Goal: Task Accomplishment & Management: Manage account settings

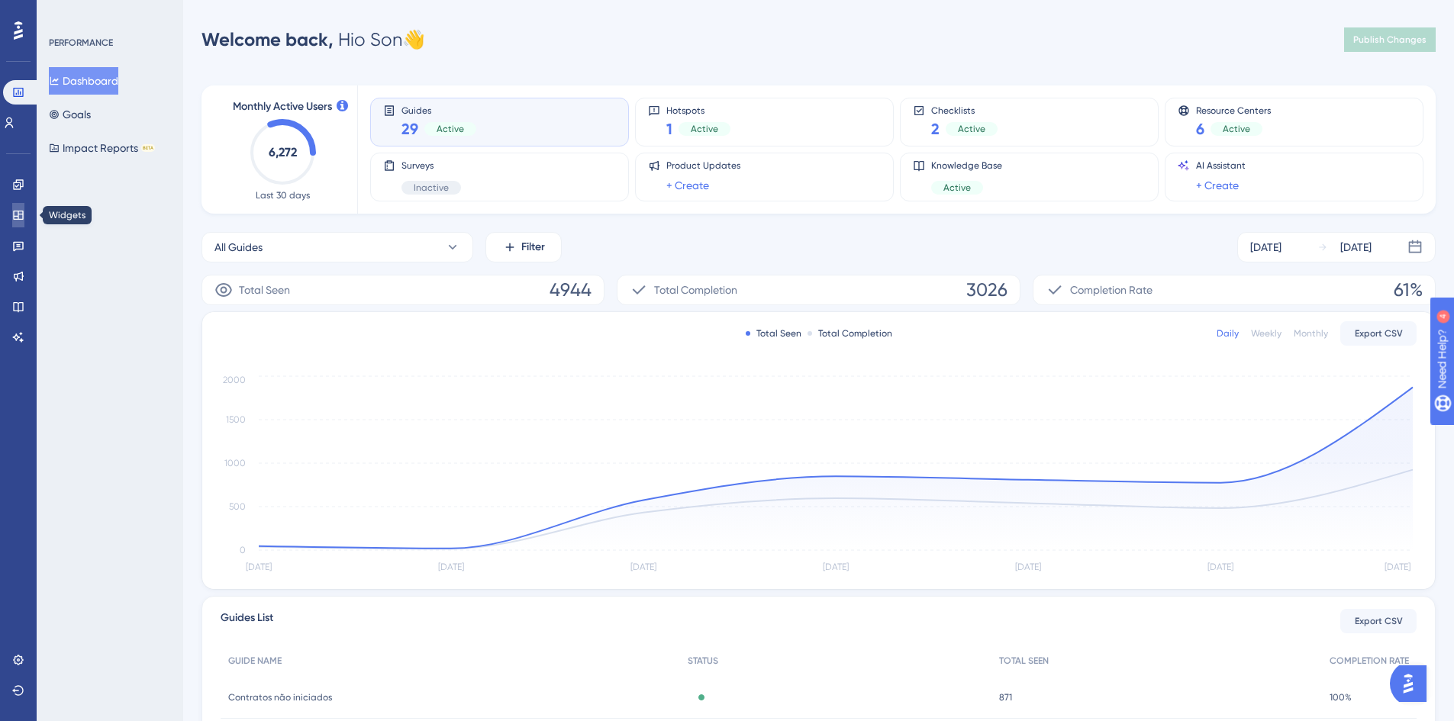
click at [15, 204] on link at bounding box center [18, 215] width 12 height 24
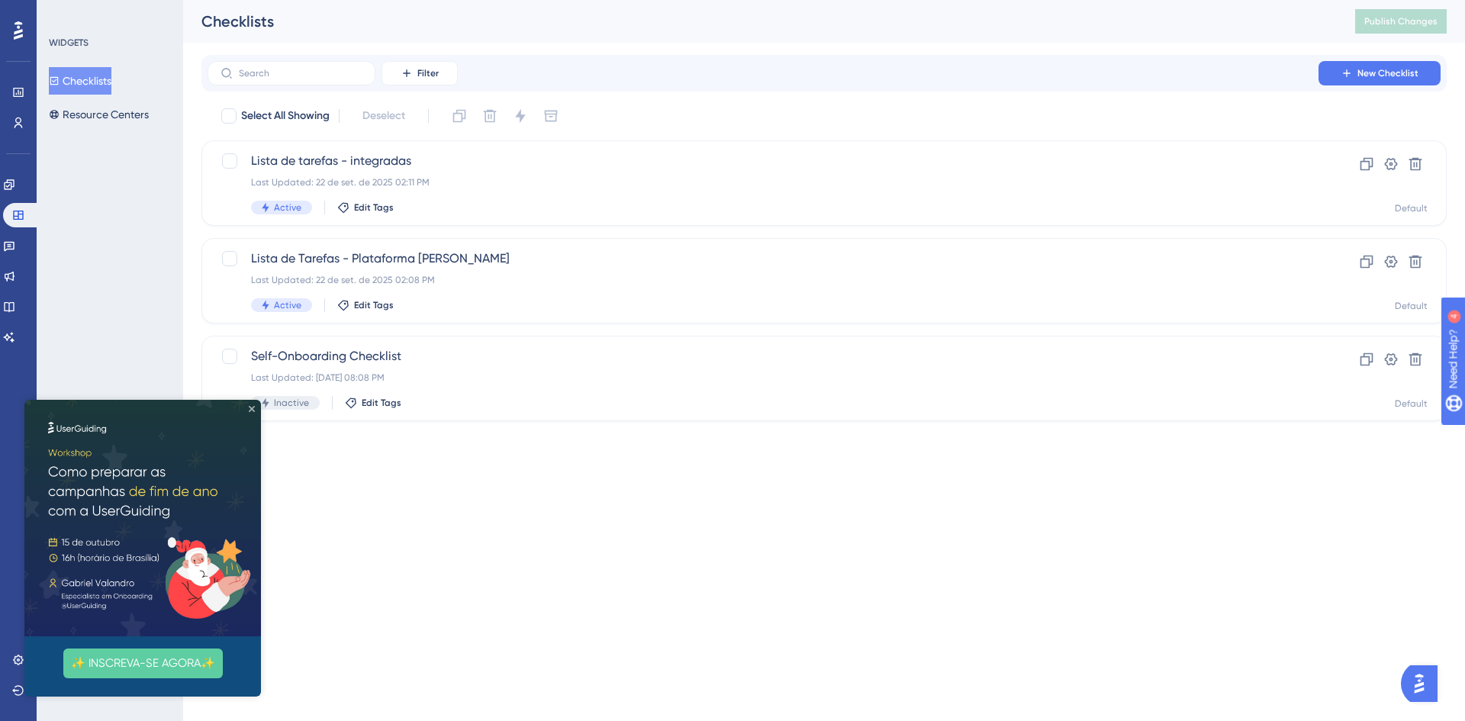
drag, startPoint x: 249, startPoint y: 410, endPoint x: 271, endPoint y: 812, distance: 402.9
click at [249, 410] on icon "Close Preview" at bounding box center [252, 409] width 6 height 6
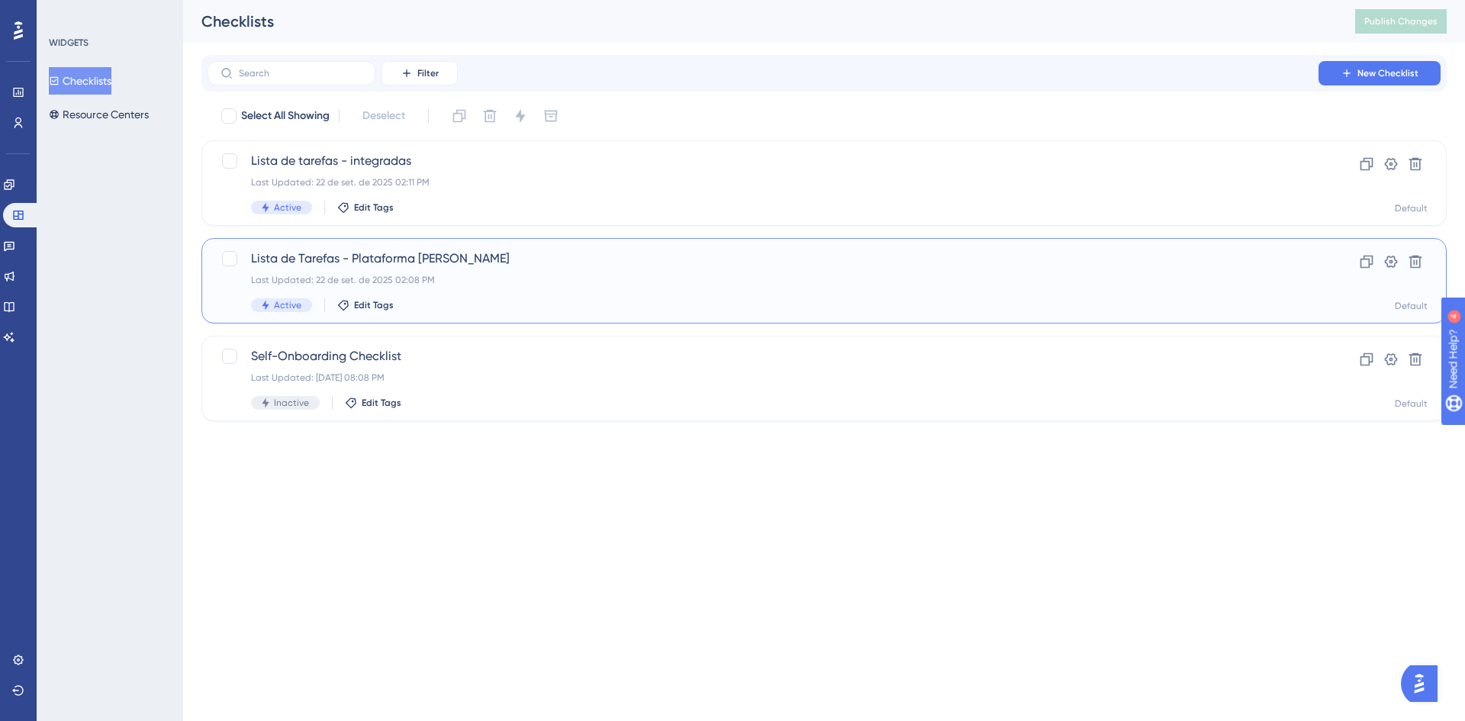
click at [481, 268] on div "Lista de Tarefas - Plataforma [PERSON_NAME] Last Updated: [DATE] 02:08 PM Activ…" at bounding box center [763, 281] width 1024 height 63
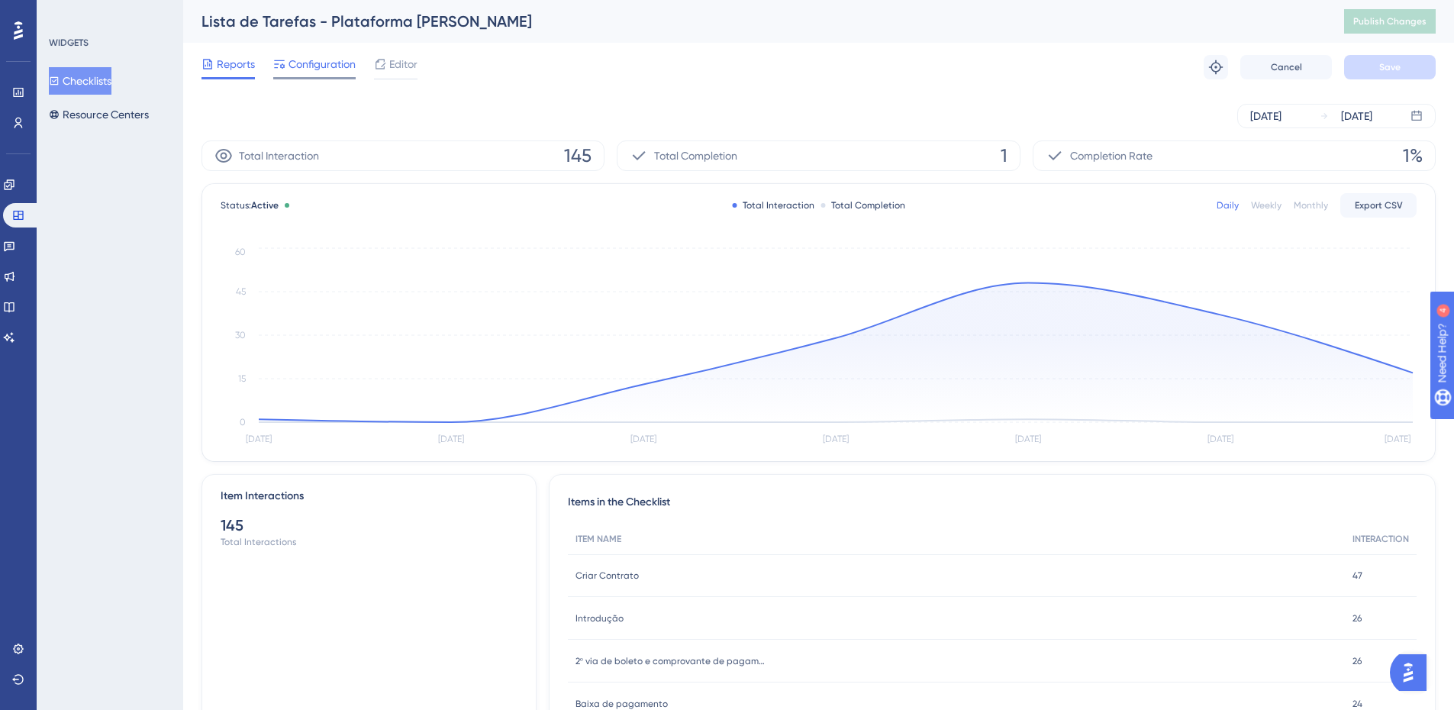
click at [334, 72] on span "Configuration" at bounding box center [322, 64] width 67 height 18
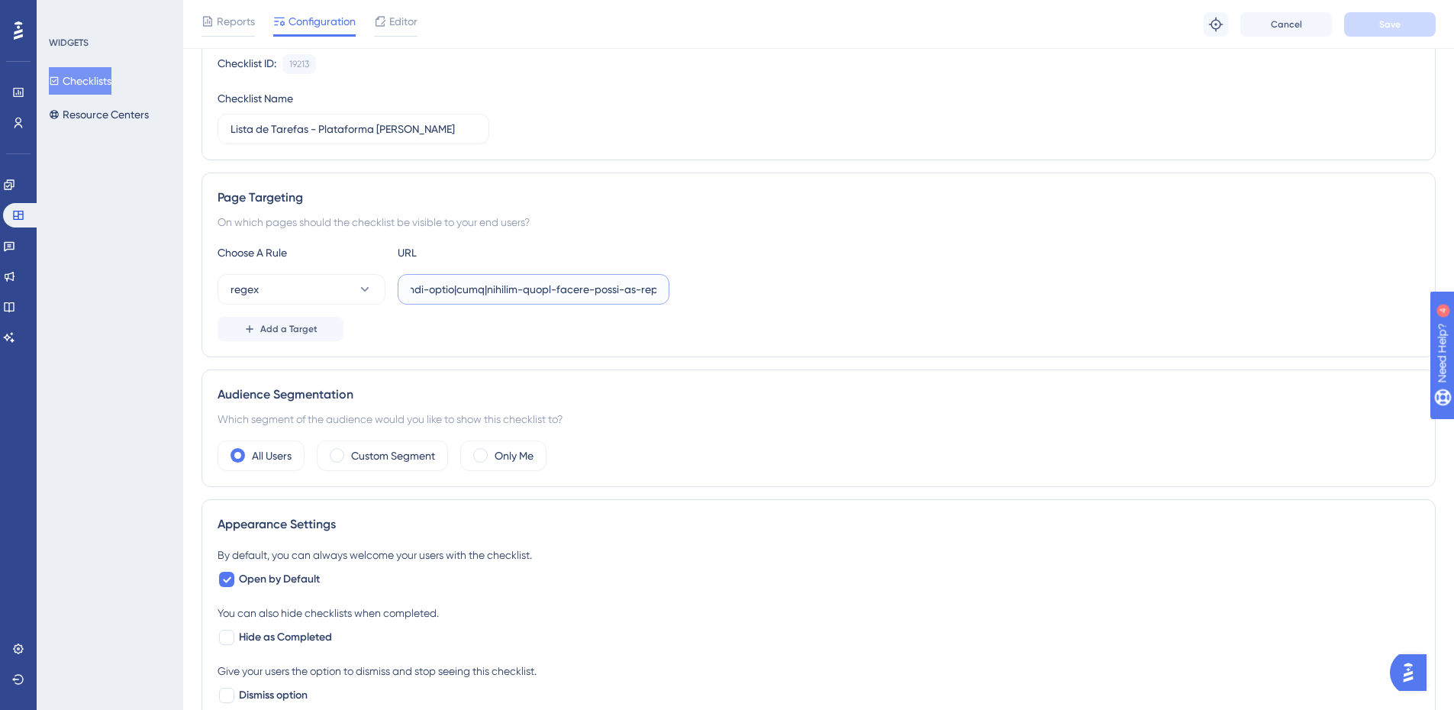
scroll to position [0, 39691]
drag, startPoint x: 526, startPoint y: 281, endPoint x: 1159, endPoint y: 237, distance: 634.3
click at [1159, 237] on div "Page Targeting On which pages should the checklist be visible to your end users…" at bounding box center [819, 265] width 1234 height 185
click at [627, 286] on input "text" at bounding box center [534, 289] width 246 height 17
paste input "|colegio-[GEOGRAPHIC_DATA]|zerohum-rn|colegio-[GEOGRAPHIC_DATA]-unidade-camobi|…"
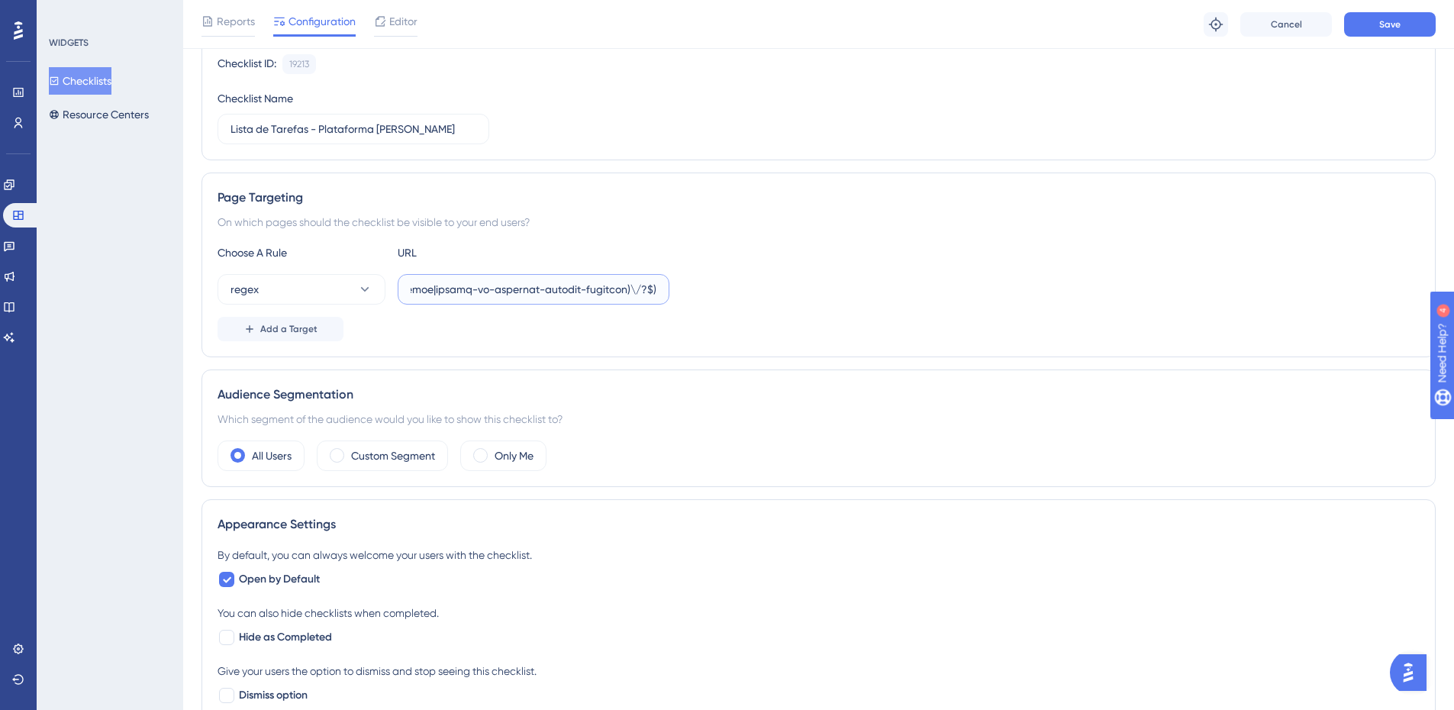
scroll to position [0, 41907]
type input "^(https:\/\/(payment|escolas)\.olaisaac\.(io|dev)\/(escola-demonstracao-(1|2)|e…"
click at [1382, 22] on span "Save" at bounding box center [1389, 24] width 21 height 12
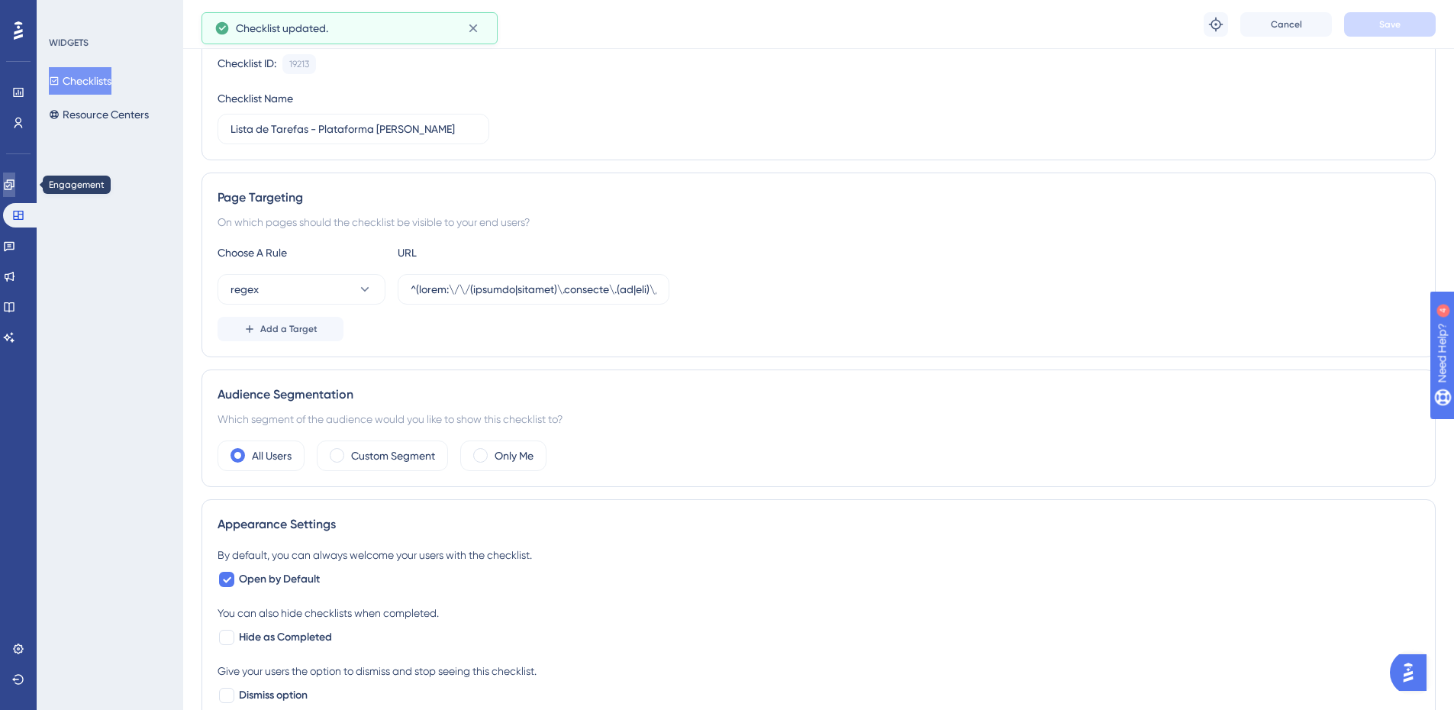
click at [12, 179] on icon at bounding box center [9, 185] width 12 height 12
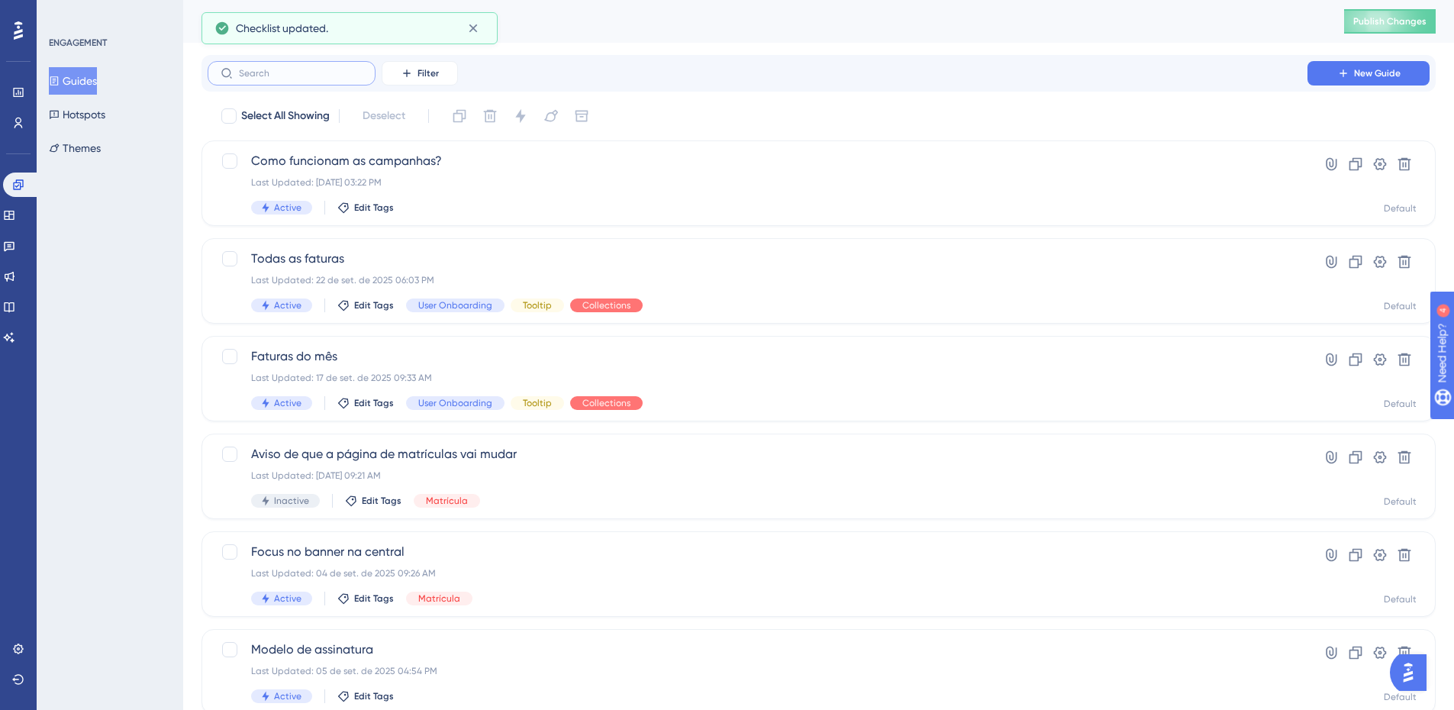
click at [280, 71] on input "text" at bounding box center [301, 73] width 124 height 11
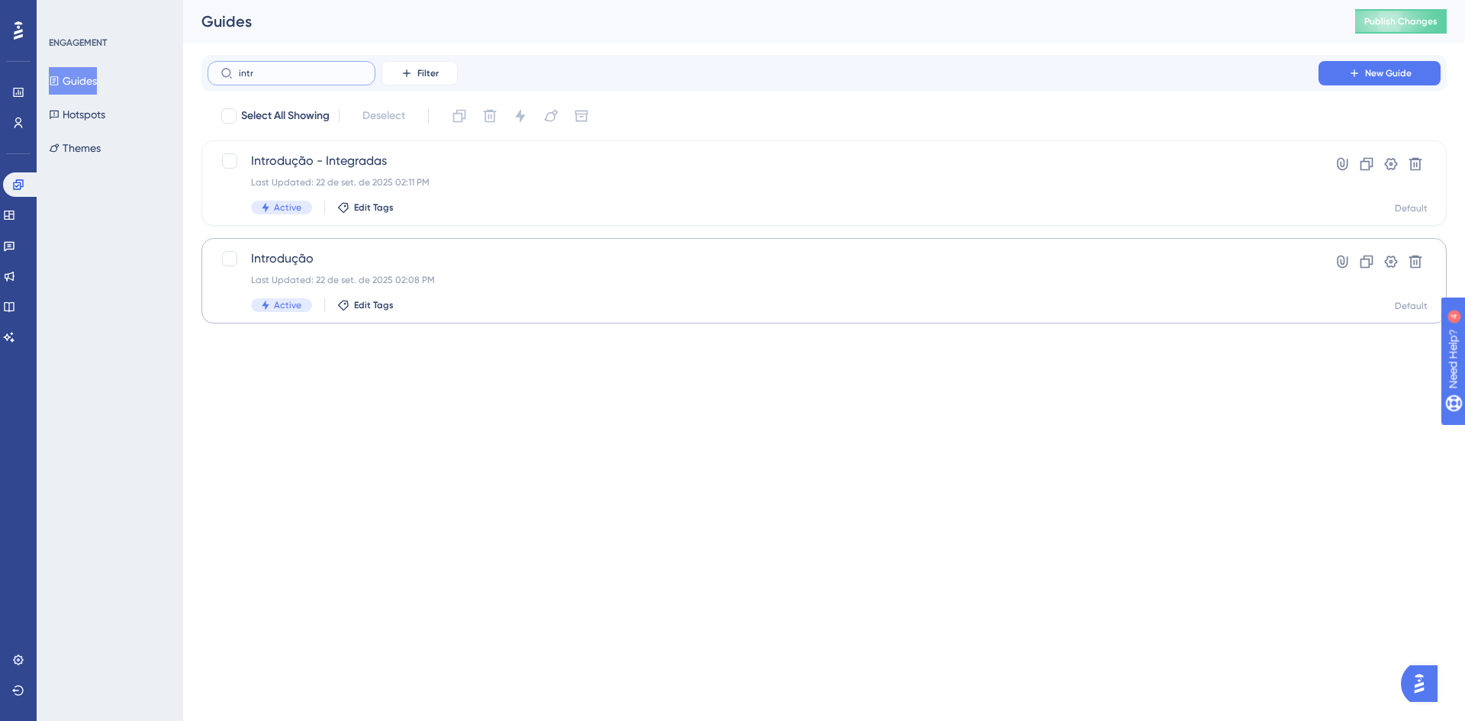
type input "intr"
click at [331, 282] on div "Last Updated: 22 de set. de 2025 02:08 PM" at bounding box center [763, 280] width 1024 height 12
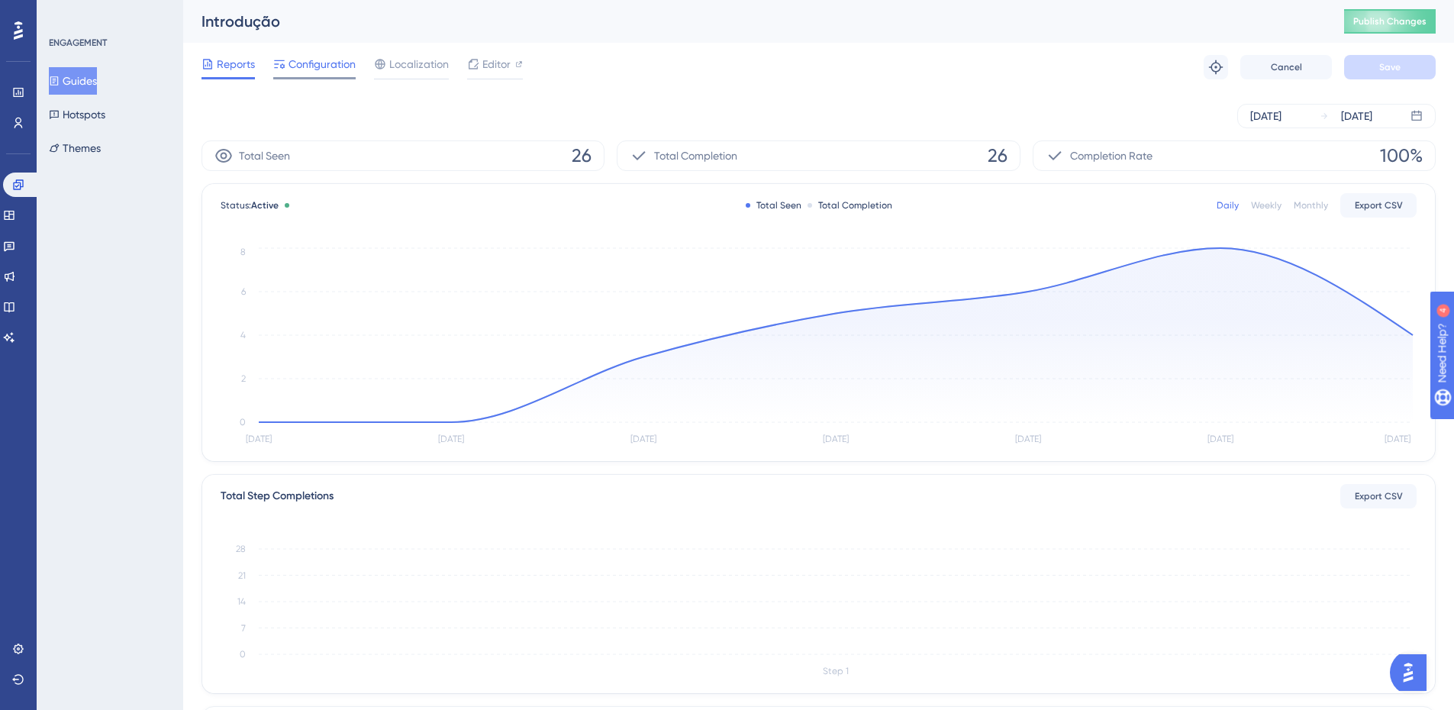
click at [333, 65] on span "Configuration" at bounding box center [322, 64] width 67 height 18
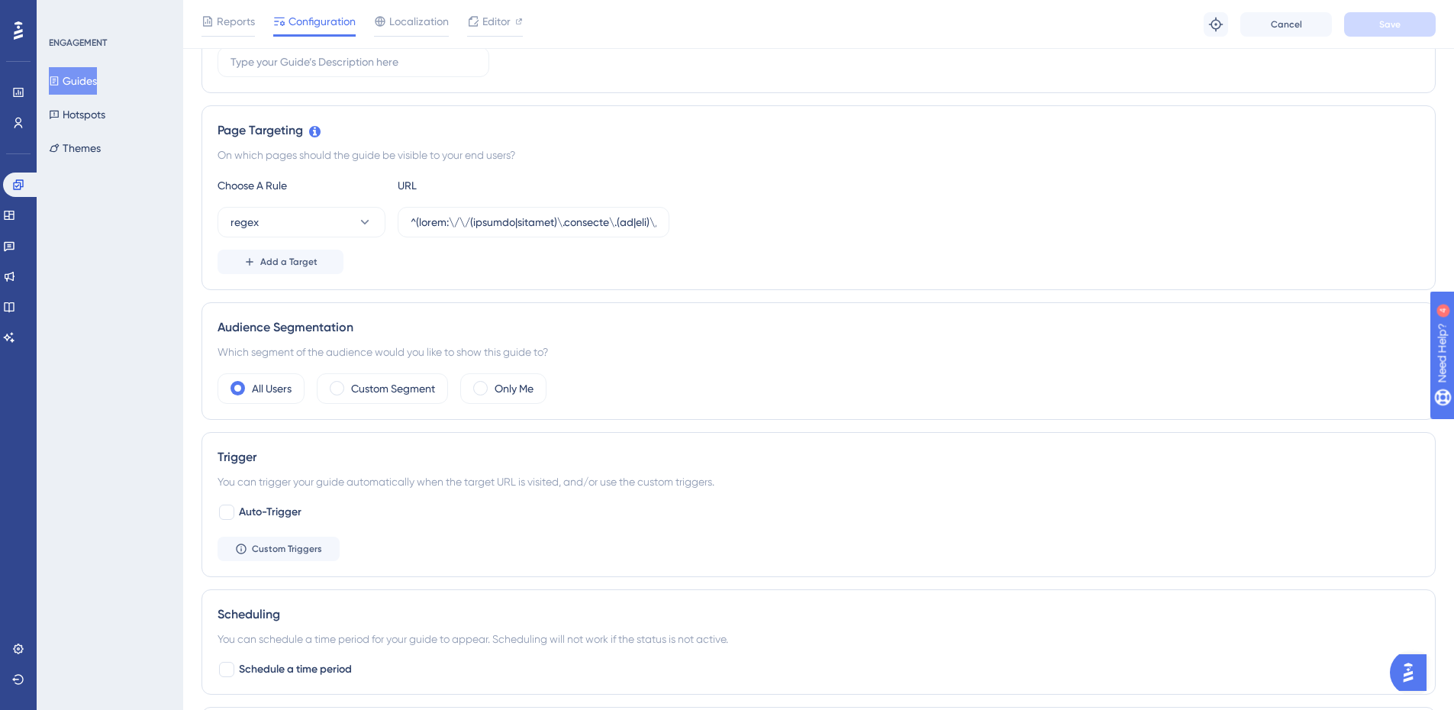
scroll to position [305, 0]
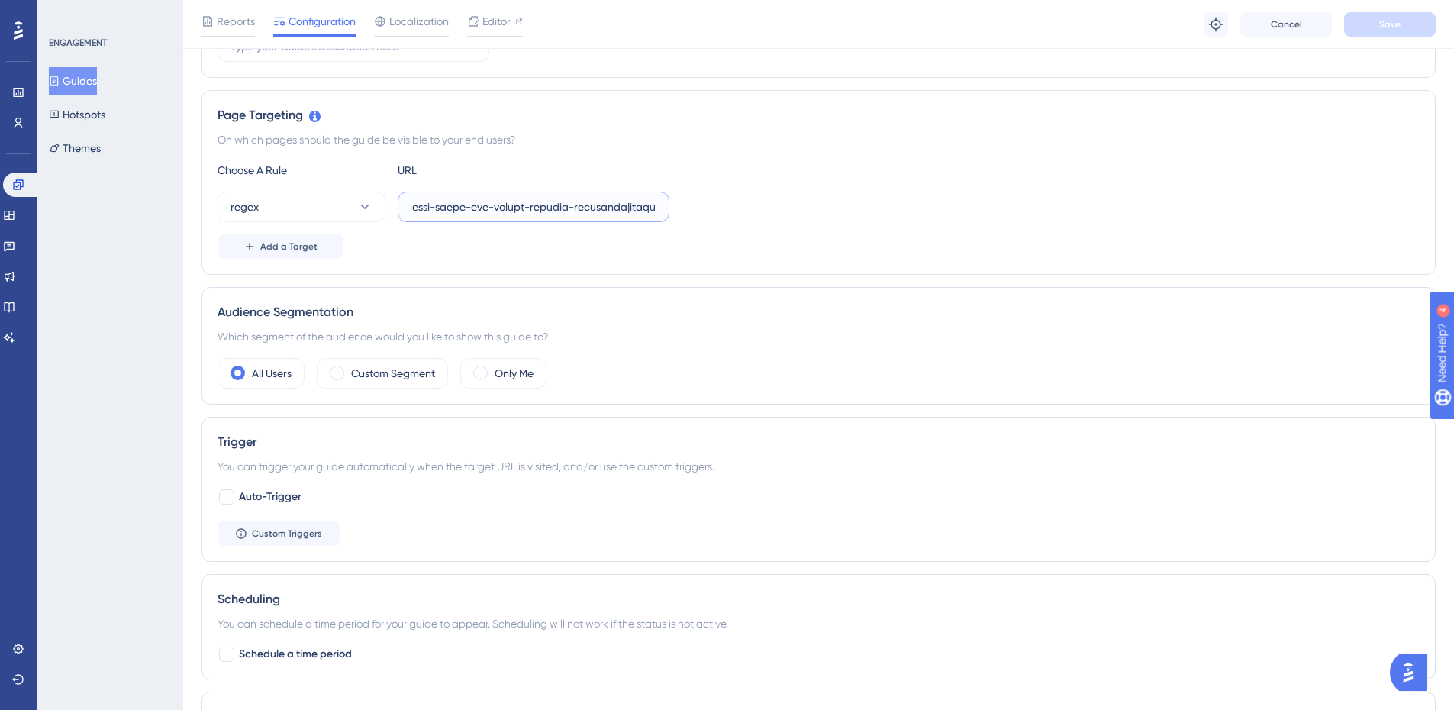
drag, startPoint x: 585, startPoint y: 205, endPoint x: 1322, endPoint y: 215, distance: 736.6
click at [1322, 215] on div "regex" at bounding box center [819, 207] width 1202 height 31
click at [633, 205] on input "text" at bounding box center [534, 206] width 246 height 17
click at [623, 199] on input "text" at bounding box center [534, 206] width 246 height 17
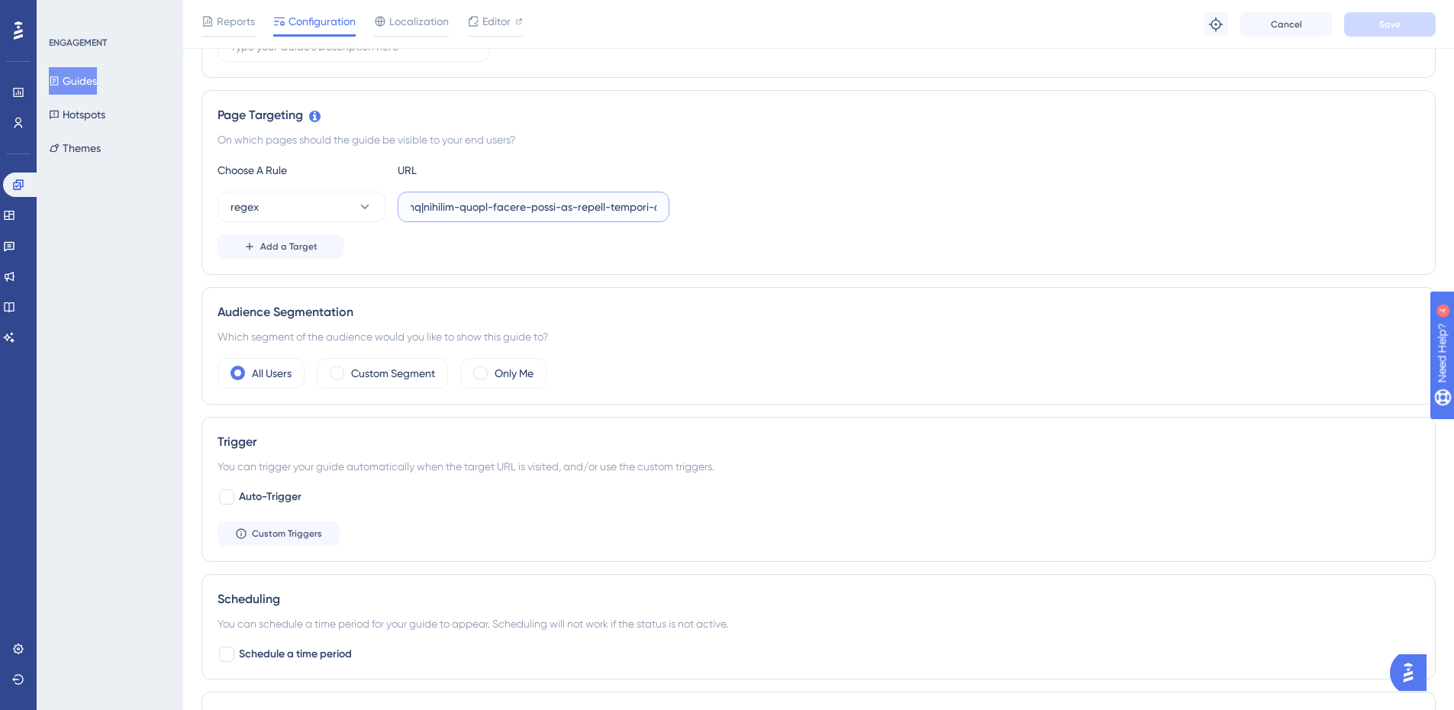
scroll to position [0, 39691]
drag, startPoint x: 585, startPoint y: 201, endPoint x: 1296, endPoint y: 176, distance: 711.0
click at [1296, 176] on div "Choose A Rule URL regex Add a Target" at bounding box center [819, 210] width 1202 height 98
click at [626, 208] on input "text" at bounding box center [534, 206] width 246 height 17
paste input "|colegio-[GEOGRAPHIC_DATA]|zerohum-rn|colegio-[GEOGRAPHIC_DATA]-unidade-camobi|…"
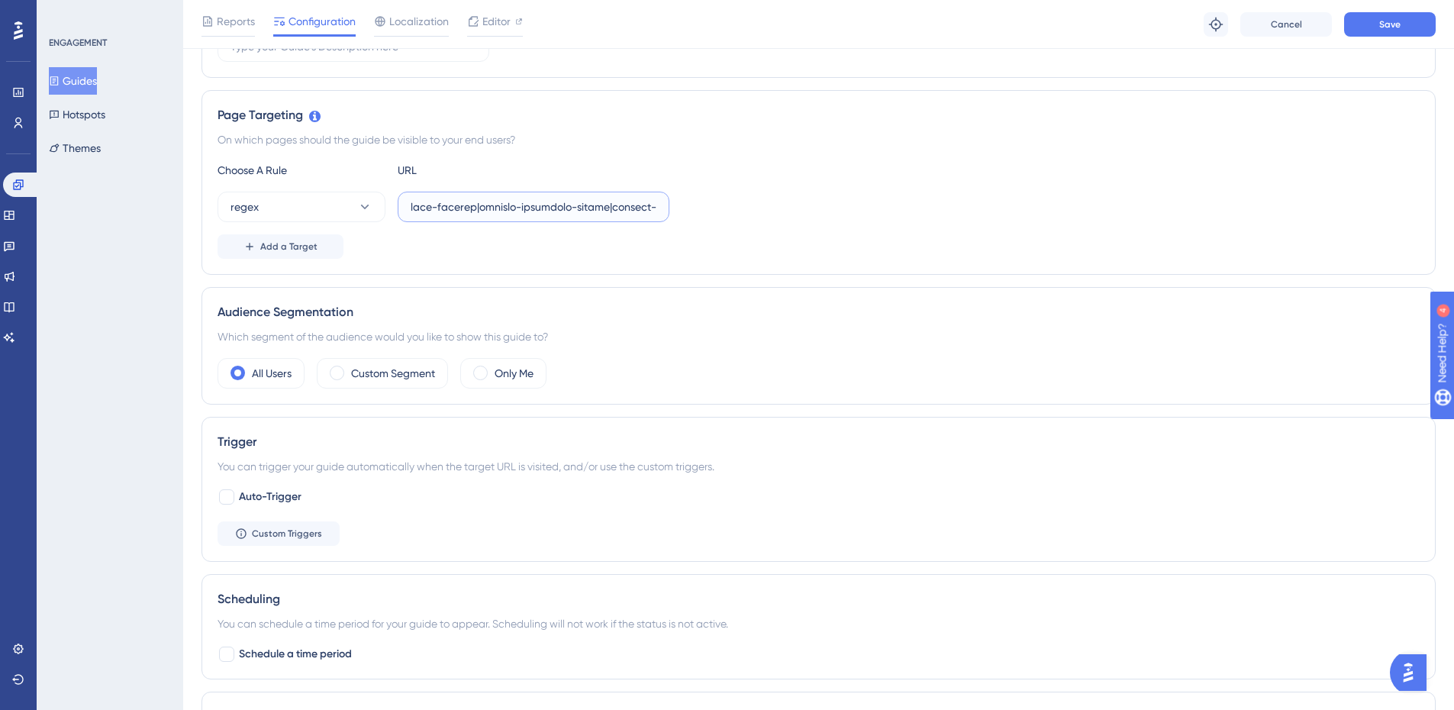
scroll to position [0, 41898]
type input "^(https:\/\/(payment|escolas)\.olaisaac\.(io|dev)\/(escola-demonstracao-(1|2)|e…"
click at [921, 198] on div "regex" at bounding box center [819, 207] width 1202 height 31
click at [1384, 21] on span "Save" at bounding box center [1389, 24] width 21 height 12
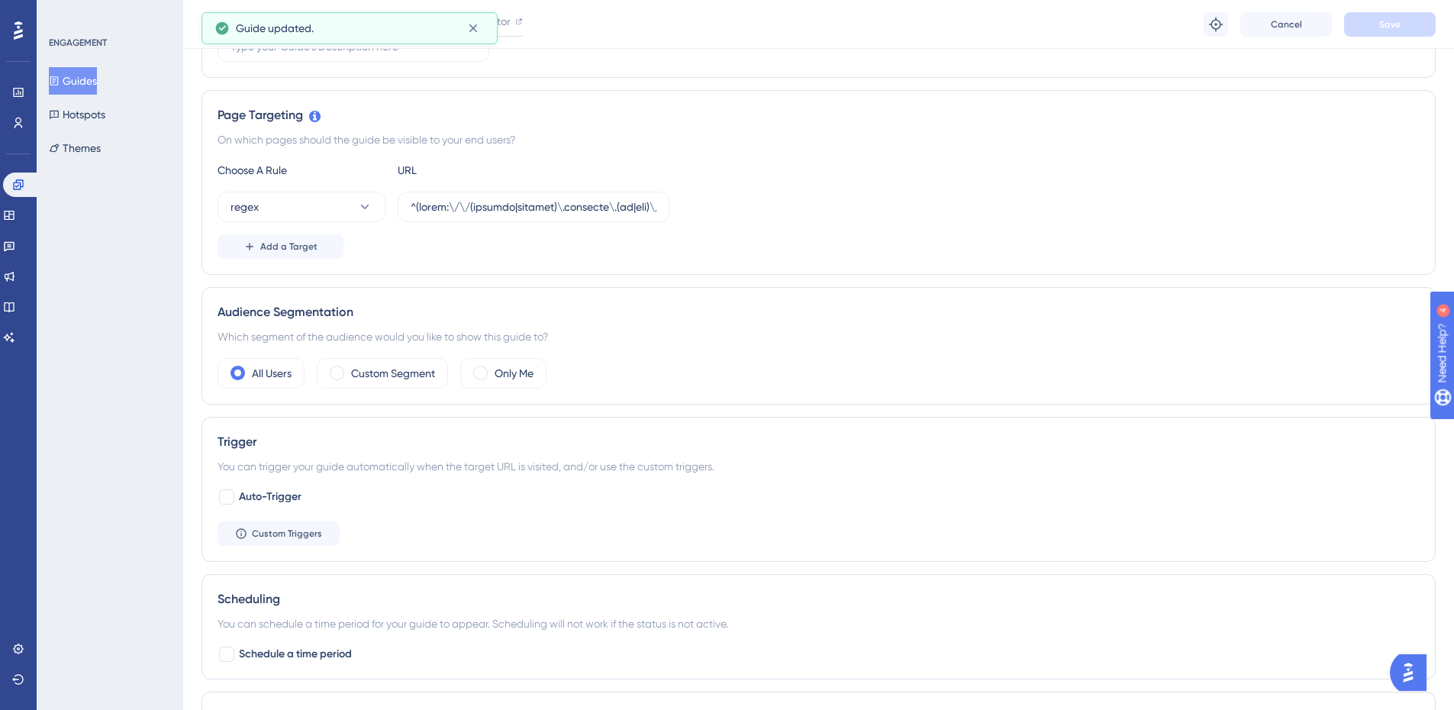
click at [76, 82] on button "Guides" at bounding box center [73, 80] width 48 height 27
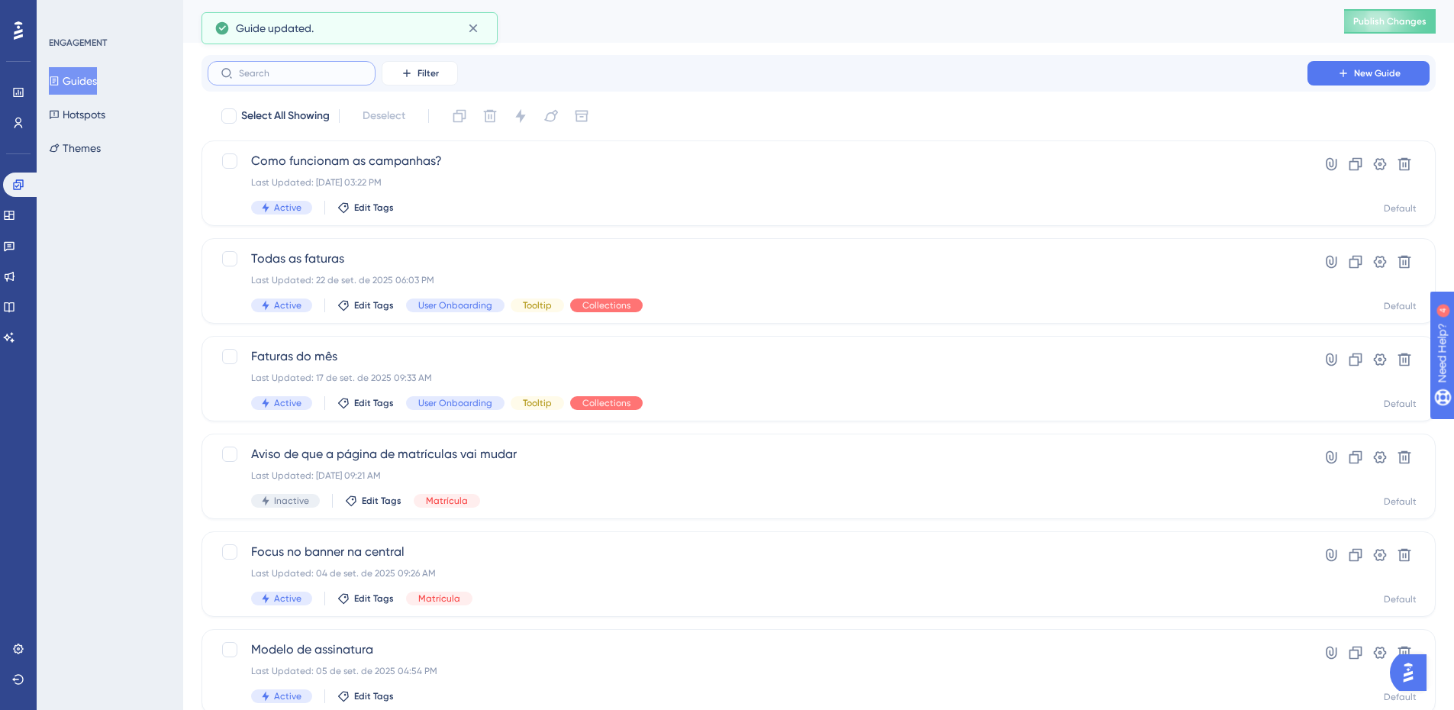
click at [315, 74] on input "text" at bounding box center [301, 73] width 124 height 11
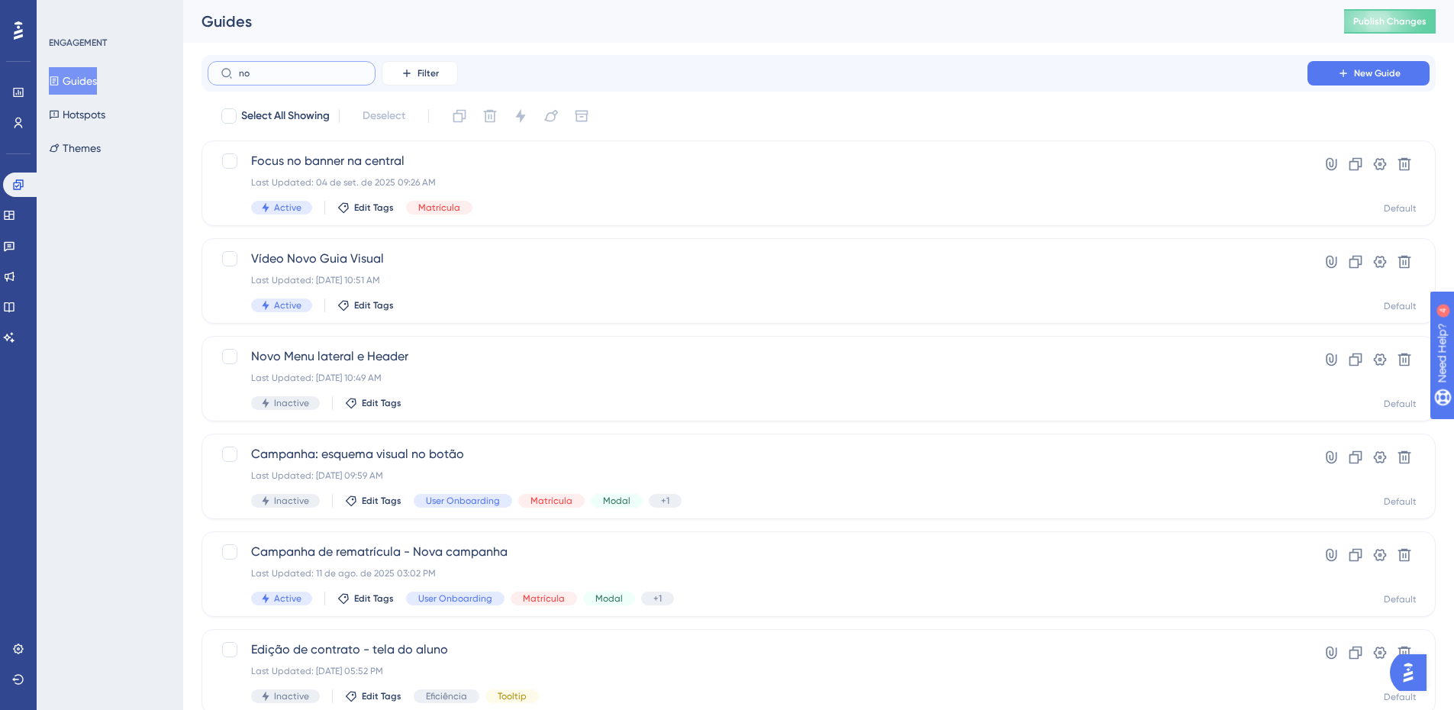
type input "n"
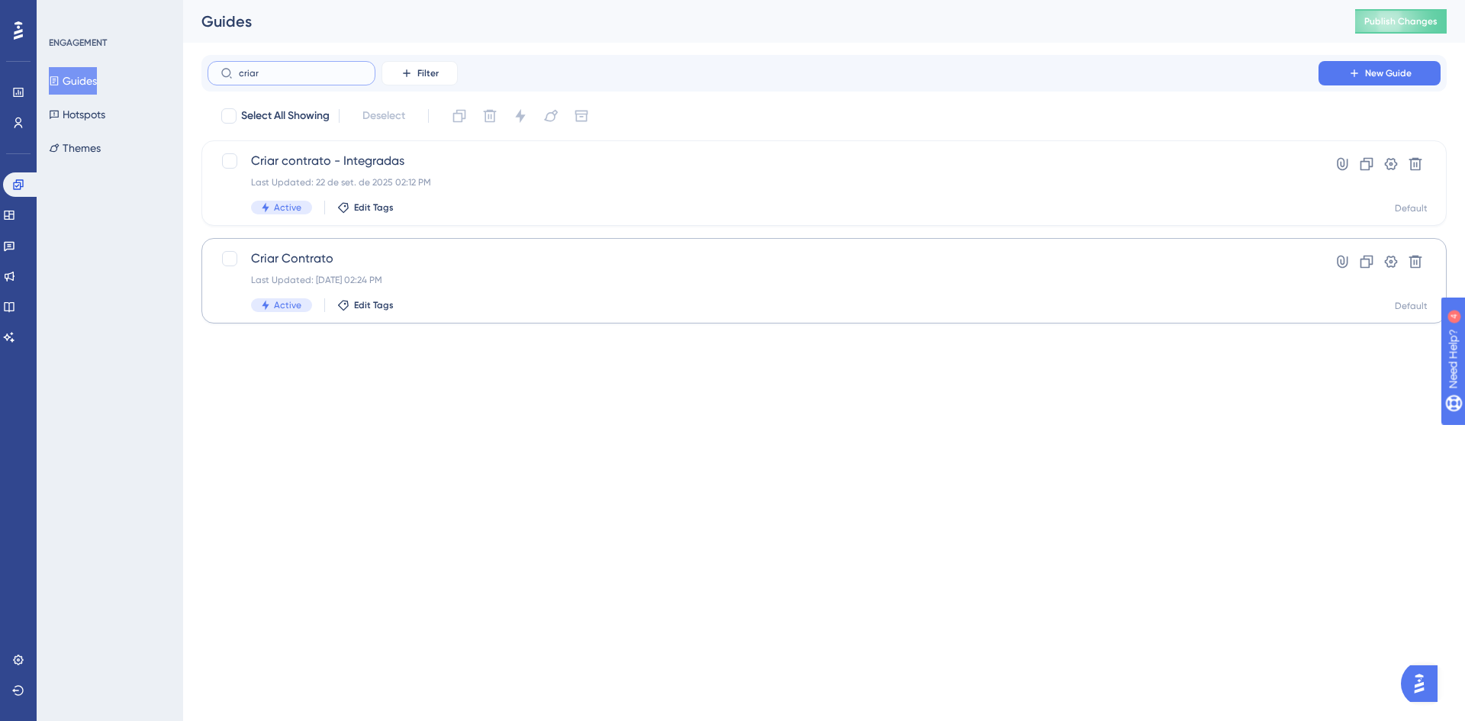
type input "criar"
click at [421, 275] on div "Last Updated: [DATE] 02:24 PM" at bounding box center [763, 280] width 1024 height 12
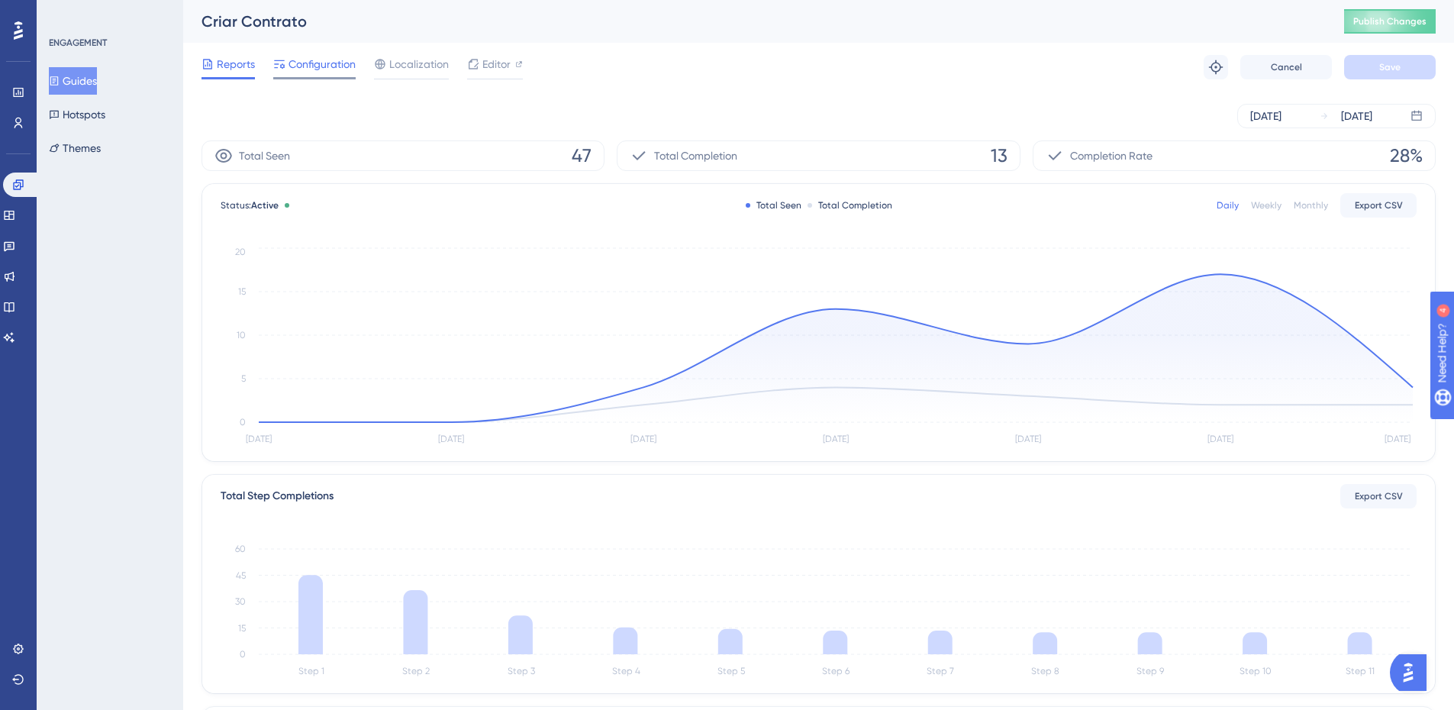
click at [317, 66] on span "Configuration" at bounding box center [322, 64] width 67 height 18
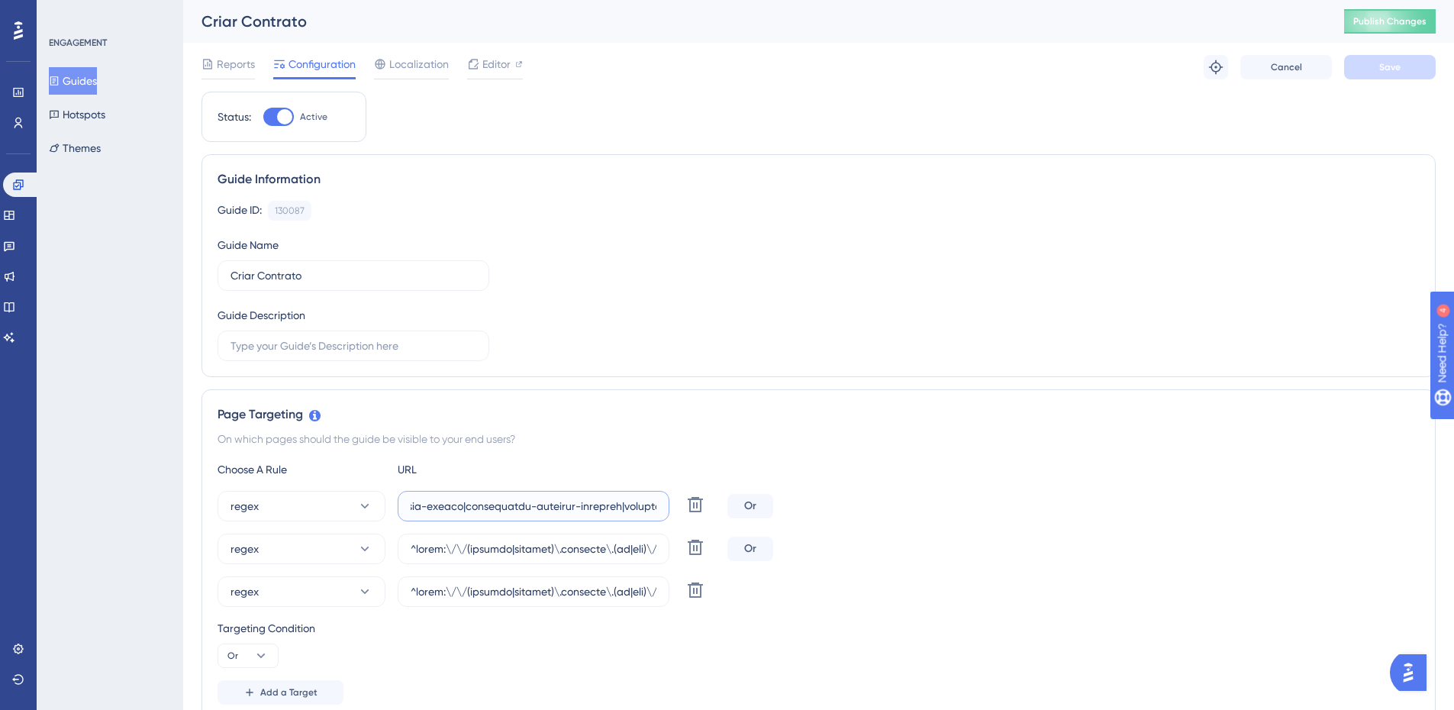
drag, startPoint x: 589, startPoint y: 506, endPoint x: 1338, endPoint y: 482, distance: 749.1
click at [1338, 482] on div "Choose A Rule URL regex Delete Or regex Delete Or regex Delete Targeting Condit…" at bounding box center [819, 582] width 1202 height 244
click at [585, 506] on input "text" at bounding box center [534, 506] width 246 height 17
click at [595, 506] on input "text" at bounding box center [534, 506] width 246 height 17
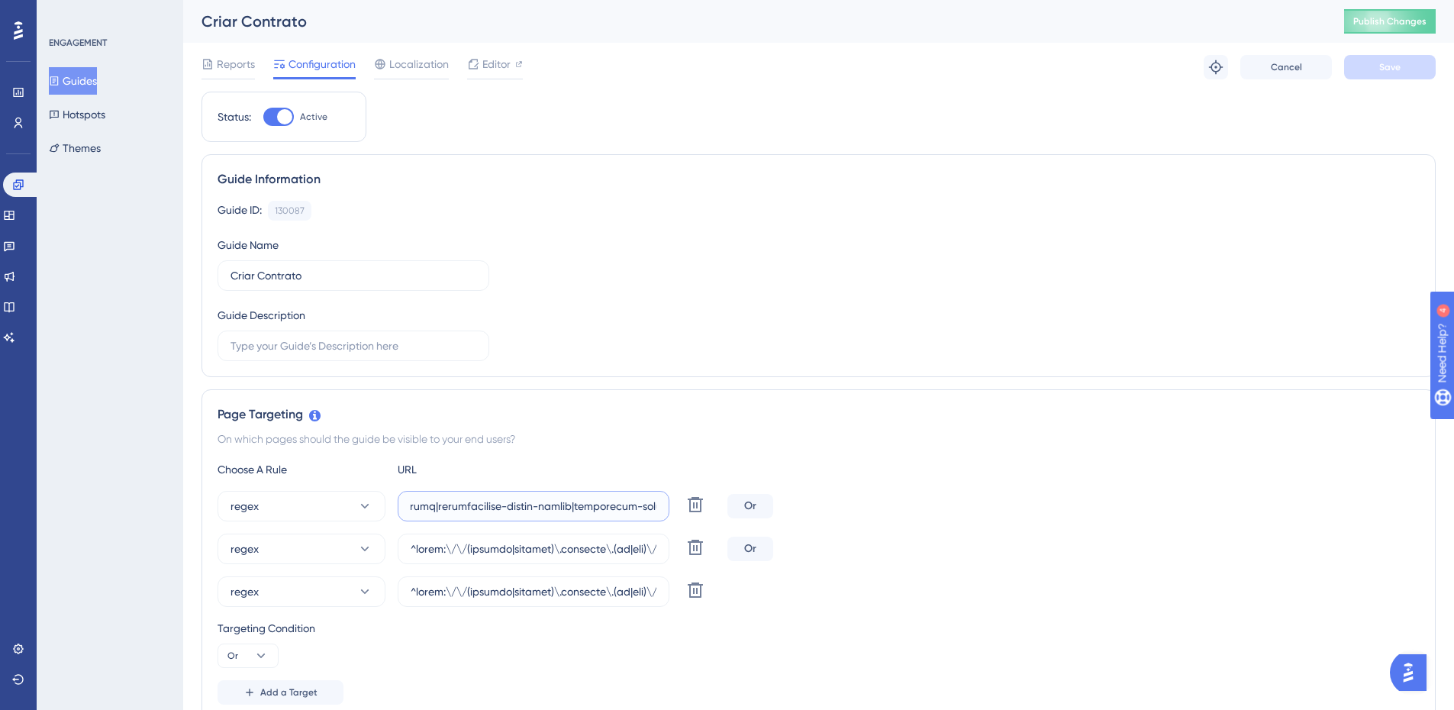
scroll to position [0, 39691]
drag, startPoint x: 602, startPoint y: 504, endPoint x: 1324, endPoint y: 484, distance: 721.6
click at [1324, 484] on div "Choose A Rule URL regex Delete Or regex Delete Or regex Delete Targeting Condit…" at bounding box center [819, 582] width 1202 height 244
click at [627, 505] on input "text" at bounding box center [534, 506] width 246 height 17
paste input "|colegio-[GEOGRAPHIC_DATA]|zerohum-rn|colegio-[GEOGRAPHIC_DATA]-unidade-camobi|…"
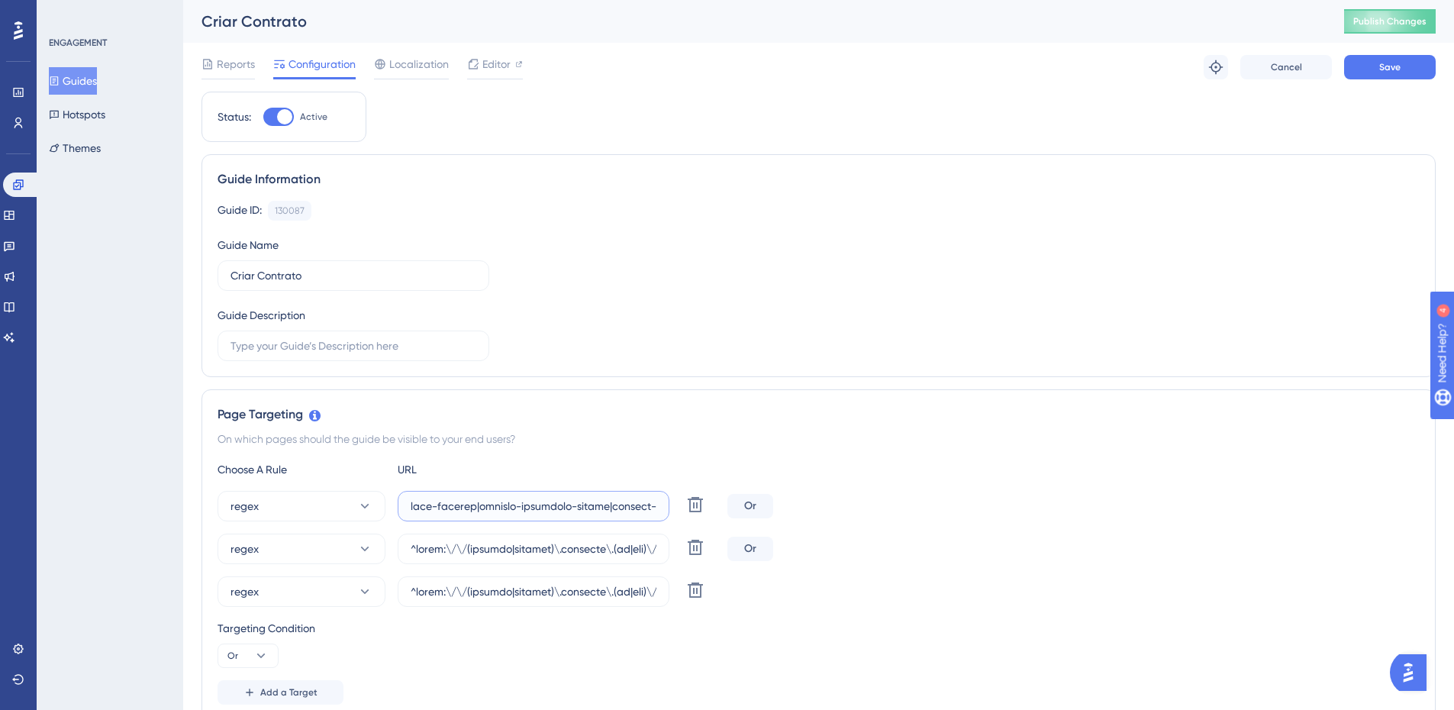
scroll to position [0, 41898]
type input "^(https:\/\/(payment|escolas)\.olaisaac\.(io|dev)\/(escola-demonstracao-(1|2)|e…"
drag, startPoint x: 553, startPoint y: 548, endPoint x: 1617, endPoint y: 521, distance: 1064.4
click at [1454, 0] on html "Performance Users Engagement Widgets Feedback Product Updates Knowledge Base AI…" at bounding box center [727, 0] width 1454 height 0
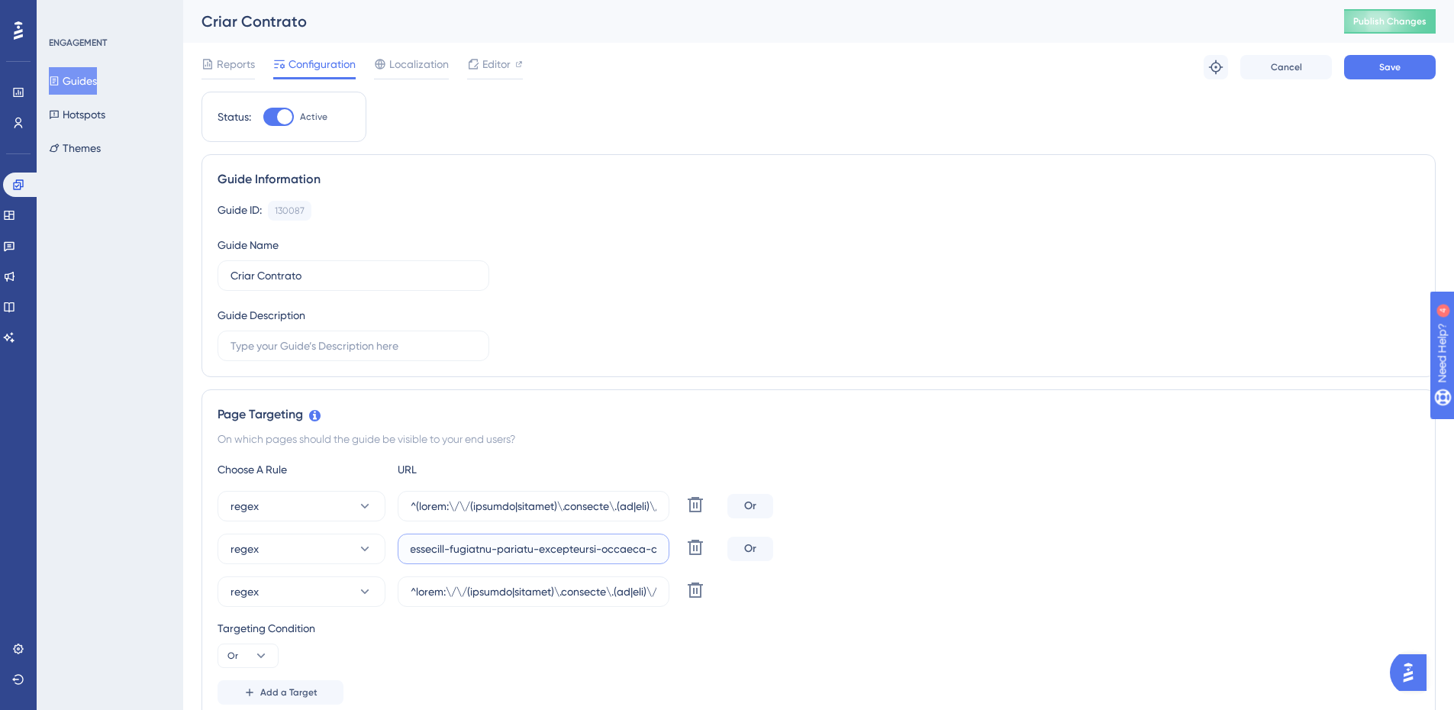
scroll to position [0, 23714]
click at [579, 544] on input "text" at bounding box center [534, 548] width 246 height 17
click at [587, 553] on input "text" at bounding box center [534, 548] width 246 height 17
click at [589, 554] on input "text" at bounding box center [534, 548] width 246 height 17
click at [602, 553] on input "text" at bounding box center [534, 548] width 246 height 17
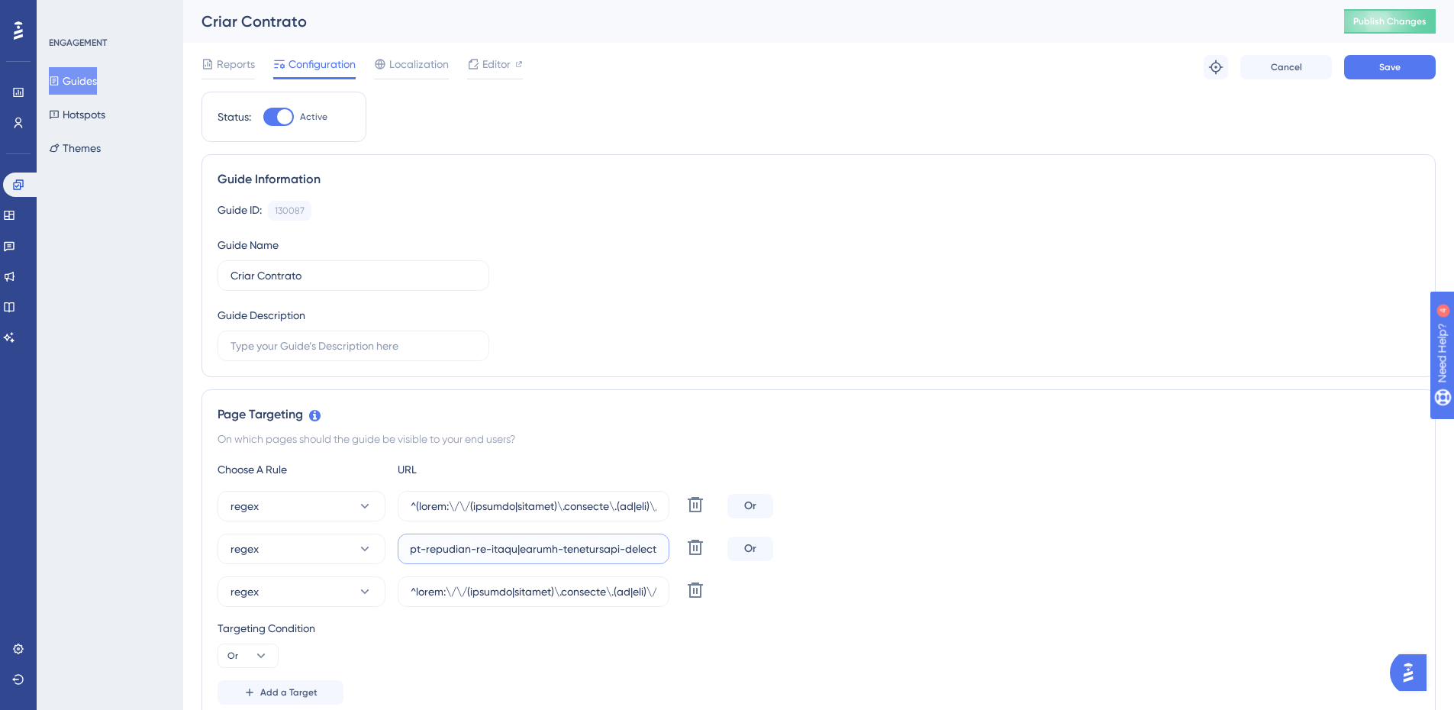
scroll to position [0, 39751]
drag, startPoint x: 653, startPoint y: 553, endPoint x: 1221, endPoint y: 522, distance: 569.5
click at [1221, 522] on div "regex Delete Or regex Delete Or regex Delete" at bounding box center [819, 549] width 1202 height 116
click at [564, 547] on input "text" at bounding box center [534, 548] width 246 height 17
paste input "|colegio-[GEOGRAPHIC_DATA]|zerohum-rn|colegio-[GEOGRAPHIC_DATA]-unidade-camobi|…"
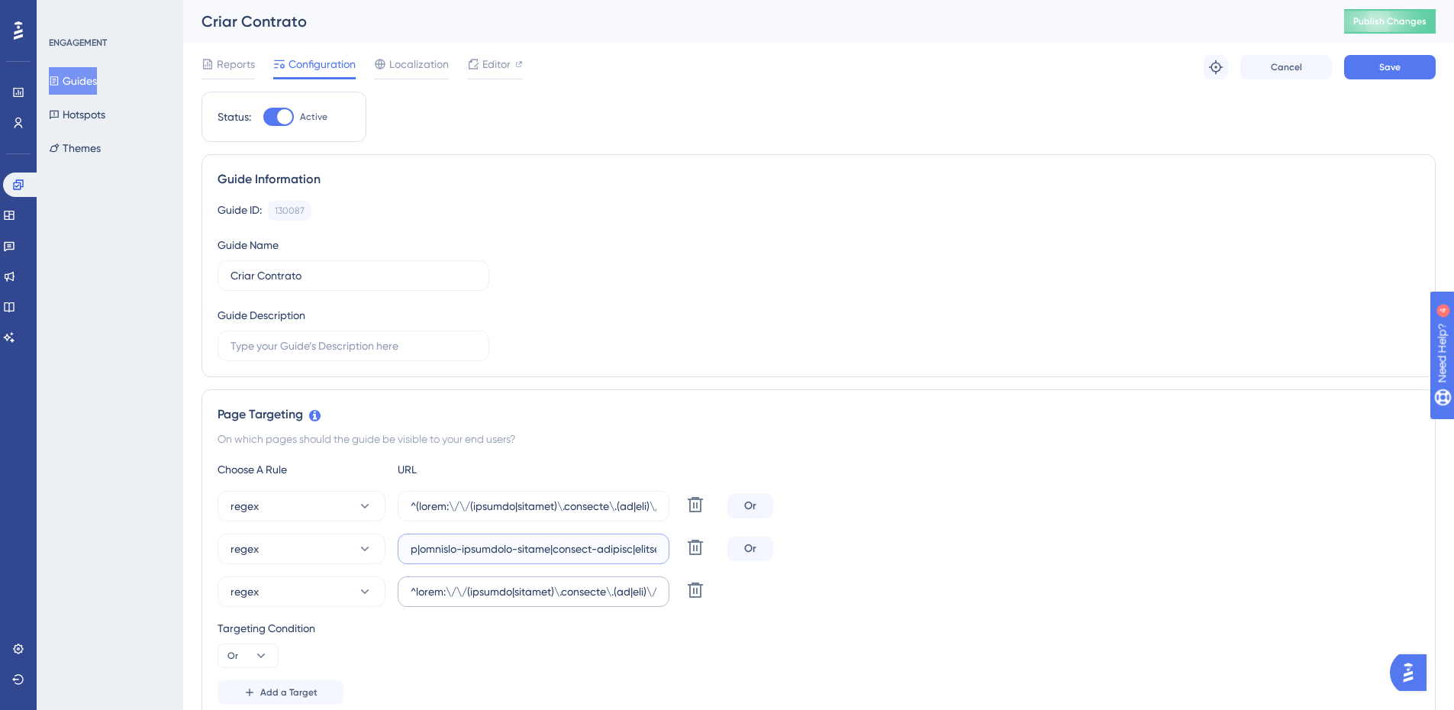
scroll to position [0, 41896]
type input "^https:\/\/(payment|escolas)\.olaisaac\.(io|dev)\/(escola-demonstracao-(1|2)|es…"
click at [521, 598] on input "text" at bounding box center [534, 591] width 246 height 17
drag, startPoint x: 533, startPoint y: 592, endPoint x: 1463, endPoint y: 558, distance: 931.1
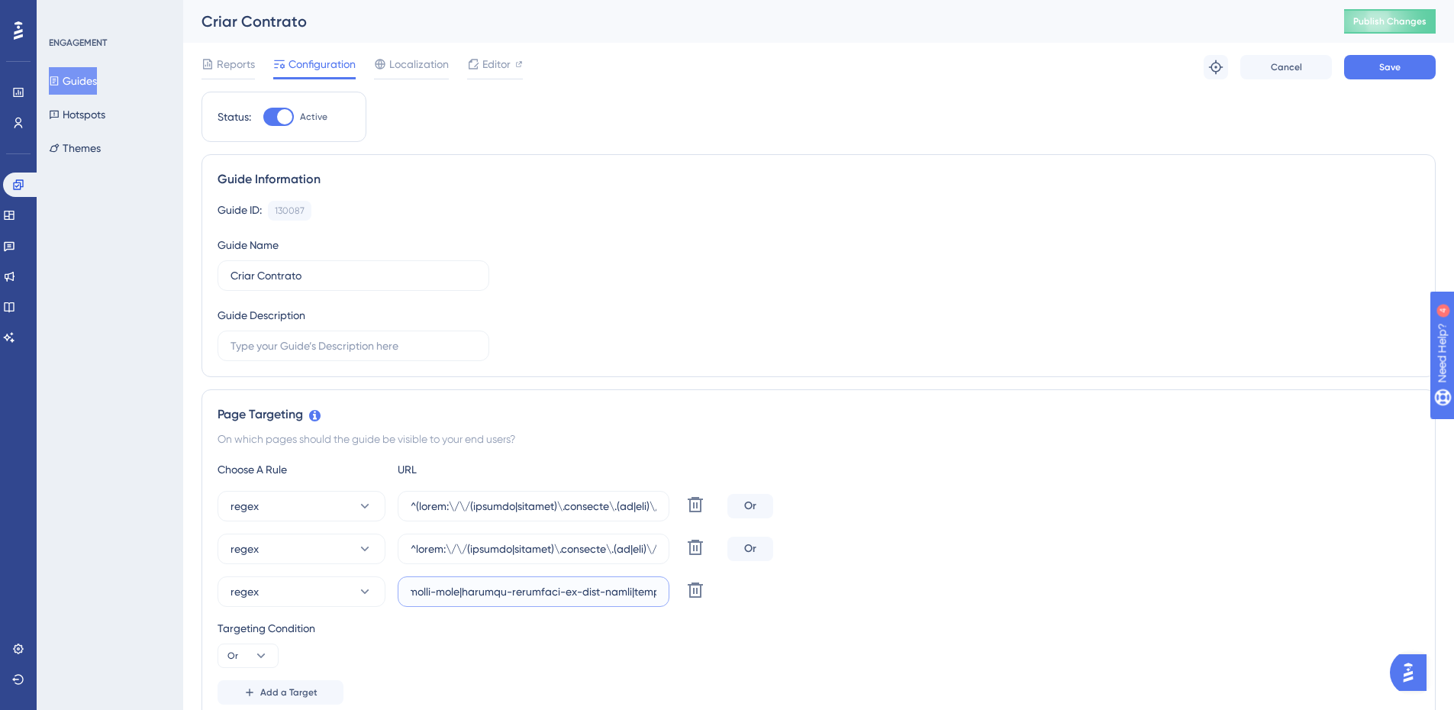
click at [1454, 0] on html "Performance Users Engagement Widgets Feedback Product Updates Knowledge Base AI…" at bounding box center [727, 0] width 1454 height 0
click at [579, 591] on input "text" at bounding box center [534, 591] width 246 height 17
drag, startPoint x: 583, startPoint y: 592, endPoint x: 1286, endPoint y: 576, distance: 703.2
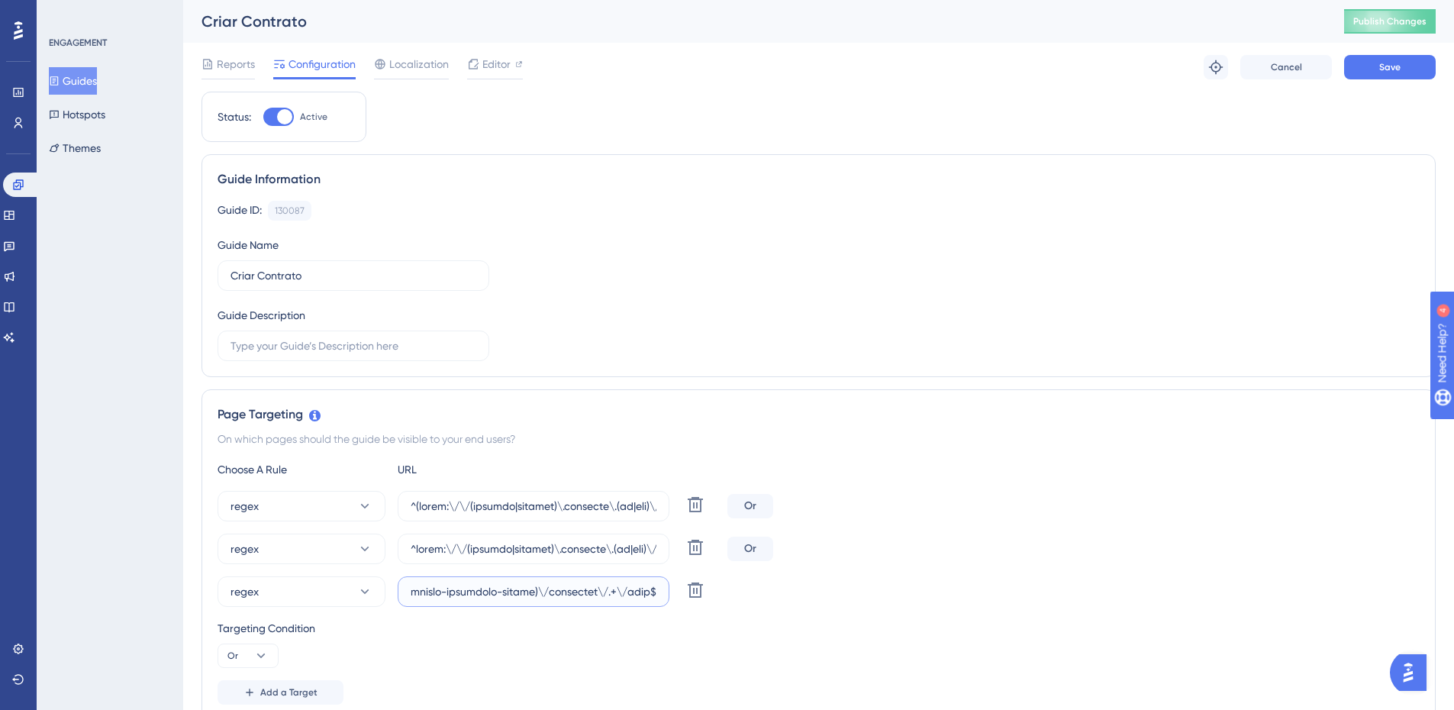
click at [1286, 576] on div "regex Delete" at bounding box center [819, 591] width 1202 height 31
click at [532, 595] on input "text" at bounding box center [534, 591] width 246 height 17
click at [533, 594] on input "text" at bounding box center [534, 591] width 246 height 17
paste input "|colegio-[GEOGRAPHIC_DATA]|zerohum-rn|colegio-[GEOGRAPHIC_DATA]-unidade-camobi|…"
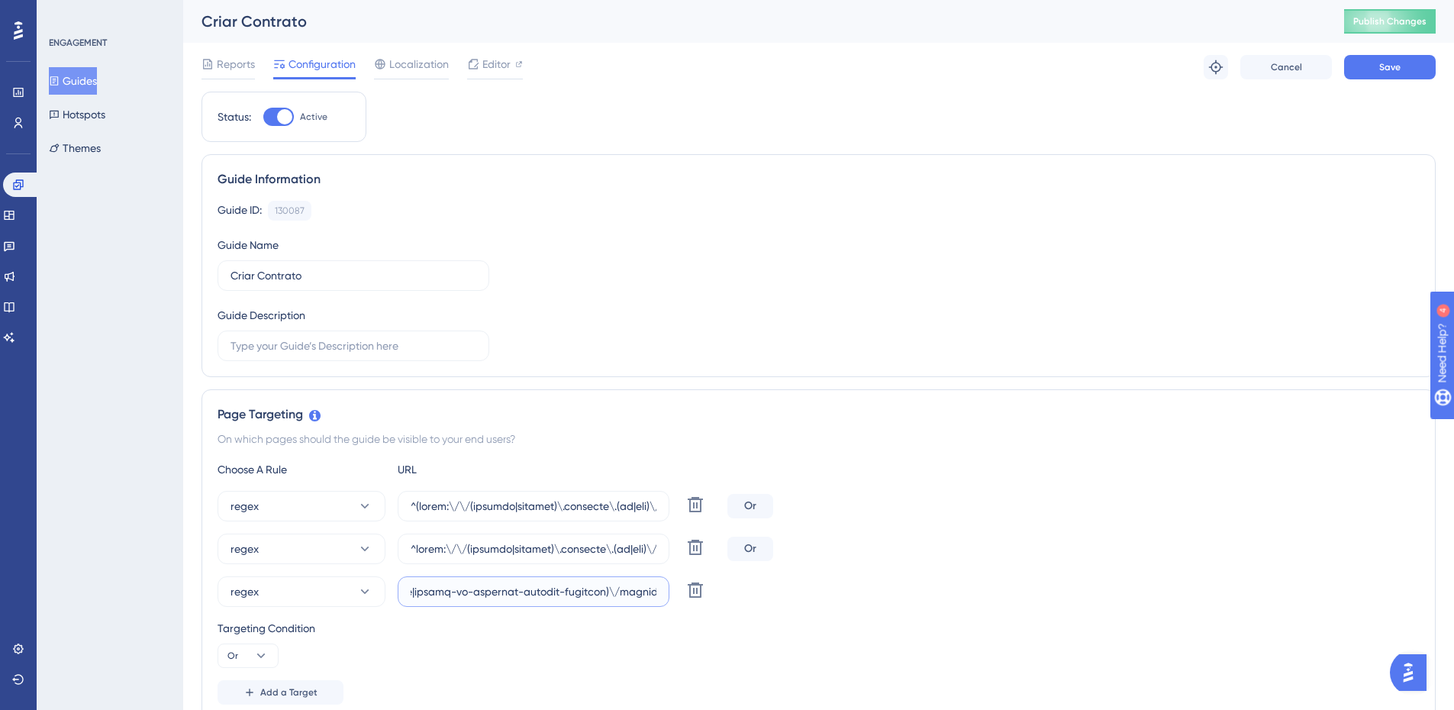
type input "^https:\/\/(payment|escolas)\.olaisaac\.(io|dev)\/(escola-demonstracao-(1|2)|es…"
click at [1168, 529] on div "regex Delete Or regex Delete Or regex Delete" at bounding box center [819, 549] width 1202 height 116
click at [1380, 74] on button "Save" at bounding box center [1390, 67] width 92 height 24
click at [15, 213] on icon at bounding box center [9, 215] width 12 height 12
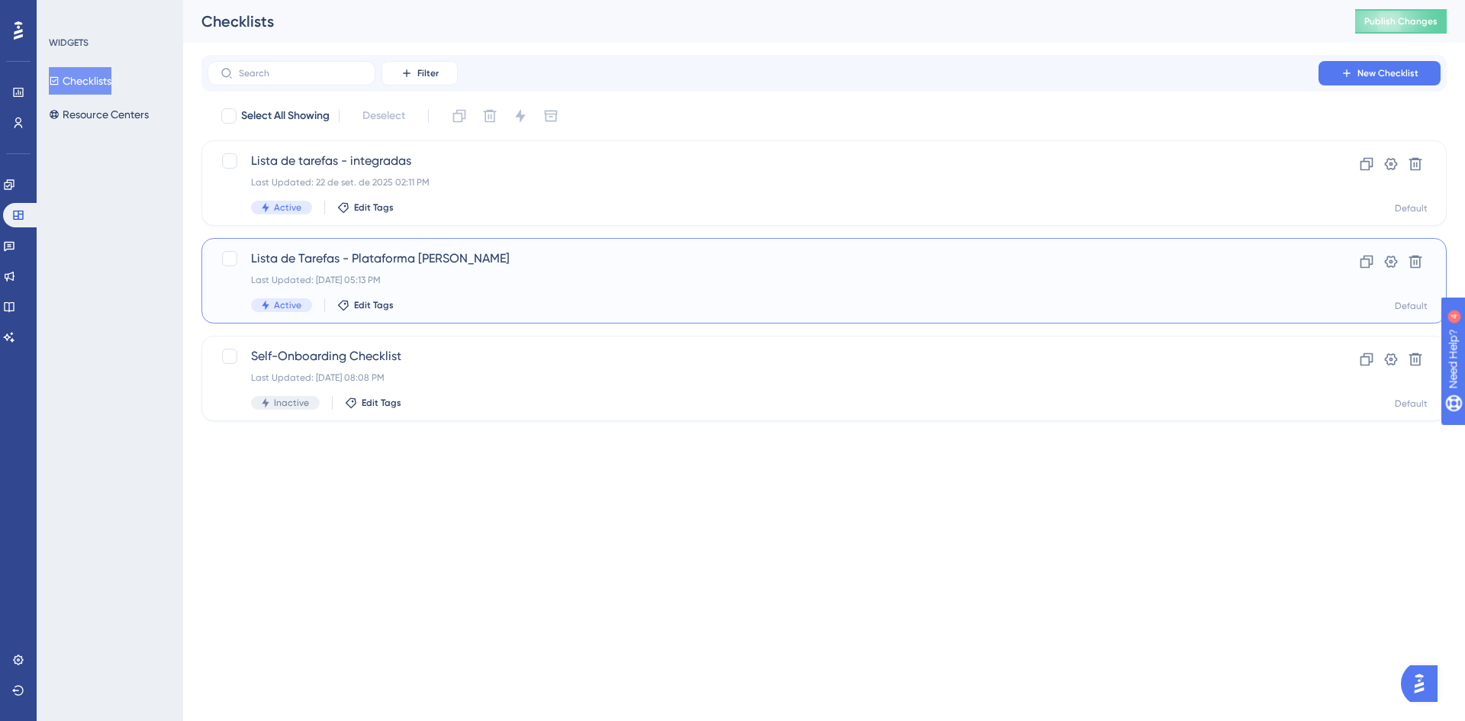
click at [374, 255] on span "Lista de Tarefas - Plataforma [PERSON_NAME]" at bounding box center [763, 259] width 1024 height 18
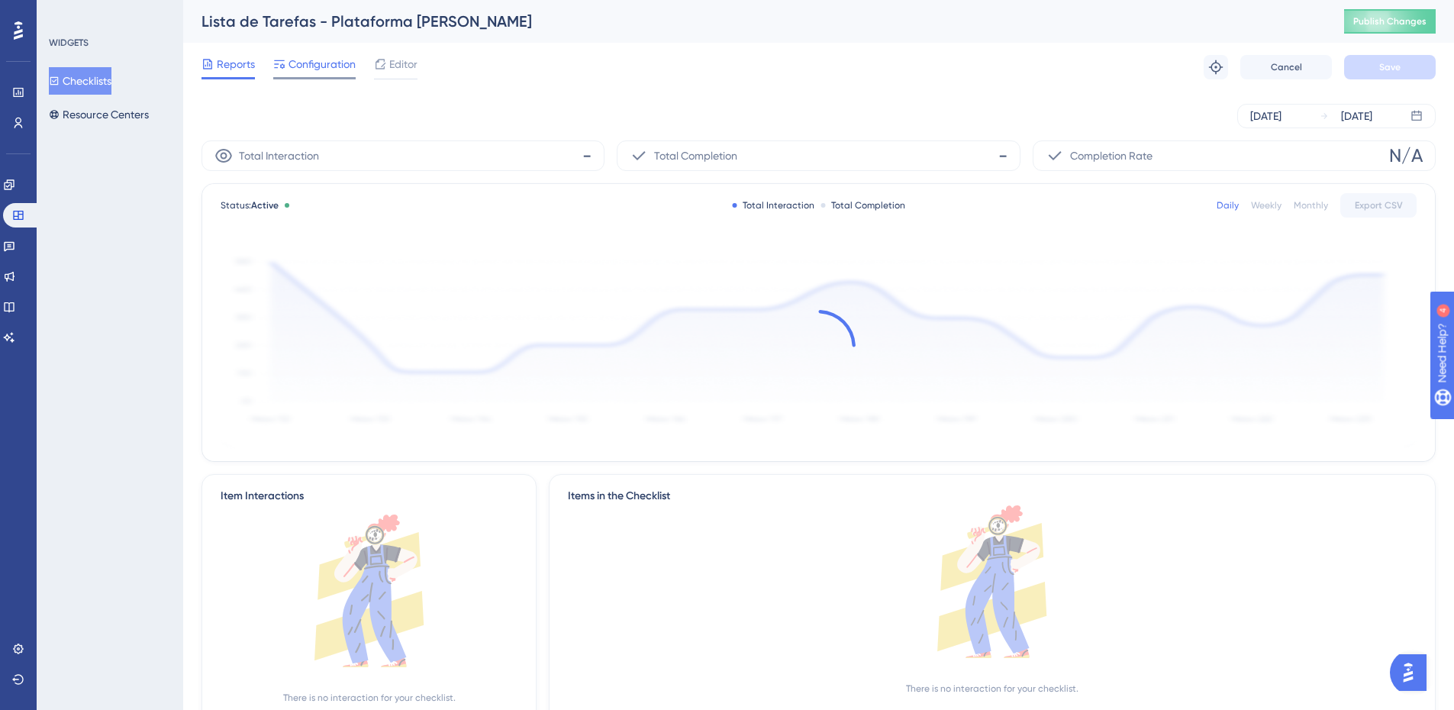
click at [330, 55] on span "Configuration" at bounding box center [322, 64] width 67 height 18
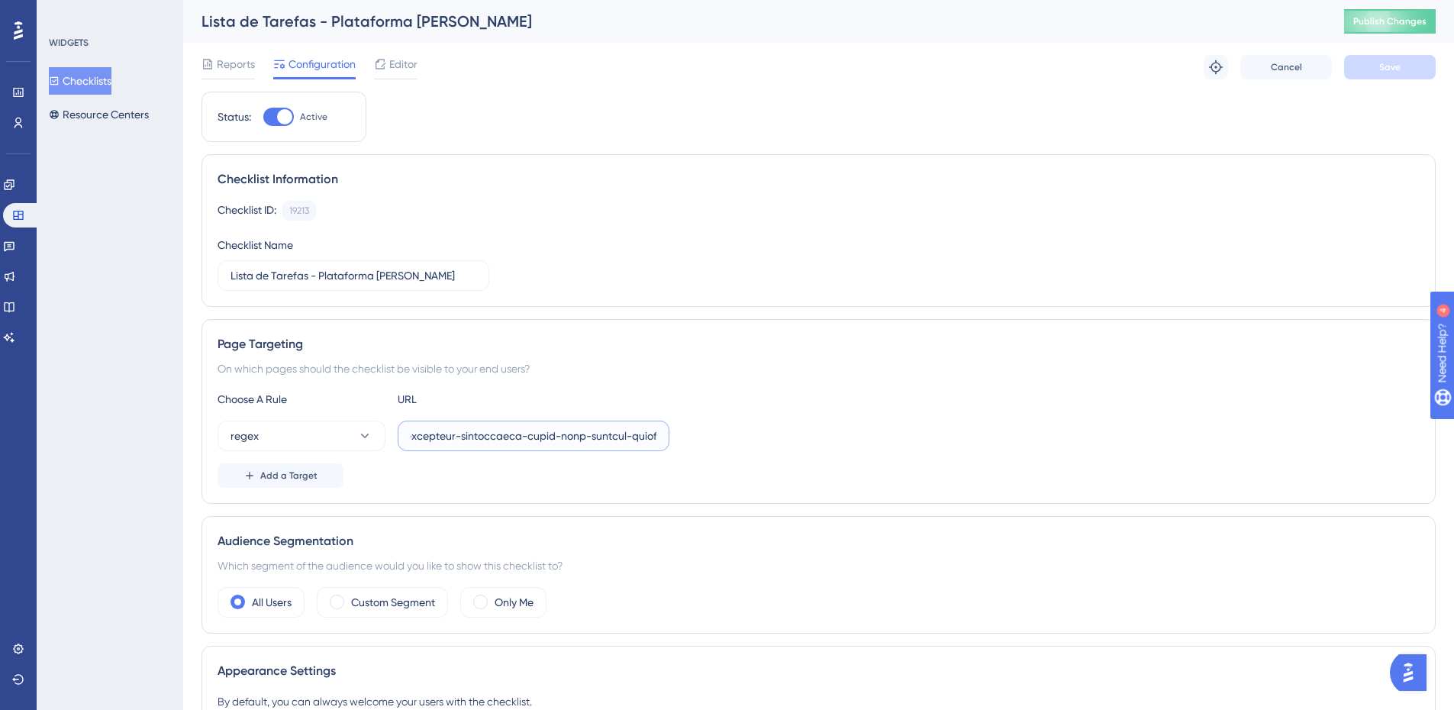
scroll to position [0, 41927]
drag, startPoint x: 905, startPoint y: 414, endPoint x: 1220, endPoint y: 392, distance: 315.2
click at [1220, 392] on div "Choose A Rule URL regex Add a Target" at bounding box center [819, 439] width 1202 height 98
click at [626, 433] on input "text" at bounding box center [534, 435] width 246 height 17
paste input "|colegio-paraiso|colegio-riachuelo-unidade-[GEOGRAPHIC_DATA]|colegio-[GEOGRAPHI…"
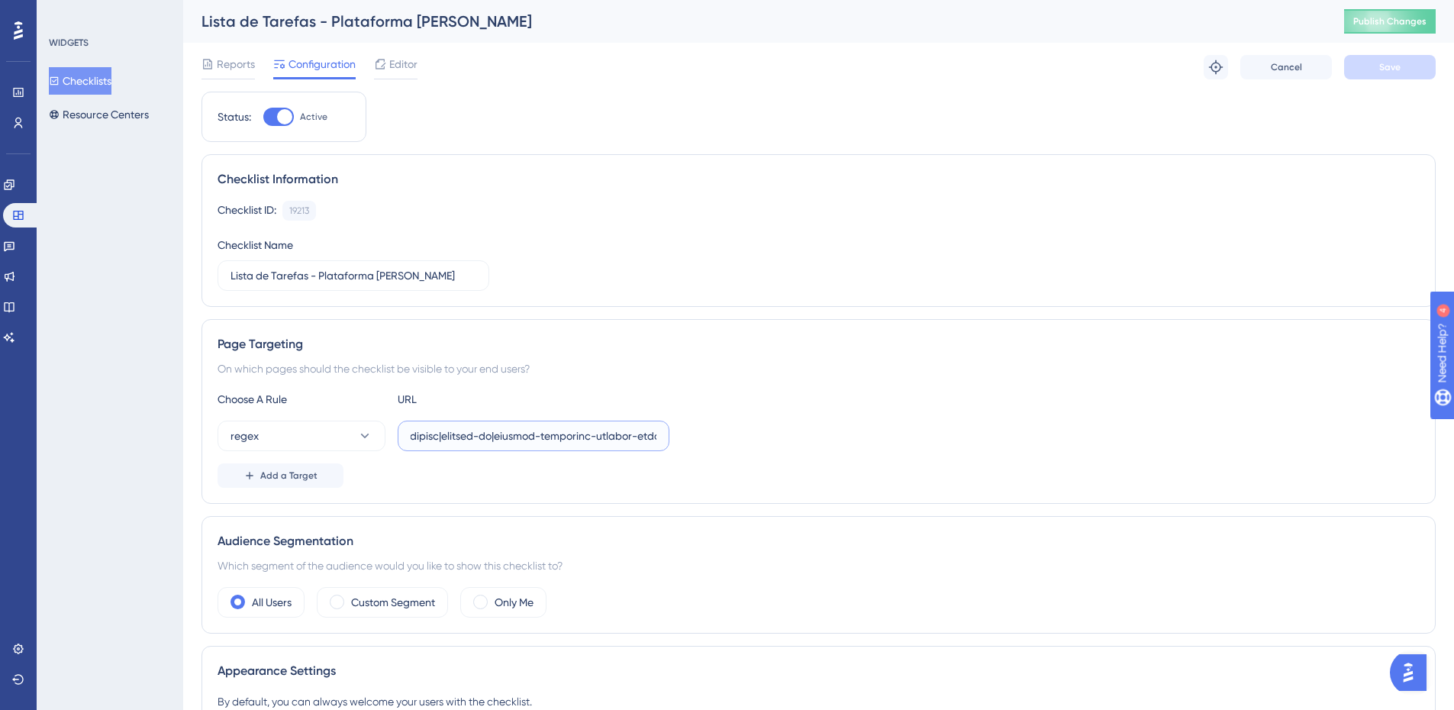
scroll to position [0, 39932]
click at [477, 443] on input "text" at bounding box center [534, 435] width 246 height 17
click at [517, 435] on input "text" at bounding box center [534, 435] width 246 height 17
click at [530, 437] on input "text" at bounding box center [534, 435] width 246 height 17
type input "^(https:\/\/(payment|escolas)\.olaisaac\.(io|dev)\/(escola-demonstracao-(1|2)|e…"
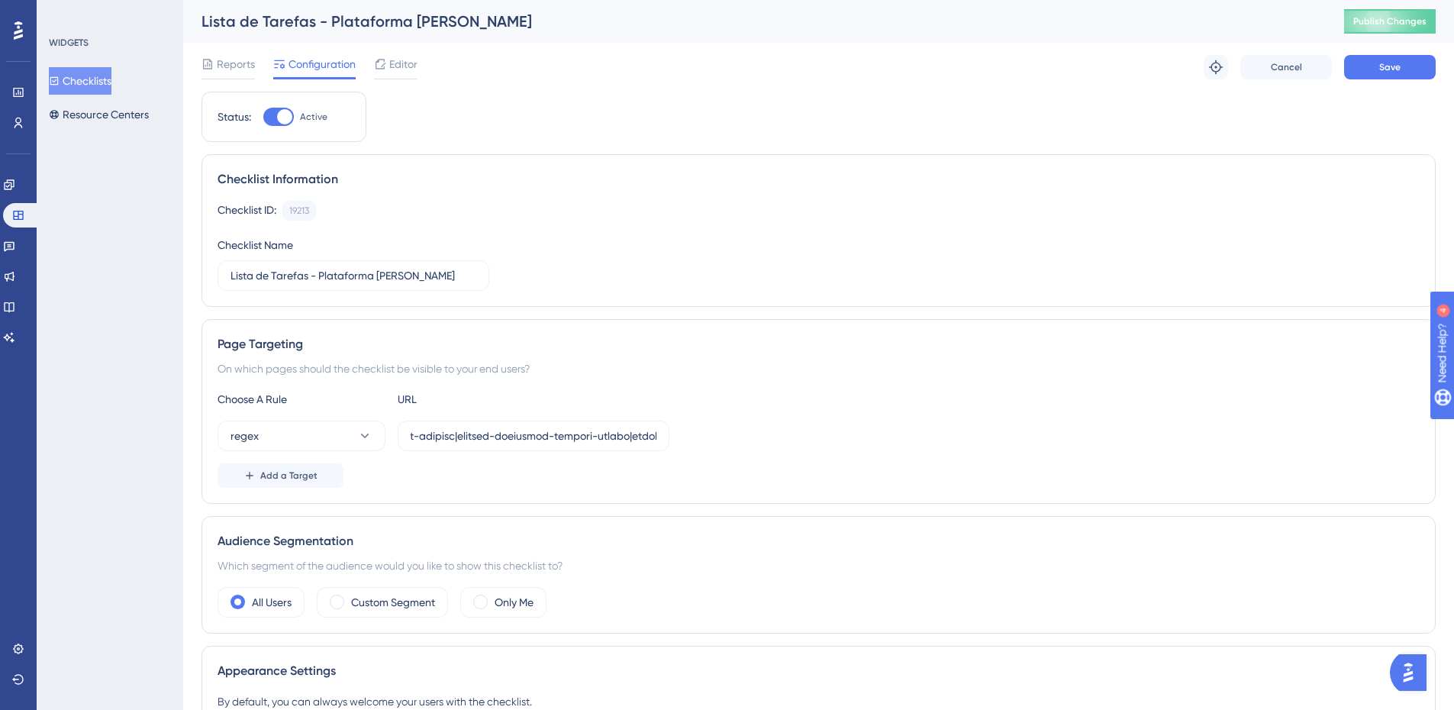
click at [821, 380] on div "Page Targeting On which pages should the checklist be visible to your end users…" at bounding box center [819, 411] width 1234 height 185
click at [1378, 63] on button "Save" at bounding box center [1390, 67] width 92 height 24
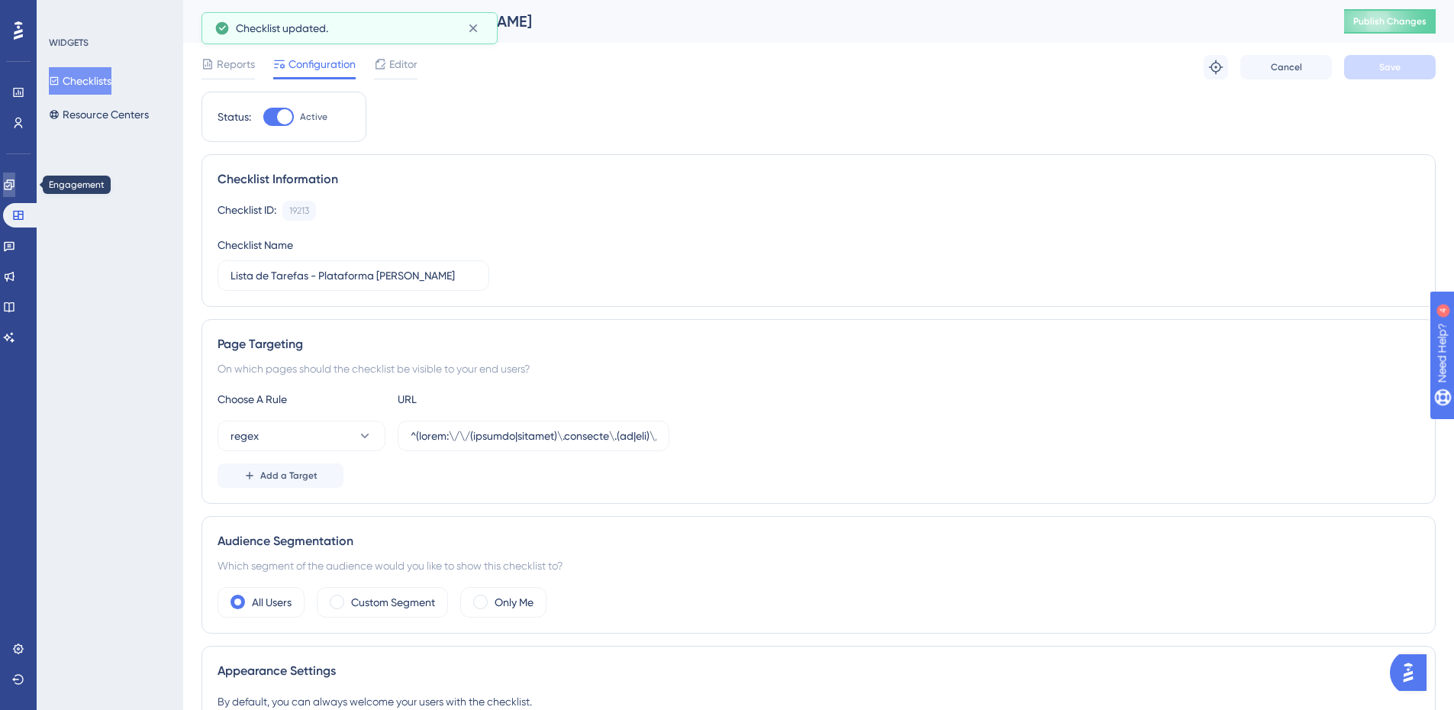
click at [13, 182] on icon at bounding box center [9, 185] width 12 height 12
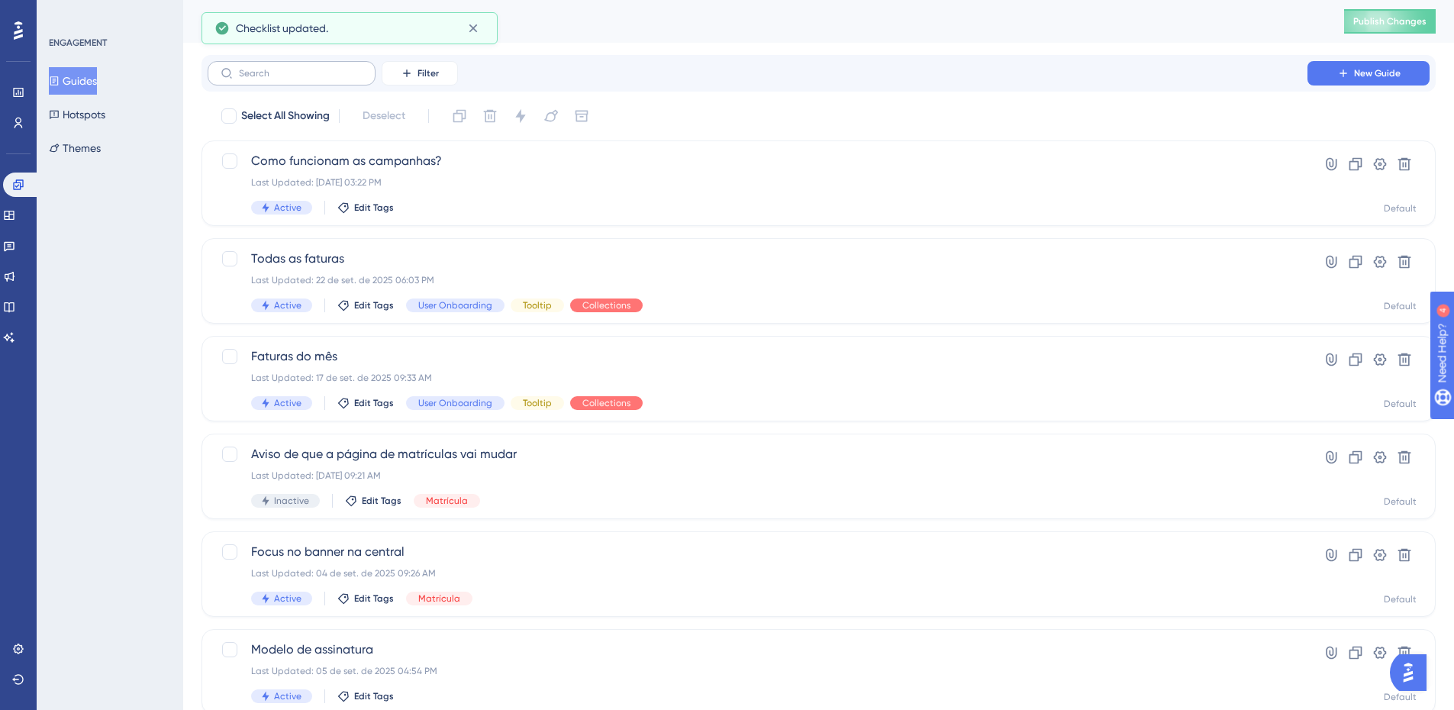
click at [260, 81] on label at bounding box center [292, 73] width 168 height 24
click at [260, 79] on input "text" at bounding box center [301, 73] width 124 height 11
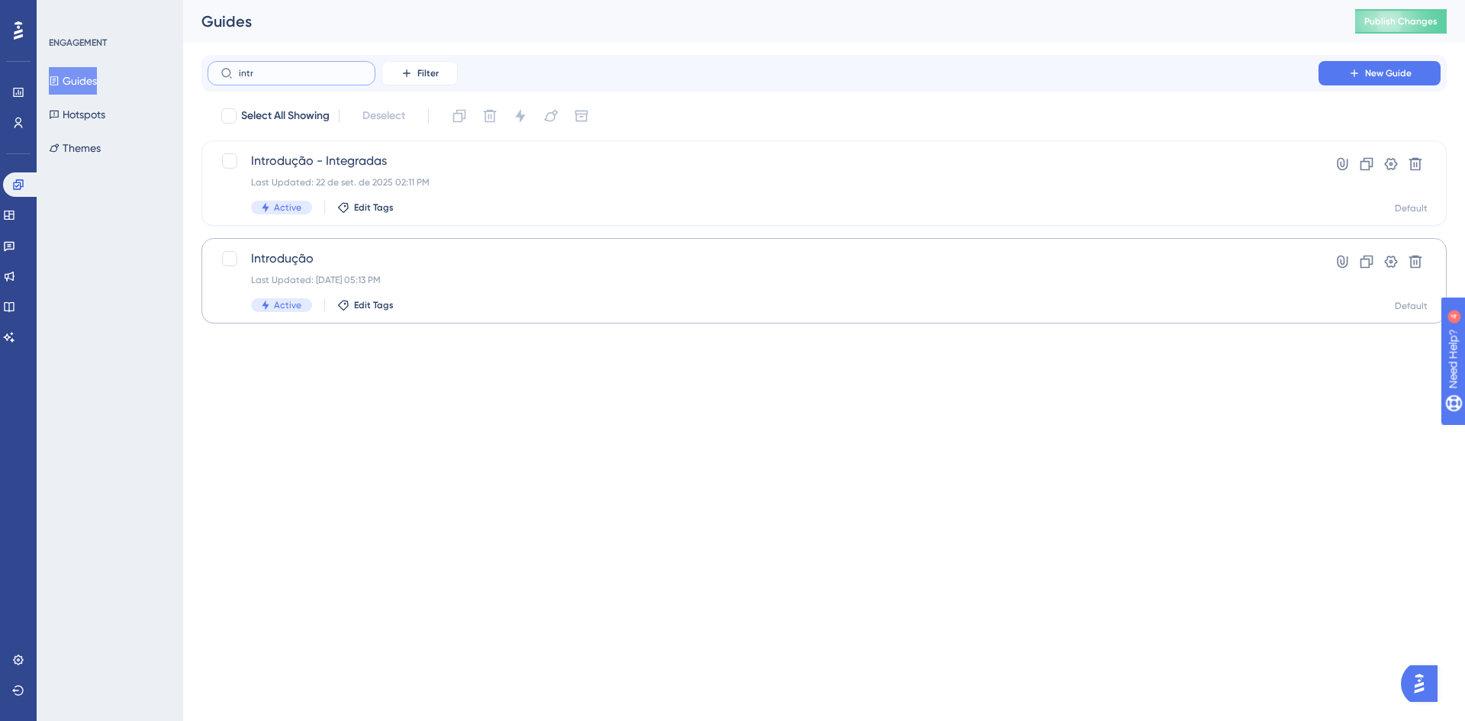
type input "intr"
click at [353, 289] on div "Introdução Last Updated: [DATE] 05:13 PM Active Edit Tags" at bounding box center [763, 281] width 1024 height 63
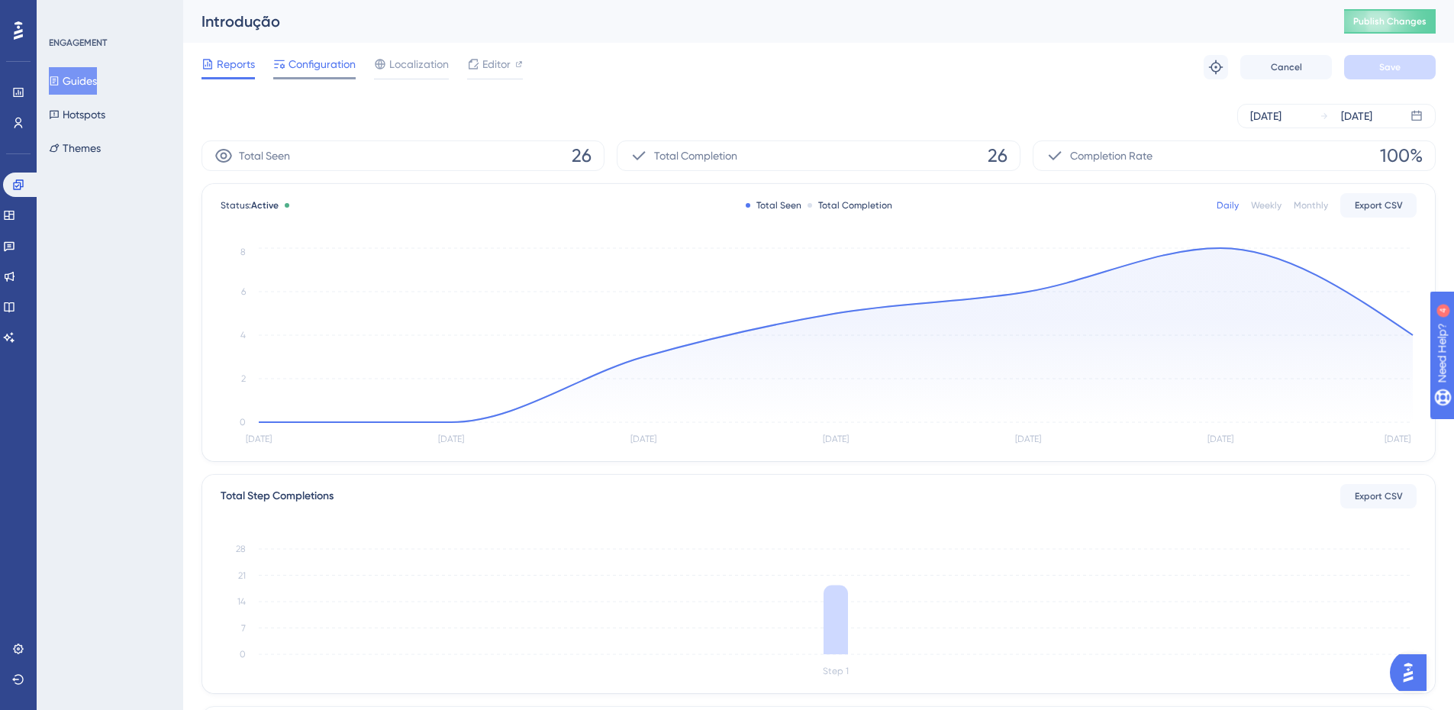
click at [307, 70] on span "Configuration" at bounding box center [322, 64] width 67 height 18
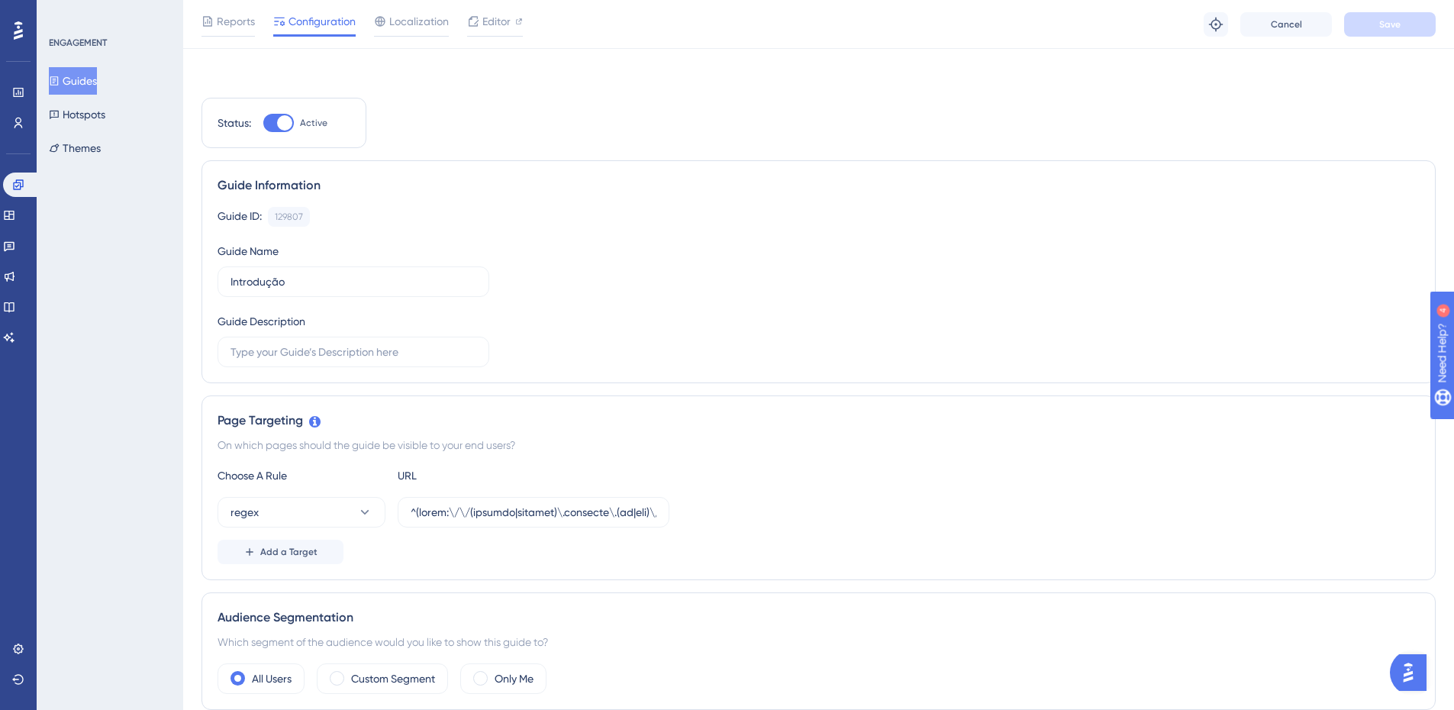
scroll to position [229, 0]
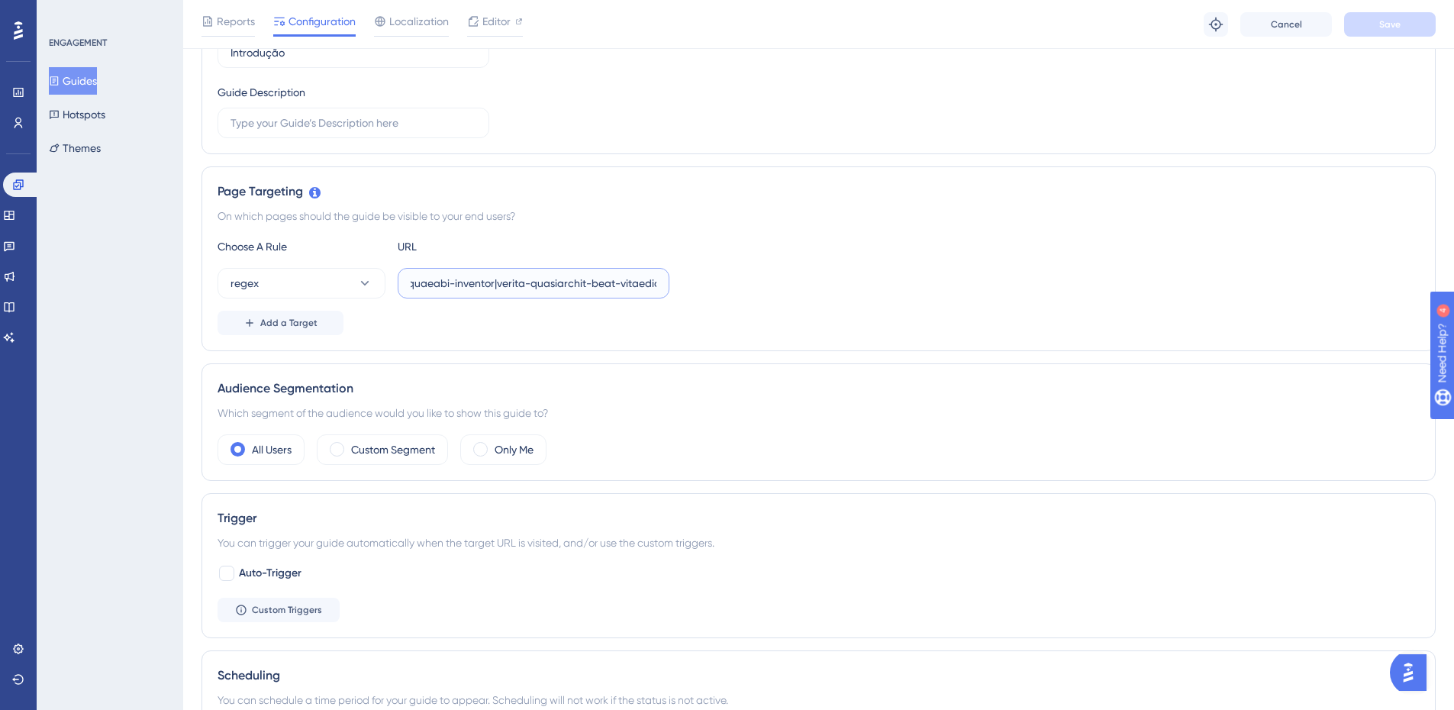
drag, startPoint x: 583, startPoint y: 278, endPoint x: 1440, endPoint y: 250, distance: 857.6
click at [1447, 251] on div "Performance Users Engagement Widgets Feedback Product Updates Knowledge Base AI…" at bounding box center [818, 452] width 1271 height 1363
click at [630, 276] on input "text" at bounding box center [534, 283] width 246 height 17
click at [630, 285] on input "text" at bounding box center [534, 283] width 246 height 17
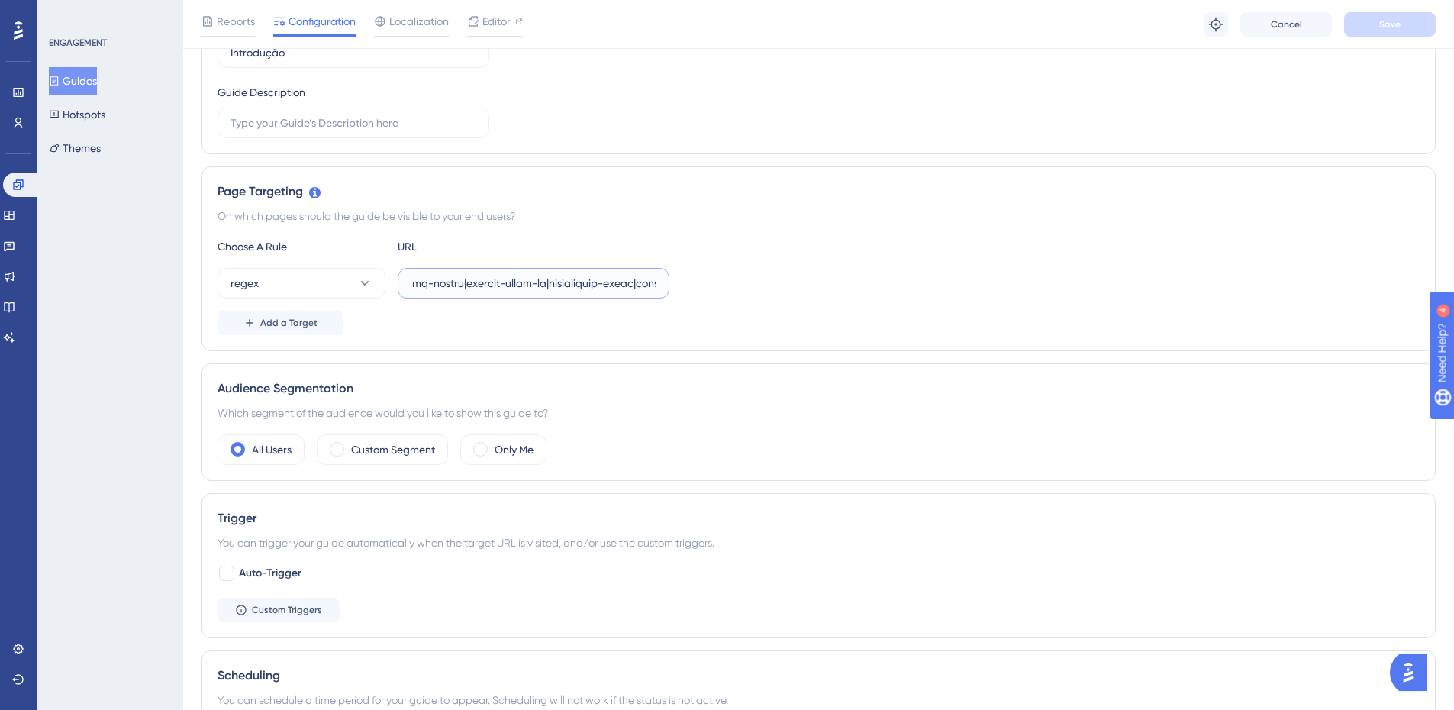
scroll to position [0, 41927]
drag, startPoint x: 652, startPoint y: 278, endPoint x: 1384, endPoint y: 253, distance: 732.4
click at [1384, 253] on div "Choose A Rule URL regex Add a Target" at bounding box center [819, 286] width 1202 height 98
click at [553, 291] on input "text" at bounding box center [534, 283] width 246 height 17
click at [556, 285] on input "text" at bounding box center [534, 283] width 246 height 17
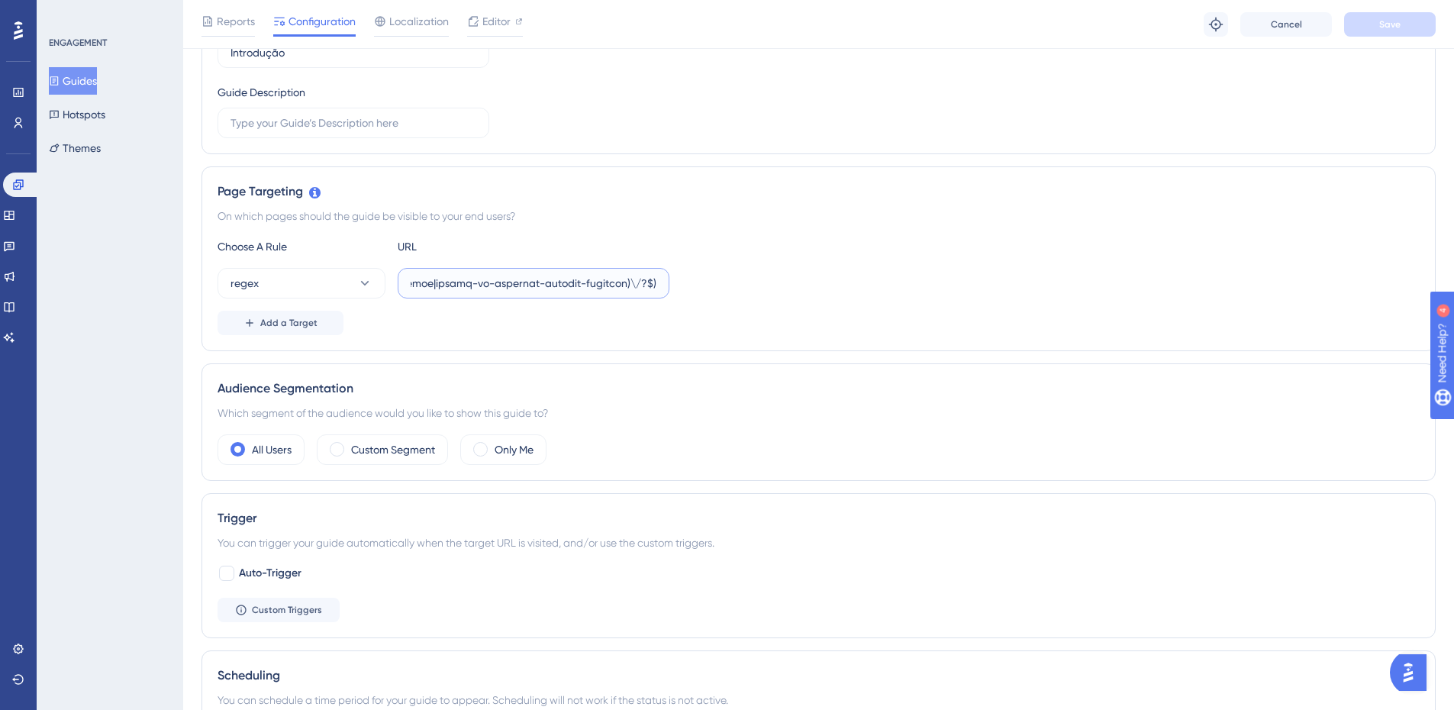
click at [557, 285] on input "text" at bounding box center [534, 283] width 246 height 17
click at [514, 283] on input "text" at bounding box center [534, 283] width 246 height 17
type input "^(https:\/\/(payment|escolas)\.olaisaac\.(io|dev)\/(escola-demonstracao-(1|2)|e…"
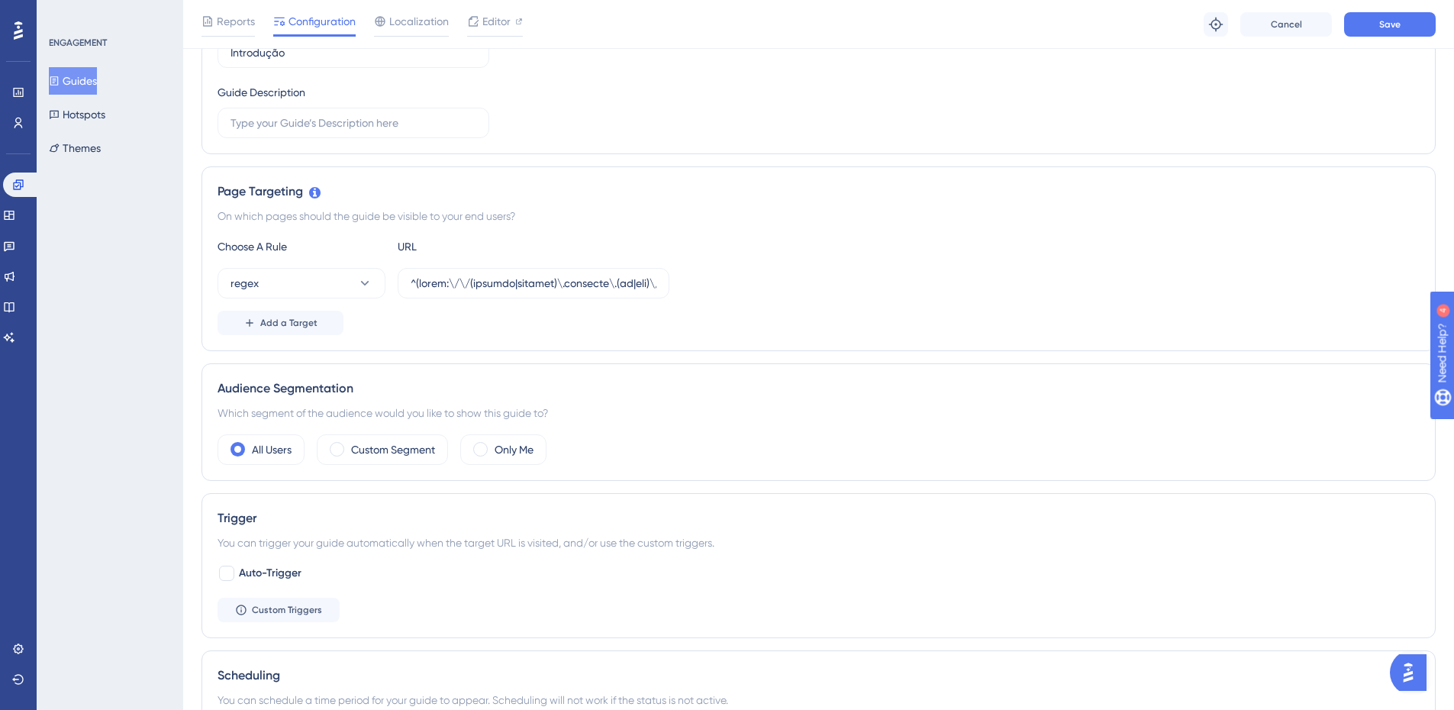
click at [939, 229] on div "Page Targeting On which pages should the guide be visible to your end users? Ch…" at bounding box center [819, 258] width 1234 height 185
click at [1346, 81] on div "Guide ID: 129807 Copy Guide Name Introdução Guide Description" at bounding box center [819, 58] width 1202 height 160
click at [1408, 17] on button "Save" at bounding box center [1390, 24] width 92 height 24
click at [90, 76] on button "Guides" at bounding box center [73, 80] width 48 height 27
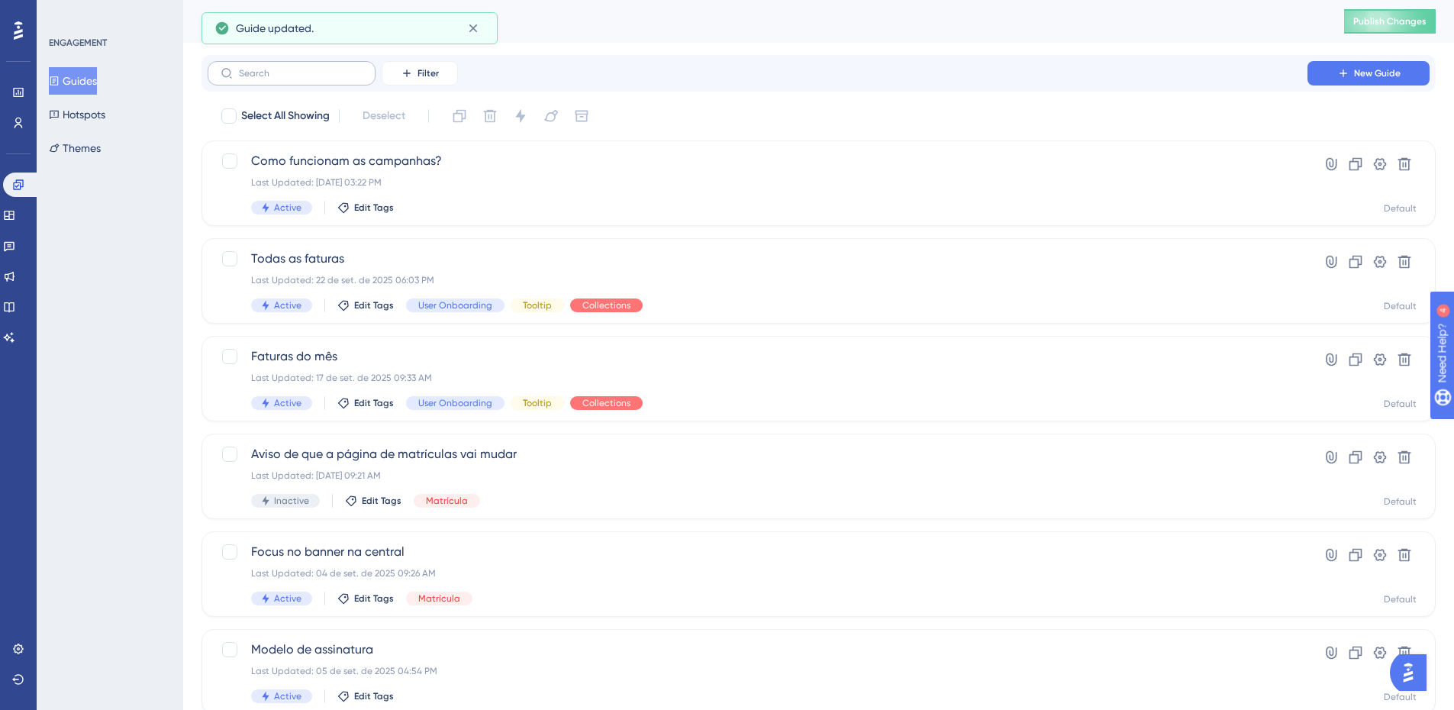
click at [280, 78] on label at bounding box center [292, 73] width 168 height 24
click at [280, 78] on input "text" at bounding box center [301, 73] width 124 height 11
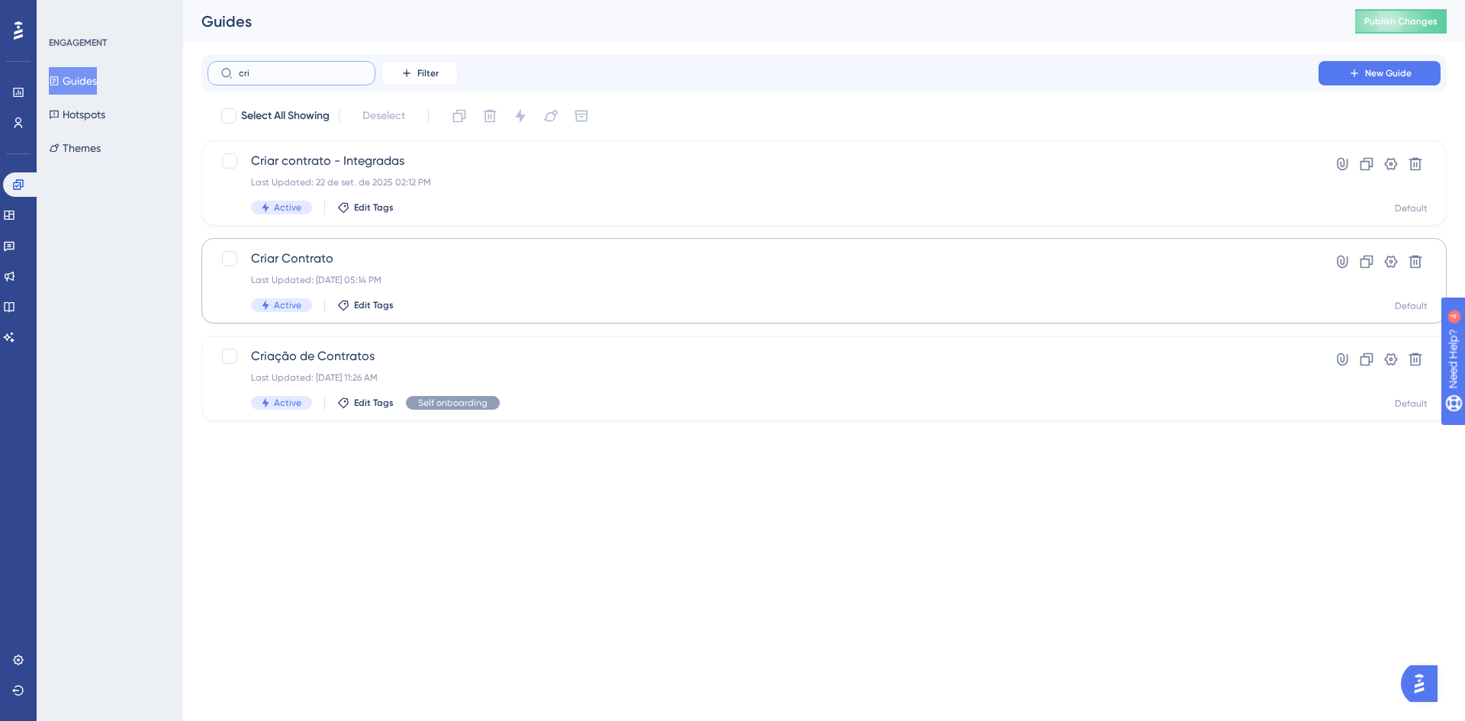
type input "cri"
click at [401, 272] on div "Criar Contrato Last Updated: [DATE] 05:14 PM Active Edit Tags" at bounding box center [763, 281] width 1024 height 63
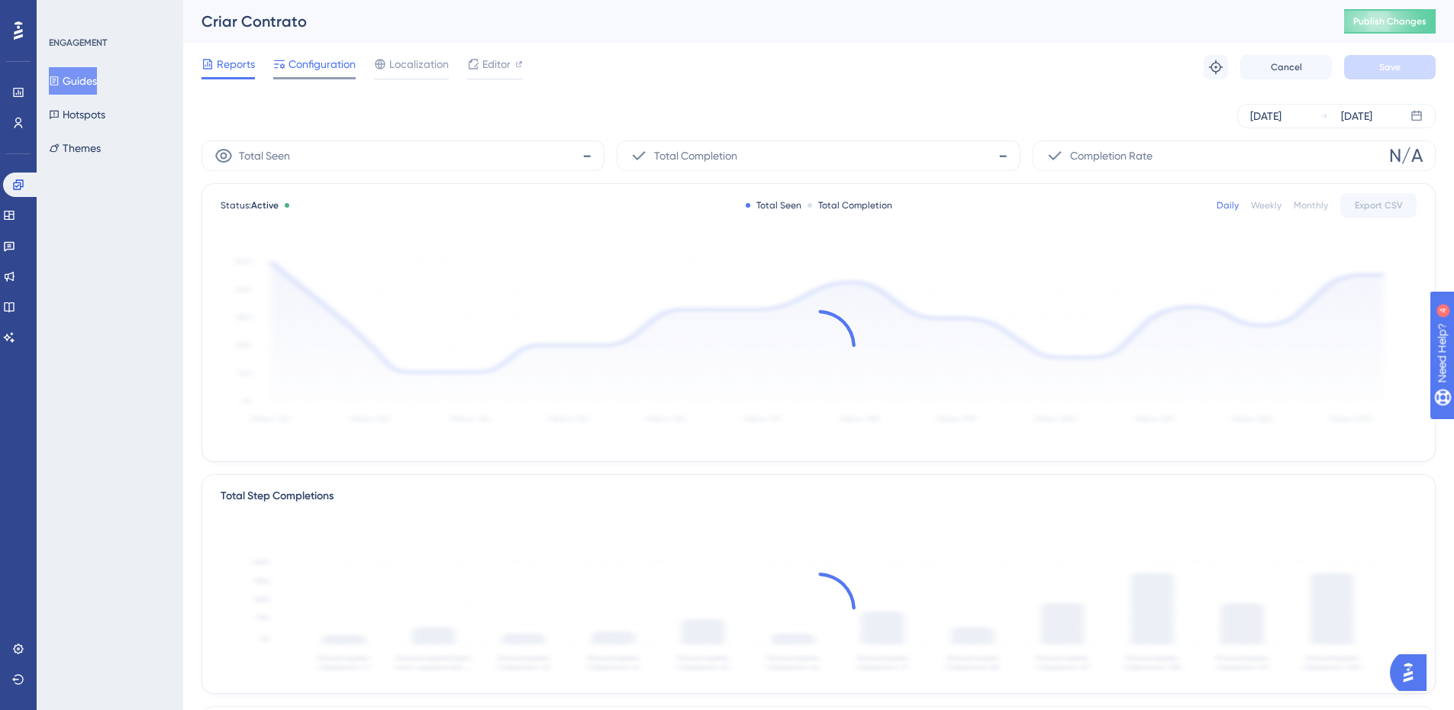
click at [336, 63] on span "Configuration" at bounding box center [322, 64] width 67 height 18
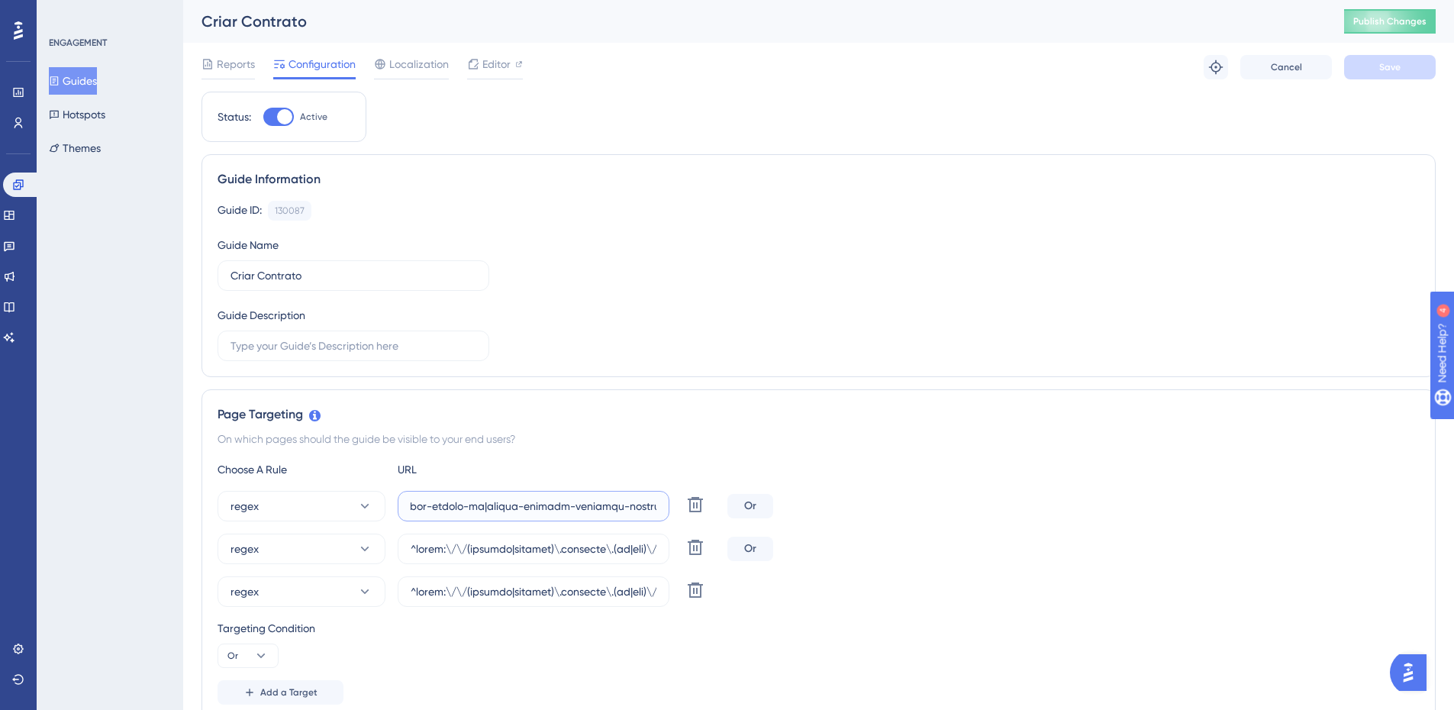
drag, startPoint x: 634, startPoint y: 503, endPoint x: 1253, endPoint y: 489, distance: 618.4
click at [1256, 493] on div "regex Delete Or" at bounding box center [819, 506] width 1202 height 31
click at [630, 501] on input "text" at bounding box center [534, 506] width 246 height 17
click at [627, 502] on input "text" at bounding box center [534, 506] width 246 height 17
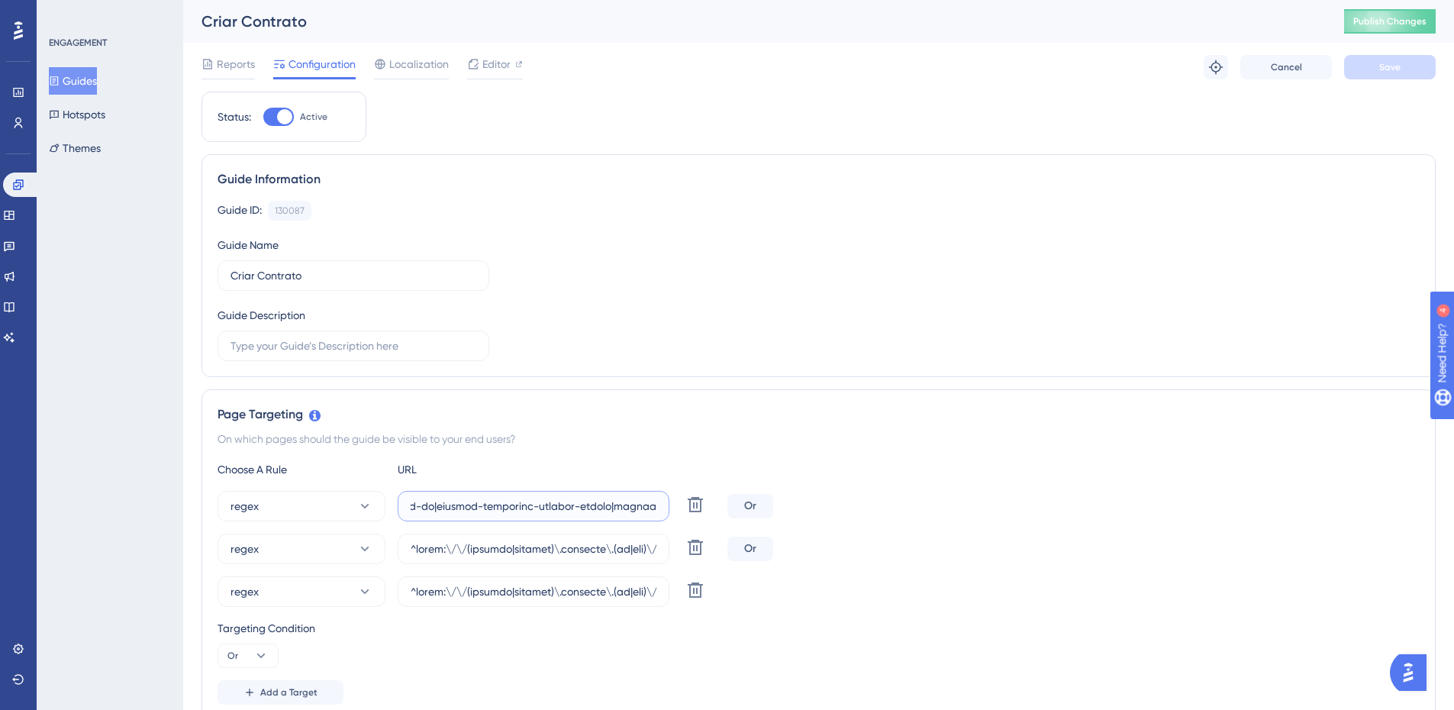
scroll to position [0, 41927]
drag, startPoint x: 596, startPoint y: 507, endPoint x: 1335, endPoint y: 501, distance: 738.9
click at [1335, 501] on div "regex Delete Or" at bounding box center [819, 506] width 1202 height 31
click at [543, 494] on label at bounding box center [534, 506] width 272 height 31
click at [543, 498] on input "text" at bounding box center [534, 506] width 246 height 17
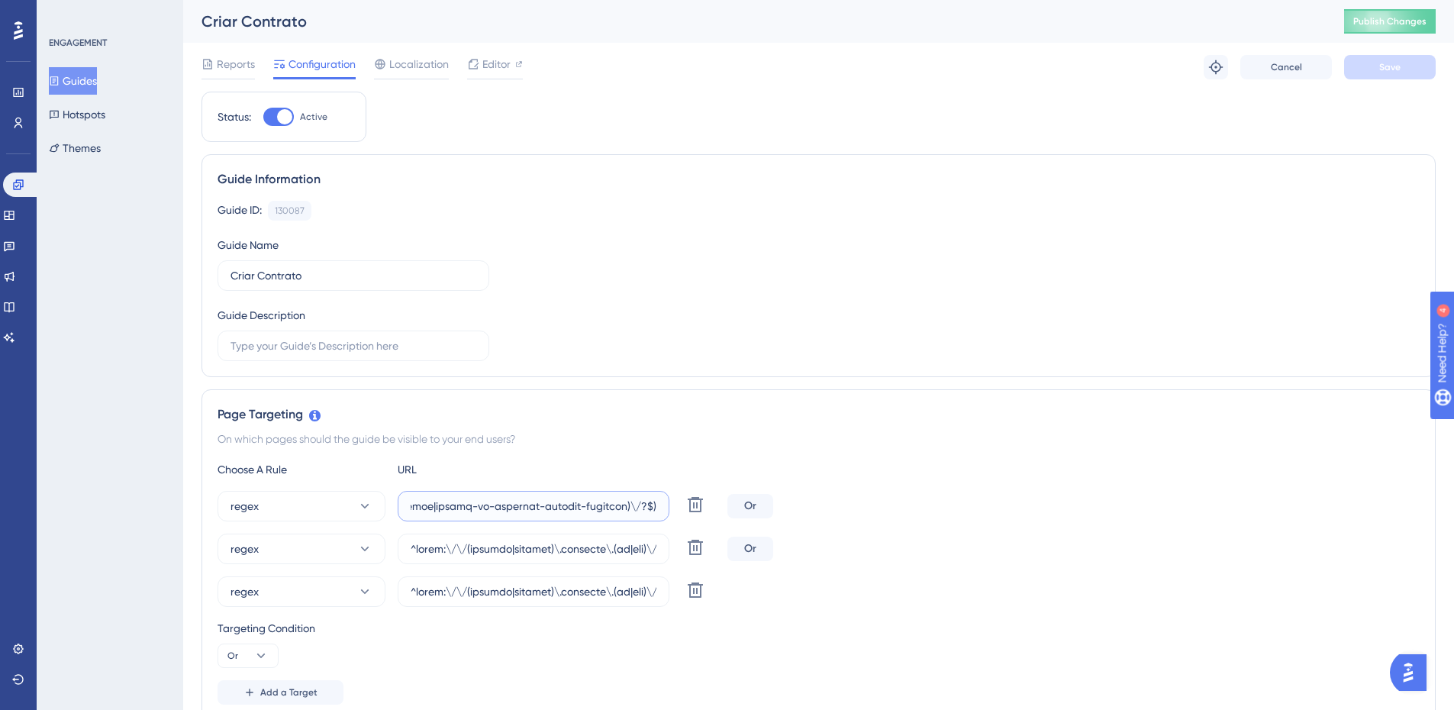
scroll to position [0, 0]
drag, startPoint x: 558, startPoint y: 506, endPoint x: 1378, endPoint y: 508, distance: 820.5
click at [1378, 508] on div "regex Delete Or" at bounding box center [819, 506] width 1202 height 31
click at [624, 496] on label at bounding box center [534, 506] width 272 height 31
click at [624, 498] on input "text" at bounding box center [534, 506] width 246 height 17
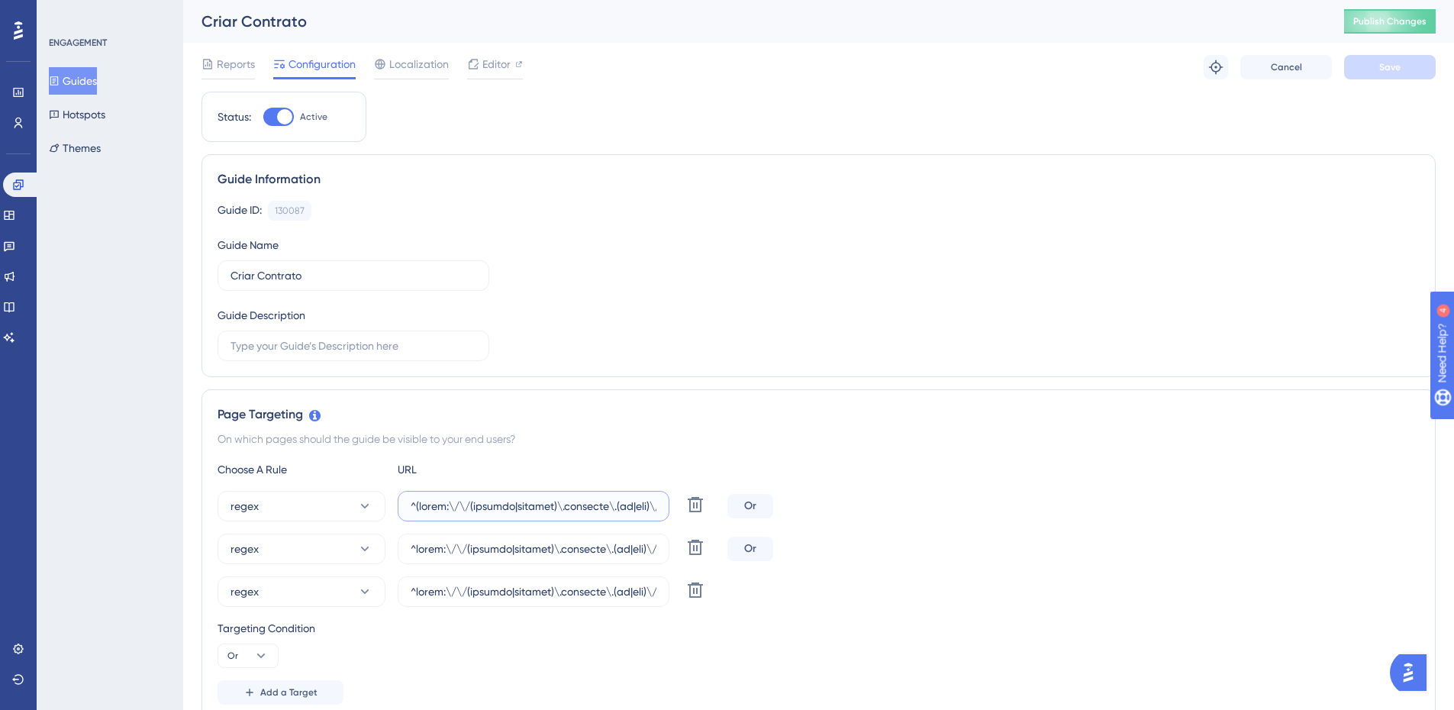
click at [611, 506] on input "text" at bounding box center [534, 506] width 246 height 17
drag, startPoint x: 1664, startPoint y: 520, endPoint x: 1637, endPoint y: 532, distance: 29.4
click at [1454, 0] on html "Performance Users Engagement Widgets Feedback Product Updates Knowledge Base AI…" at bounding box center [727, 0] width 1454 height 0
click at [521, 508] on input "text" at bounding box center [534, 506] width 246 height 17
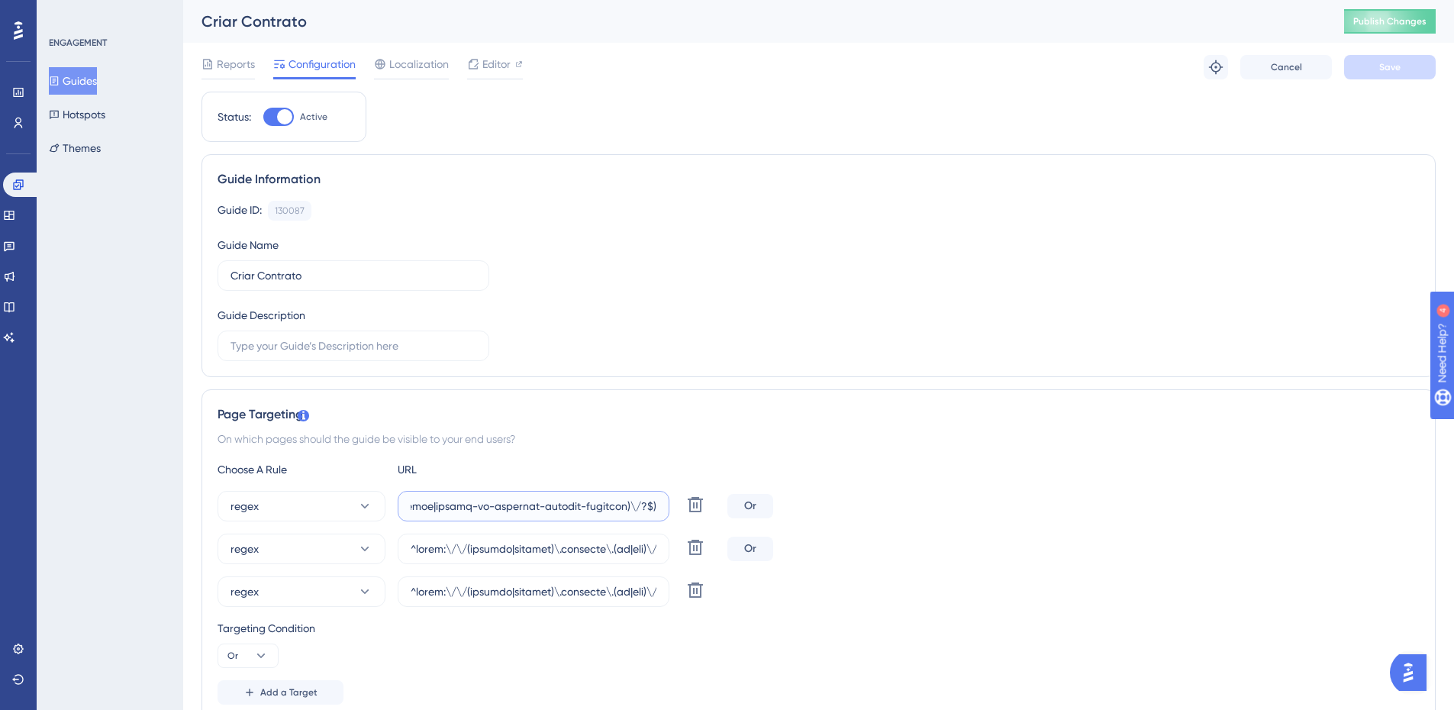
click at [521, 508] on input "text" at bounding box center [534, 506] width 246 height 17
click at [596, 505] on input "text" at bounding box center [534, 506] width 246 height 17
type input "^(https:\/\/(payment|escolas)\.olaisaac\.(io|dev)\/(escola-demonstracao-(1|2)|e…"
click at [588, 549] on input "text" at bounding box center [534, 548] width 246 height 17
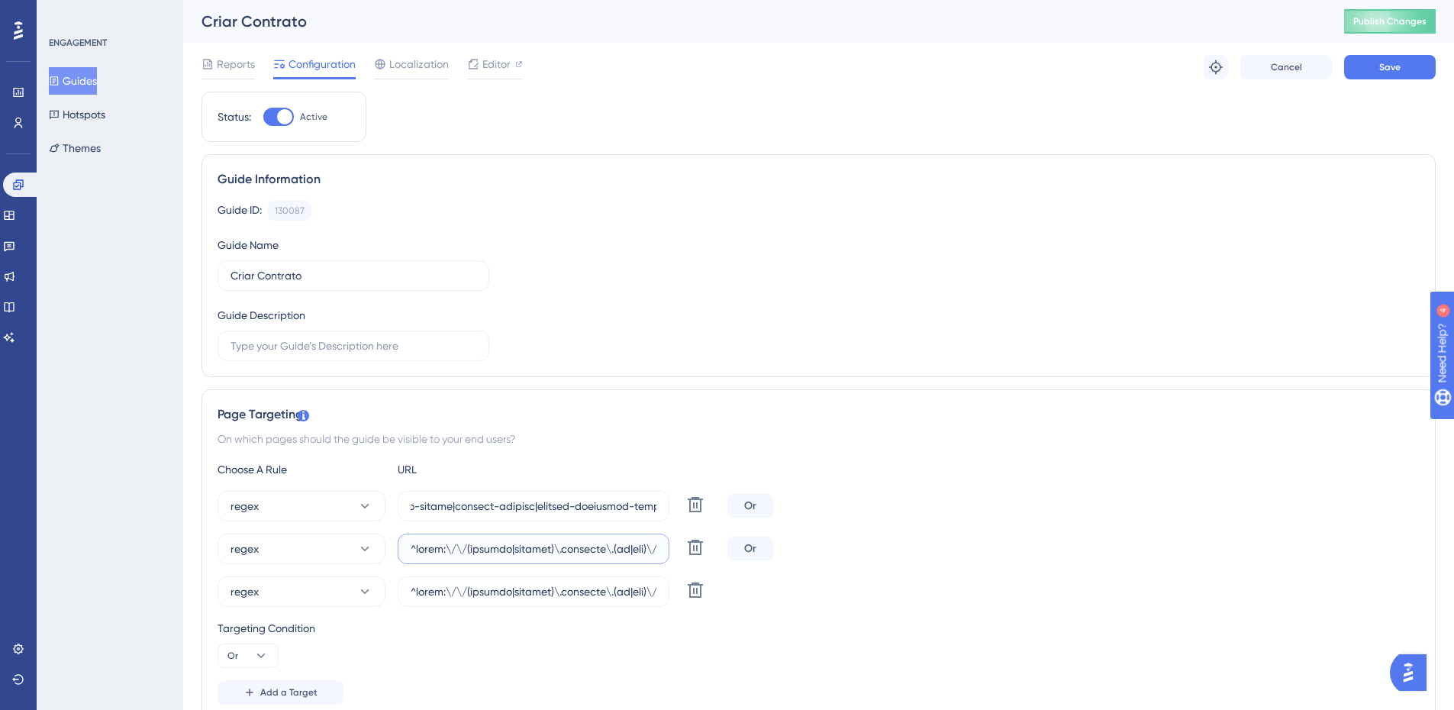
scroll to position [0, 0]
drag, startPoint x: 577, startPoint y: 549, endPoint x: 1353, endPoint y: 572, distance: 775.9
click at [1353, 572] on div "regex Delete Or regex Delete Or regex Delete" at bounding box center [819, 549] width 1202 height 116
click at [616, 540] on label at bounding box center [534, 549] width 272 height 31
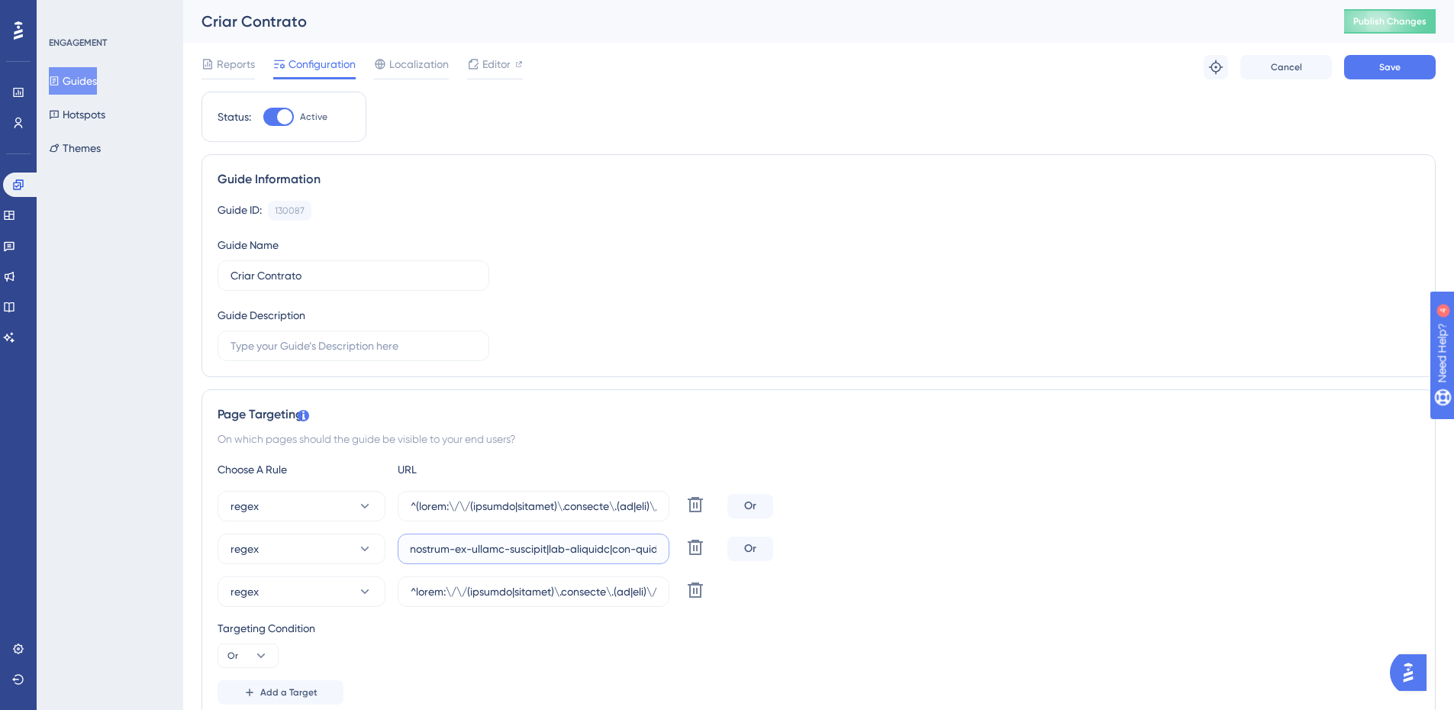
click at [616, 540] on input "text" at bounding box center [534, 548] width 246 height 17
click at [608, 549] on input "text" at bounding box center [534, 548] width 246 height 17
drag, startPoint x: 608, startPoint y: 549, endPoint x: 1330, endPoint y: 540, distance: 722.1
click at [1330, 540] on div "regex Delete Or" at bounding box center [819, 549] width 1202 height 31
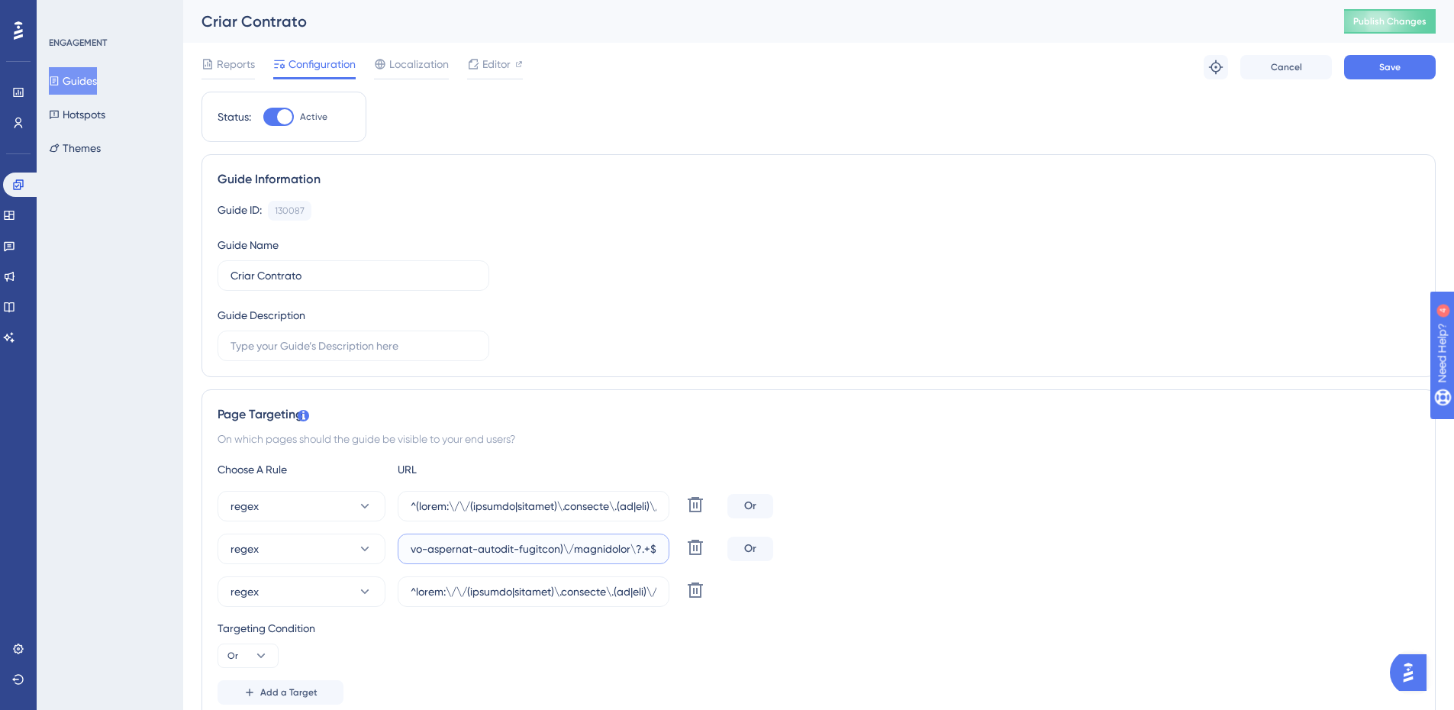
click at [411, 550] on input "text" at bounding box center [534, 548] width 246 height 17
click at [539, 556] on input "text" at bounding box center [534, 548] width 246 height 17
type input "^https:\/\/(payment|escolas)\.olaisaac\.(io|dev)\/(escola-demonstracao-(1|2)|es…"
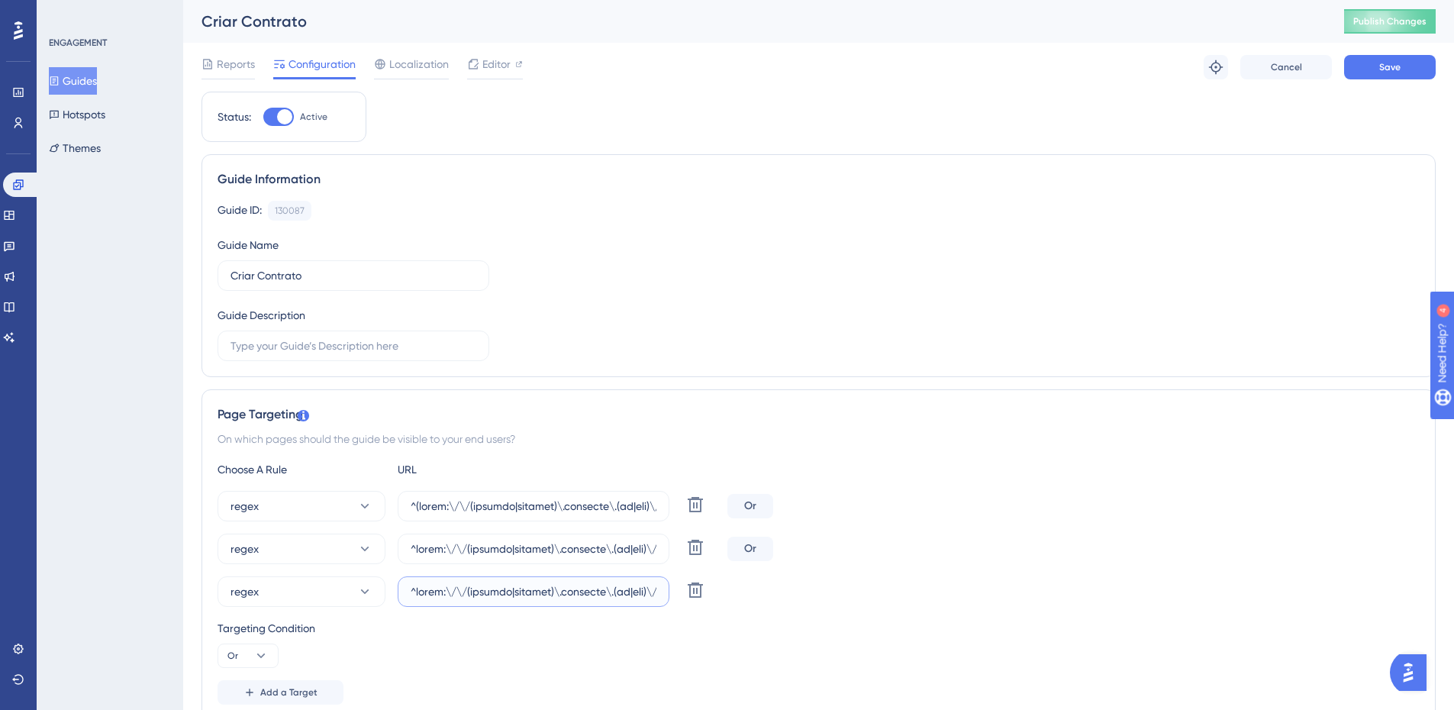
click at [550, 592] on input "text" at bounding box center [534, 591] width 246 height 17
drag, startPoint x: 550, startPoint y: 592, endPoint x: 1349, endPoint y: 624, distance: 799.8
click at [1349, 624] on div "Choose A Rule URL regex Delete Or regex Delete Or regex Delete Targeting Condit…" at bounding box center [819, 582] width 1202 height 244
click at [621, 594] on input "text" at bounding box center [534, 591] width 246 height 17
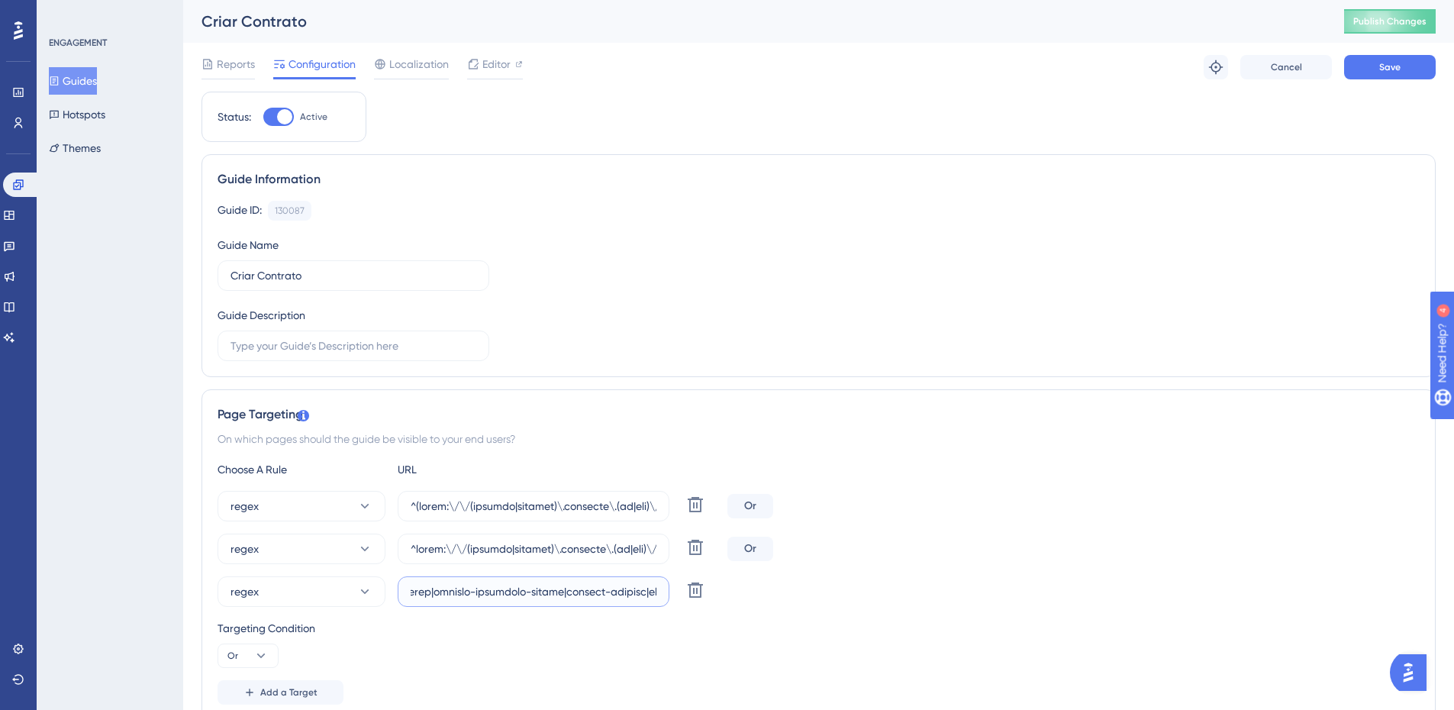
scroll to position [0, 42017]
drag, startPoint x: 621, startPoint y: 593, endPoint x: 1257, endPoint y: 630, distance: 637.7
click at [1257, 630] on div "Choose A Rule URL regex Delete Or regex Delete Or regex Delete Targeting Condit…" at bounding box center [819, 582] width 1202 height 244
click at [463, 592] on input "text" at bounding box center [534, 591] width 246 height 17
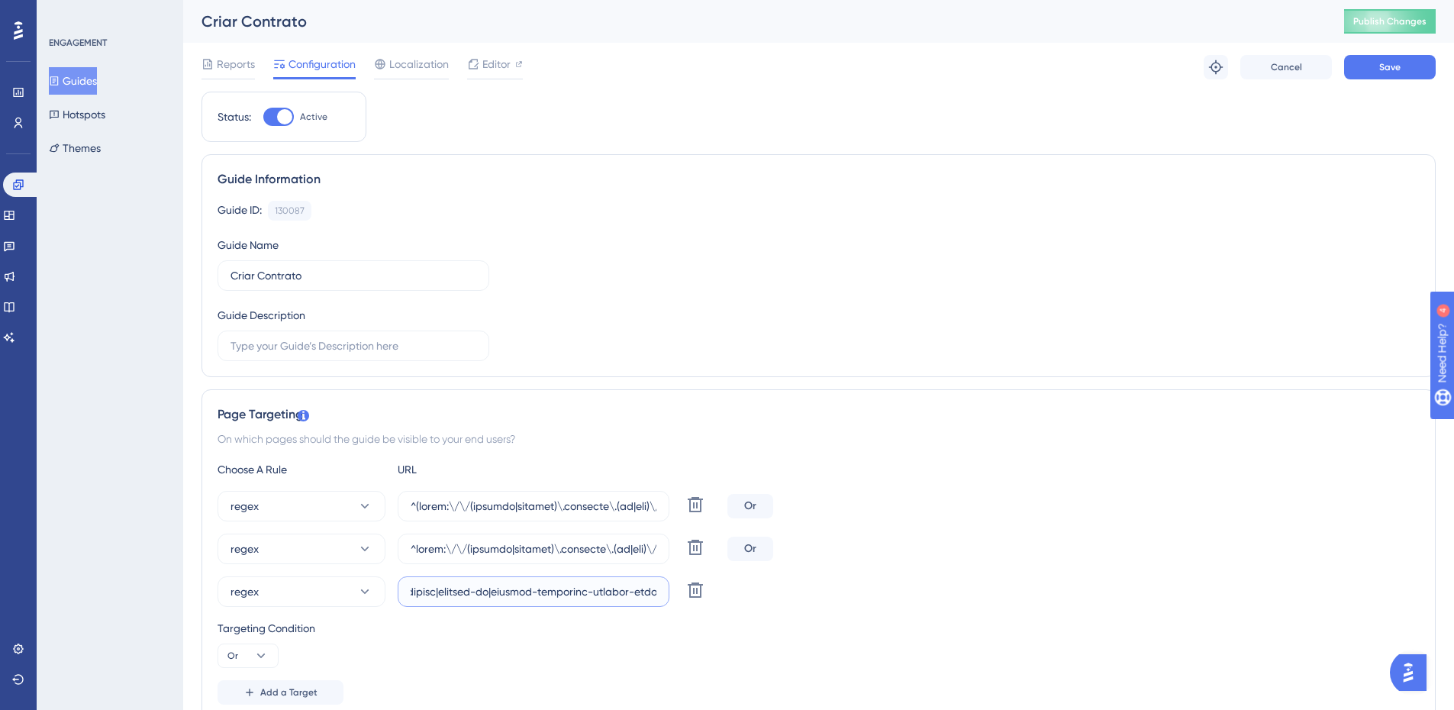
click at [501, 592] on input "text" at bounding box center [534, 591] width 246 height 17
type input "^https:\/\/(payment|escolas)\.olaisaac\.(io|dev)\/(escola-demonstracao-(1|2)|es…"
drag, startPoint x: 1077, startPoint y: 543, endPoint x: 1106, endPoint y: 508, distance: 45.5
click at [1078, 543] on div "regex Delete Or" at bounding box center [819, 549] width 1202 height 31
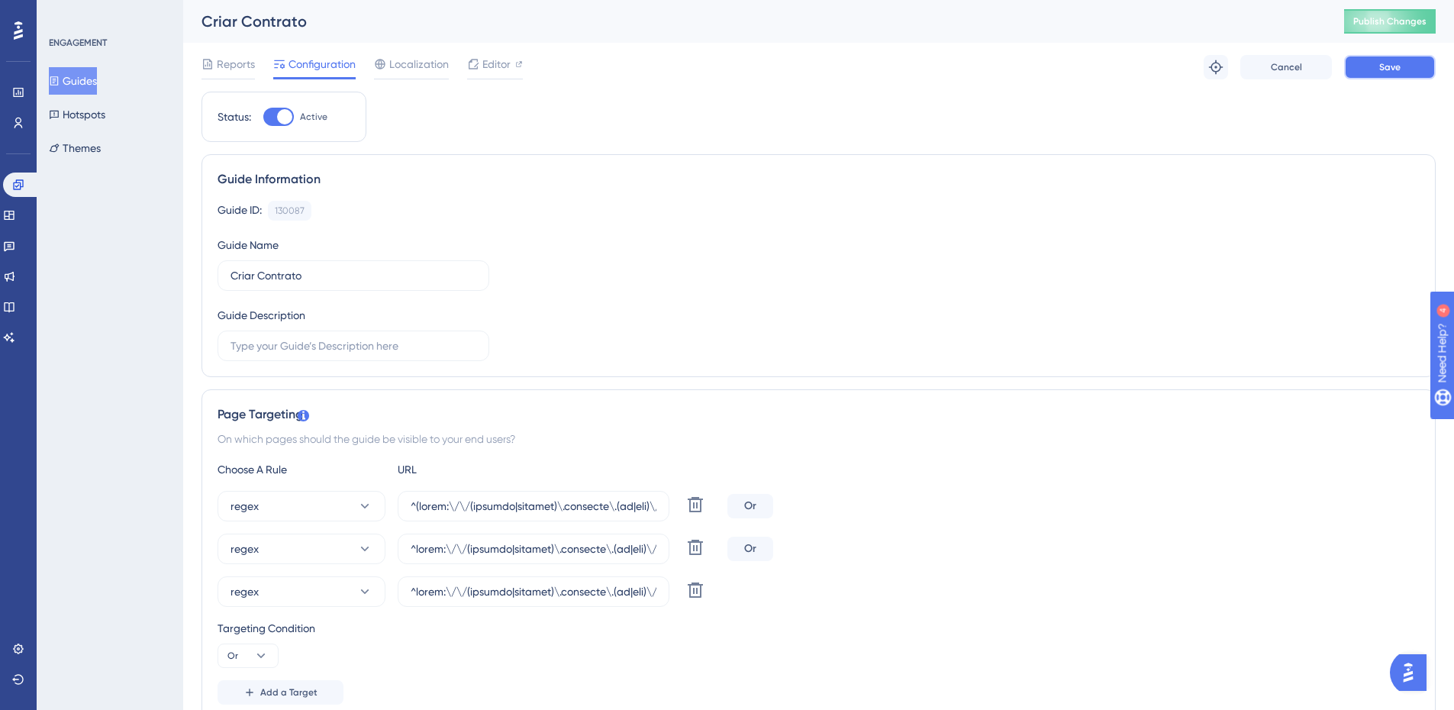
click at [1360, 72] on button "Save" at bounding box center [1390, 67] width 92 height 24
click at [14, 224] on link at bounding box center [9, 215] width 12 height 24
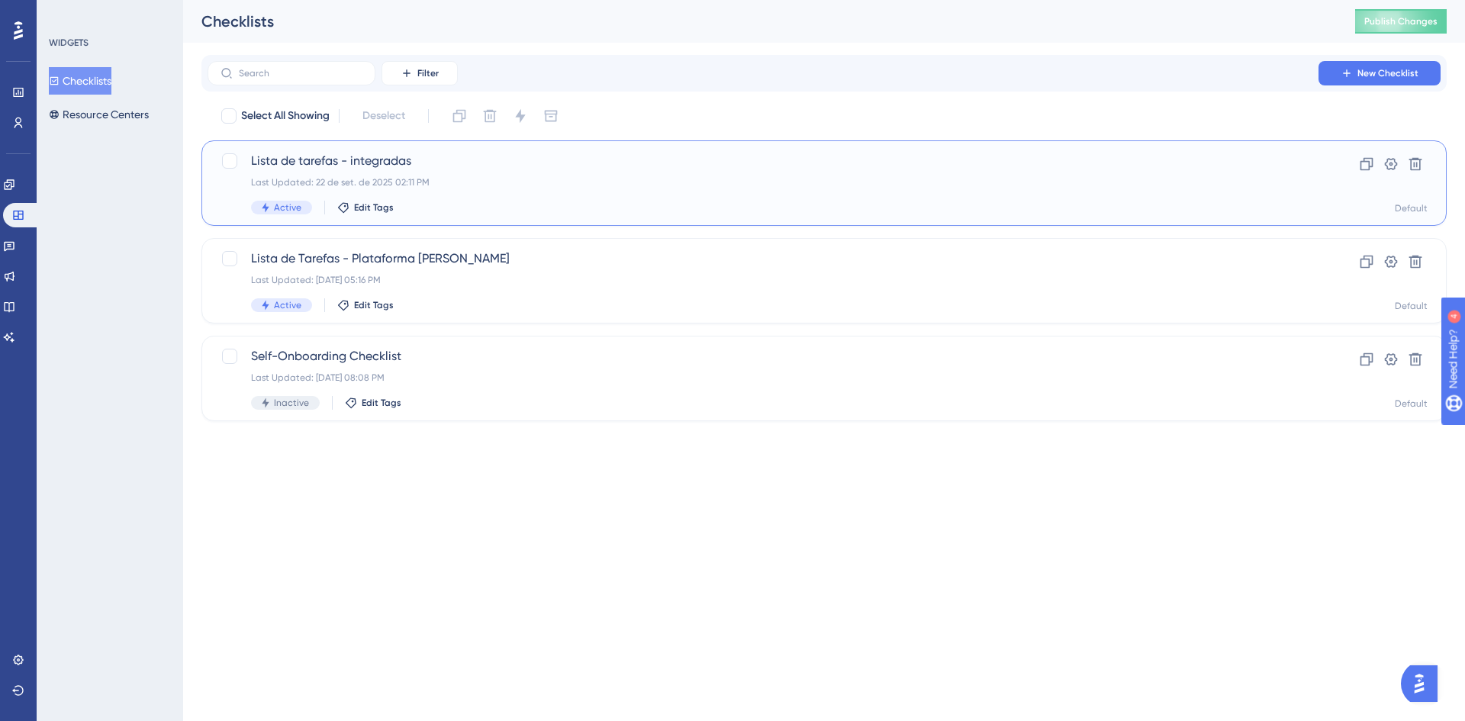
click at [434, 163] on span "Lista de tarefas - integradas" at bounding box center [763, 161] width 1024 height 18
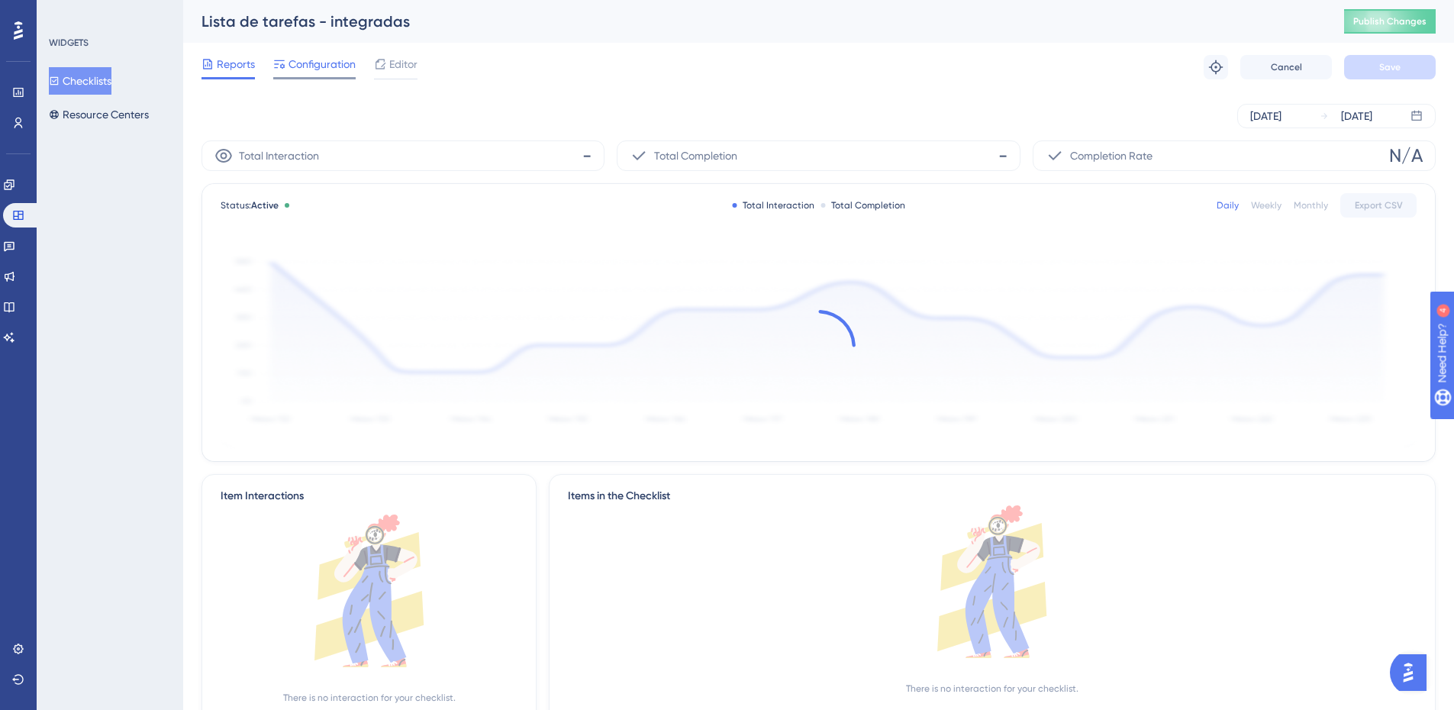
click at [311, 64] on span "Configuration" at bounding box center [322, 64] width 67 height 18
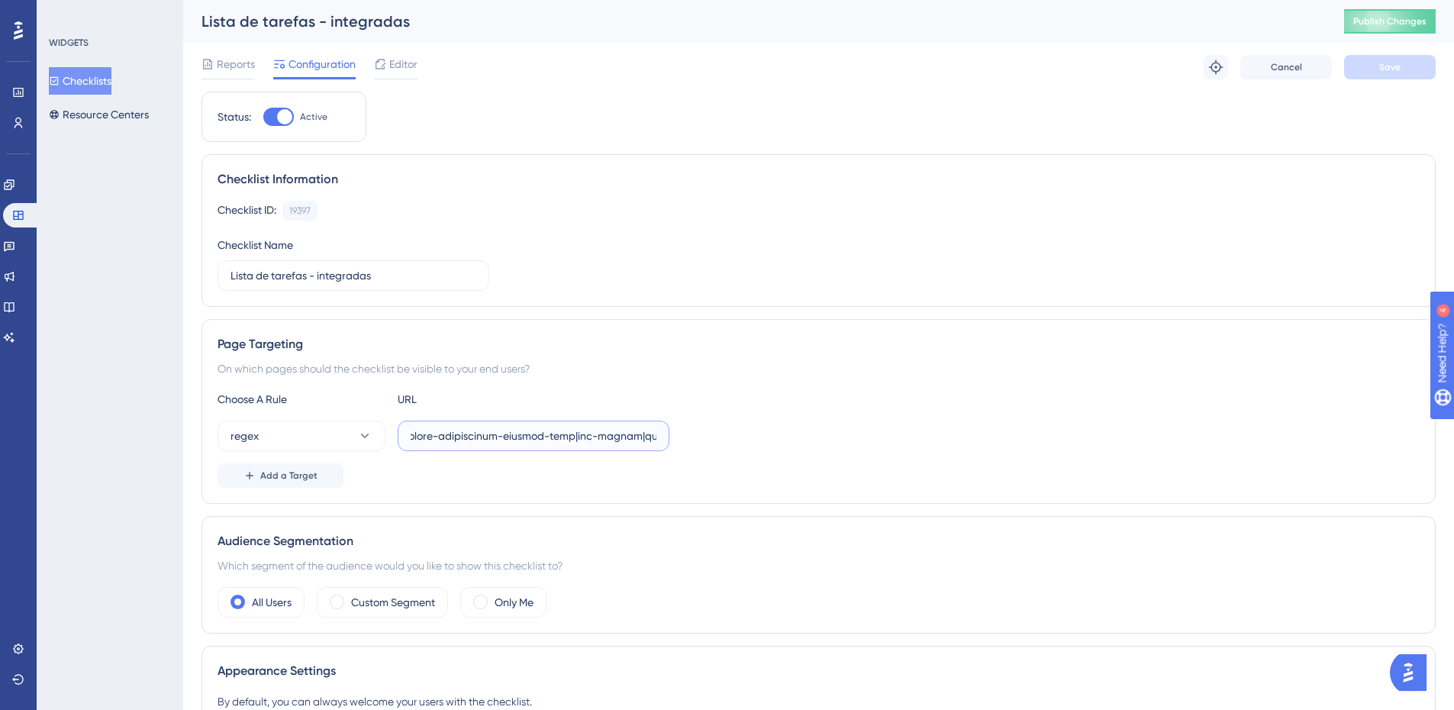
scroll to position [0, 18458]
drag, startPoint x: 661, startPoint y: 437, endPoint x: 1424, endPoint y: 440, distance: 762.5
click at [1424, 440] on div "Page Targeting On which pages should the checklist be visible to your end users…" at bounding box center [819, 411] width 1234 height 185
click at [631, 435] on input "text" at bounding box center [534, 435] width 246 height 17
paste input "|zerohum-rn|colegio-[GEOGRAPHIC_DATA]-parnamirim|colegio-dom-bosco-[GEOGRAPHIC_…"
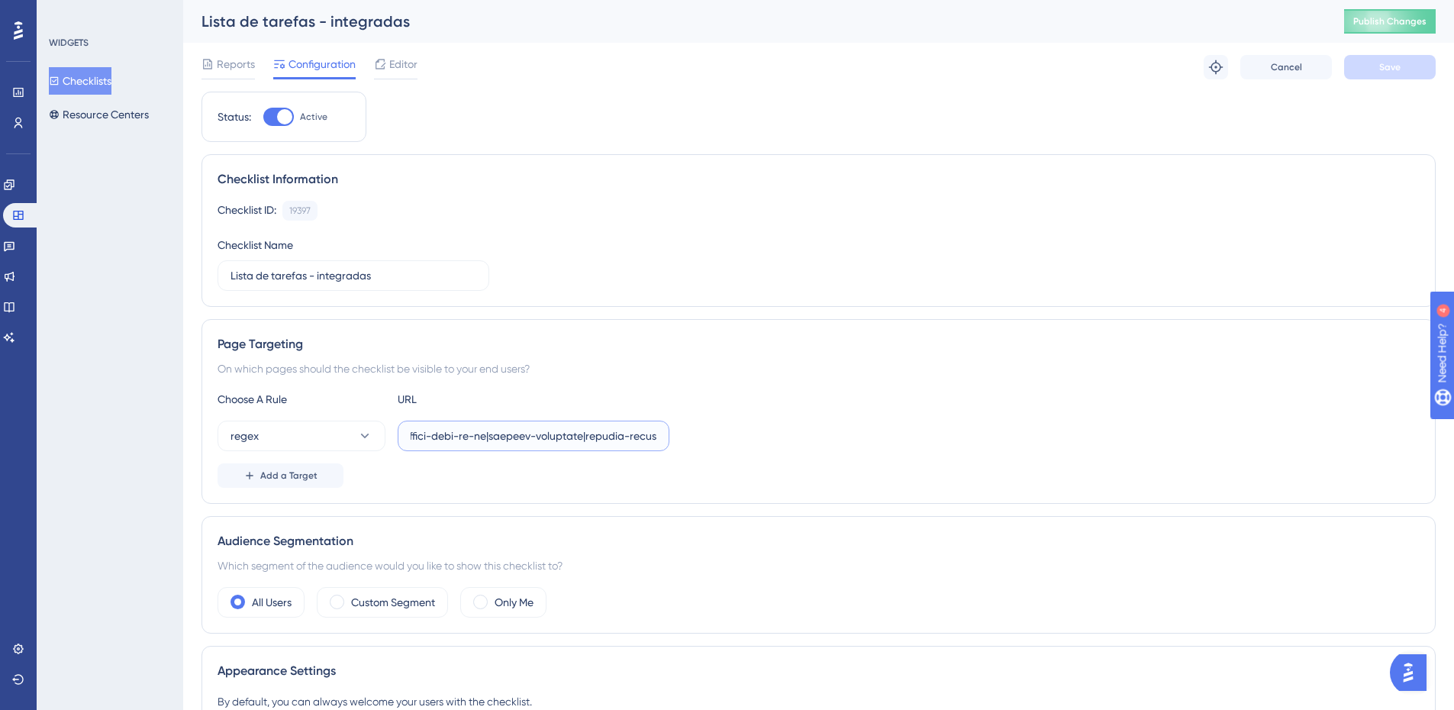
scroll to position [0, 19405]
type input "^lorem:\/\/(ipsumdo|sitamet)\.consecte\.(ad|eli)\/(sedd-ei-tem-incididu-u-labor…"
click at [870, 411] on div "Choose A Rule URL regex Add a Target" at bounding box center [819, 439] width 1202 height 98
click at [1403, 63] on button "Save" at bounding box center [1390, 67] width 92 height 24
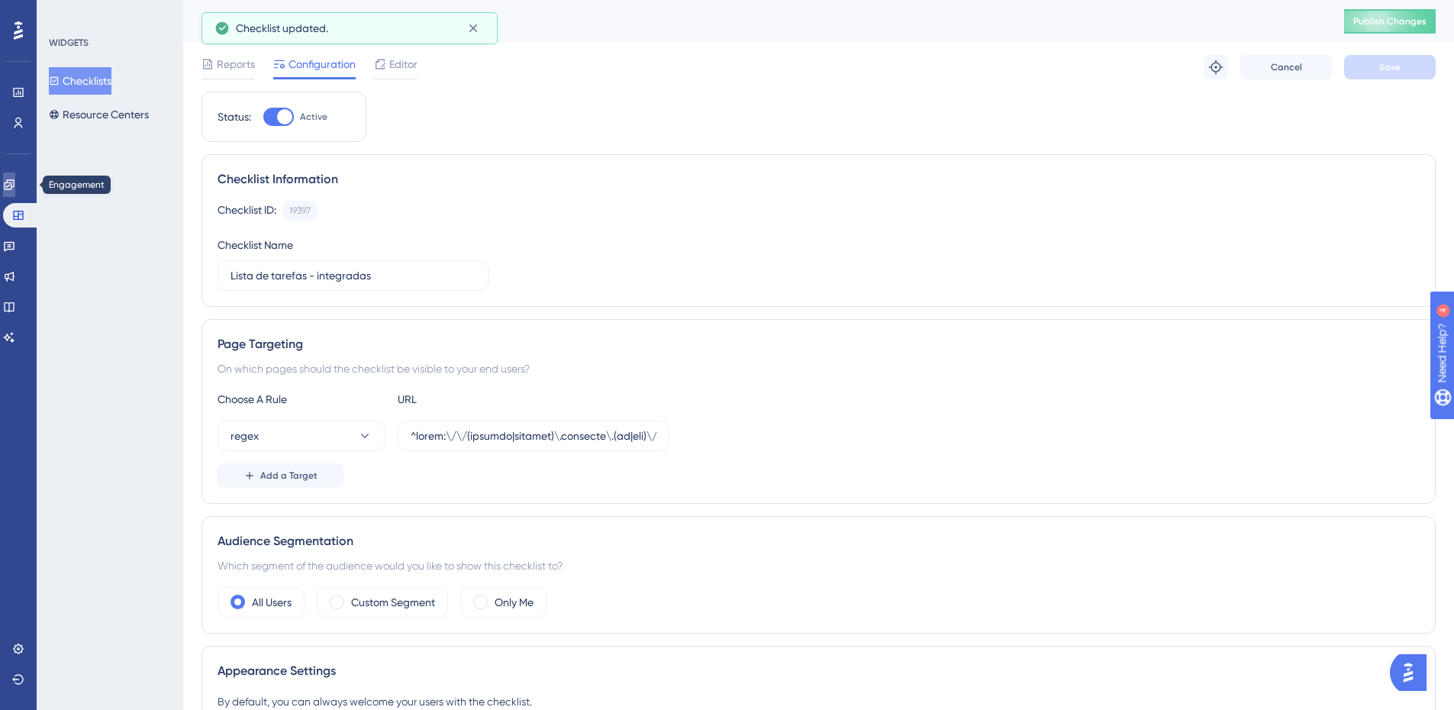
click at [13, 188] on icon at bounding box center [9, 185] width 12 height 12
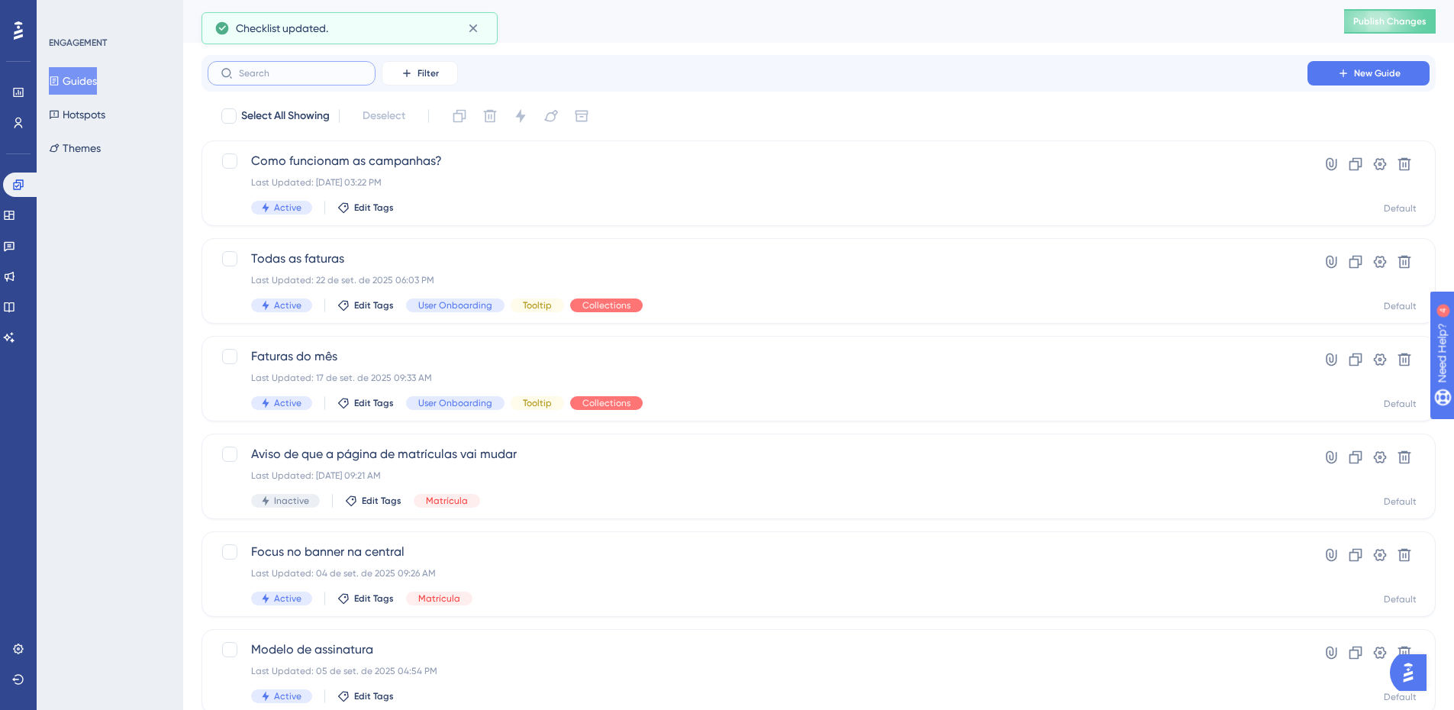
click at [287, 75] on input "text" at bounding box center [301, 73] width 124 height 11
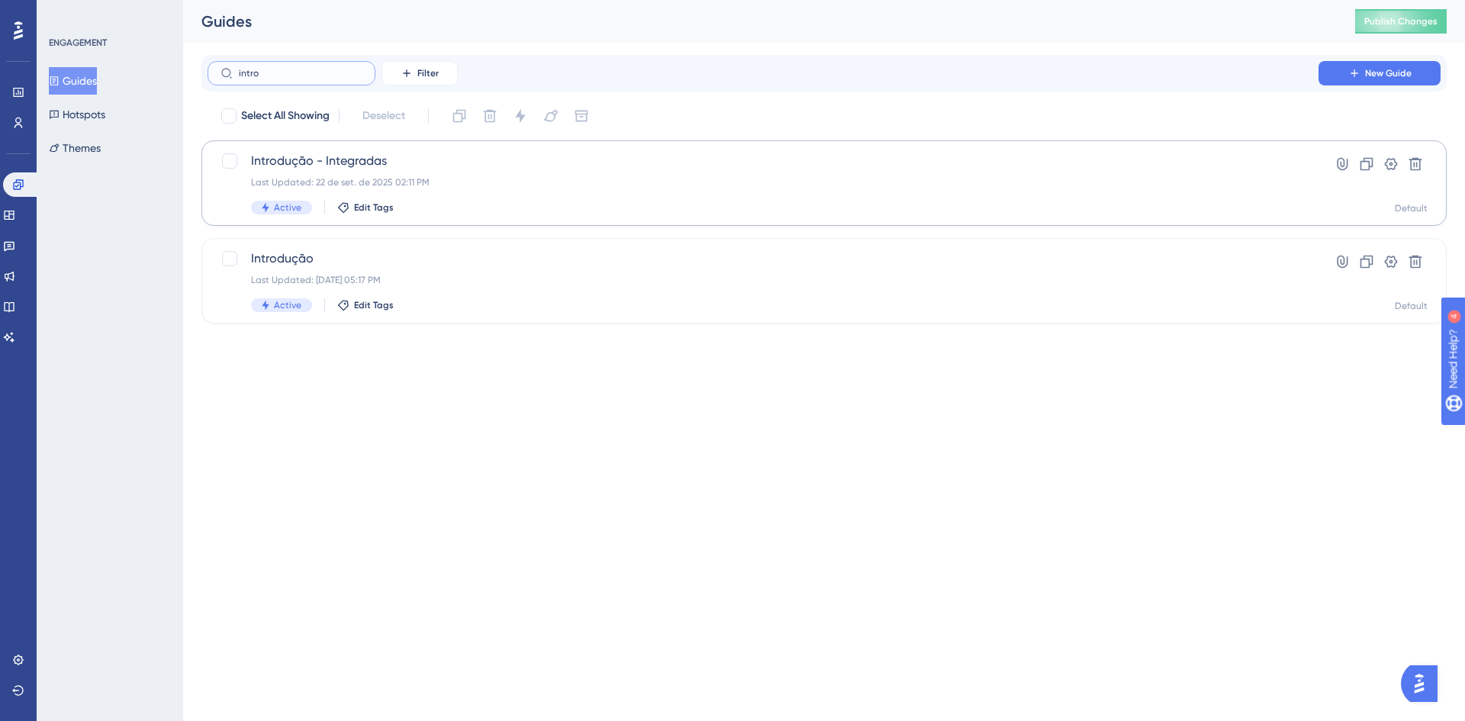
type input "intro"
click at [366, 158] on span "Introdução - Integradas" at bounding box center [763, 161] width 1024 height 18
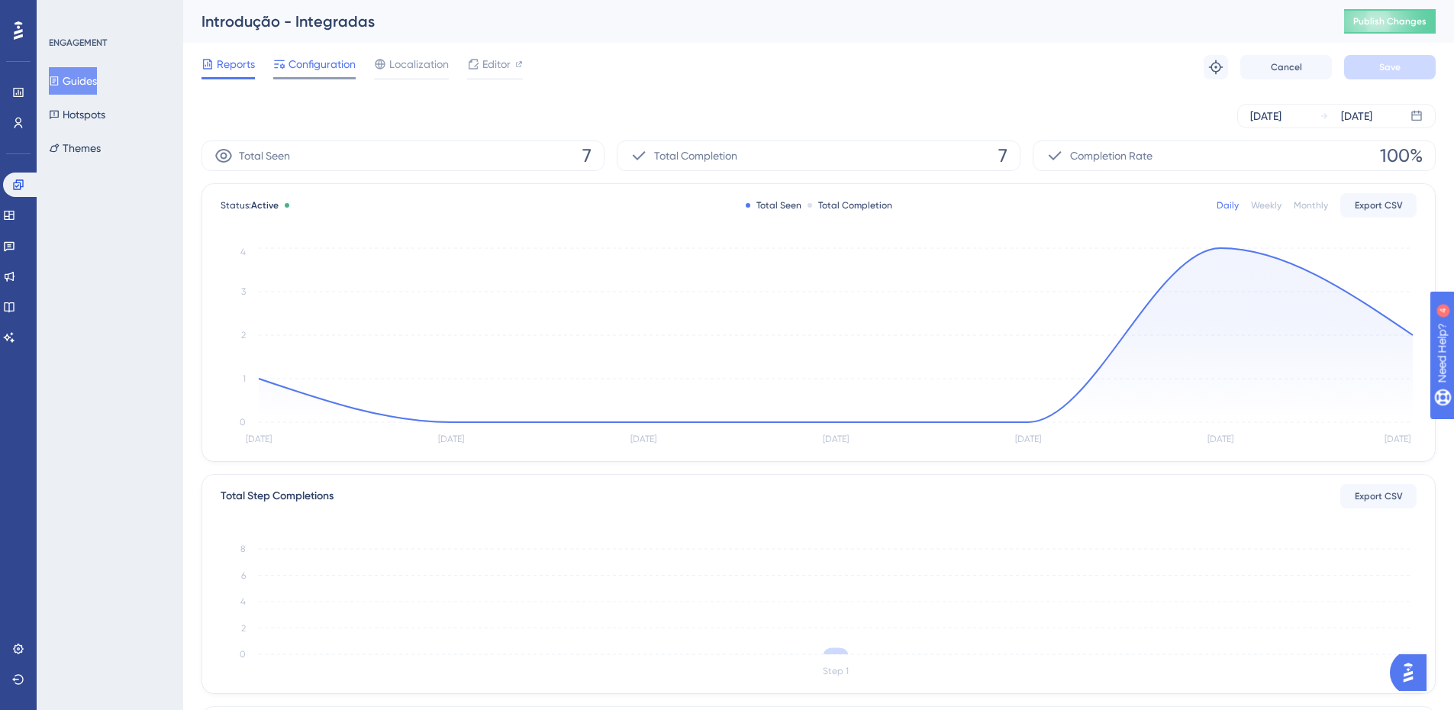
click at [318, 75] on div "Configuration" at bounding box center [314, 67] width 82 height 24
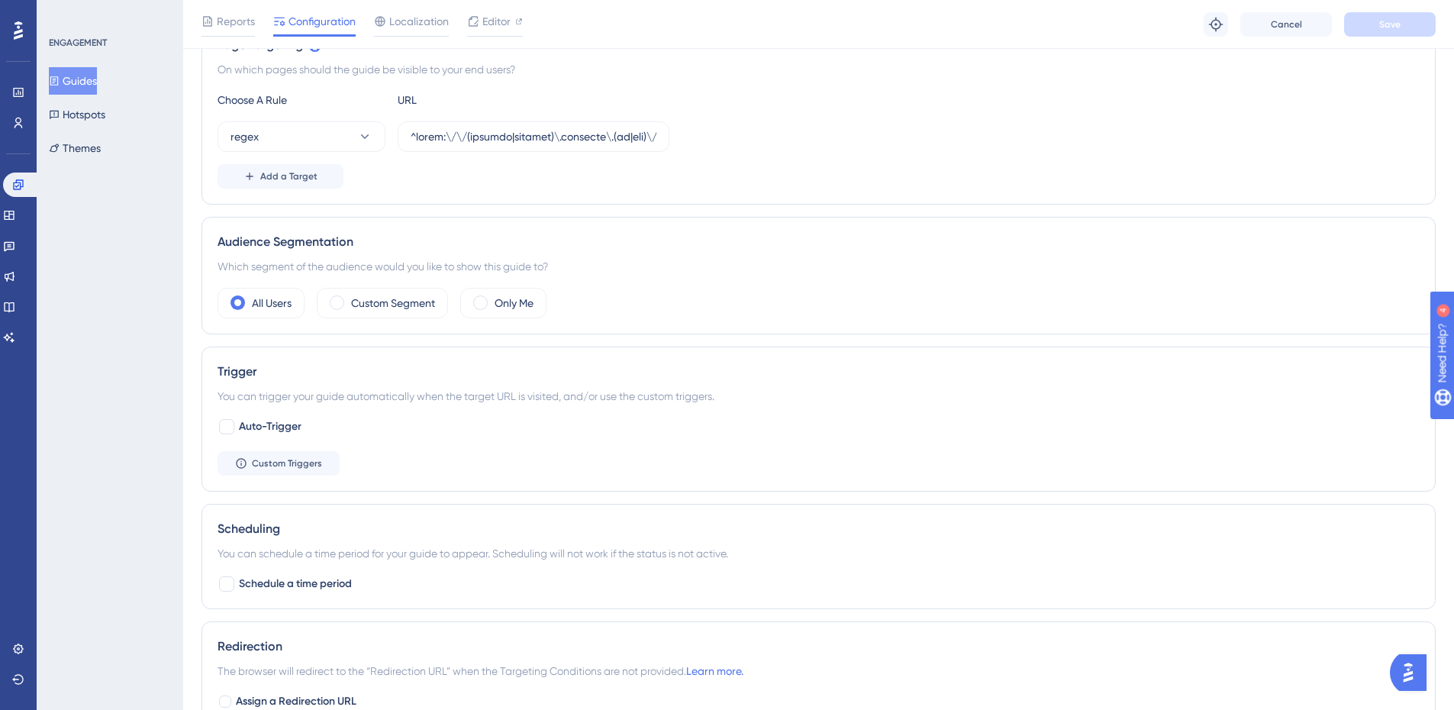
scroll to position [382, 0]
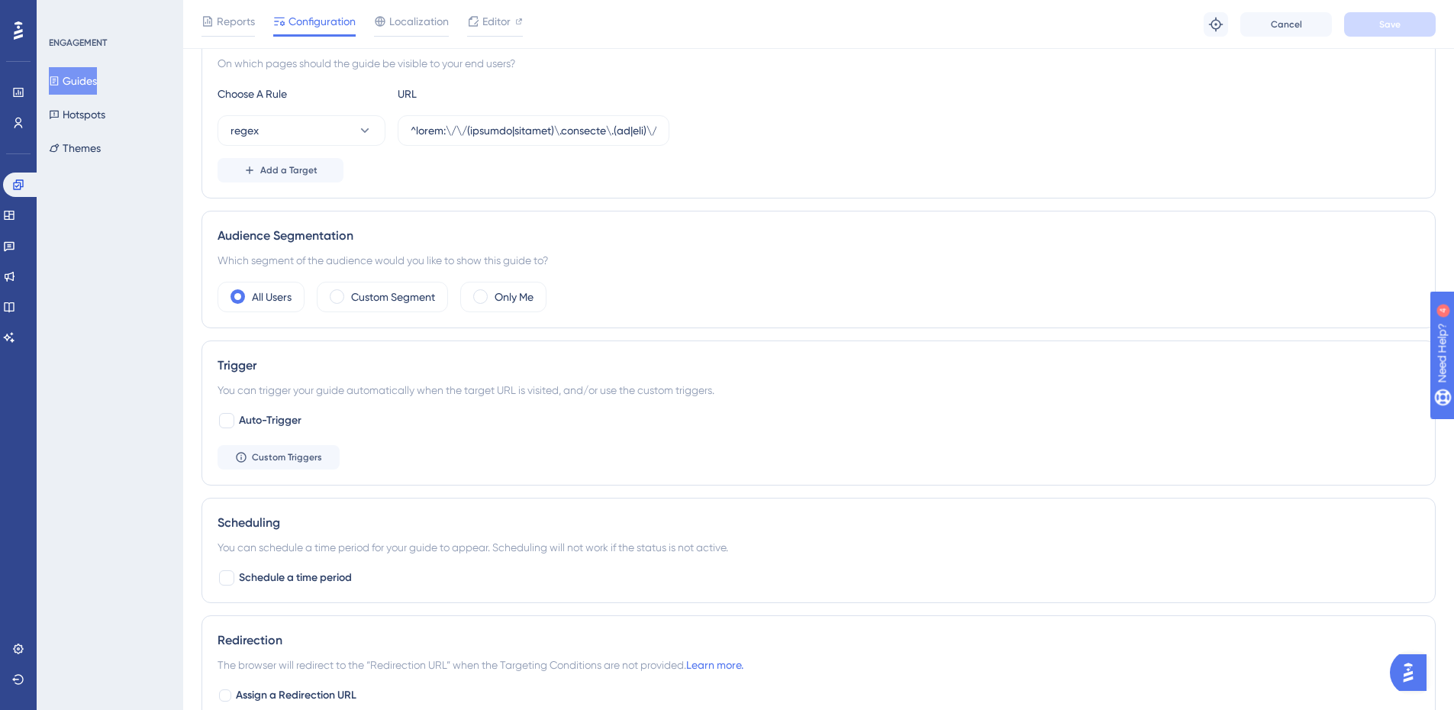
drag, startPoint x: 602, startPoint y: 118, endPoint x: 1228, endPoint y: 70, distance: 627.7
click at [1228, 70] on div "Page Targeting On which pages should the guide be visible to your end users? Ch…" at bounding box center [819, 106] width 1234 height 185
click at [789, 126] on div "regex" at bounding box center [819, 130] width 1202 height 31
drag, startPoint x: 608, startPoint y: 136, endPoint x: 1438, endPoint y: 93, distance: 831.5
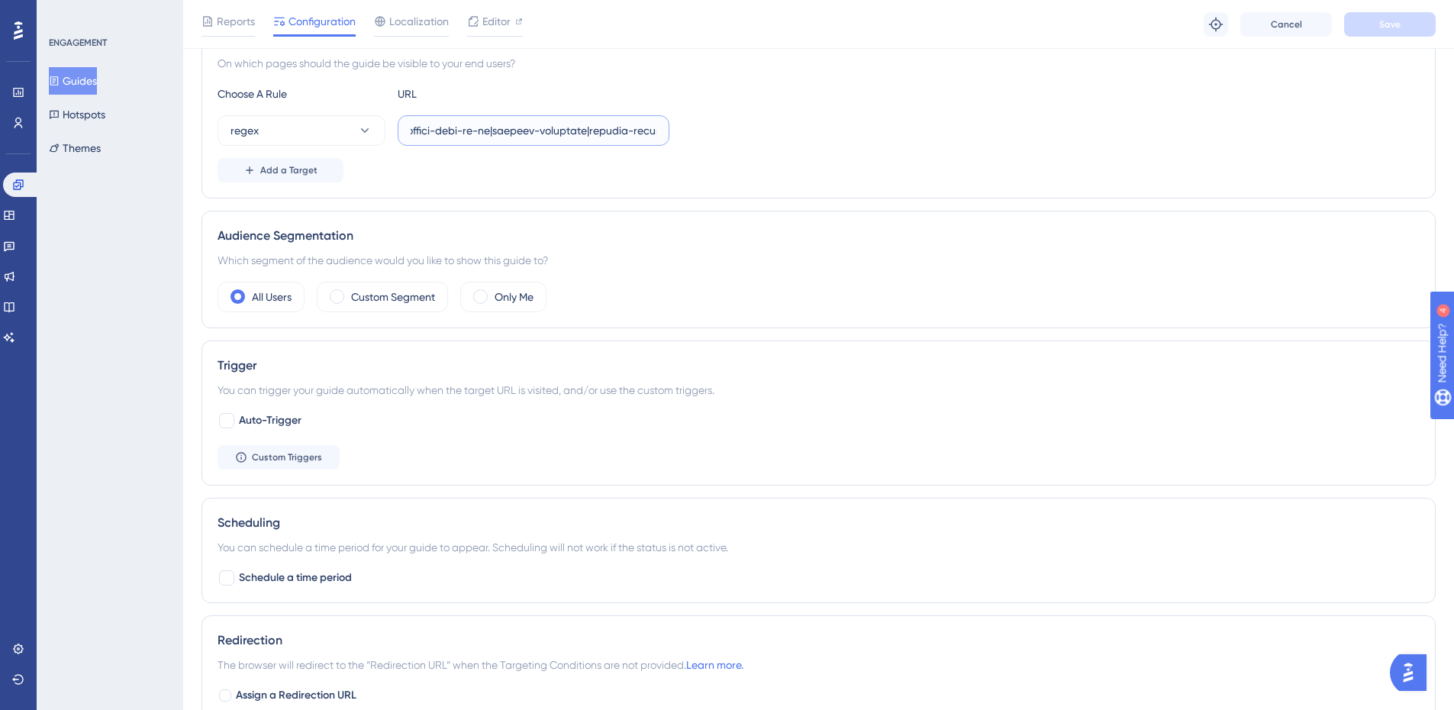
click at [1438, 93] on div "Performance Users Engagement Widgets Feedback Product Updates Knowledge Base AI…" at bounding box center [818, 299] width 1271 height 1363
click at [631, 128] on input "text" at bounding box center [534, 130] width 246 height 17
paste input "|zerohum-rn|colegio-[GEOGRAPHIC_DATA]-parnamirim|colegio-dom-bosco-[GEOGRAPHIC_…"
type input "^lorem:\/\/(ipsumdo|sitamet)\.consecte\.(ad|eli)\/(sedd-ei-tem-incididu-u-labor…"
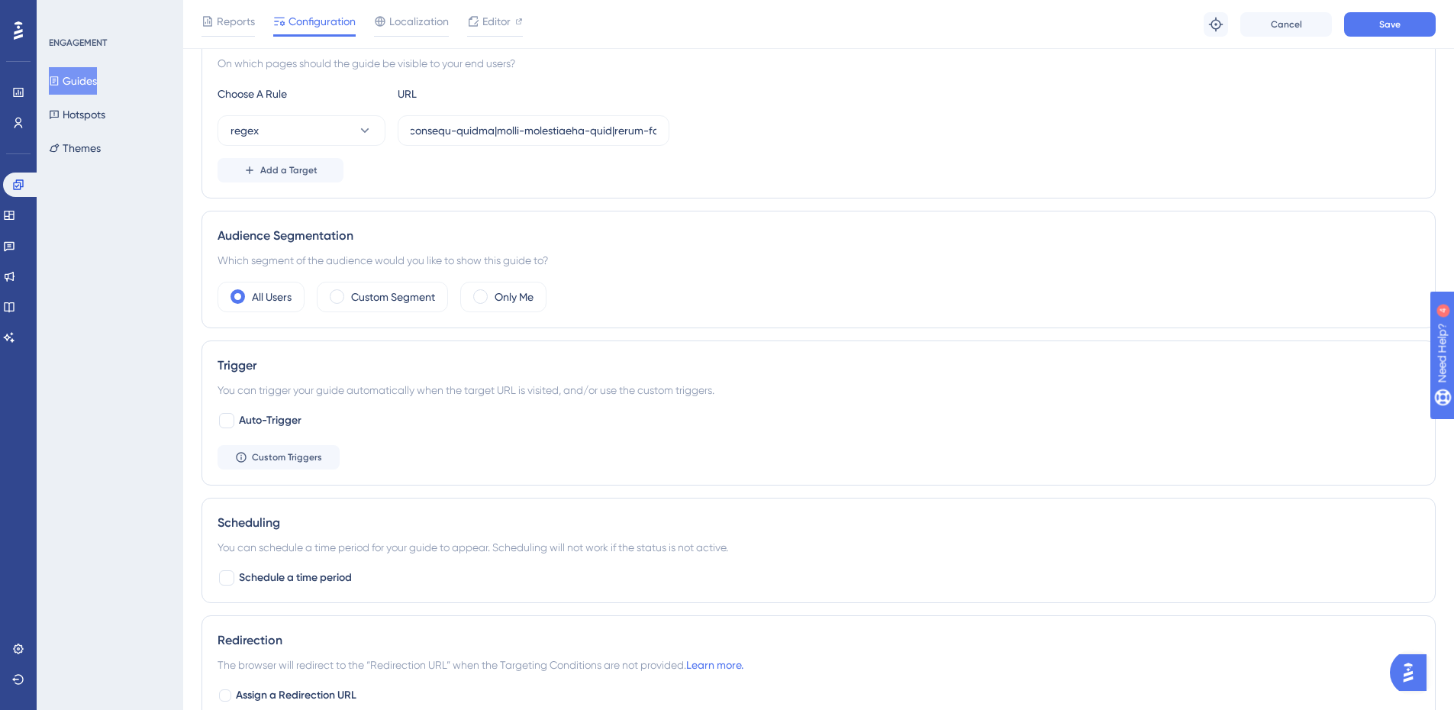
click at [900, 80] on div "Page Targeting On which pages should the guide be visible to your end users? Ch…" at bounding box center [819, 106] width 1234 height 185
click at [1403, 19] on button "Save" at bounding box center [1390, 24] width 92 height 24
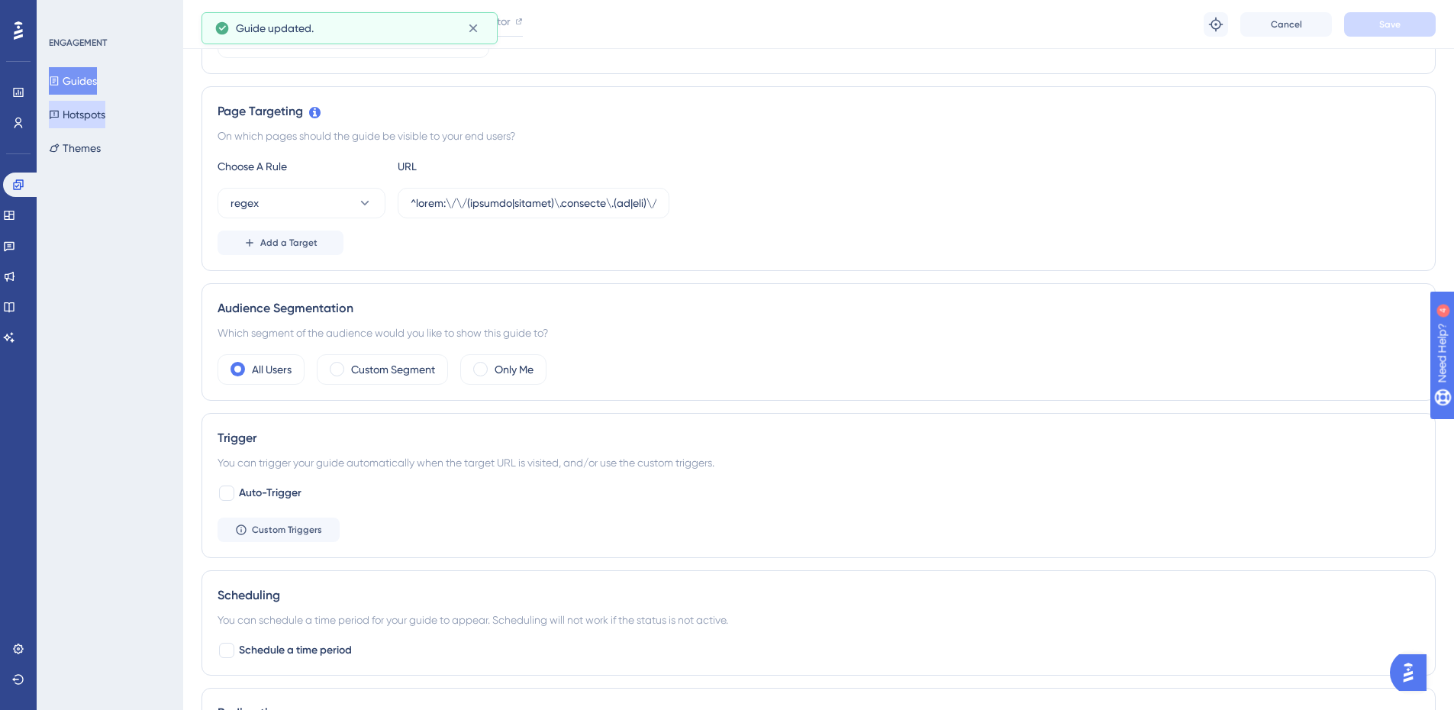
scroll to position [305, 0]
click at [83, 74] on button "Guides" at bounding box center [73, 80] width 48 height 27
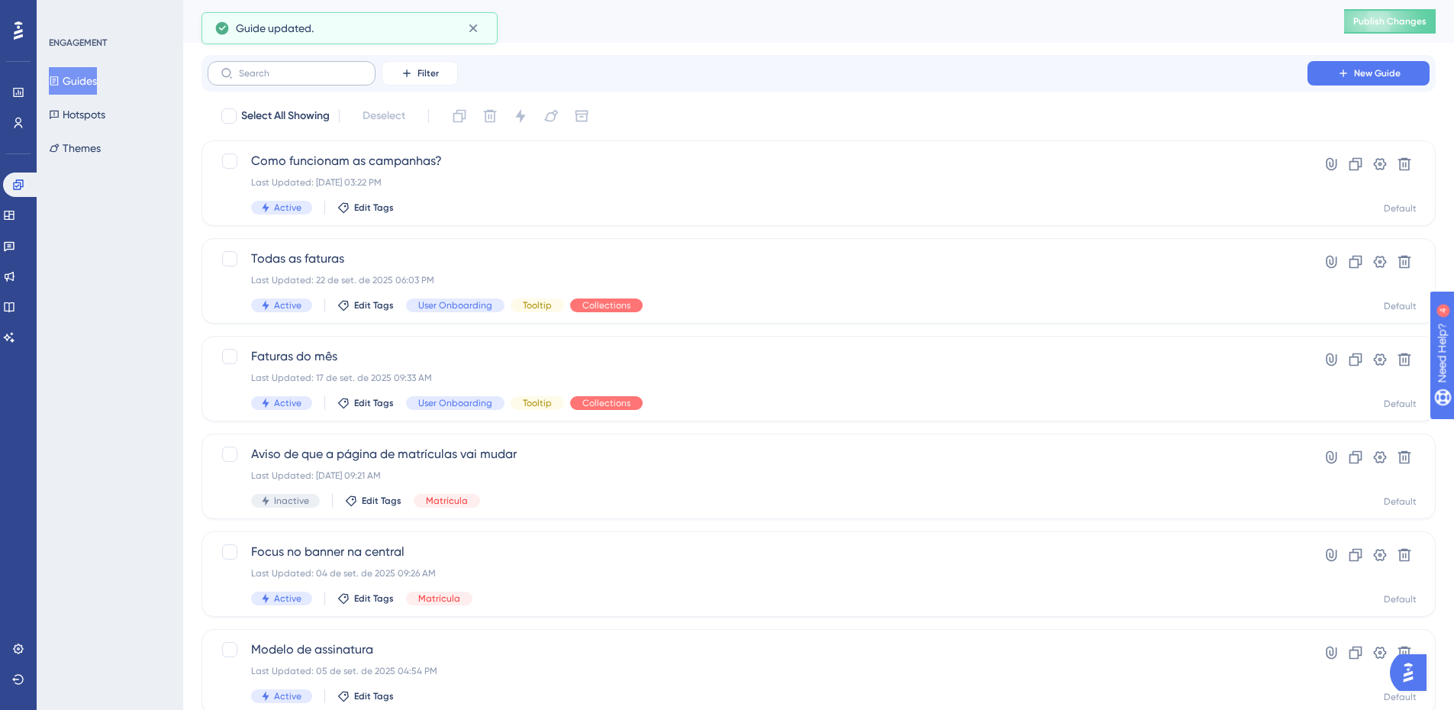
click at [282, 67] on label at bounding box center [292, 73] width 168 height 24
click at [282, 68] on input "text" at bounding box center [301, 73] width 124 height 11
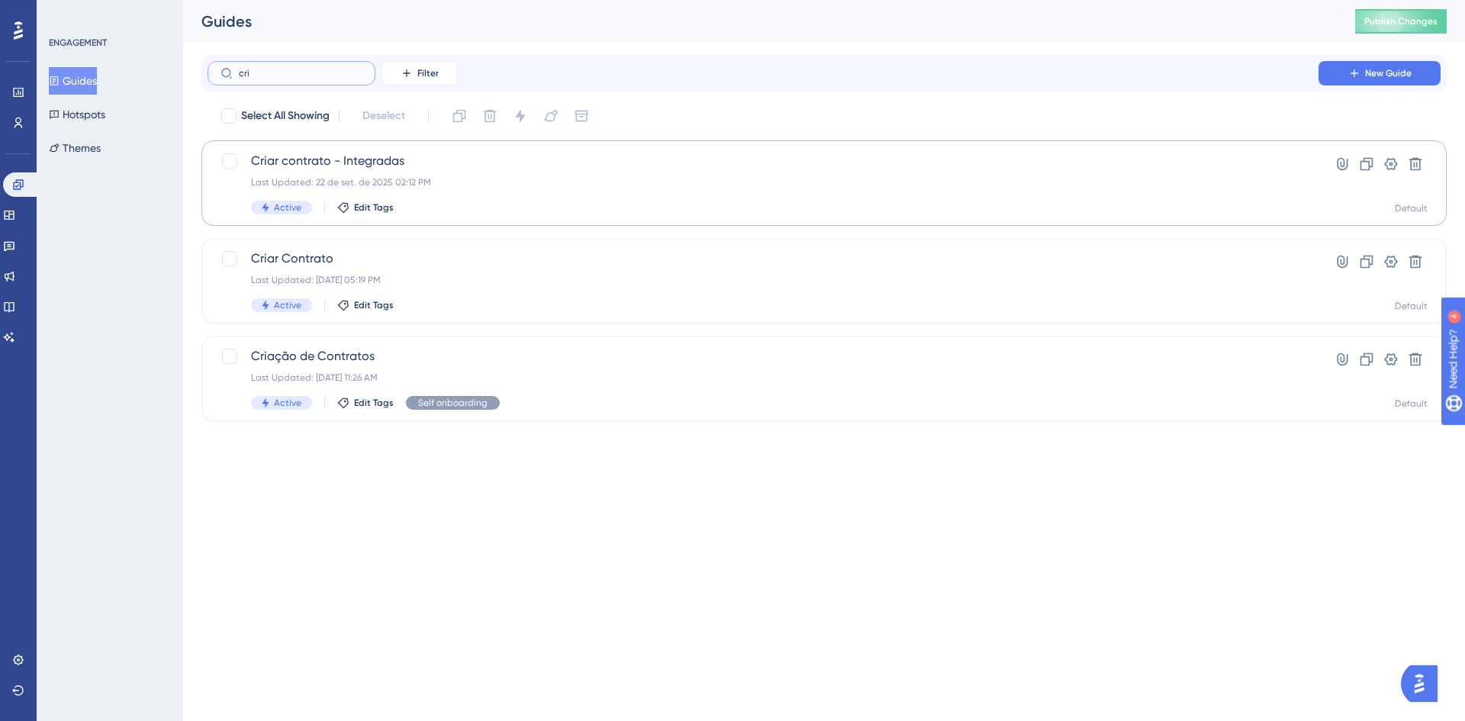
type input "cri"
click at [289, 163] on span "Criar contrato - Integradas" at bounding box center [763, 161] width 1024 height 18
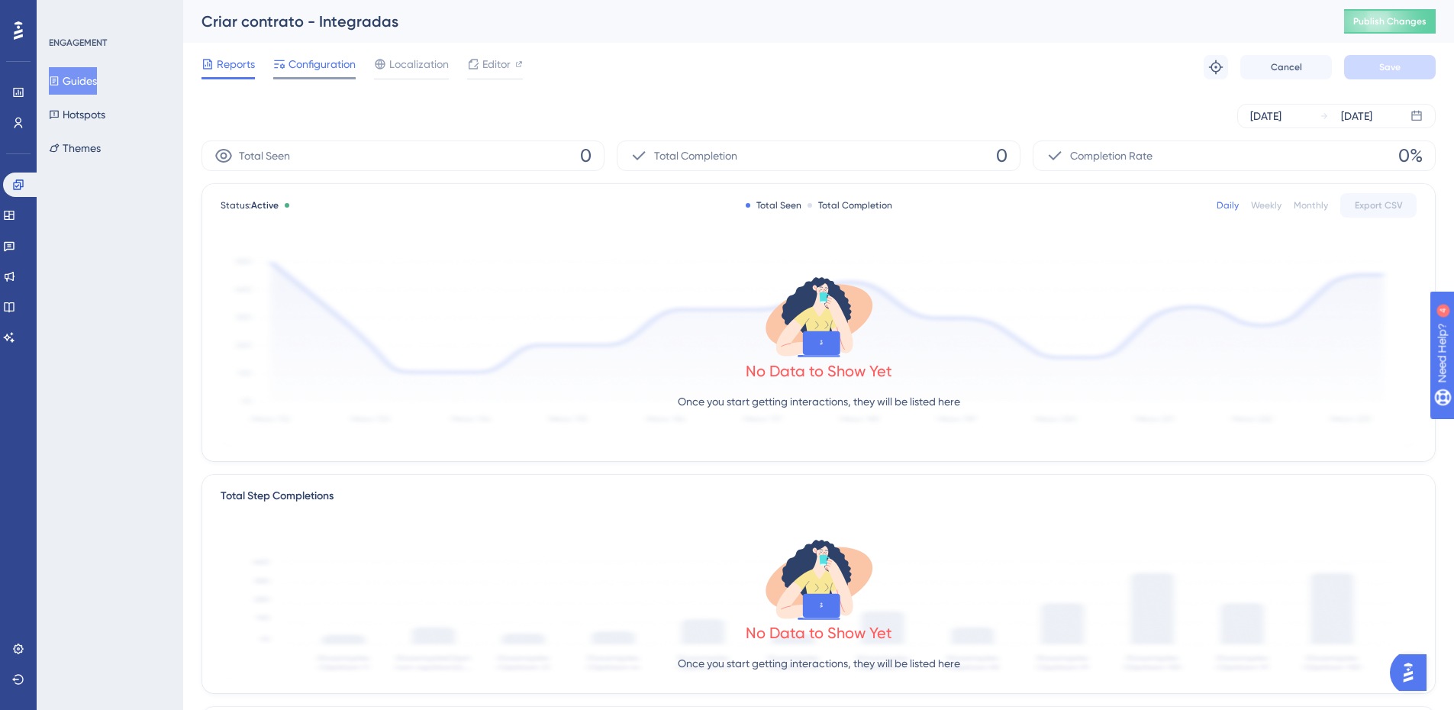
click at [315, 65] on span "Configuration" at bounding box center [322, 64] width 67 height 18
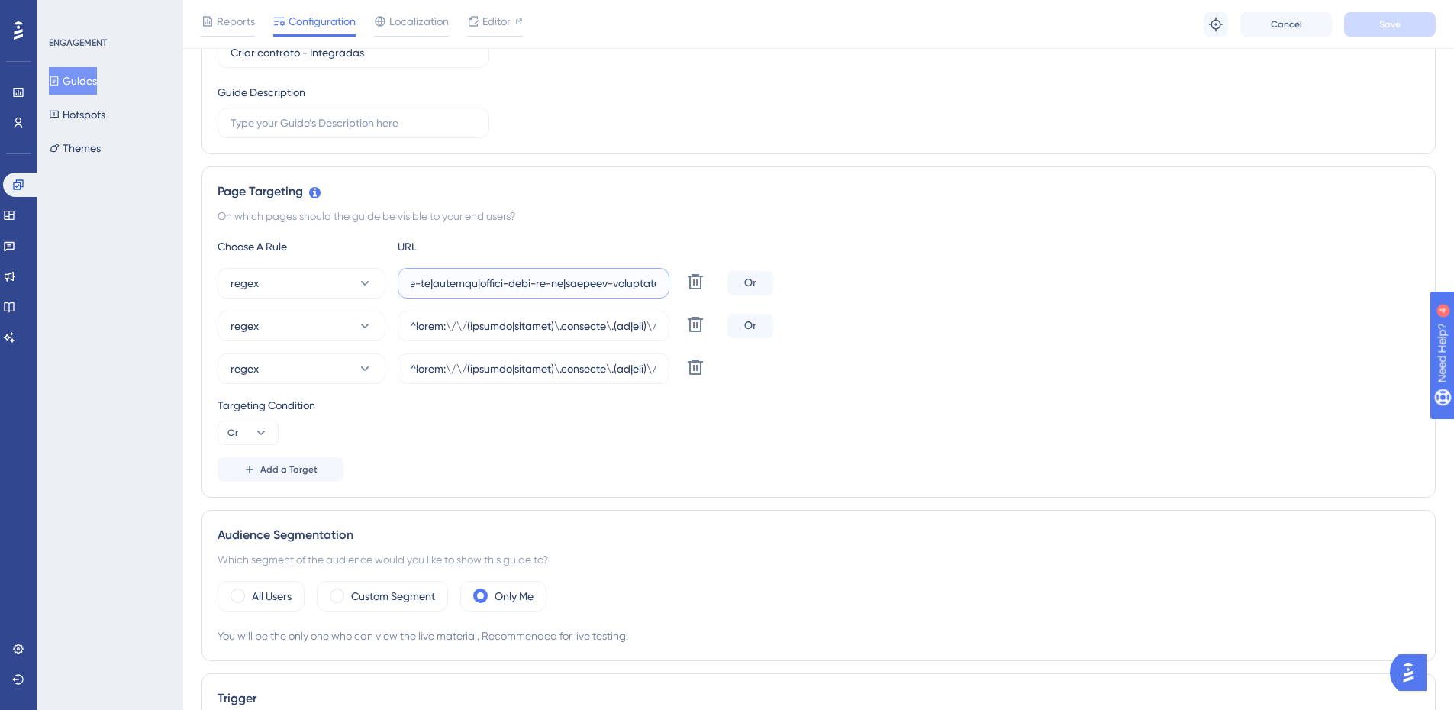
scroll to position [0, 18458]
drag, startPoint x: 530, startPoint y: 284, endPoint x: 1386, endPoint y: 240, distance: 856.7
click at [1386, 240] on div "Choose A Rule URL regex Delete Or regex Delete Or regex Delete Targeting Condit…" at bounding box center [819, 359] width 1202 height 244
click at [631, 282] on input "text" at bounding box center [534, 283] width 246 height 17
paste input "|zerohum-rn|colegio-[GEOGRAPHIC_DATA]-parnamirim|colegio-dom-bosco-[GEOGRAPHIC_…"
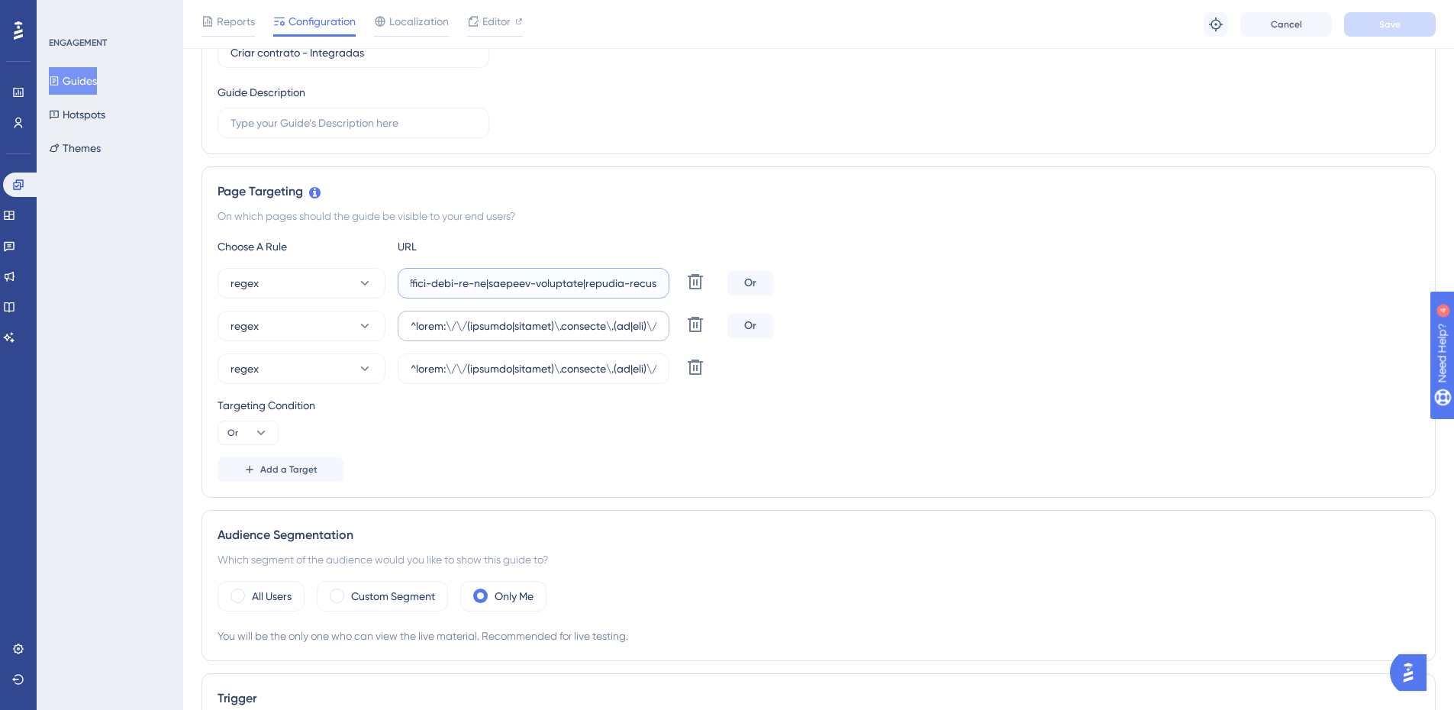
scroll to position [0, 19405]
type input "^lorem:\/\/(ipsumdo|sitamet)\.consecte\.(ad|eli)\/(sedd-ei-tem-incididu-u-labor…"
drag, startPoint x: 589, startPoint y: 327, endPoint x: 1369, endPoint y: 287, distance: 780.4
click at [1369, 287] on div "regex Delete Or regex Delete Or regex Delete" at bounding box center [819, 326] width 1202 height 116
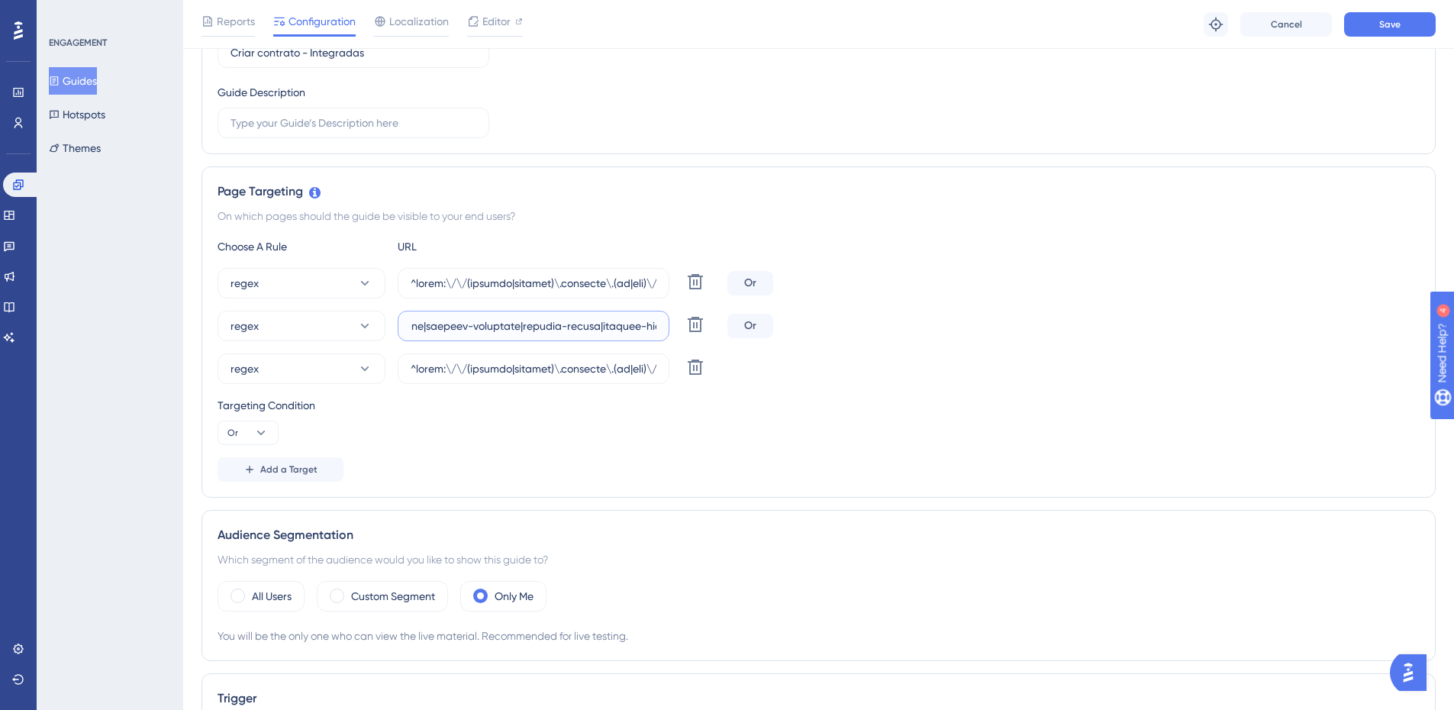
click at [572, 321] on input "text" at bounding box center [534, 326] width 246 height 17
paste input "|zerohum-rn|colegio-[GEOGRAPHIC_DATA]-parnamirim|colegio-dom-bosco-[GEOGRAPHIC_…"
type input "^lorem:\/\/(ipsumdo|sitamet)\.consecte\.(ad|eli)\/(sedd-ei-tem-incididu-u-labor…"
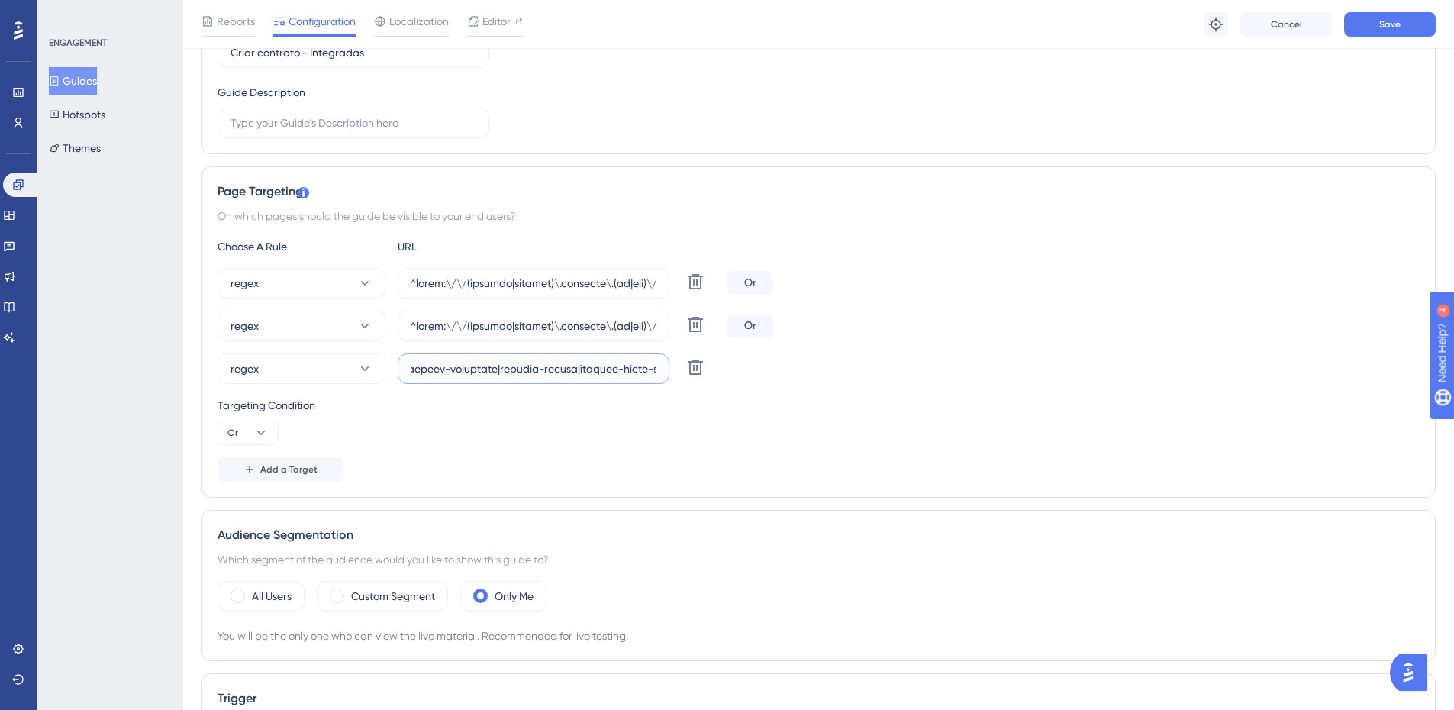
drag, startPoint x: 550, startPoint y: 375, endPoint x: 1518, endPoint y: 324, distance: 969.1
click at [527, 369] on input "text" at bounding box center [534, 368] width 246 height 17
paste input "|zerohum-rn|colegio-[GEOGRAPHIC_DATA]-parnamirim|colegio-dom-bosco-[GEOGRAPHIC_…"
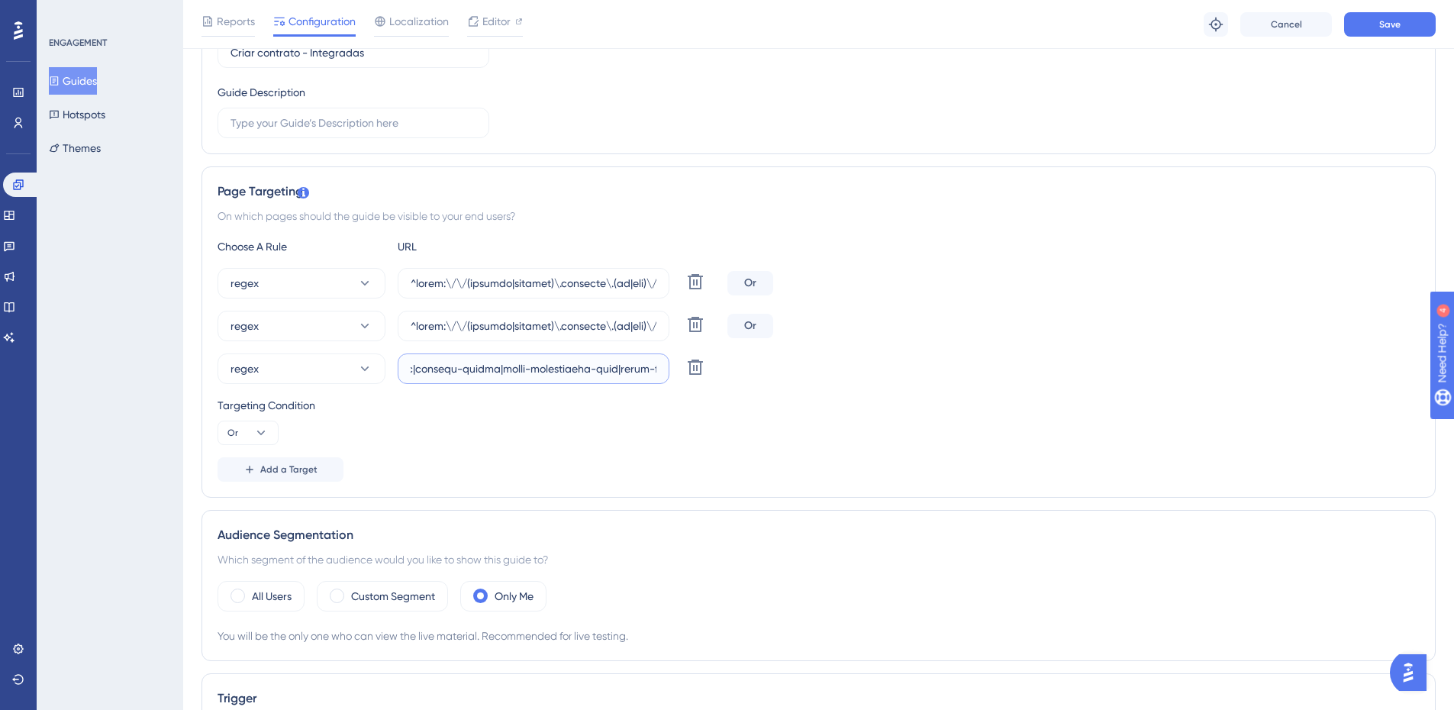
type input "^lorem:\/\/(ipsumdo|sitamet)\.consecte\.(ad|eli)\/(sedd-ei-tem-incididu-u-labor…"
drag, startPoint x: 1070, startPoint y: 385, endPoint x: 1120, endPoint y: 350, distance: 61.4
click at [1071, 384] on div "Choose A Rule URL regex Delete Or regex Delete Or regex Delete Targeting Condit…" at bounding box center [819, 359] width 1202 height 244
click at [1369, 21] on button "Save" at bounding box center [1390, 24] width 92 height 24
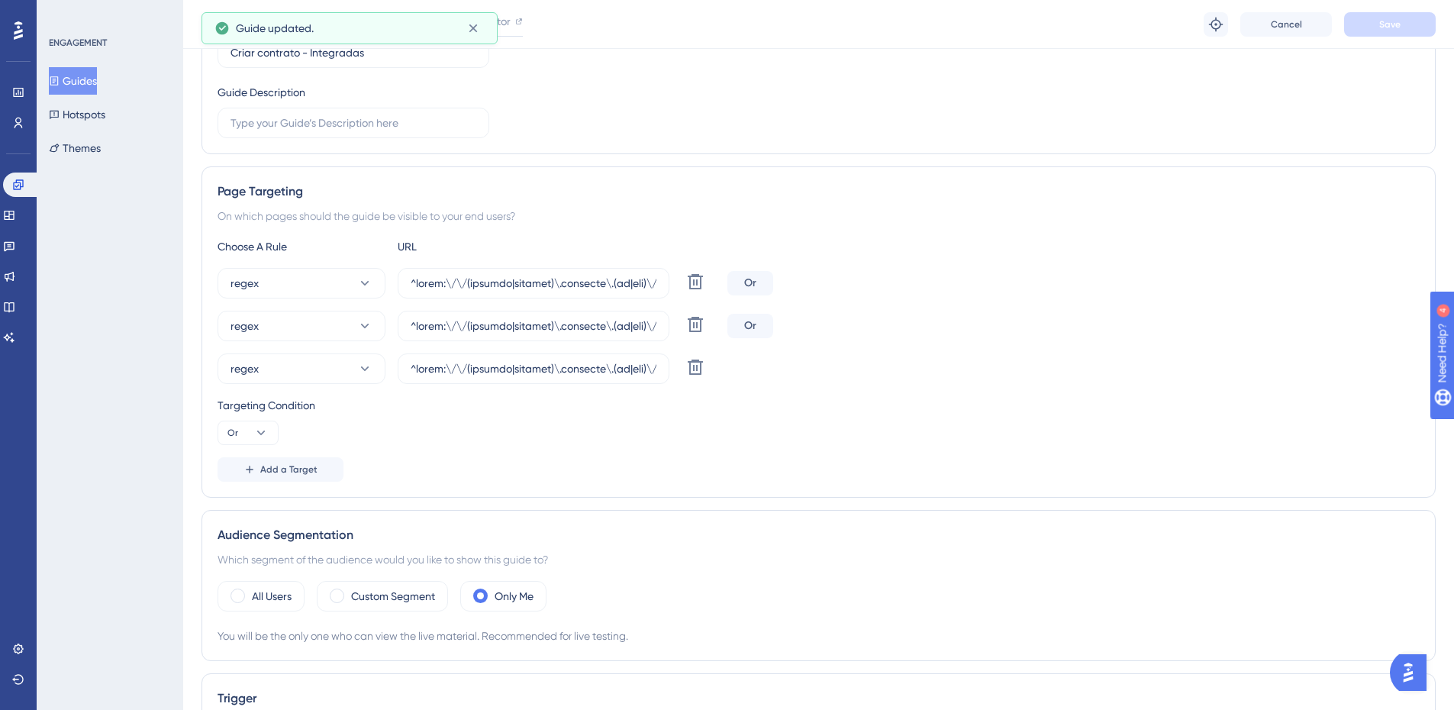
click at [75, 76] on button "Guides" at bounding box center [73, 80] width 48 height 27
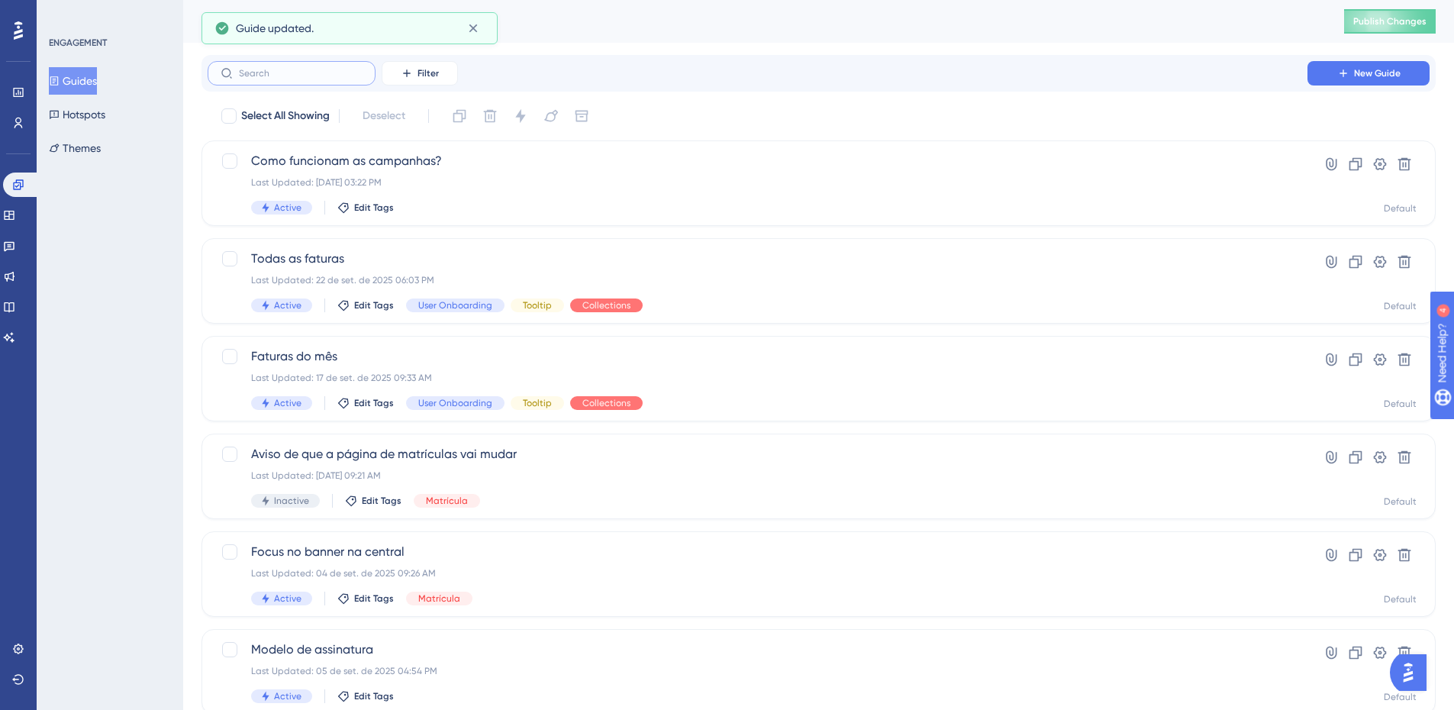
click at [239, 77] on input "text" at bounding box center [301, 73] width 124 height 11
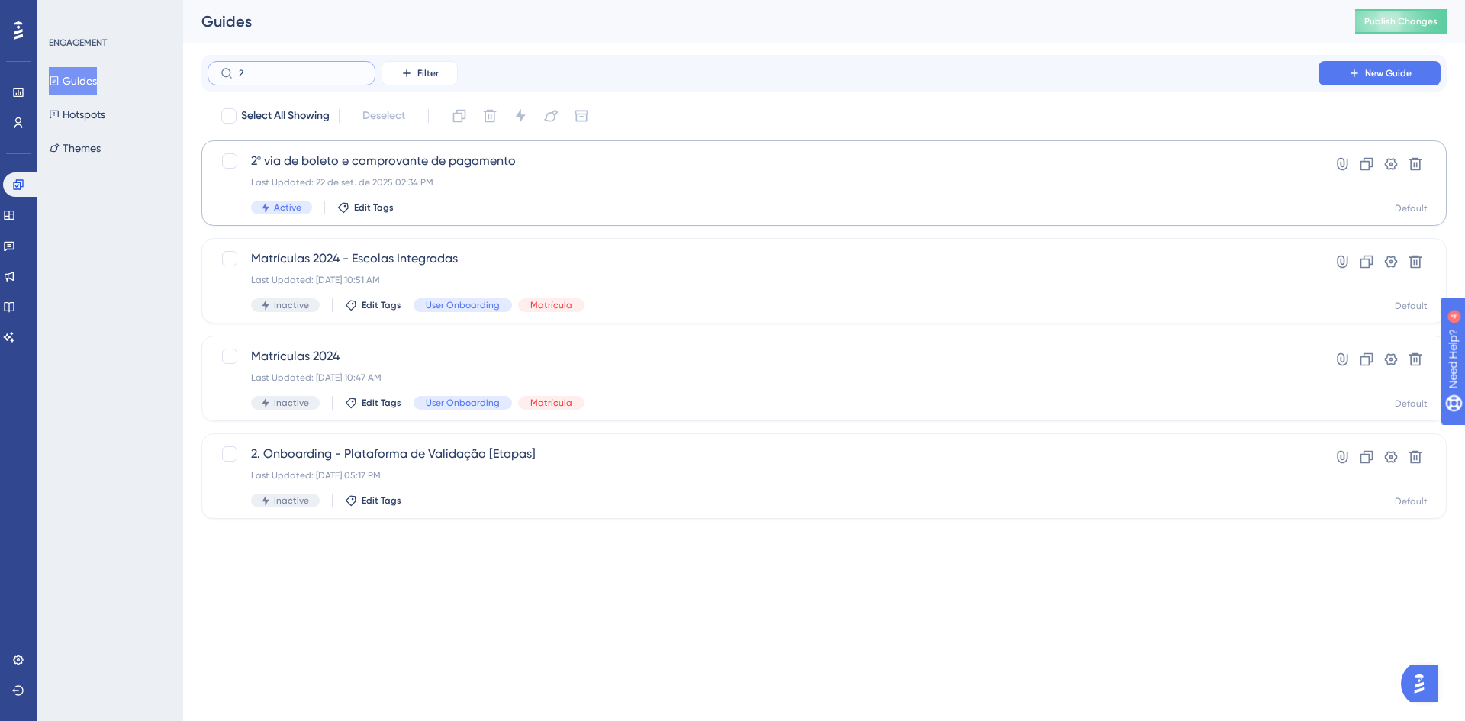
type input "2"
click at [316, 154] on span "2º via de boleto e comprovante de pagamento" at bounding box center [763, 161] width 1024 height 18
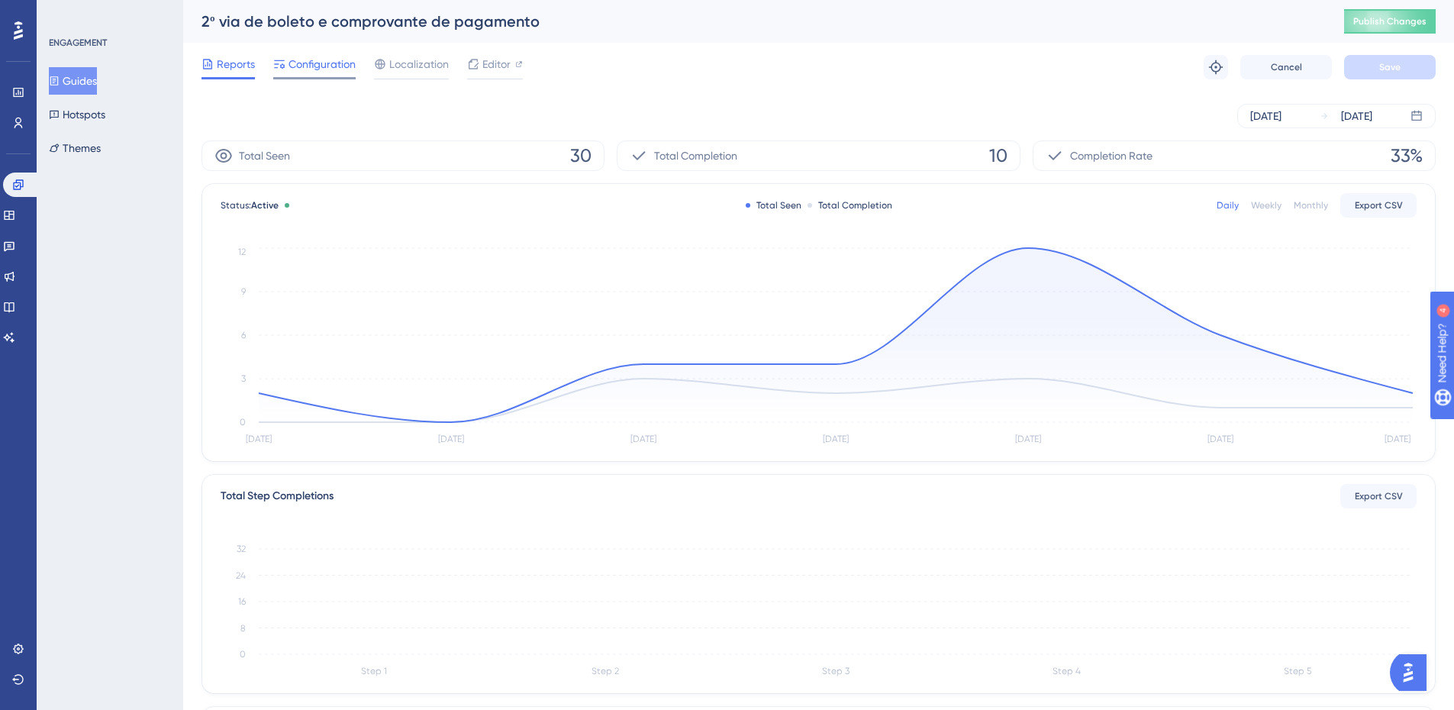
click at [317, 65] on span "Configuration" at bounding box center [322, 64] width 67 height 18
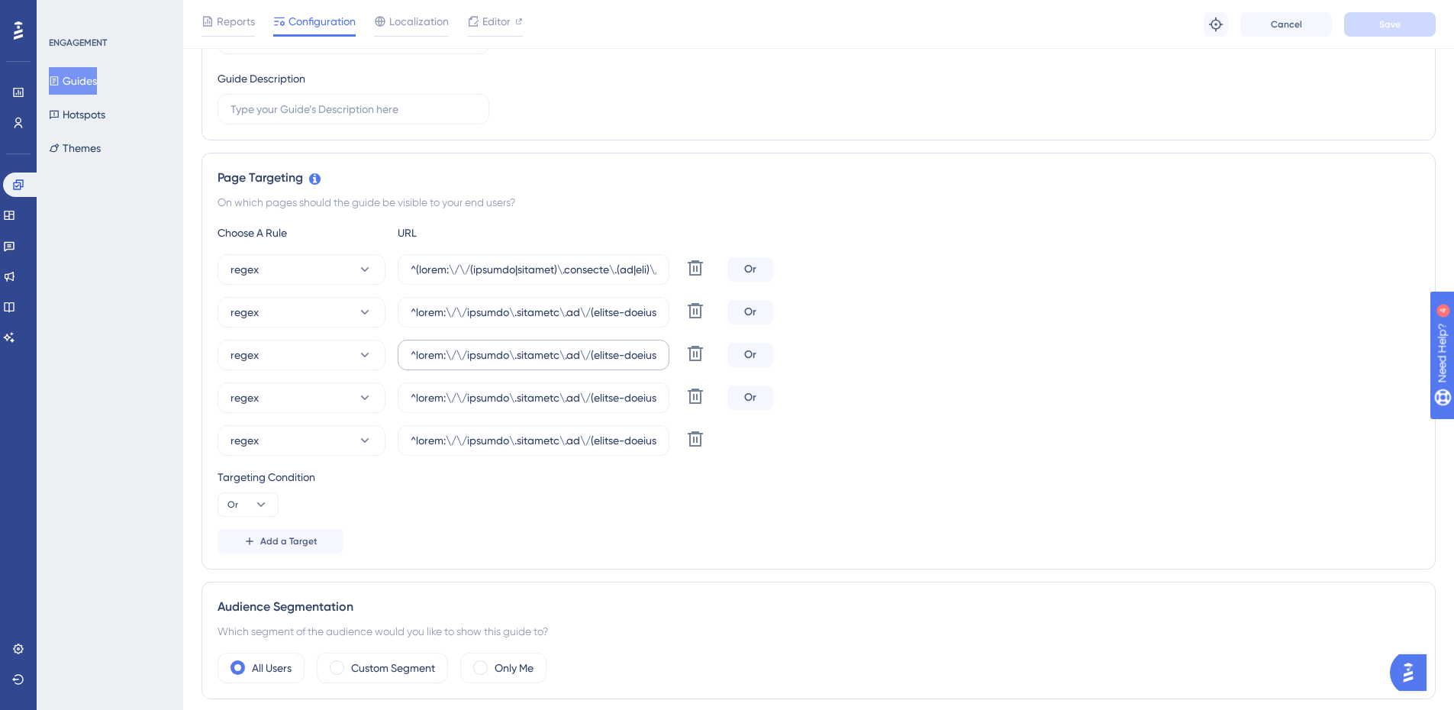
scroll to position [305, 0]
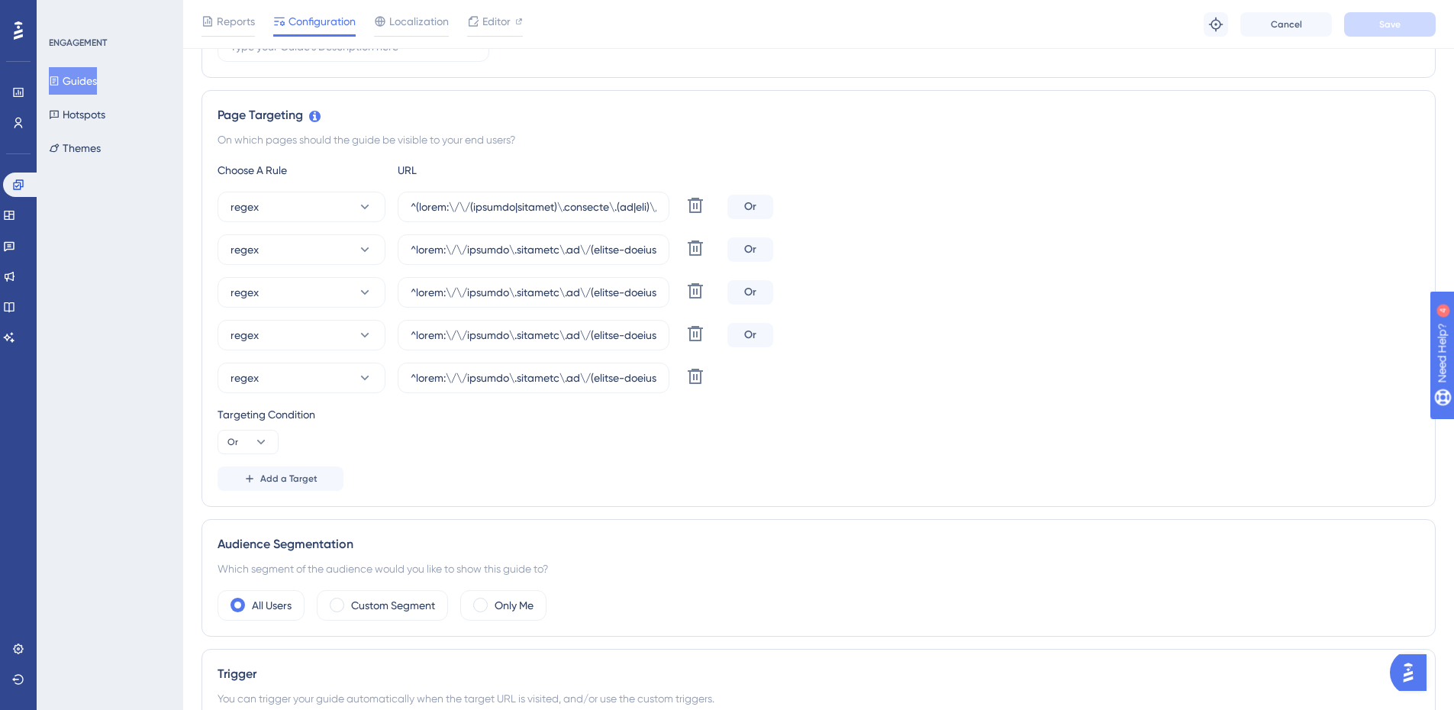
drag, startPoint x: 606, startPoint y: 203, endPoint x: 1220, endPoint y: 163, distance: 615.7
click at [1220, 163] on div "Choose A Rule URL regex Delete Or regex [PERSON_NAME] regex Delete Or regex Del…" at bounding box center [819, 326] width 1202 height 330
drag, startPoint x: 1191, startPoint y: 169, endPoint x: 995, endPoint y: 188, distance: 197.8
click at [1191, 168] on div "Choose A Rule URL" at bounding box center [819, 170] width 1202 height 18
click at [601, 168] on div "Choose A Rule URL" at bounding box center [819, 170] width 1202 height 18
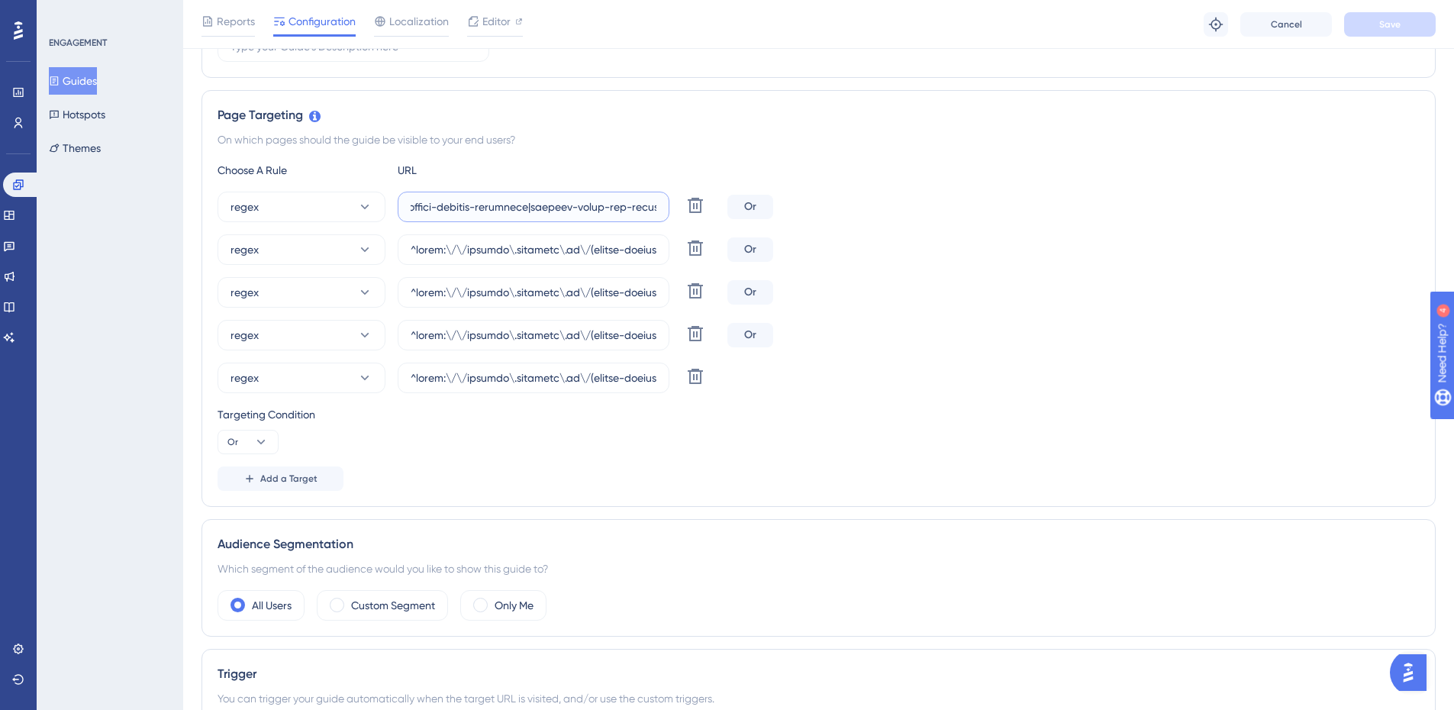
drag, startPoint x: 572, startPoint y: 205, endPoint x: 1441, endPoint y: 154, distance: 870.9
click at [1441, 154] on div "Performance Users Engagement Widgets Feedback Product Updates Knowledge Base AI…" at bounding box center [818, 492] width 1271 height 1595
click at [579, 205] on input "text" at bounding box center [534, 206] width 246 height 17
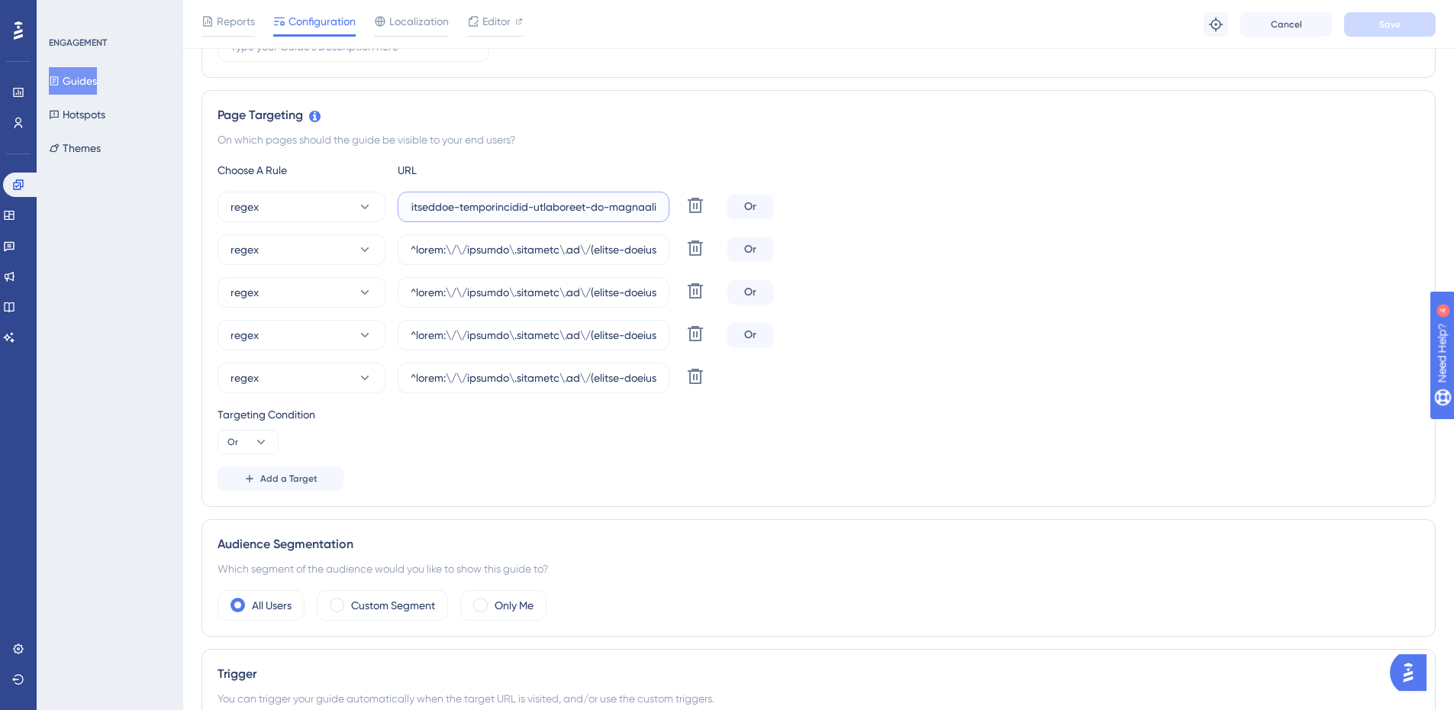
drag, startPoint x: 531, startPoint y: 206, endPoint x: 1415, endPoint y: 154, distance: 885.4
click at [1415, 154] on div "Page Targeting On which pages should the guide be visible to your end users? Ch…" at bounding box center [819, 298] width 1234 height 417
click at [617, 206] on input "text" at bounding box center [534, 206] width 246 height 17
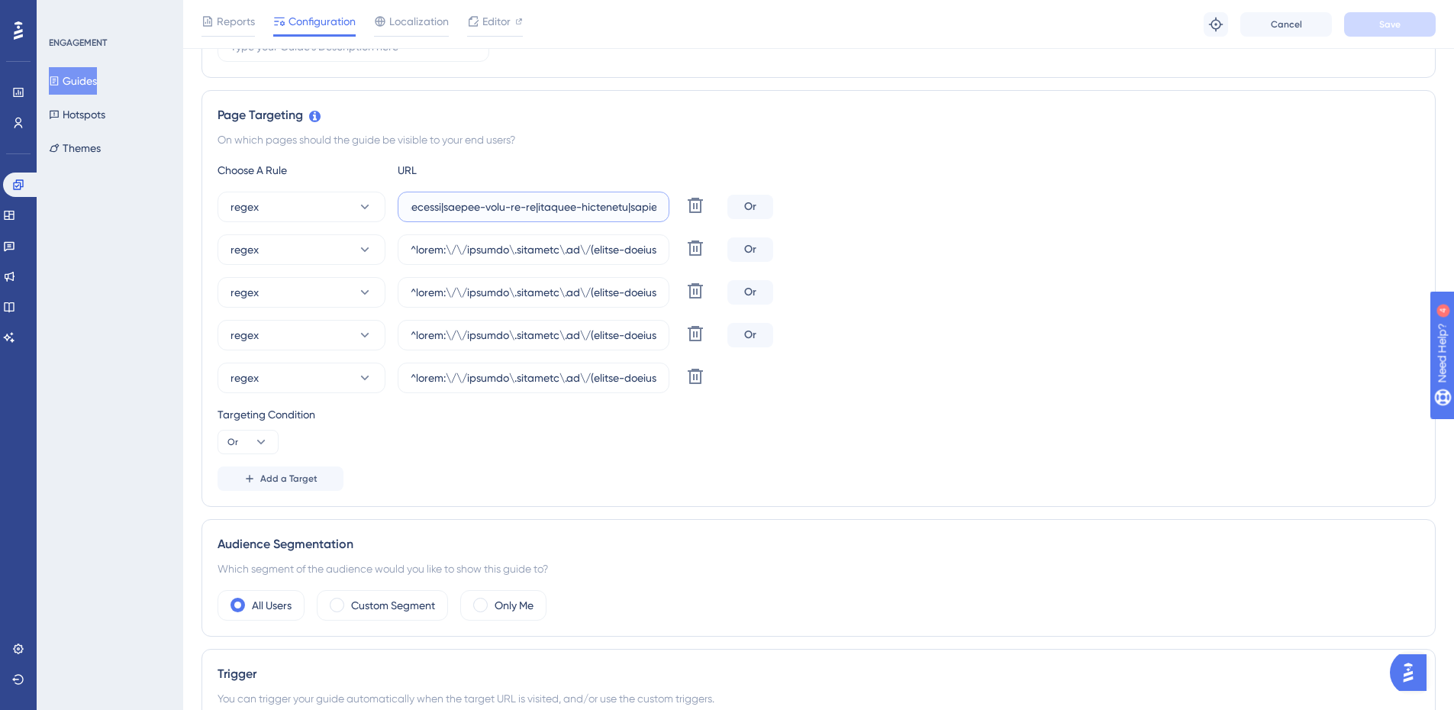
drag, startPoint x: 617, startPoint y: 206, endPoint x: 1433, endPoint y: 140, distance: 818.6
click at [1433, 140] on div "Page Targeting On which pages should the guide be visible to your end users? Ch…" at bounding box center [819, 298] width 1234 height 417
click at [629, 209] on input "text" at bounding box center [534, 206] width 246 height 17
paste input "|colegio-paraiso|colegio-riachuelo-unidade-[GEOGRAPHIC_DATA]|colegio-[GEOGRAPHI…"
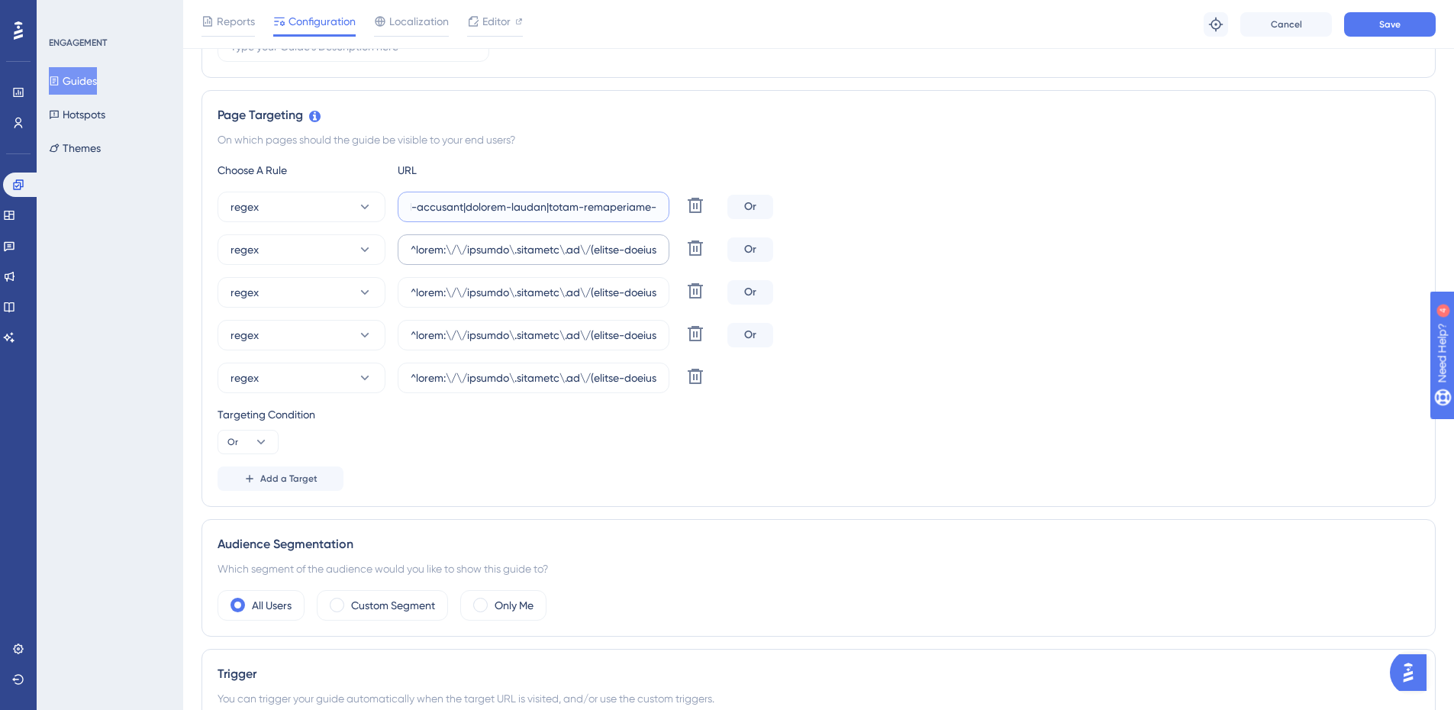
type input "^(https:\/\/(payment|escolas)\.olaisaac\.(io|dev)\/(escola-demonstracao-(1|2)|e…"
drag, startPoint x: 606, startPoint y: 247, endPoint x: 1365, endPoint y: 187, distance: 761.0
click at [1365, 187] on div "Choose A Rule URL regex Delete Or regex [PERSON_NAME] regex Delete Or regex Del…" at bounding box center [819, 326] width 1202 height 330
click at [603, 259] on label at bounding box center [534, 249] width 272 height 31
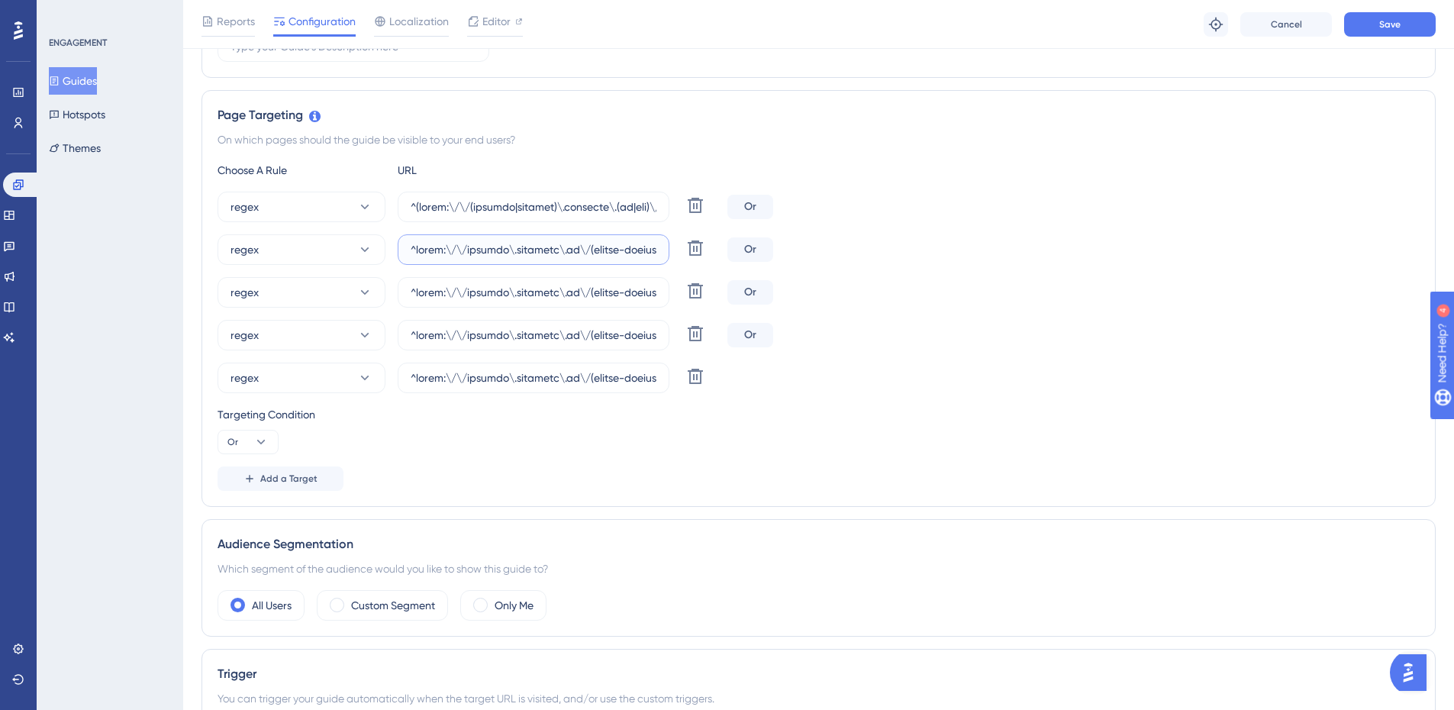
click at [603, 258] on input "text" at bounding box center [534, 249] width 246 height 17
drag, startPoint x: 596, startPoint y: 249, endPoint x: 1375, endPoint y: 243, distance: 779.3
click at [1375, 243] on div "regex Delete Or" at bounding box center [819, 249] width 1202 height 31
click at [610, 250] on input "text" at bounding box center [534, 249] width 246 height 17
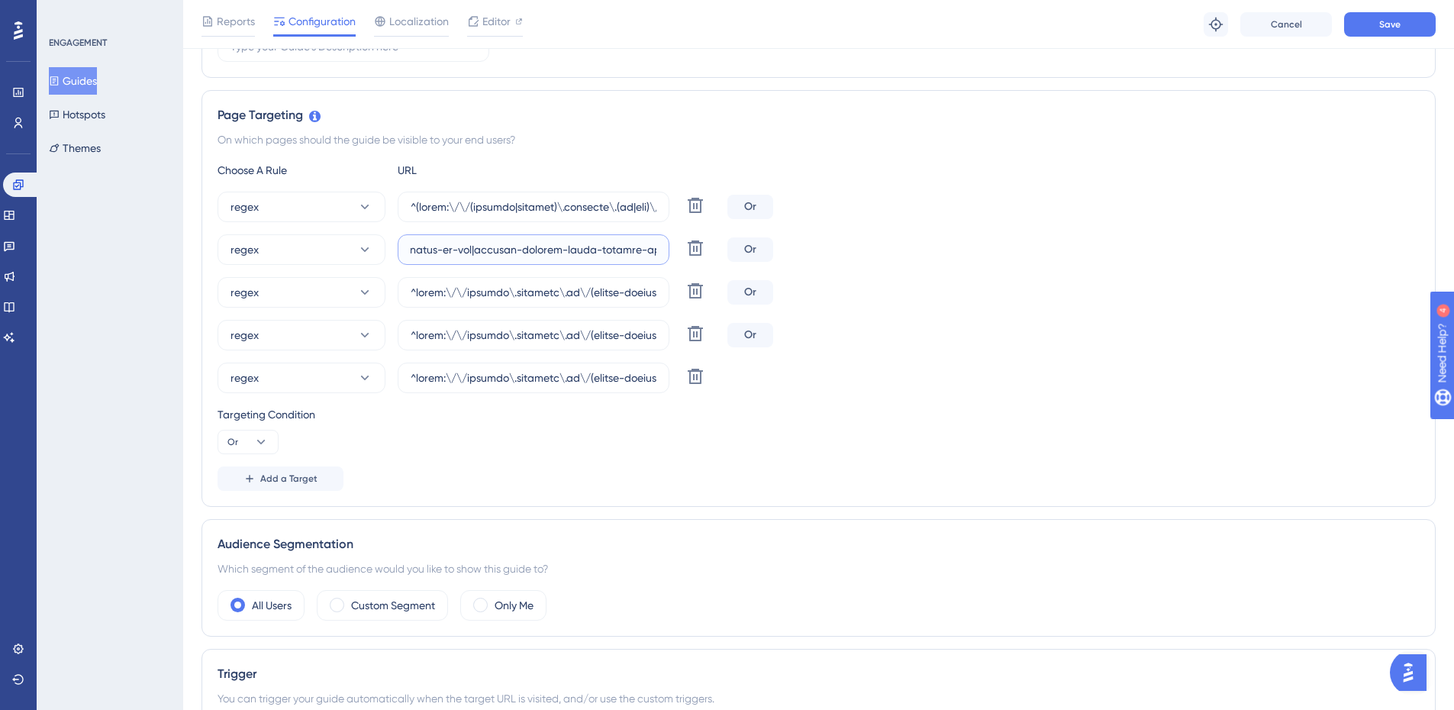
scroll to position [0, 58104]
drag, startPoint x: 610, startPoint y: 250, endPoint x: 1235, endPoint y: 227, distance: 625.5
click at [1235, 227] on div "regex Delete Or regex [PERSON_NAME] regex Delete Or regex Delete Or regex Delete" at bounding box center [819, 293] width 1202 height 202
click at [566, 253] on input "text" at bounding box center [534, 249] width 246 height 17
paste input "|colegio-paraiso|colegio-riachuelo-unidade-[GEOGRAPHIC_DATA]|colegio-[GEOGRAPHI…"
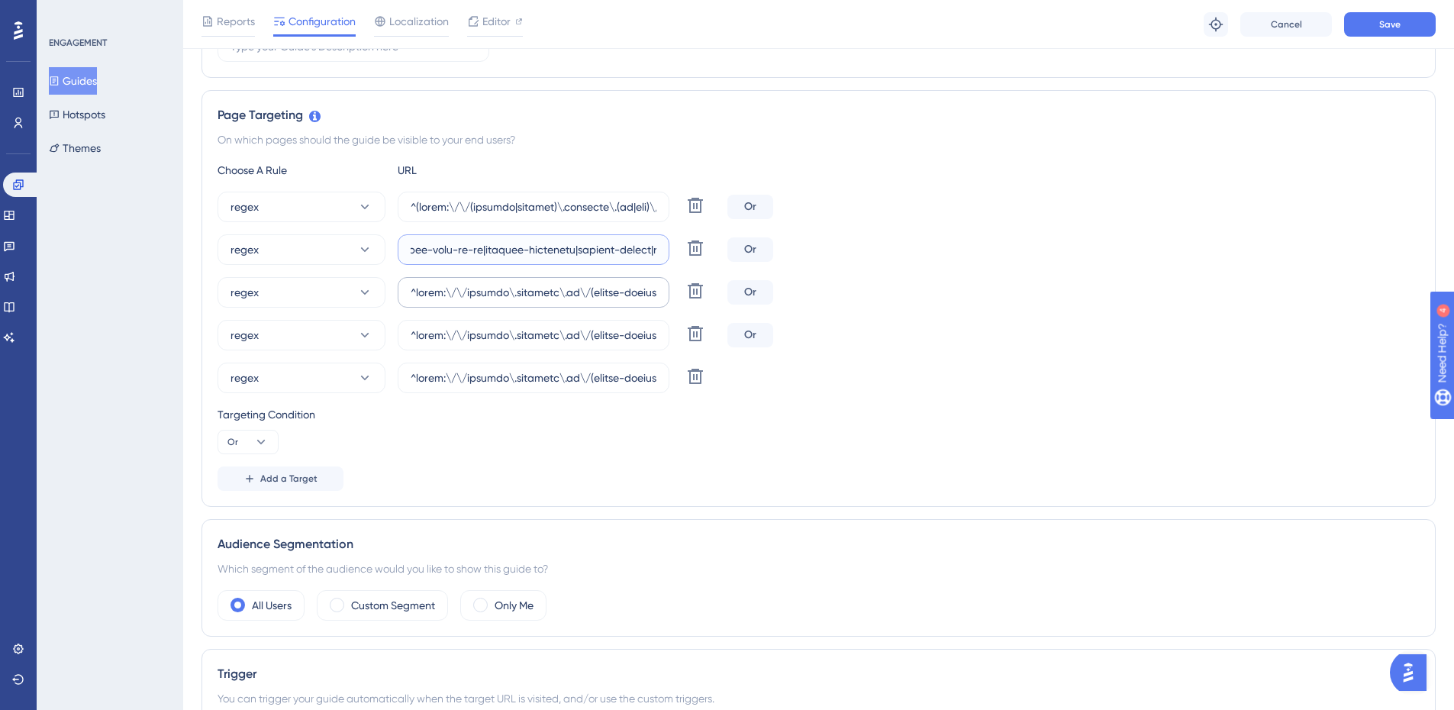
scroll to position [0, 61163]
type input "^https:\/\/payment\.olaisaac\.io\/(escola-demonstracao-(1|2)|escola-[PERSON_NAM…"
click at [600, 293] on input "text" at bounding box center [534, 292] width 246 height 17
drag, startPoint x: 597, startPoint y: 292, endPoint x: 1337, endPoint y: 256, distance: 741.2
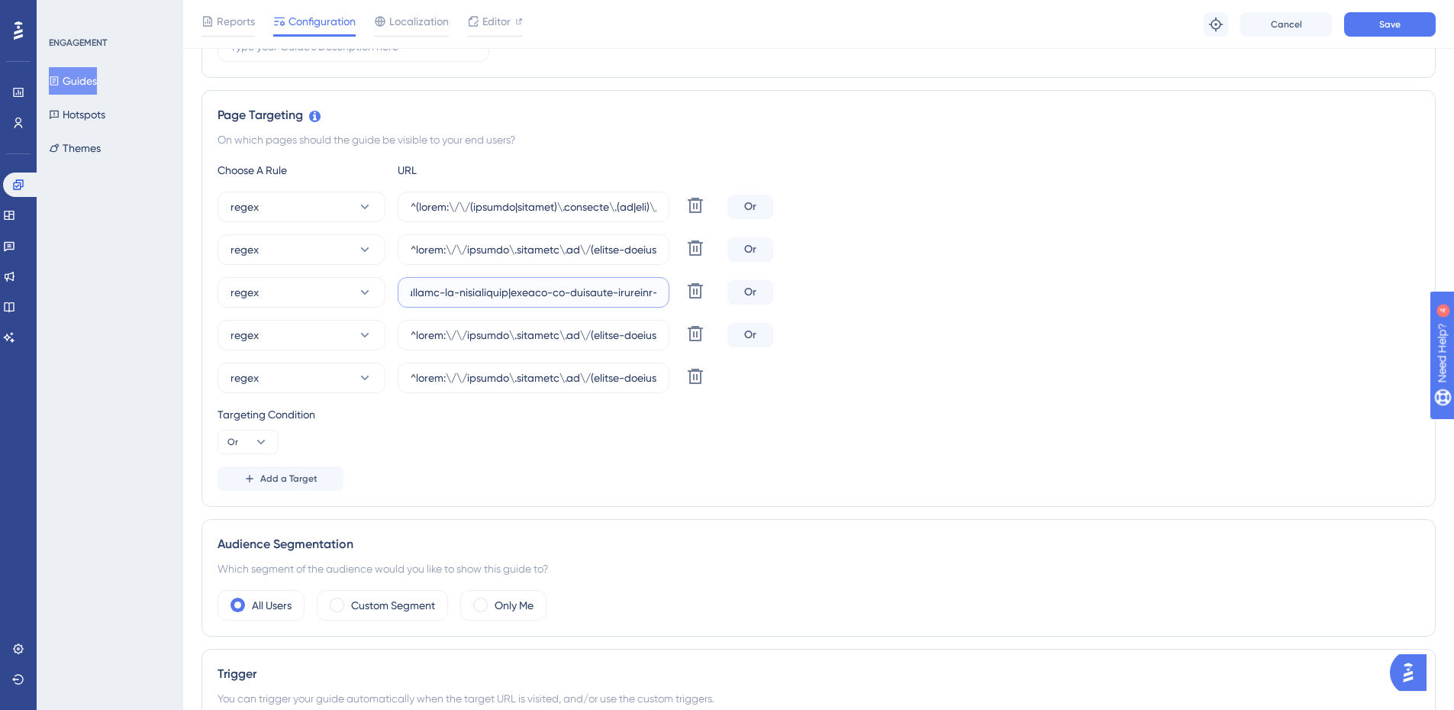
click at [1337, 256] on div "regex Delete Or regex [PERSON_NAME] regex Delete Or regex Delete Or regex Delete" at bounding box center [819, 293] width 1202 height 202
click at [606, 295] on input "text" at bounding box center [534, 292] width 246 height 17
drag, startPoint x: 605, startPoint y: 292, endPoint x: 1246, endPoint y: 254, distance: 643.0
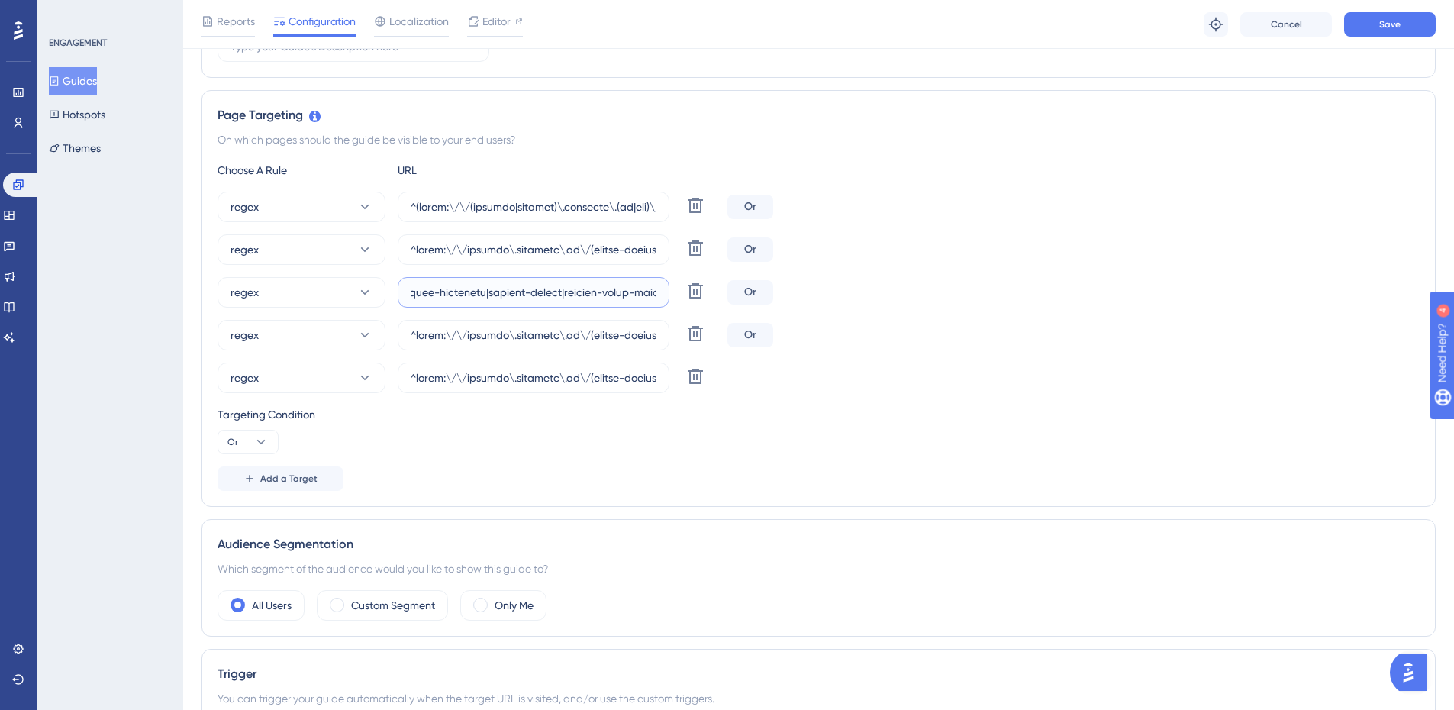
click at [1246, 254] on div "regex Delete Or regex [PERSON_NAME] regex Delete Or regex Delete Or regex Delete" at bounding box center [819, 293] width 1202 height 202
click at [485, 295] on input "text" at bounding box center [534, 292] width 246 height 17
paste input "|colegio-paraiso|colegio-riachuelo-unidade-[GEOGRAPHIC_DATA]|colegio-[GEOGRAPHI…"
type input "^https:\/\/payment\.olaisaac\.io\/(escola-demonstracao-(1|2)|escola-[PERSON_NAM…"
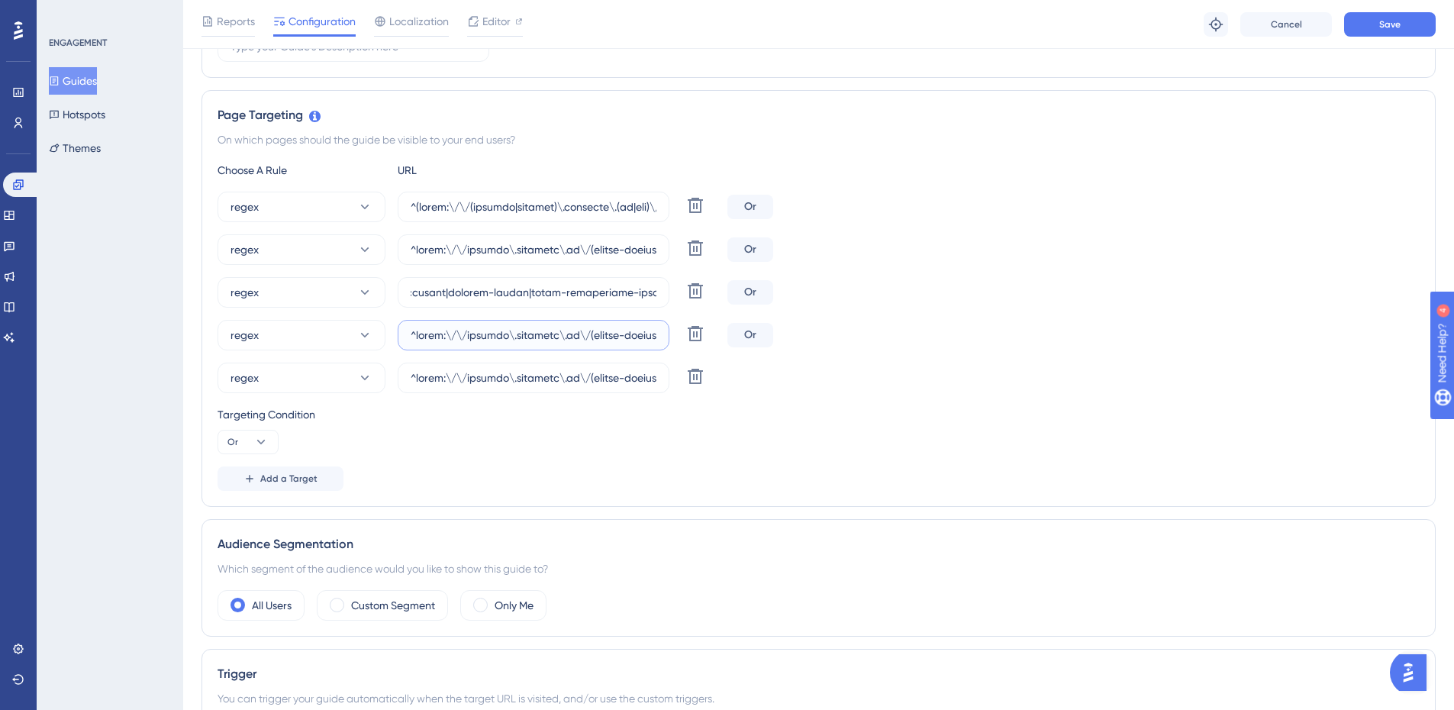
scroll to position [0, 0]
drag, startPoint x: 551, startPoint y: 334, endPoint x: 1576, endPoint y: 306, distance: 1025.4
click at [614, 338] on input "text" at bounding box center [534, 335] width 246 height 17
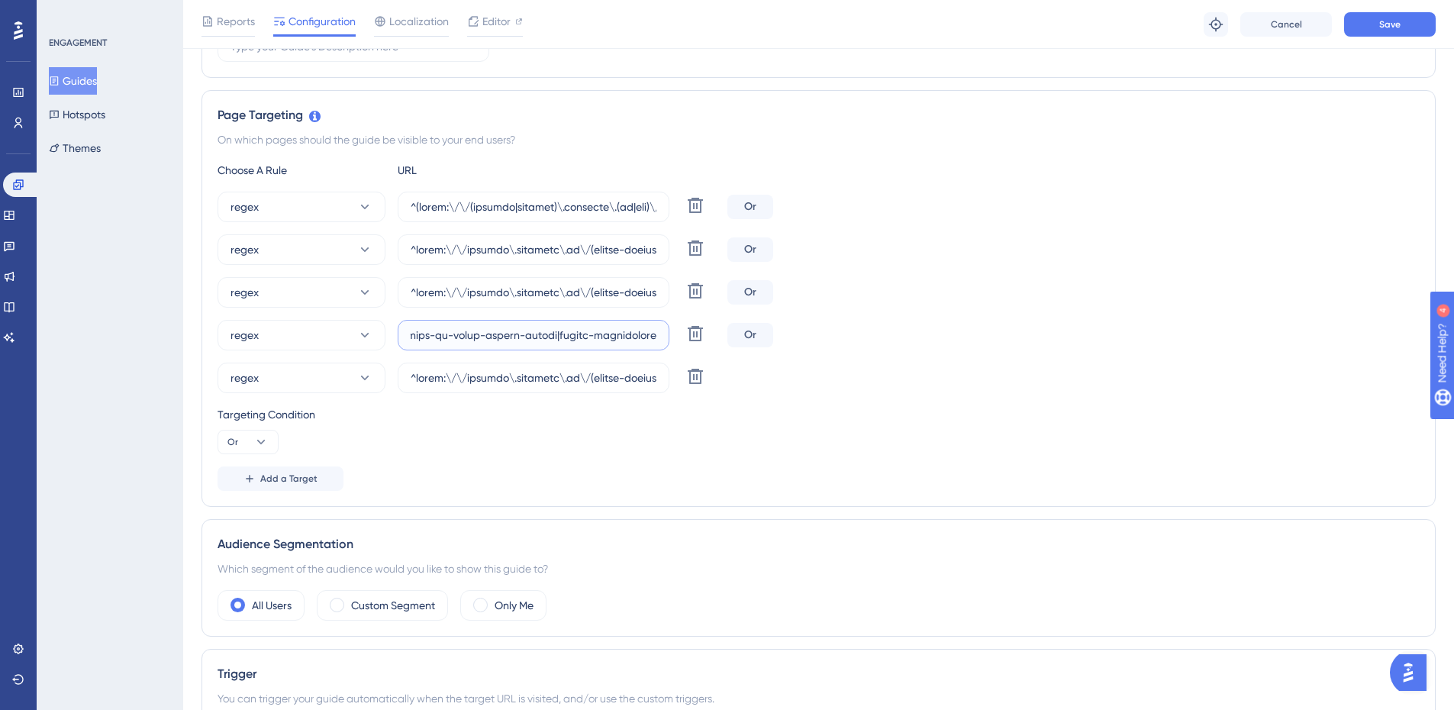
scroll to position [0, 58243]
drag, startPoint x: 601, startPoint y: 334, endPoint x: 1371, endPoint y: 334, distance: 769.4
click at [1371, 334] on div "regex Delete Or" at bounding box center [819, 335] width 1202 height 31
click at [427, 335] on input "text" at bounding box center [534, 335] width 246 height 17
paste input "|colegio-paraiso|colegio-riachuelo-unidade-[GEOGRAPHIC_DATA]|colegio-[GEOGRAPHI…"
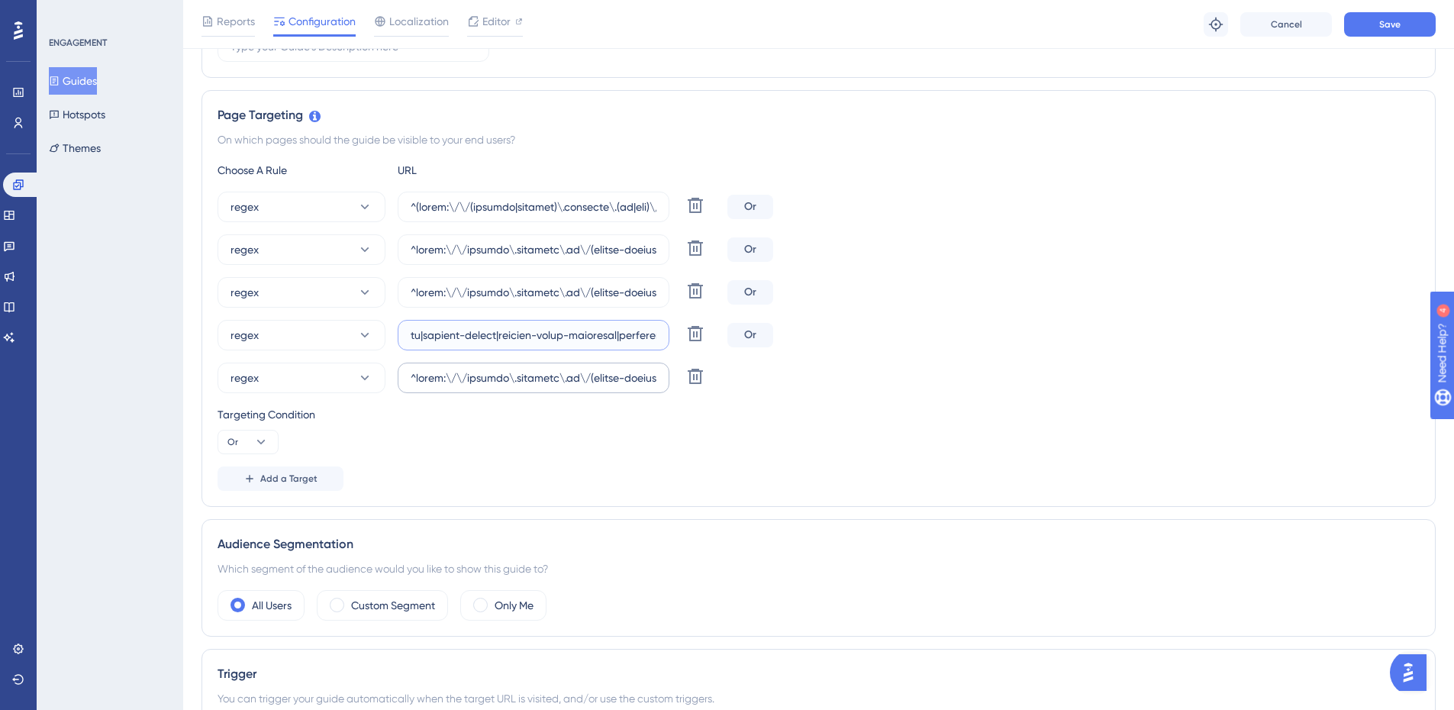
scroll to position [0, 61163]
type input "^https:\/\/payment\.olaisaac\.io\/(escola-demonstracao-(1|2)|escola-[PERSON_NAM…"
click at [463, 379] on input "text" at bounding box center [534, 377] width 246 height 17
drag, startPoint x: 477, startPoint y: 376, endPoint x: 1466, endPoint y: 385, distance: 989.2
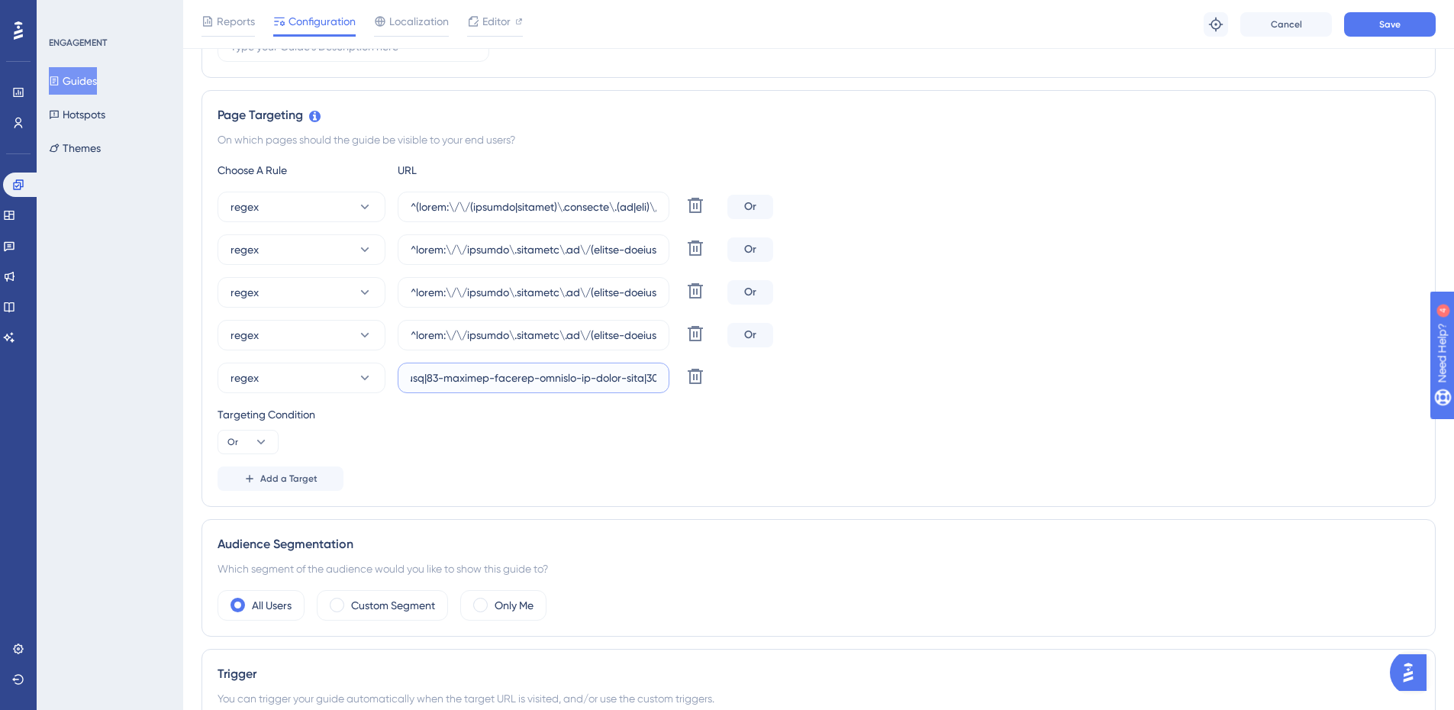
click at [588, 377] on input "text" at bounding box center [534, 377] width 246 height 17
drag, startPoint x: 589, startPoint y: 376, endPoint x: 1319, endPoint y: 382, distance: 729.7
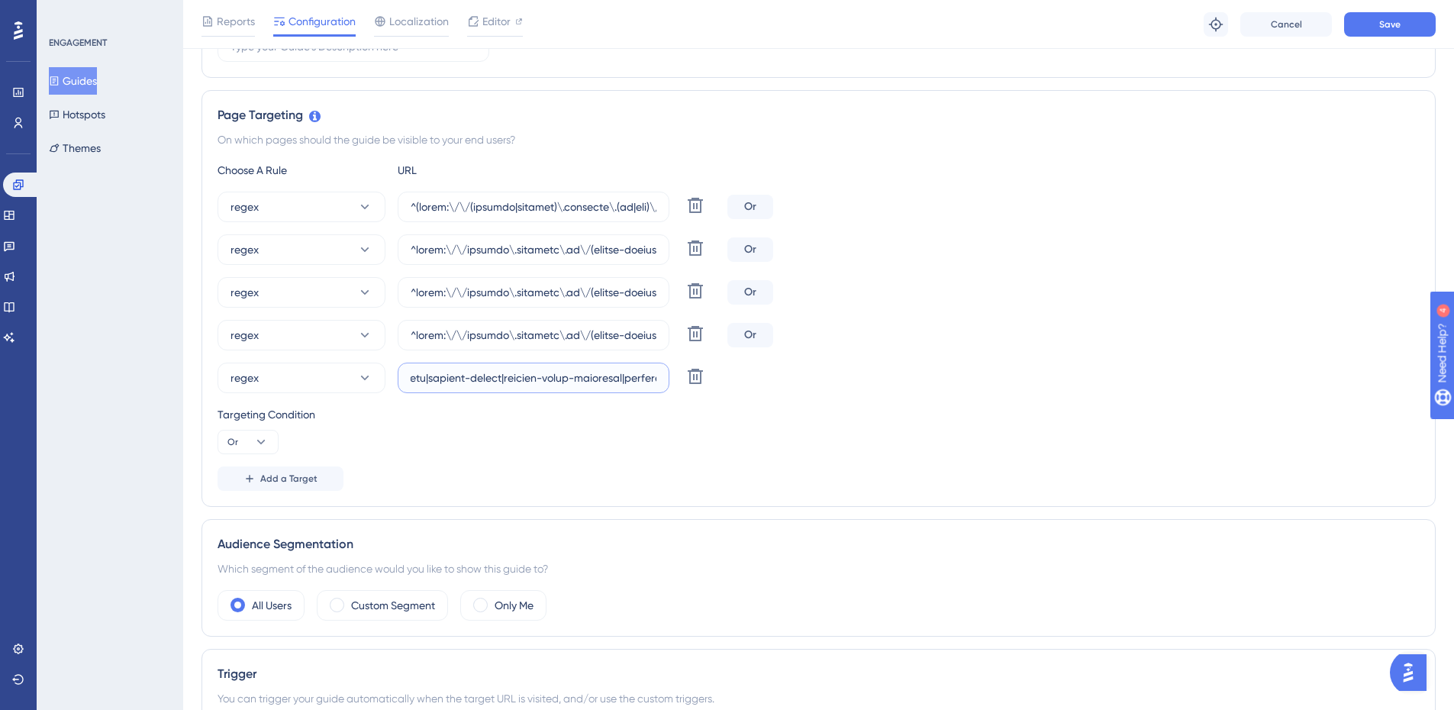
click at [1319, 382] on div "regex Delete" at bounding box center [819, 378] width 1202 height 31
click at [426, 380] on input "text" at bounding box center [534, 377] width 246 height 17
paste input "|colegio-paraiso|colegio-riachuelo-unidade-[GEOGRAPHIC_DATA]|colegio-[GEOGRAPHI…"
type input "^https:\/\/payment\.olaisaac\.io\/(escola-demonstracao-(1|2)|escola-[PERSON_NAM…"
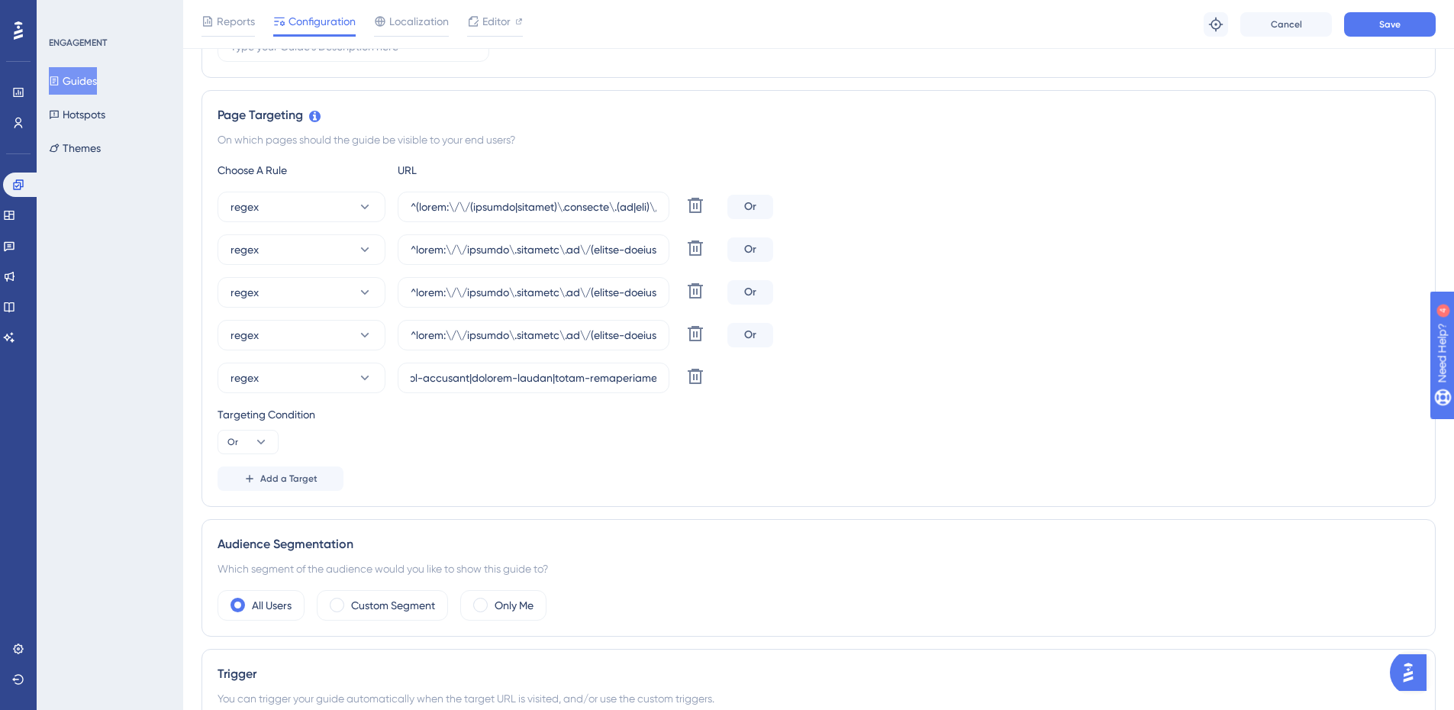
scroll to position [0, 0]
click at [1099, 351] on div "regex Delete Or regex [PERSON_NAME] regex Delete Or regex Delete Or regex Delete" at bounding box center [819, 293] width 1202 height 202
click at [1405, 10] on div "Reports Configuration Localization Editor Troubleshoot Cancel Save" at bounding box center [818, 24] width 1271 height 49
click at [1410, 21] on button "Save" at bounding box center [1390, 24] width 92 height 24
click at [82, 77] on button "Guides" at bounding box center [73, 80] width 48 height 27
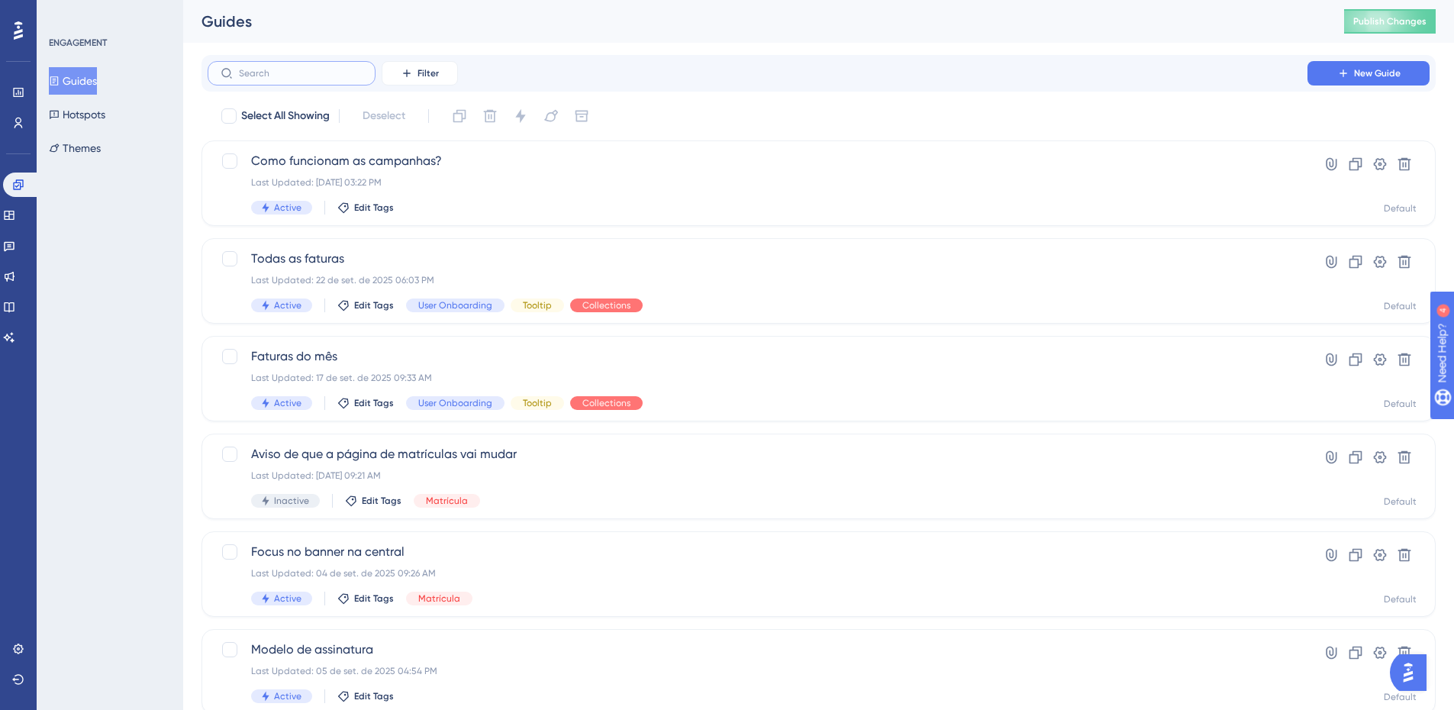
click at [246, 69] on input "text" at bounding box center [301, 73] width 124 height 11
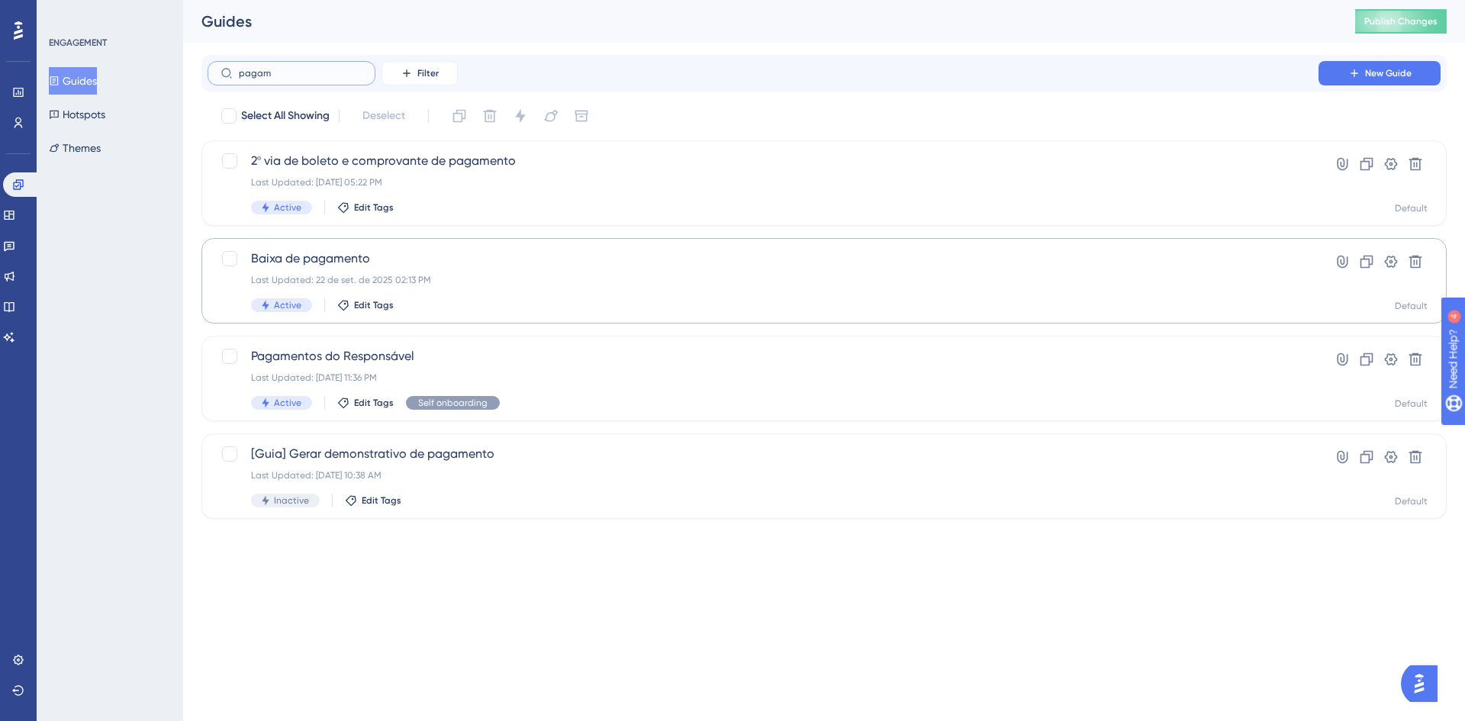
type input "pagam"
click at [341, 260] on span "Baixa de pagamento" at bounding box center [763, 259] width 1024 height 18
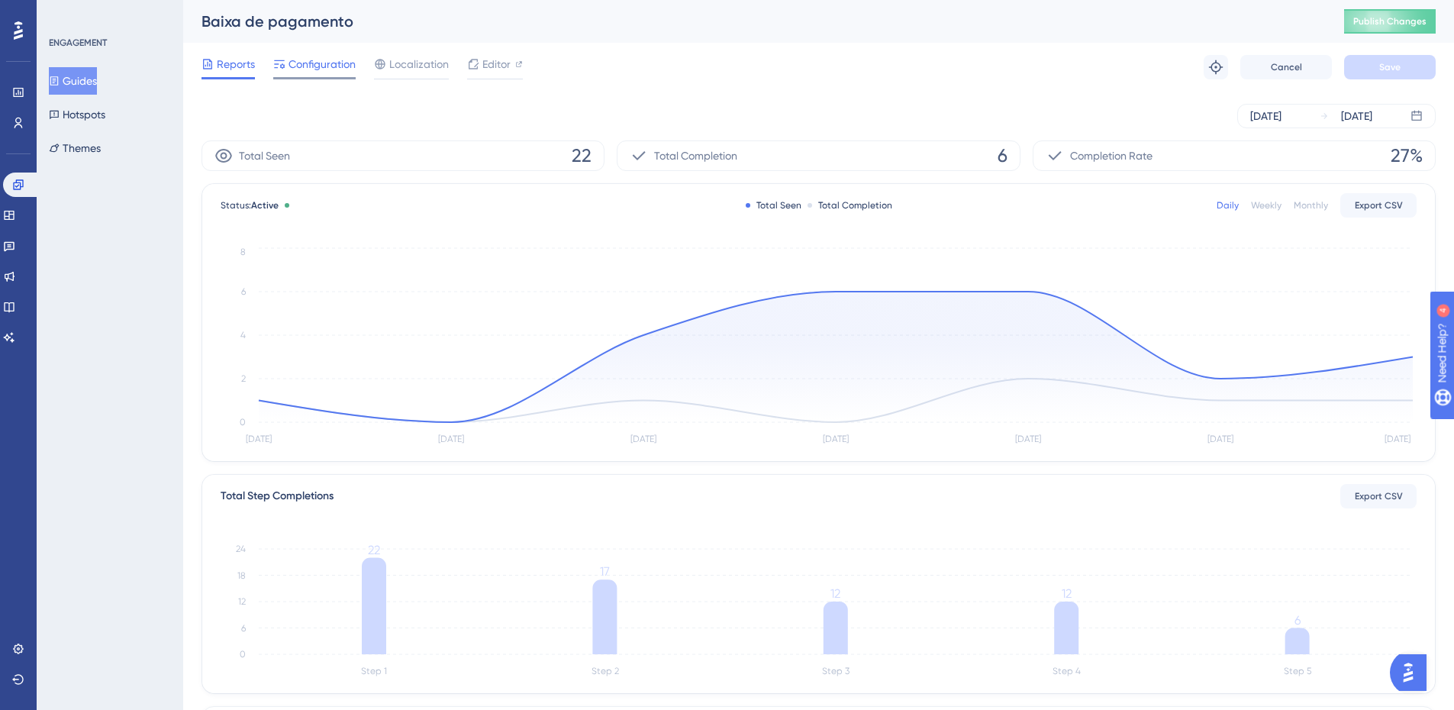
click at [302, 67] on span "Configuration" at bounding box center [322, 64] width 67 height 18
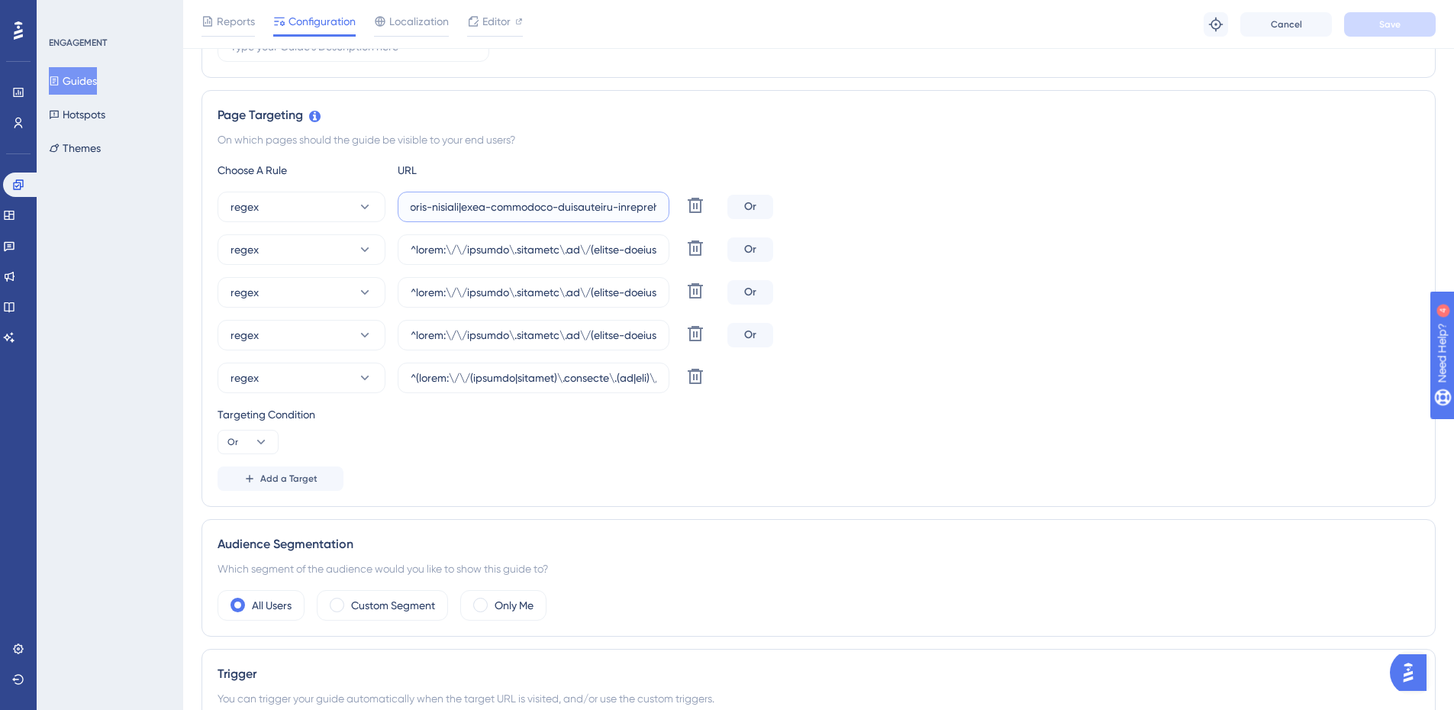
scroll to position [0, 48631]
drag, startPoint x: 540, startPoint y: 202, endPoint x: 1471, endPoint y: 158, distance: 932.2
click at [587, 207] on input "text" at bounding box center [534, 206] width 246 height 17
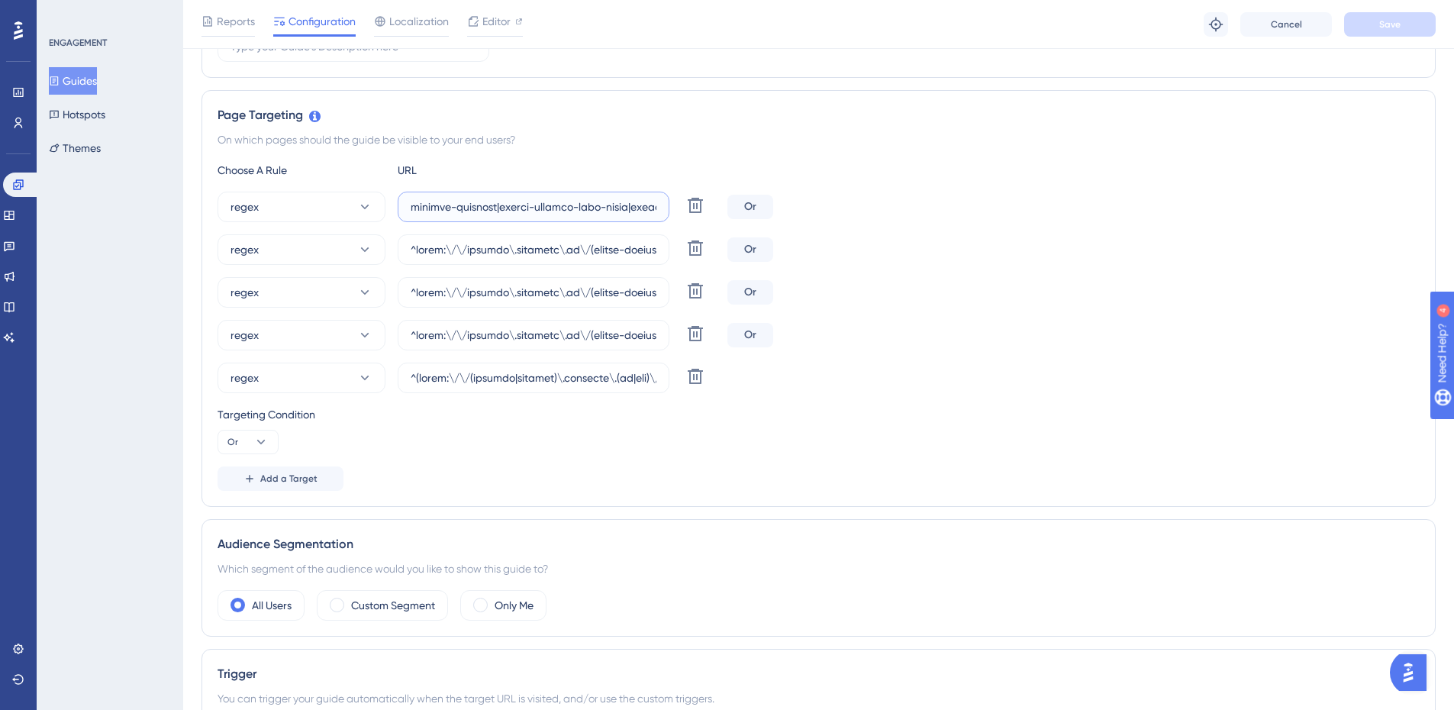
click at [582, 206] on input "text" at bounding box center [534, 206] width 246 height 17
click at [582, 205] on input "text" at bounding box center [534, 206] width 246 height 17
click at [595, 204] on input "text" at bounding box center [534, 206] width 246 height 17
drag, startPoint x: 617, startPoint y: 207, endPoint x: 1325, endPoint y: 153, distance: 710.3
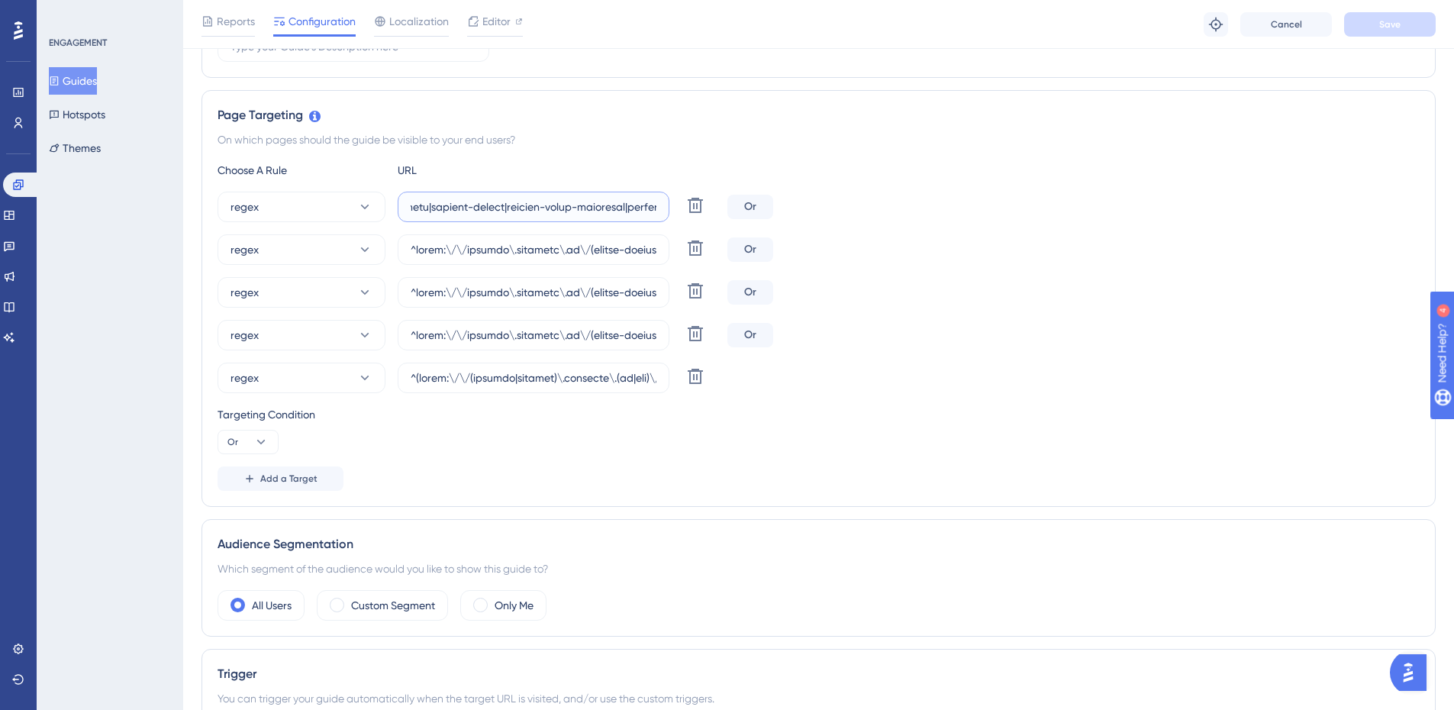
click at [1325, 153] on div "Page Targeting On which pages should the guide be visible to your end users? Ch…" at bounding box center [819, 298] width 1234 height 417
click at [427, 208] on input "text" at bounding box center [534, 206] width 246 height 17
paste input "|colegio-paraiso|colegio-riachuelo-unidade-[GEOGRAPHIC_DATA]|colegio-[GEOGRAPHI…"
type input "^https:\/\/payment\.olaisaac\.io\/(escola-demonstracao-(1|2)|escola-[PERSON_NAM…"
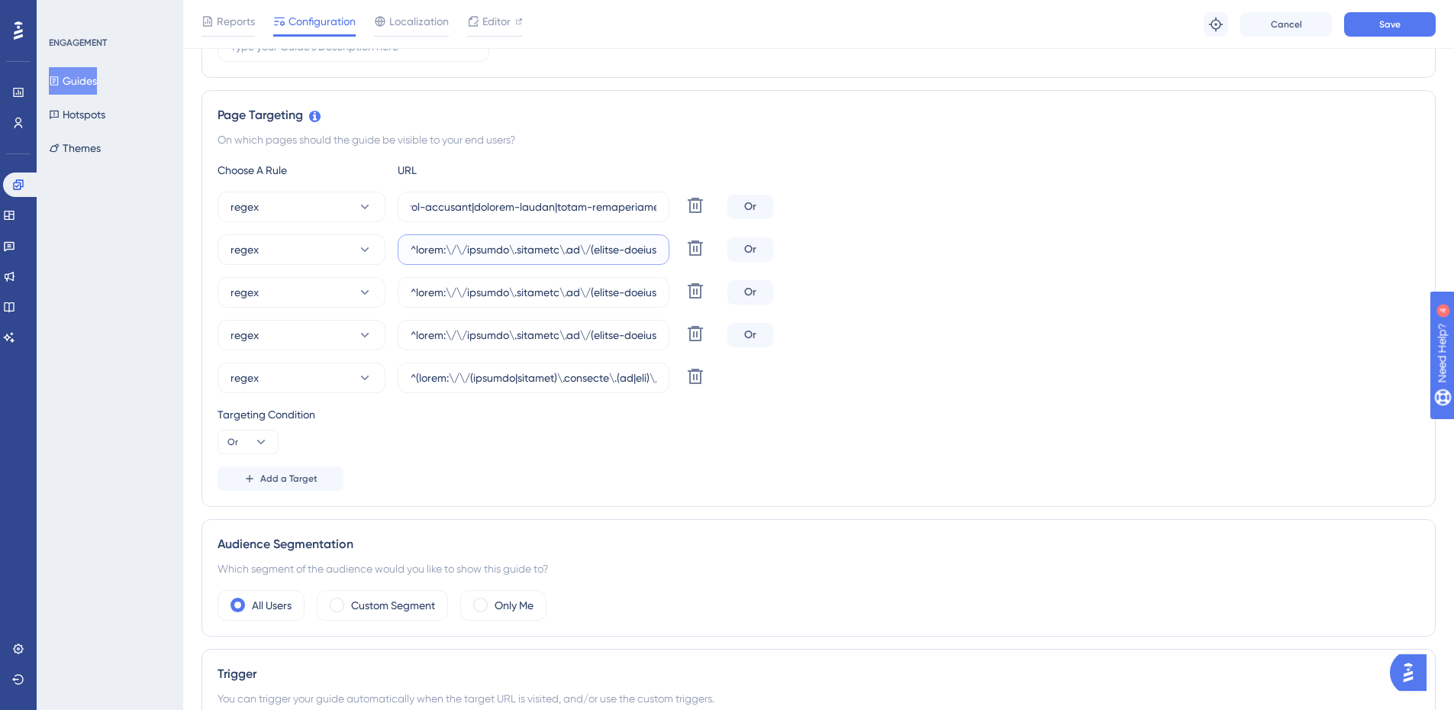
scroll to position [0, 0]
drag, startPoint x: 491, startPoint y: 250, endPoint x: 1452, endPoint y: 221, distance: 961.4
click at [1452, 221] on div "Performance Users Engagement Widgets Feedback Product Updates Knowledge Base AI…" at bounding box center [818, 492] width 1271 height 1595
click at [601, 257] on input "text" at bounding box center [534, 249] width 246 height 17
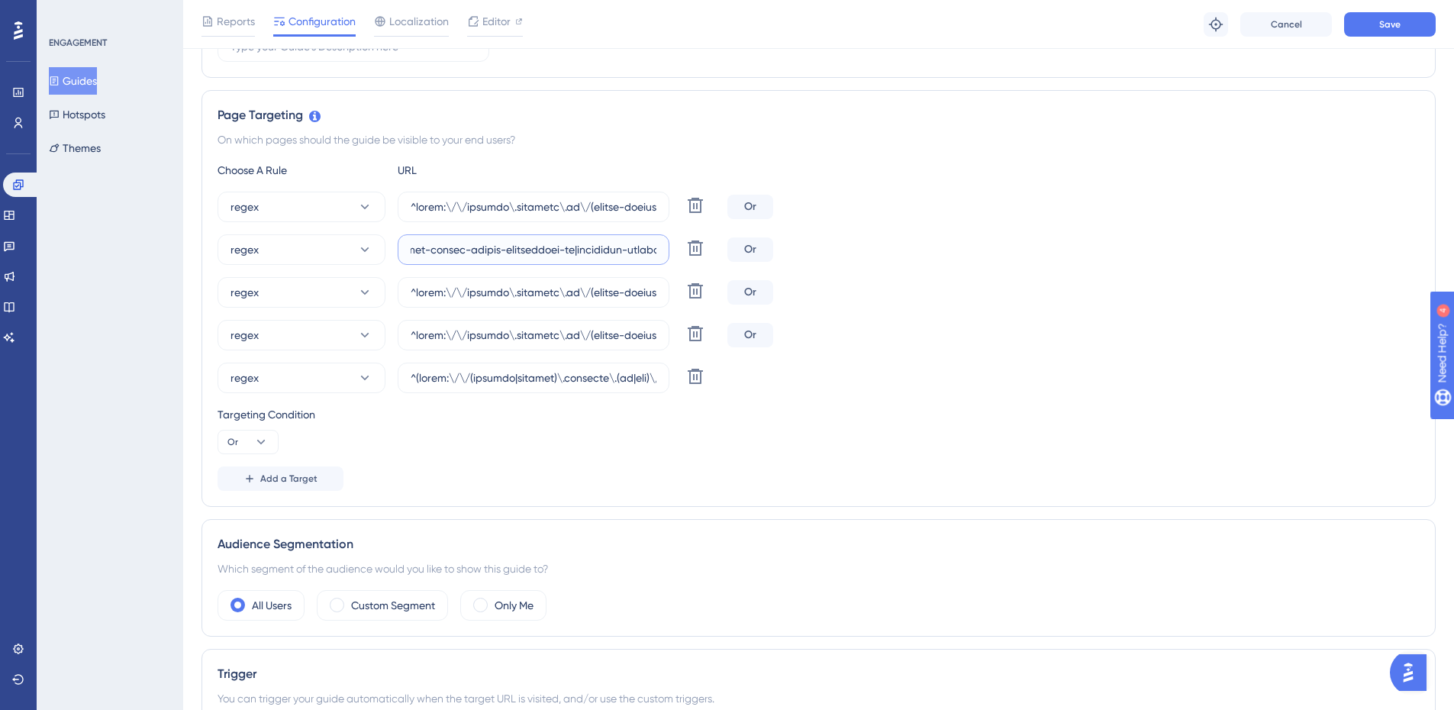
click at [594, 254] on input "text" at bounding box center [534, 249] width 246 height 17
click at [579, 250] on input "text" at bounding box center [534, 249] width 246 height 17
click at [559, 253] on input "text" at bounding box center [534, 249] width 246 height 17
click at [550, 244] on input "text" at bounding box center [534, 249] width 246 height 17
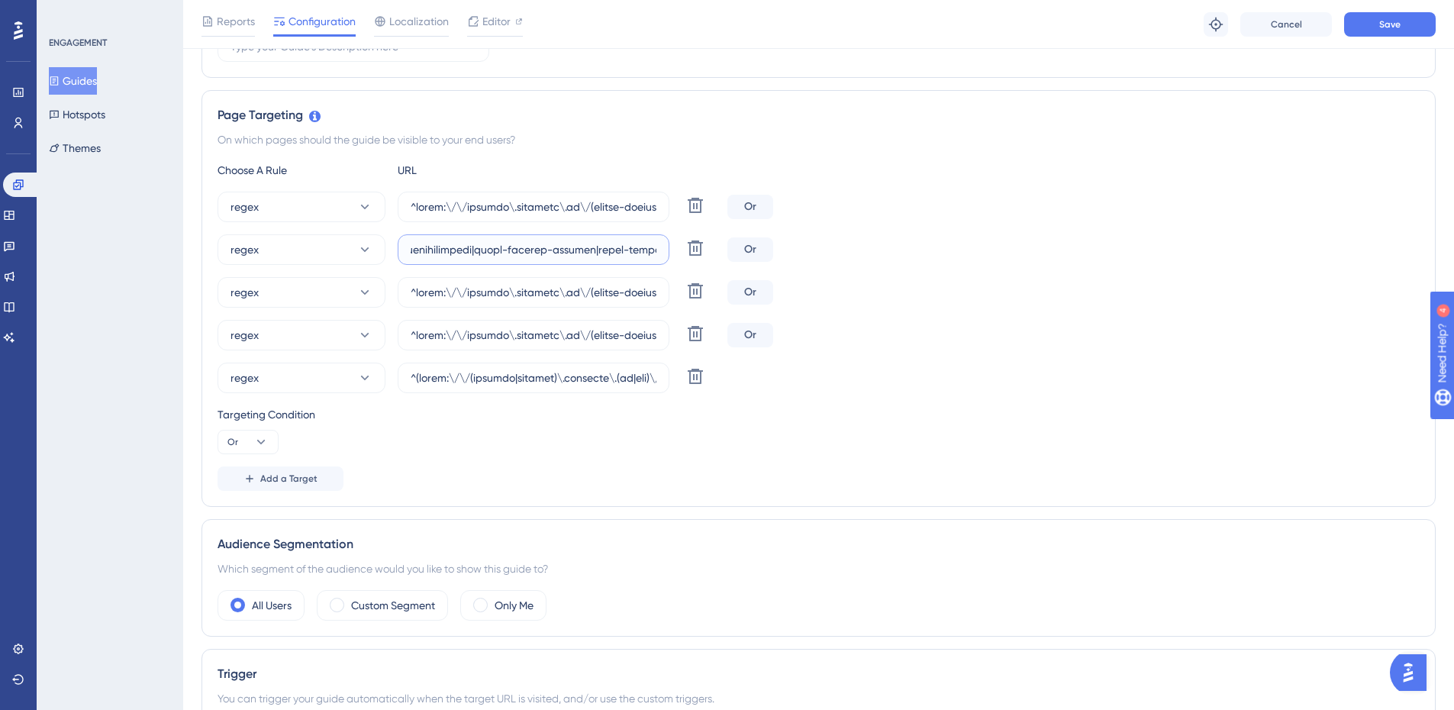
drag, startPoint x: 587, startPoint y: 252, endPoint x: 1188, endPoint y: 234, distance: 601.0
click at [1188, 234] on div "regex Delete Or regex [PERSON_NAME] regex Delete Or regex Delete Or regex Delete" at bounding box center [819, 293] width 1202 height 202
click at [628, 246] on input "text" at bounding box center [534, 249] width 246 height 17
click at [621, 248] on input "text" at bounding box center [534, 249] width 246 height 17
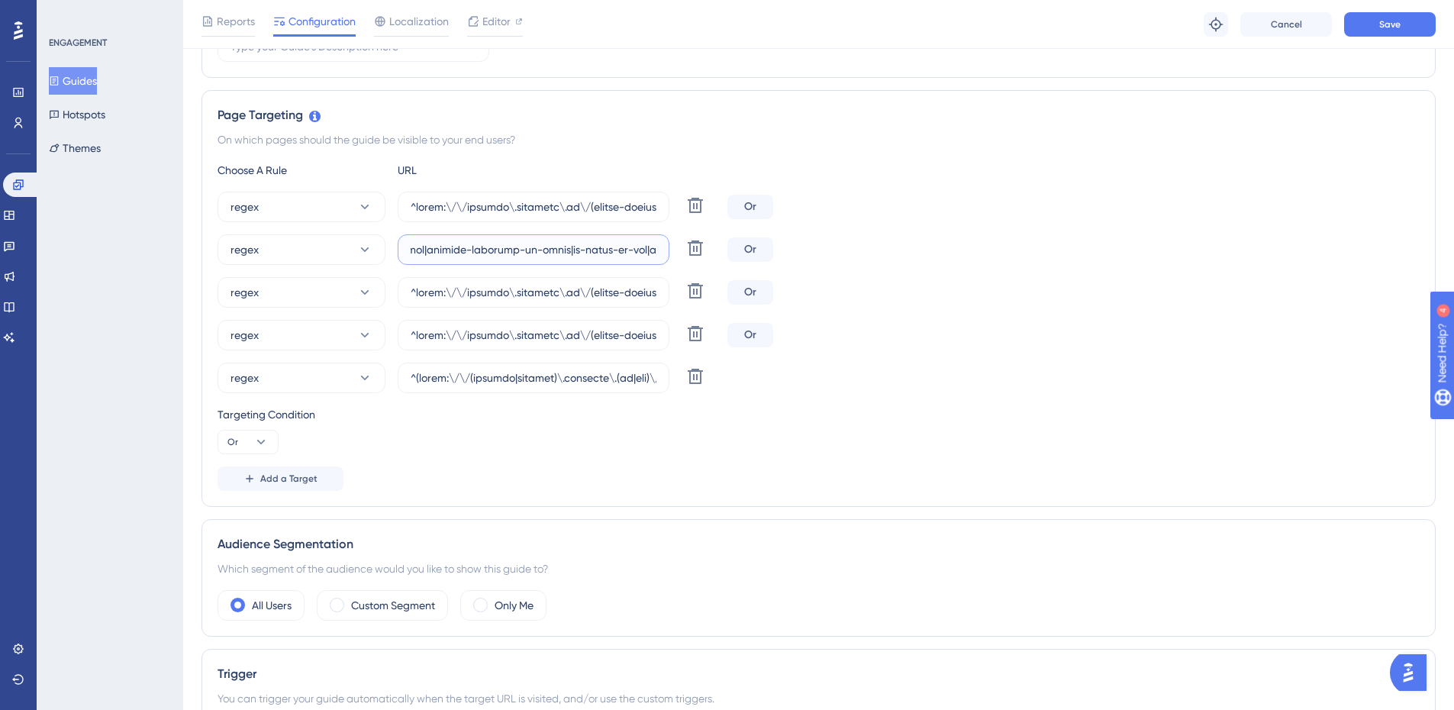
scroll to position [0, 58243]
drag, startPoint x: 635, startPoint y: 254, endPoint x: 1201, endPoint y: 243, distance: 565.7
click at [1201, 243] on div "regex Delete Or" at bounding box center [819, 249] width 1202 height 31
click at [427, 246] on input "text" at bounding box center [534, 249] width 246 height 17
paste input "|colegio-paraiso|colegio-riachuelo-unidade-[GEOGRAPHIC_DATA]|colegio-[GEOGRAPHI…"
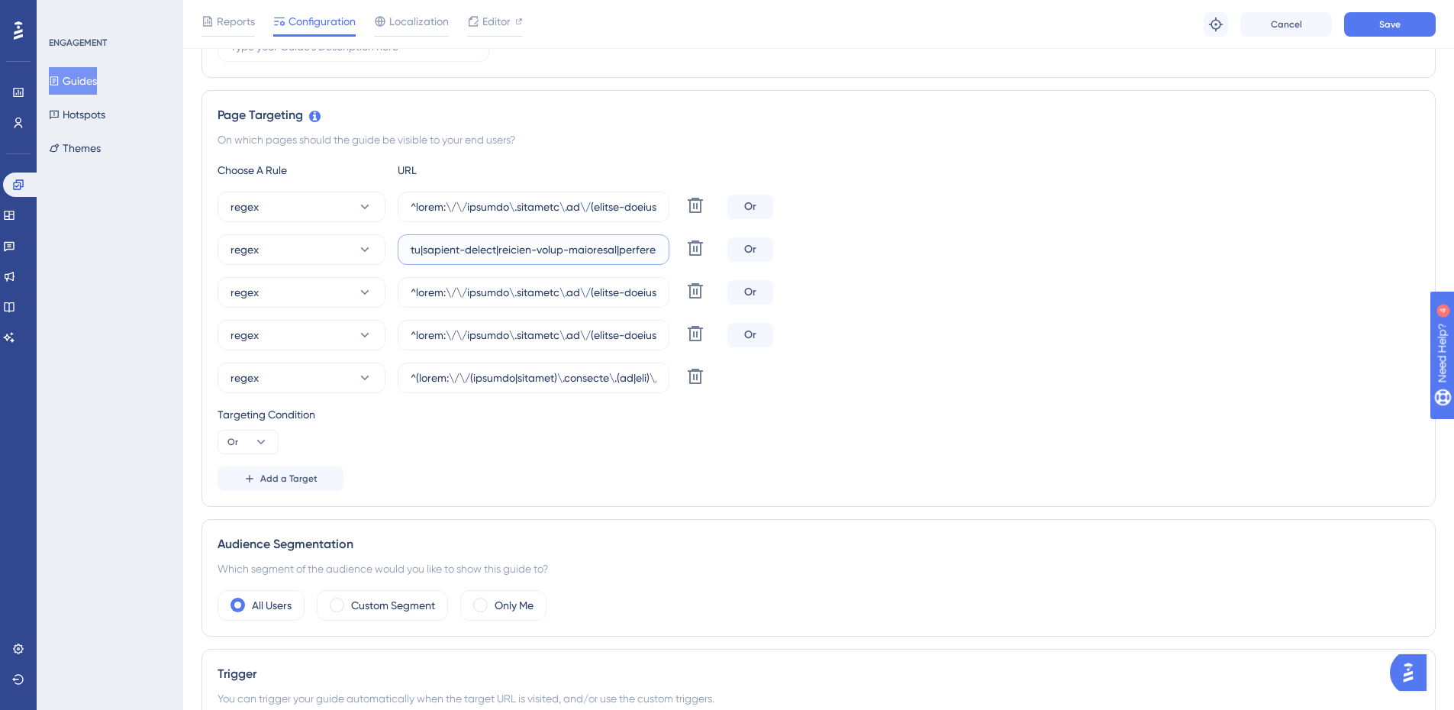
scroll to position [0, 61163]
type input "^https:\/\/payment\.olaisaac\.io\/(escola-demonstracao-(1|2)|escola-[PERSON_NAM…"
click at [488, 291] on input "text" at bounding box center [534, 292] width 246 height 17
drag, startPoint x: 515, startPoint y: 294, endPoint x: 1450, endPoint y: 280, distance: 935.1
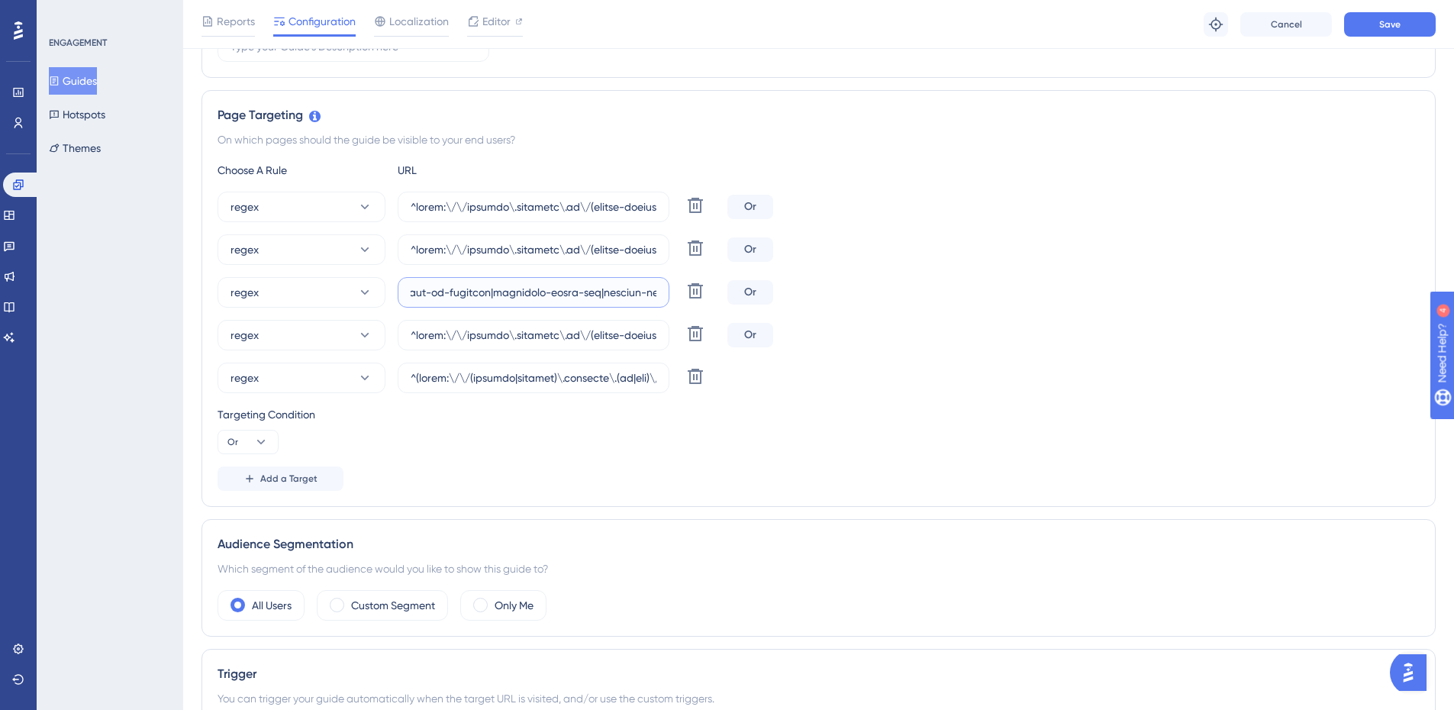
click at [1450, 280] on div "Performance Users Engagement Widgets Feedback Product Updates Knowledge Base AI…" at bounding box center [818, 492] width 1271 height 1595
click at [587, 293] on input "text" at bounding box center [534, 292] width 246 height 17
drag, startPoint x: 590, startPoint y: 294, endPoint x: 1351, endPoint y: 304, distance: 761.1
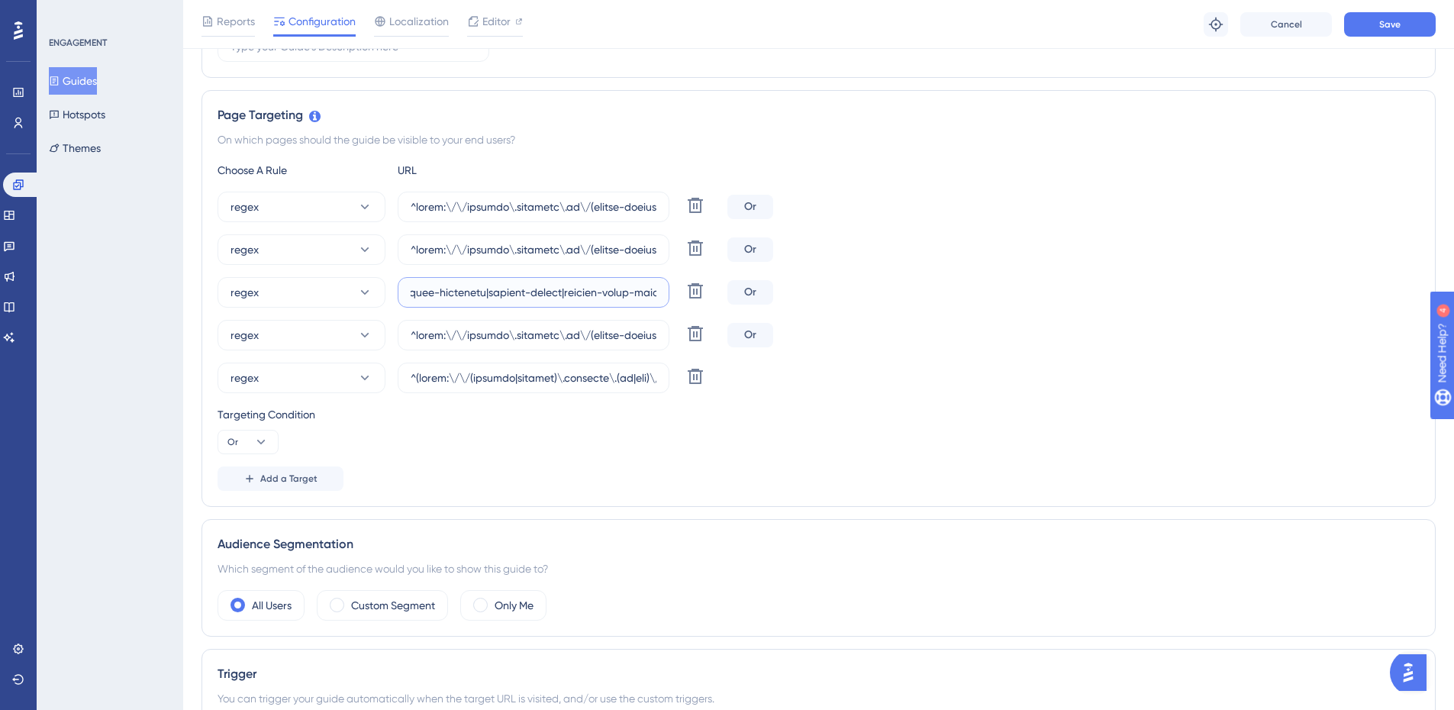
click at [1351, 304] on div "regex Delete Or" at bounding box center [819, 292] width 1202 height 31
click at [485, 289] on input "text" at bounding box center [534, 292] width 246 height 17
paste input "|colegio-paraiso|colegio-riachuelo-unidade-[GEOGRAPHIC_DATA]|colegio-[GEOGRAPHI…"
type input "^https:\/\/payment\.olaisaac\.io\/(escola-demonstracao-(1|2)|escola-[PERSON_NAM…"
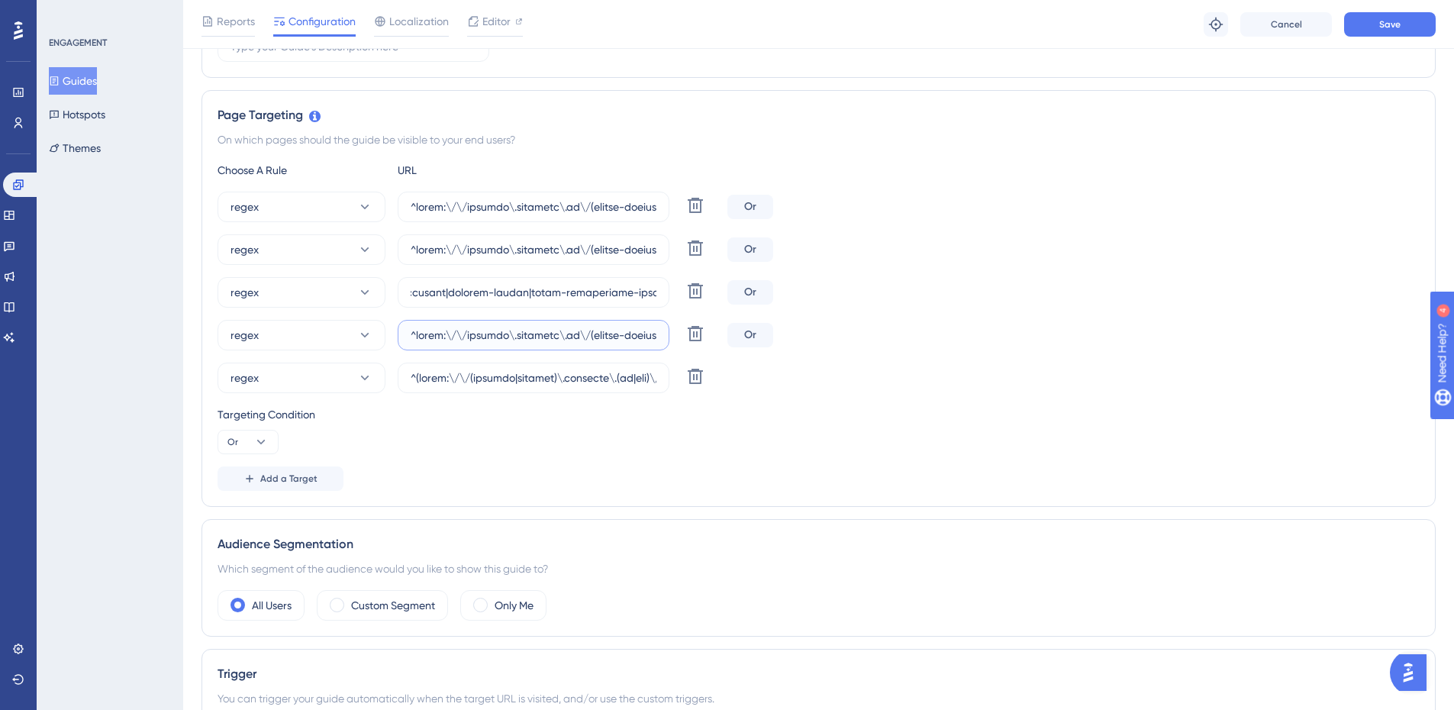
scroll to position [0, 0]
drag, startPoint x: 513, startPoint y: 339, endPoint x: 1477, endPoint y: 315, distance: 964.3
click at [598, 333] on input "text" at bounding box center [534, 335] width 246 height 17
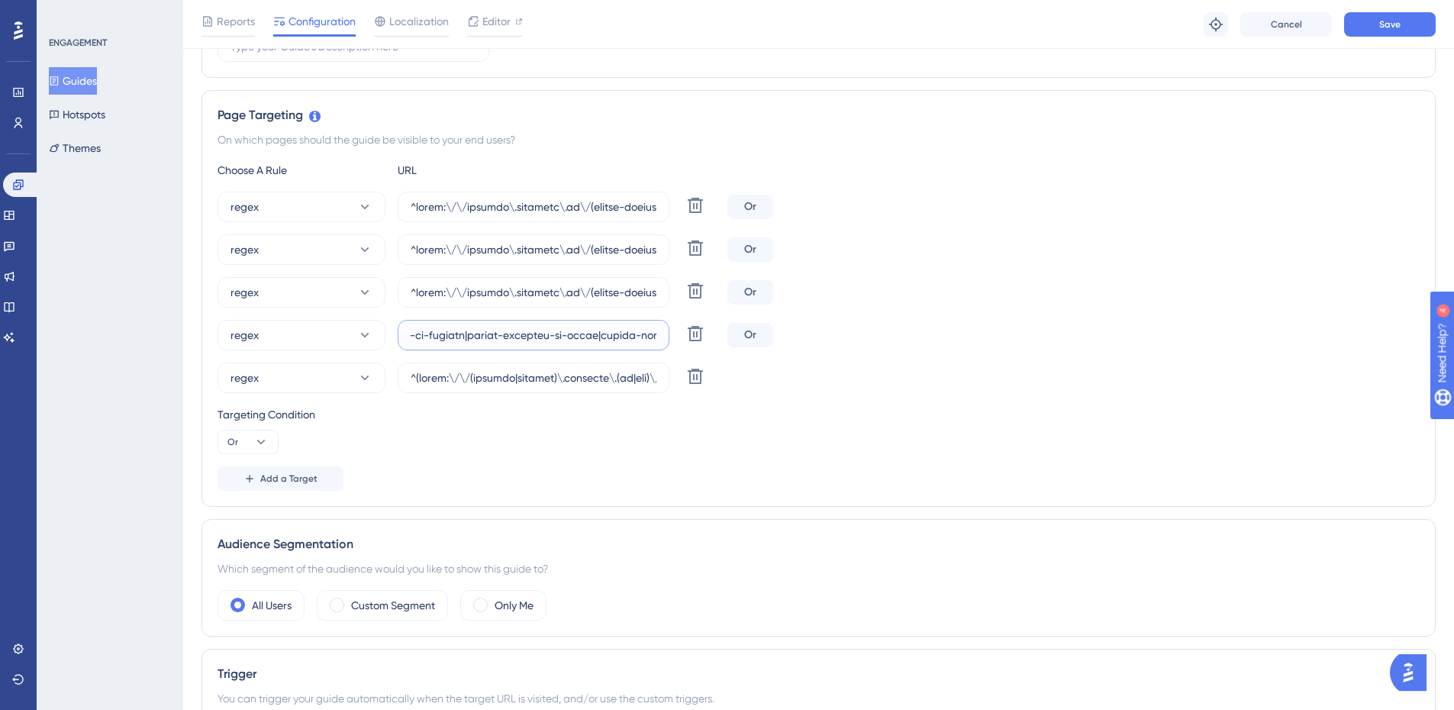
scroll to position [0, 58104]
drag, startPoint x: 682, startPoint y: 350, endPoint x: 1326, endPoint y: 361, distance: 643.5
click at [1326, 361] on div "regex Delete Or regex [PERSON_NAME] regex Delete Or regex Delete Or regex Delete" at bounding box center [819, 293] width 1202 height 202
click at [566, 330] on input "text" at bounding box center [534, 335] width 246 height 17
paste input "|colegio-paraiso|colegio-riachuelo-unidade-[GEOGRAPHIC_DATA]|colegio-[GEOGRAPHI…"
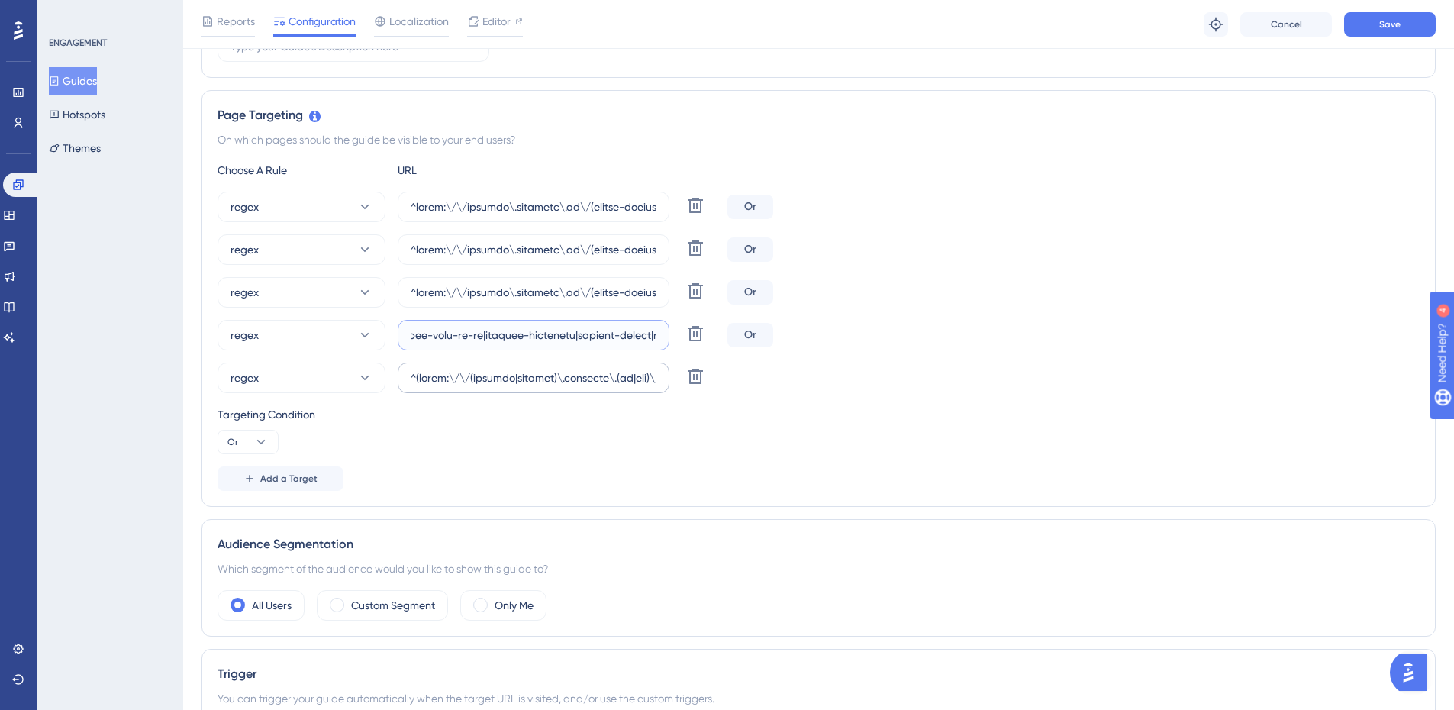
scroll to position [0, 61163]
type input "^https:\/\/payment\.olaisaac\.io\/(escola-demonstracao-(1|2)|escola-[PERSON_NAM…"
click at [563, 372] on input "text" at bounding box center [534, 377] width 246 height 17
drag, startPoint x: 555, startPoint y: 379, endPoint x: 1520, endPoint y: 372, distance: 965.6
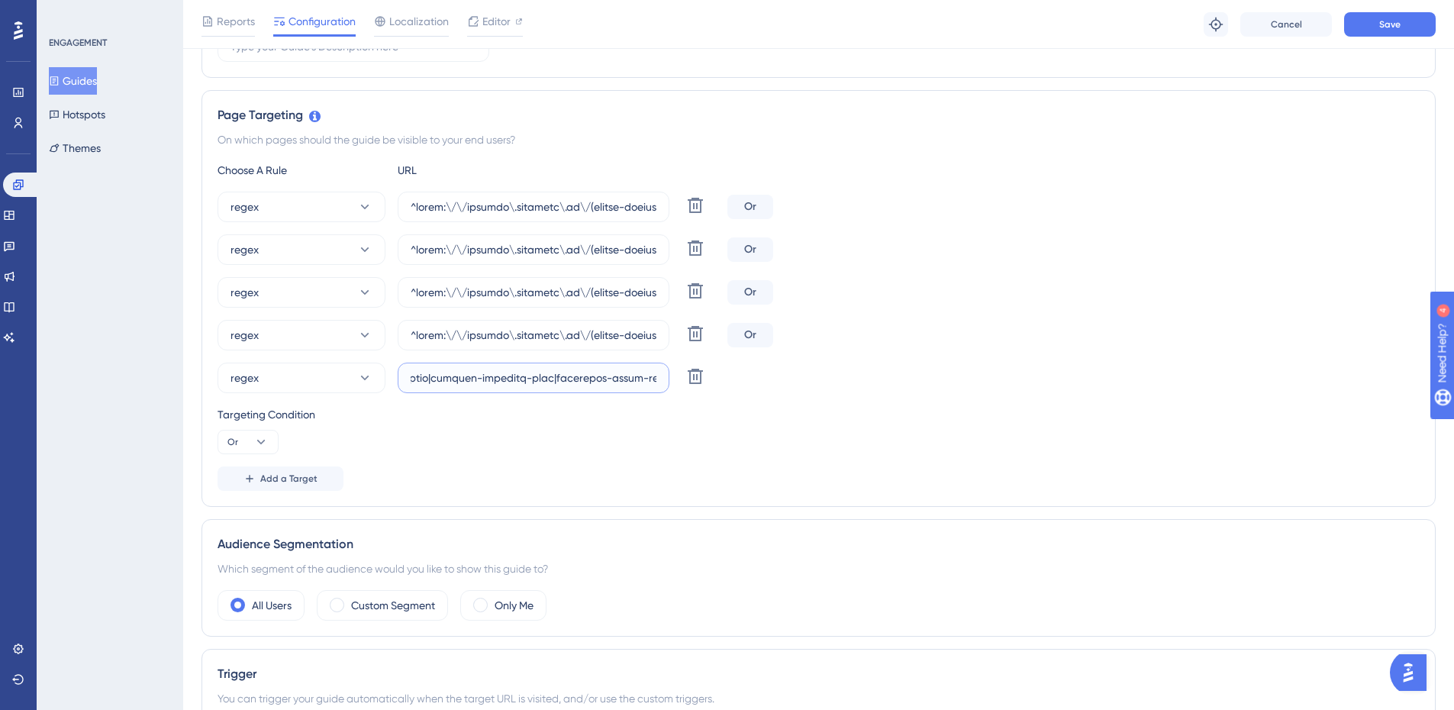
click at [598, 382] on input "text" at bounding box center [534, 377] width 246 height 17
click at [583, 379] on input "text" at bounding box center [534, 377] width 246 height 17
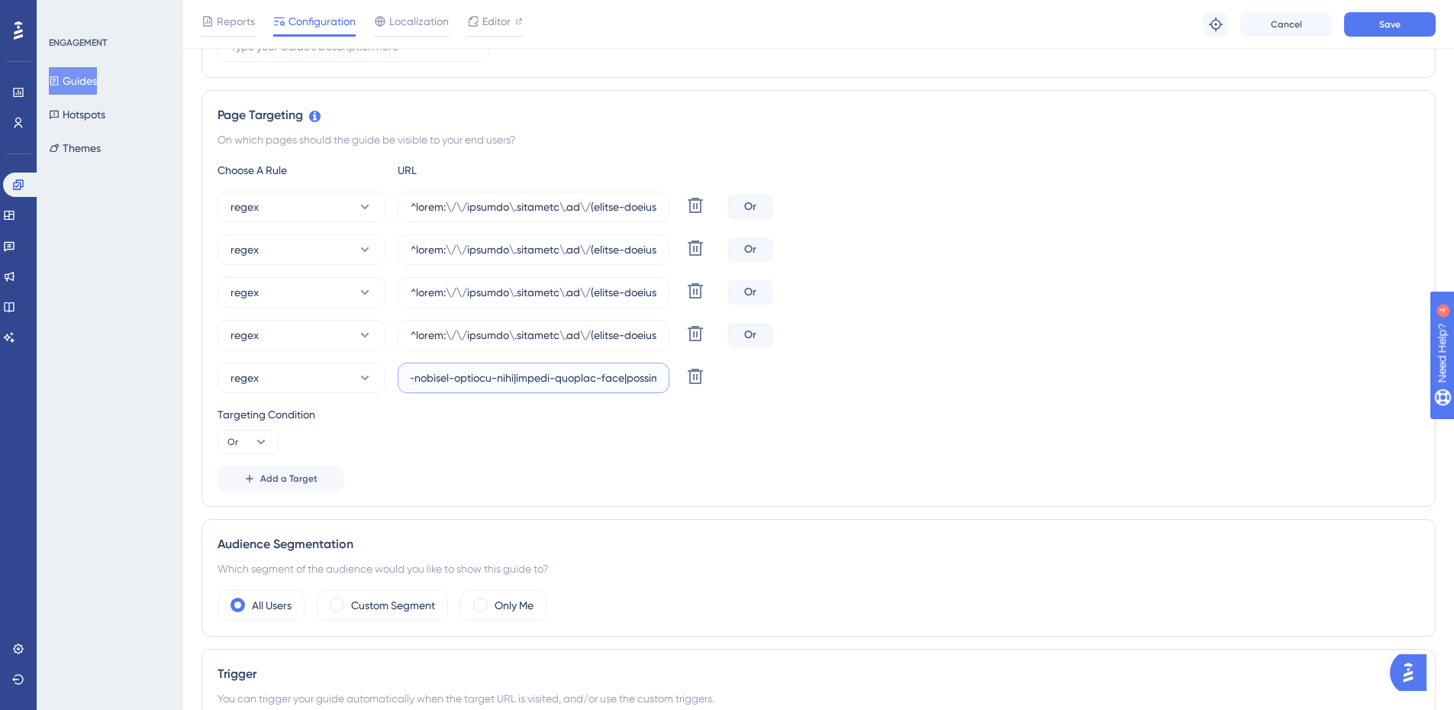
drag, startPoint x: 563, startPoint y: 379, endPoint x: 1114, endPoint y: 386, distance: 550.4
click at [1114, 386] on div "regex Delete" at bounding box center [819, 378] width 1202 height 31
click at [599, 374] on input "text" at bounding box center [534, 377] width 246 height 17
click at [627, 374] on input "text" at bounding box center [534, 377] width 246 height 17
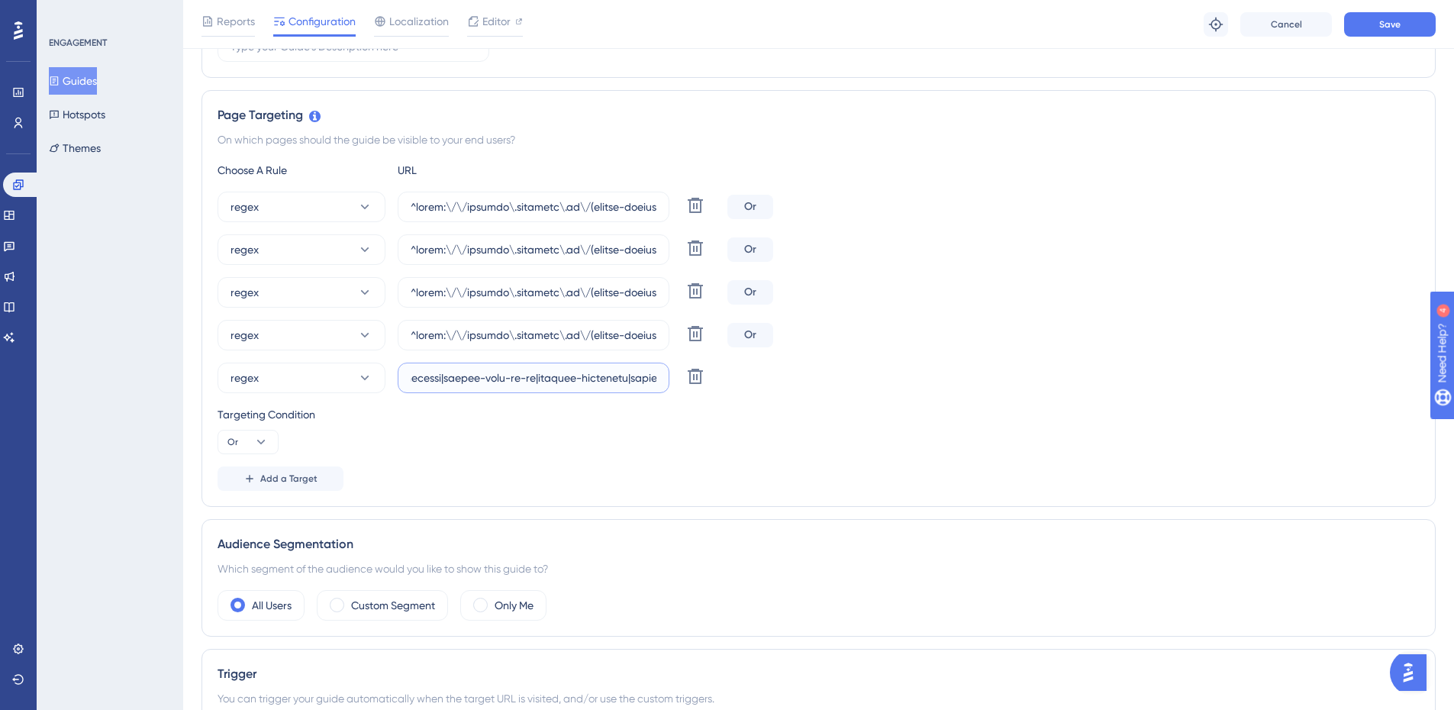
paste input "|colegio-paraiso|colegio-riachuelo-unidade-[GEOGRAPHIC_DATA]|colegio-[GEOGRAPHI…"
type input "^(https:\/\/(payment|escolas)\.olaisaac\.(io|dev)\/(escola-demonstracao-(1|2)|e…"
click at [1130, 364] on div "regex Delete" at bounding box center [819, 378] width 1202 height 31
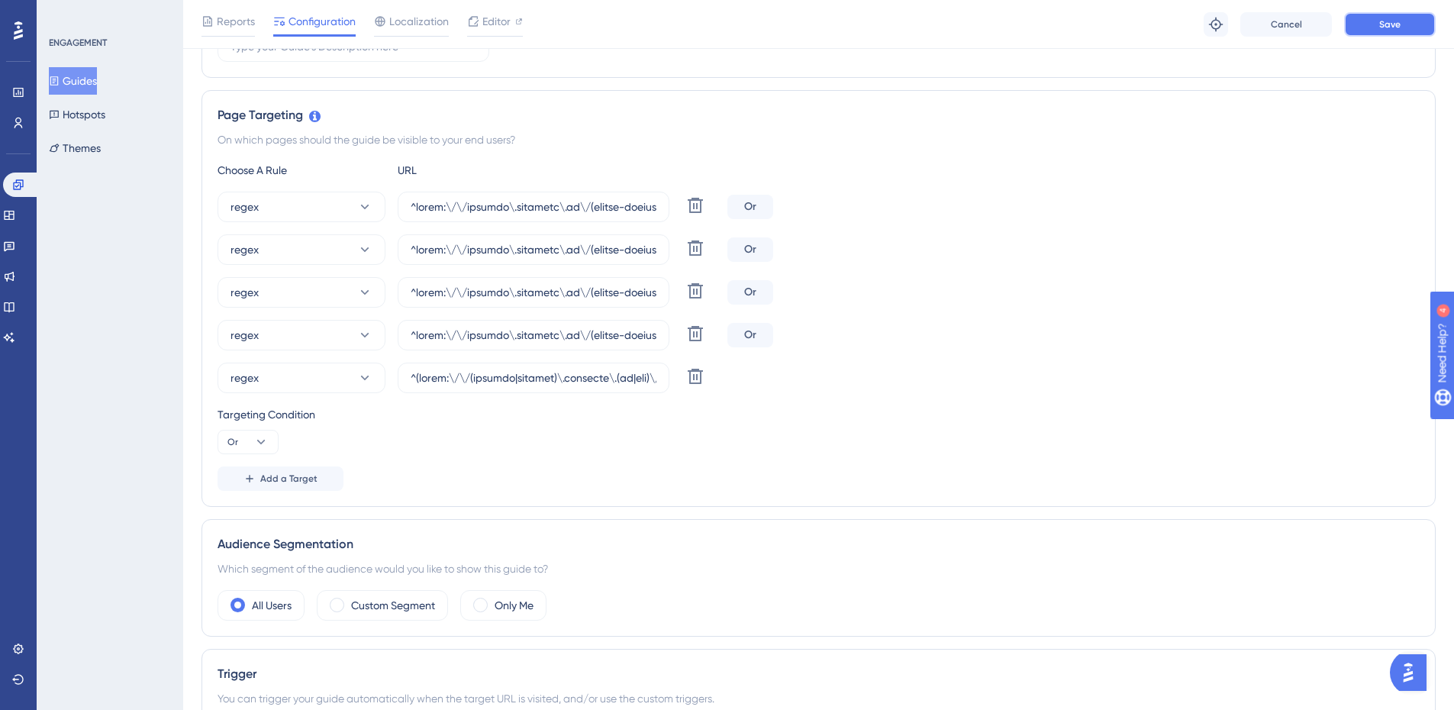
click at [1383, 29] on span "Save" at bounding box center [1389, 24] width 21 height 12
click at [82, 75] on button "Guides" at bounding box center [73, 80] width 48 height 27
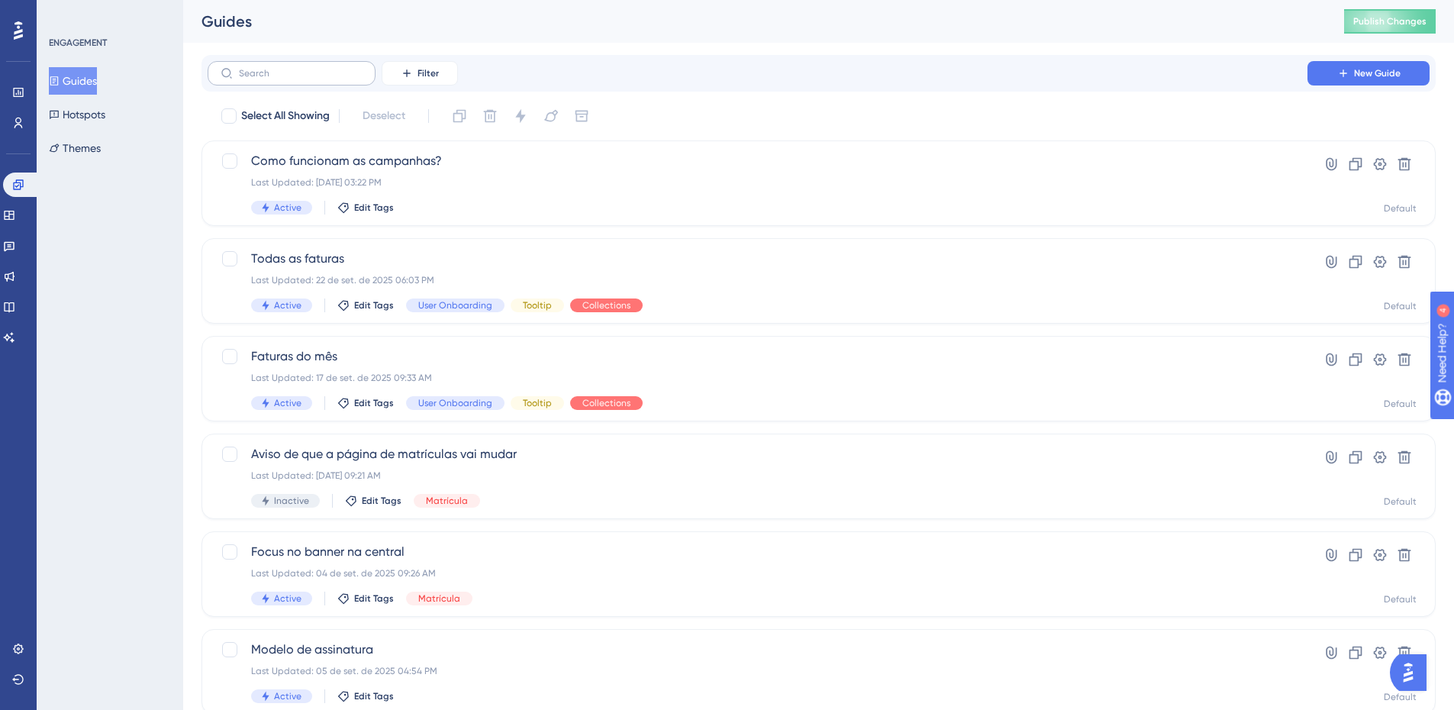
click at [308, 64] on label at bounding box center [292, 73] width 168 height 24
click at [308, 68] on input "text" at bounding box center [301, 73] width 124 height 11
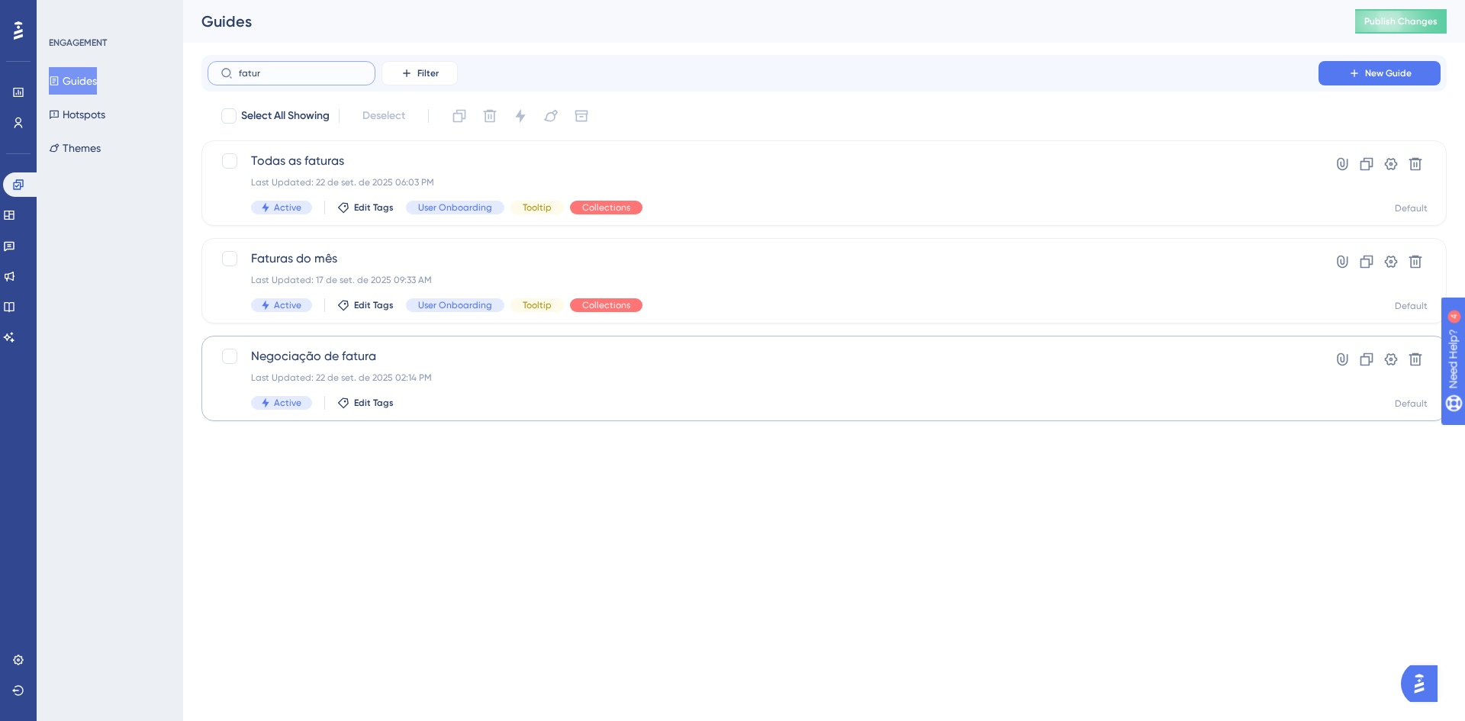
type input "fatur"
click at [311, 366] on div "Negociação de fatura Last Updated: [DATE] 02:14 PM Active Edit Tags" at bounding box center [763, 378] width 1024 height 63
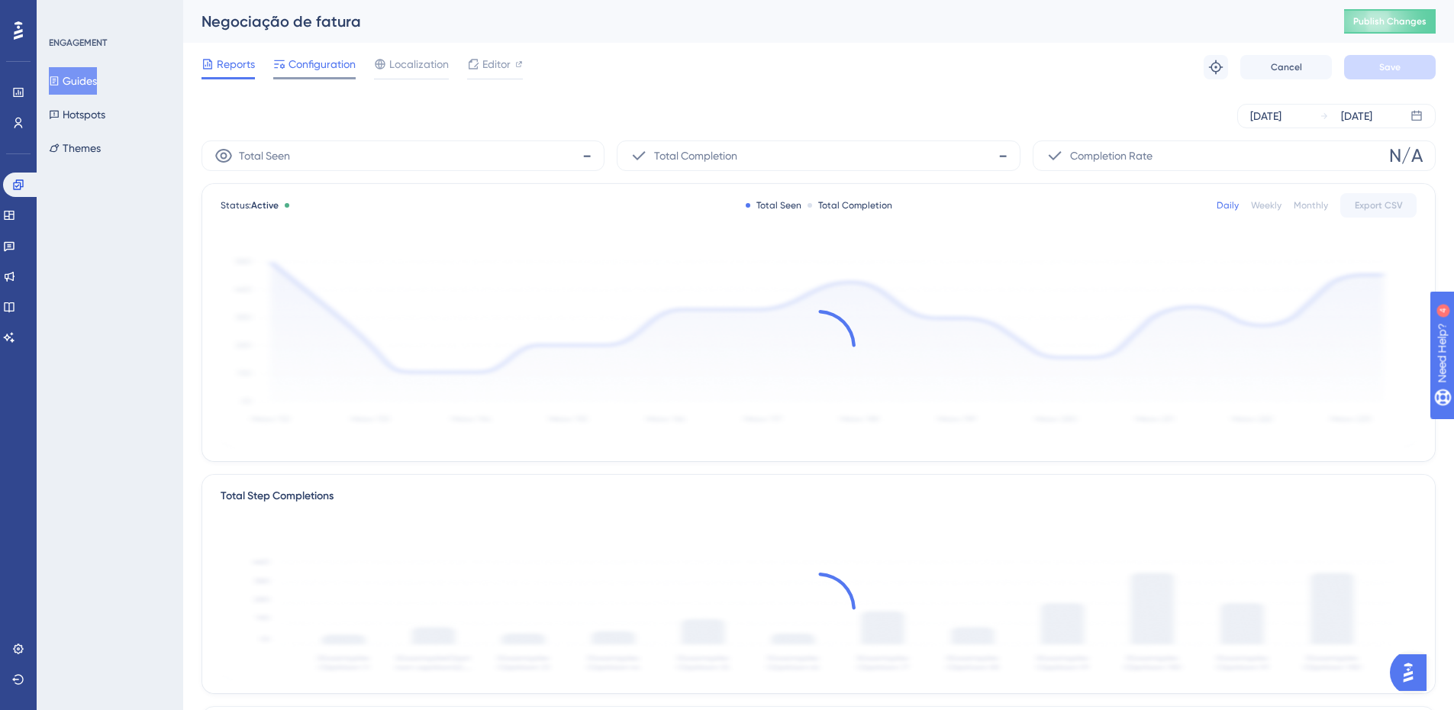
click at [311, 69] on span "Configuration" at bounding box center [322, 64] width 67 height 18
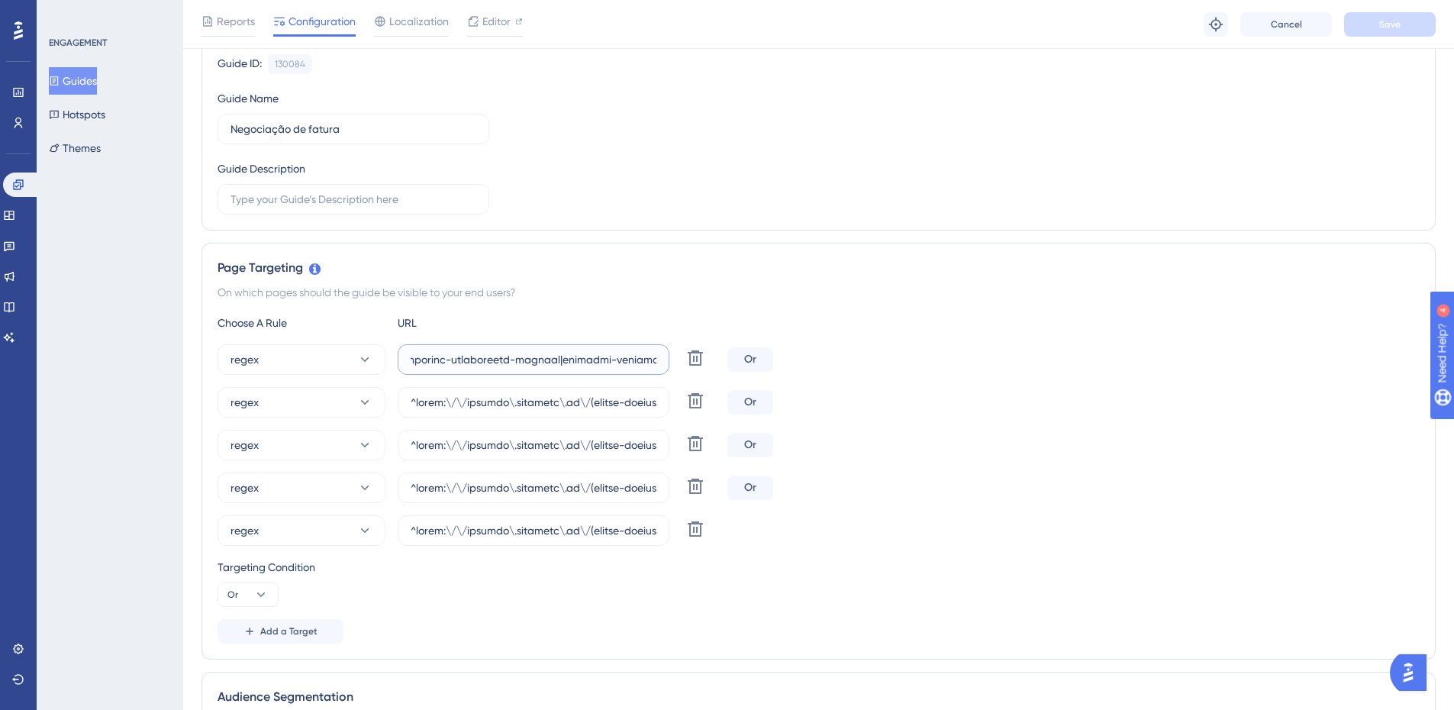
scroll to position [0, 47955]
drag, startPoint x: 569, startPoint y: 360, endPoint x: 1372, endPoint y: 297, distance: 804.7
click at [1372, 297] on div "Page Targeting On which pages should the guide be visible to your end users? Ch…" at bounding box center [819, 451] width 1234 height 417
click at [567, 365] on input "text" at bounding box center [534, 359] width 246 height 17
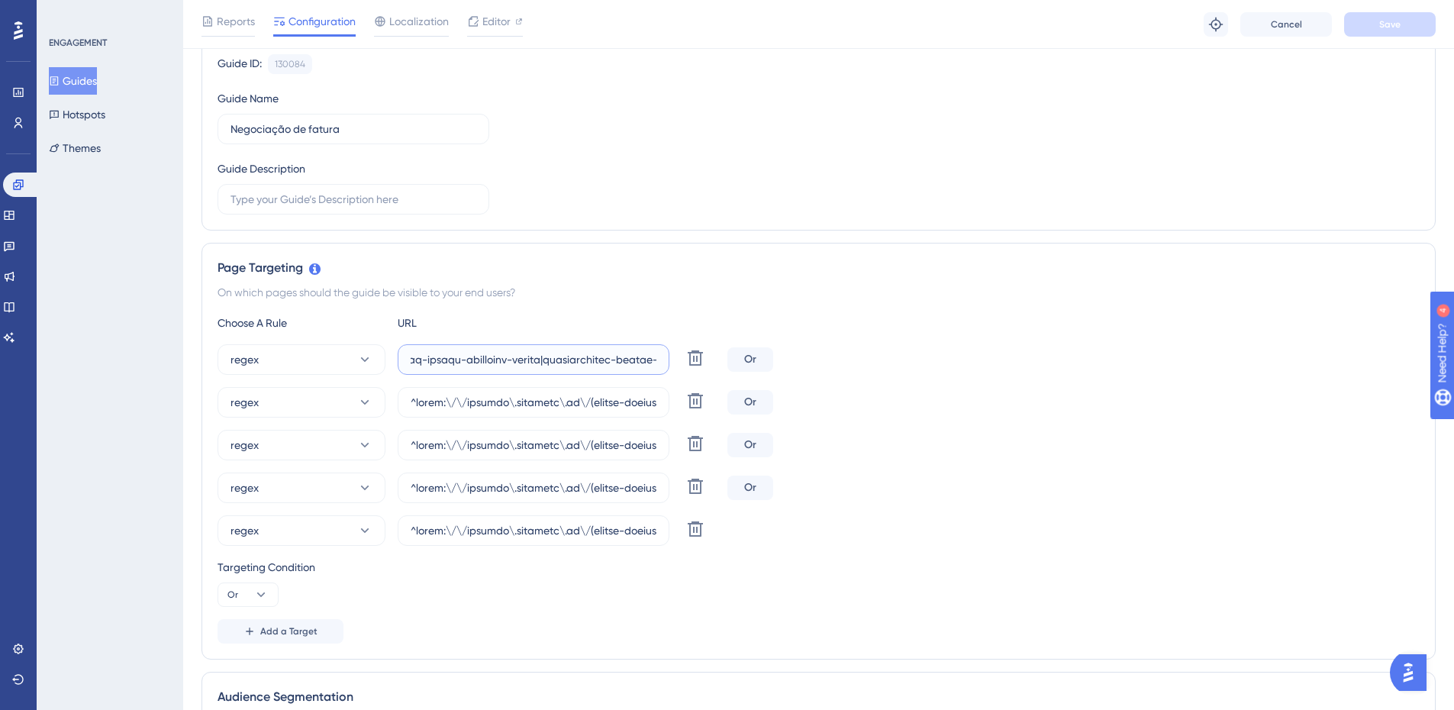
scroll to position [0, 58117]
drag, startPoint x: 569, startPoint y: 363, endPoint x: 1256, endPoint y: 317, distance: 688.5
click at [1256, 317] on div "Choose A Rule URL regex Delete Or regex [PERSON_NAME] regex Delete Or regex Del…" at bounding box center [819, 479] width 1202 height 330
click at [628, 359] on input "text" at bounding box center [534, 359] width 246 height 17
paste input "|colegio-paraiso|colegio-riachuelo-unidade-[GEOGRAPHIC_DATA]|colegio-[GEOGRAPHI…"
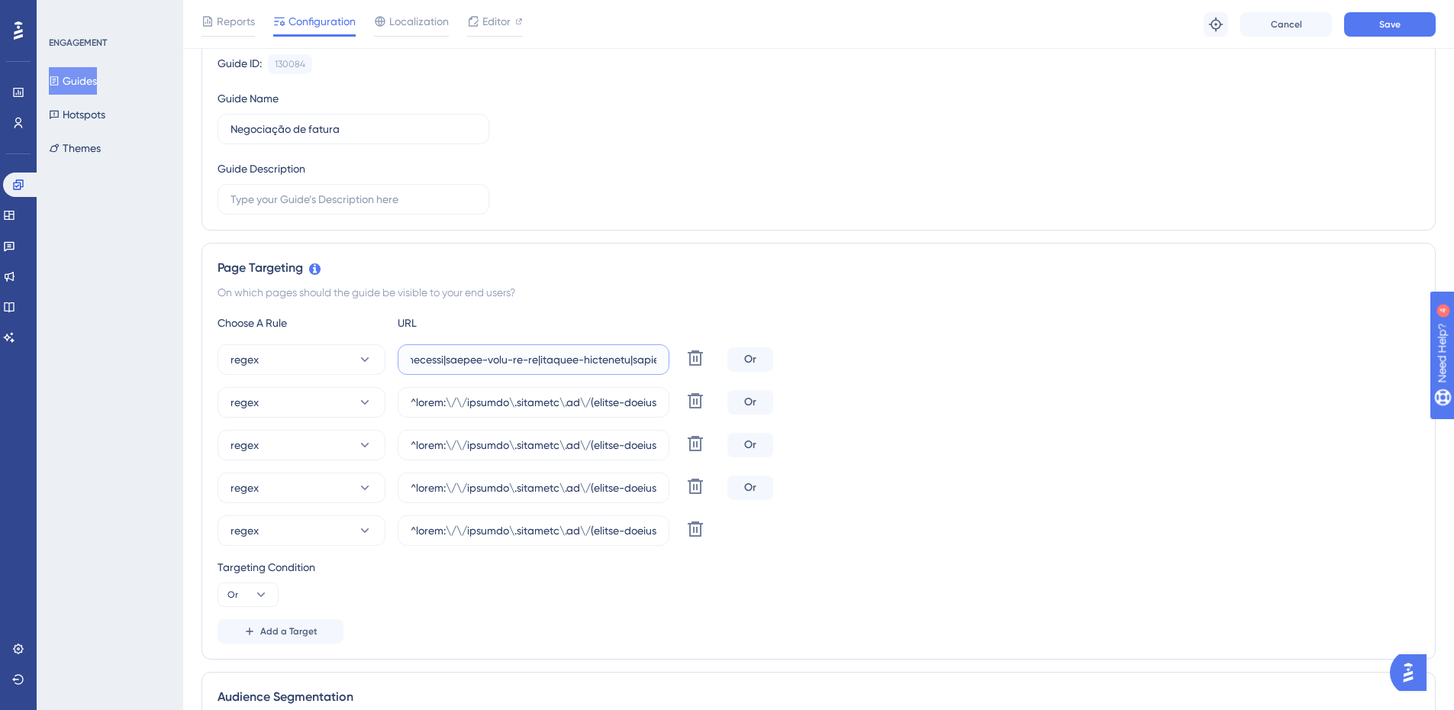
scroll to position [0, 61238]
type input "^(https:\/\/(payment|escolas)\.olaisaac\.(io|dev)\/(escola-demonstracao-(1|2)|e…"
click at [609, 402] on input "text" at bounding box center [534, 402] width 246 height 17
drag, startPoint x: 602, startPoint y: 404, endPoint x: 1289, endPoint y: 359, distance: 688.4
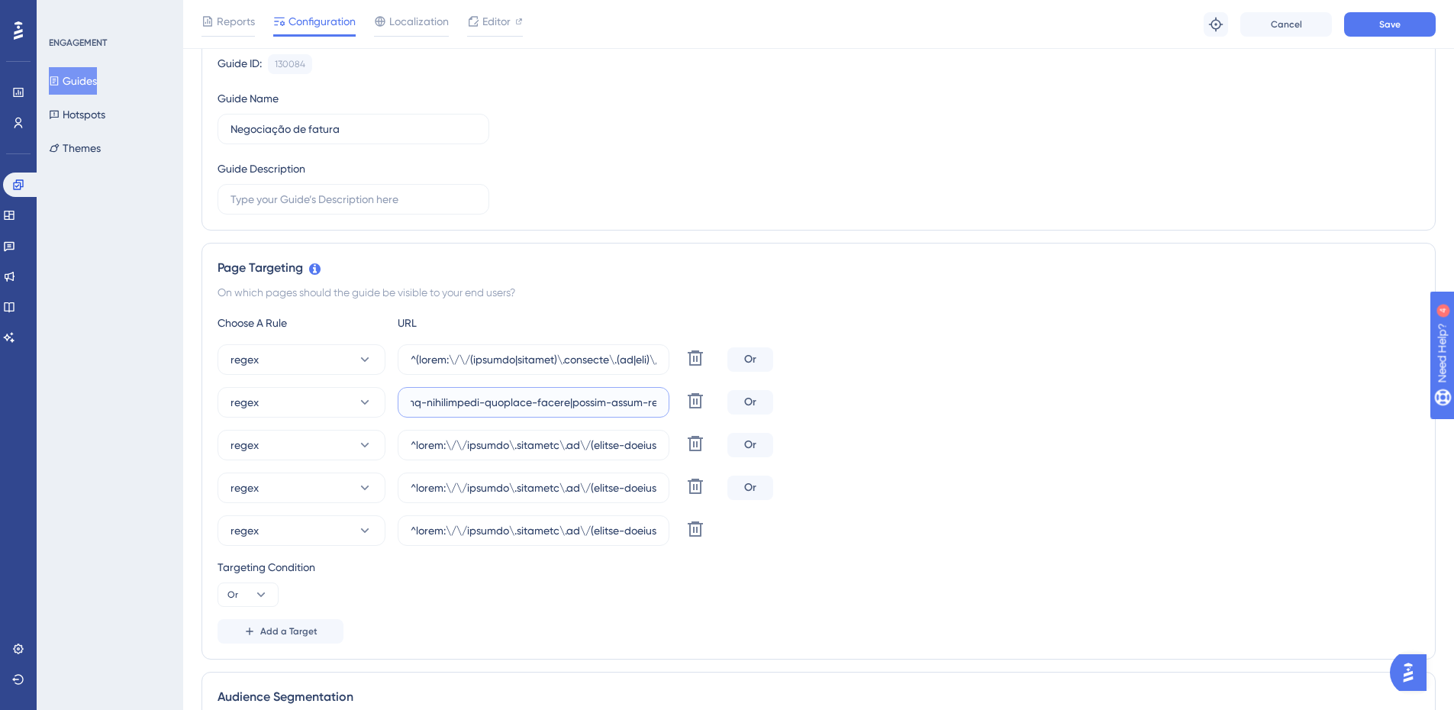
click at [1289, 359] on div "regex Delete Or regex [PERSON_NAME] regex Delete Or regex Delete Or regex Delete" at bounding box center [819, 445] width 1202 height 202
click at [617, 405] on input "text" at bounding box center [534, 402] width 246 height 17
click at [610, 401] on input "text" at bounding box center [534, 402] width 246 height 17
click at [604, 401] on input "text" at bounding box center [534, 402] width 246 height 17
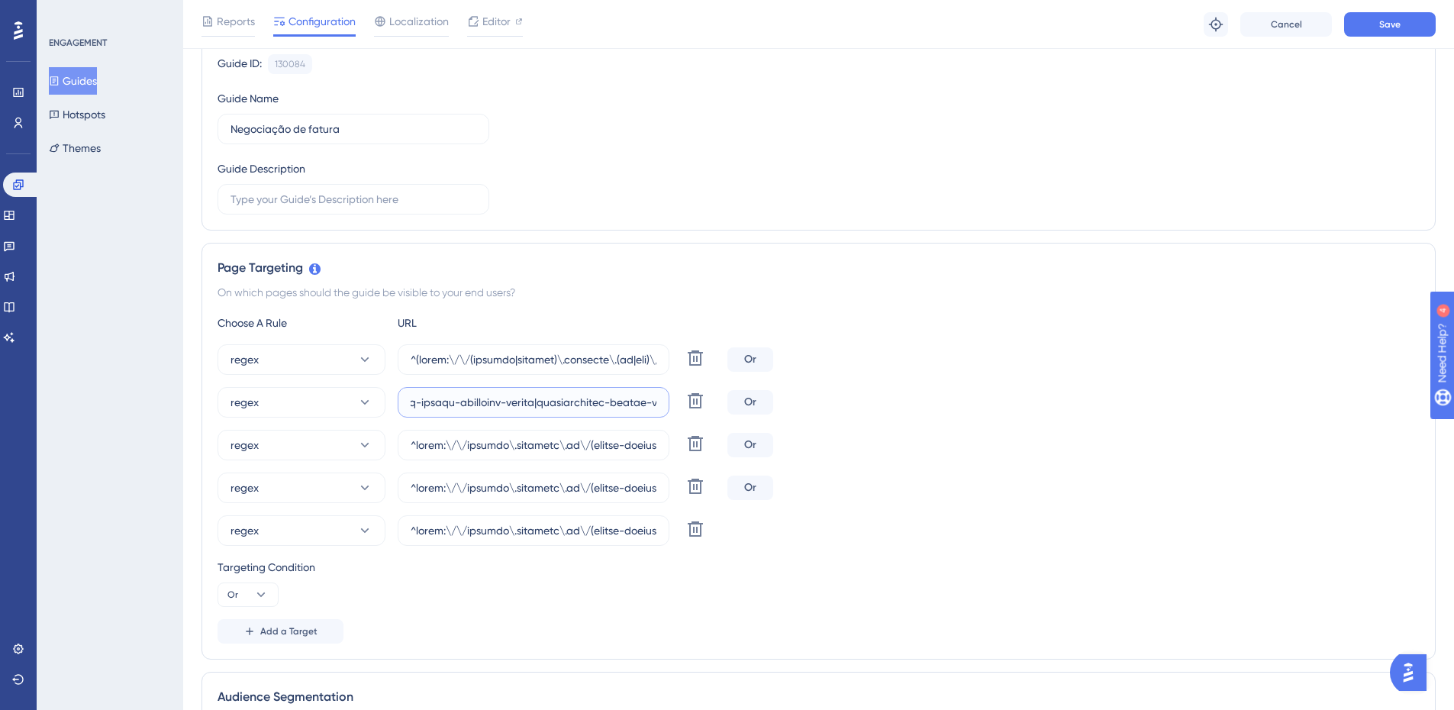
scroll to position [0, 58104]
drag, startPoint x: 587, startPoint y: 405, endPoint x: 1249, endPoint y: 356, distance: 664.3
click at [1249, 356] on div "regex Delete Or regex [PERSON_NAME] regex Delete Or regex Delete Or regex Delete" at bounding box center [819, 445] width 1202 height 202
click at [565, 404] on input "text" at bounding box center [534, 402] width 246 height 17
paste input "|colegio-paraiso|colegio-riachuelo-unidade-[GEOGRAPHIC_DATA]|colegio-[GEOGRAPHI…"
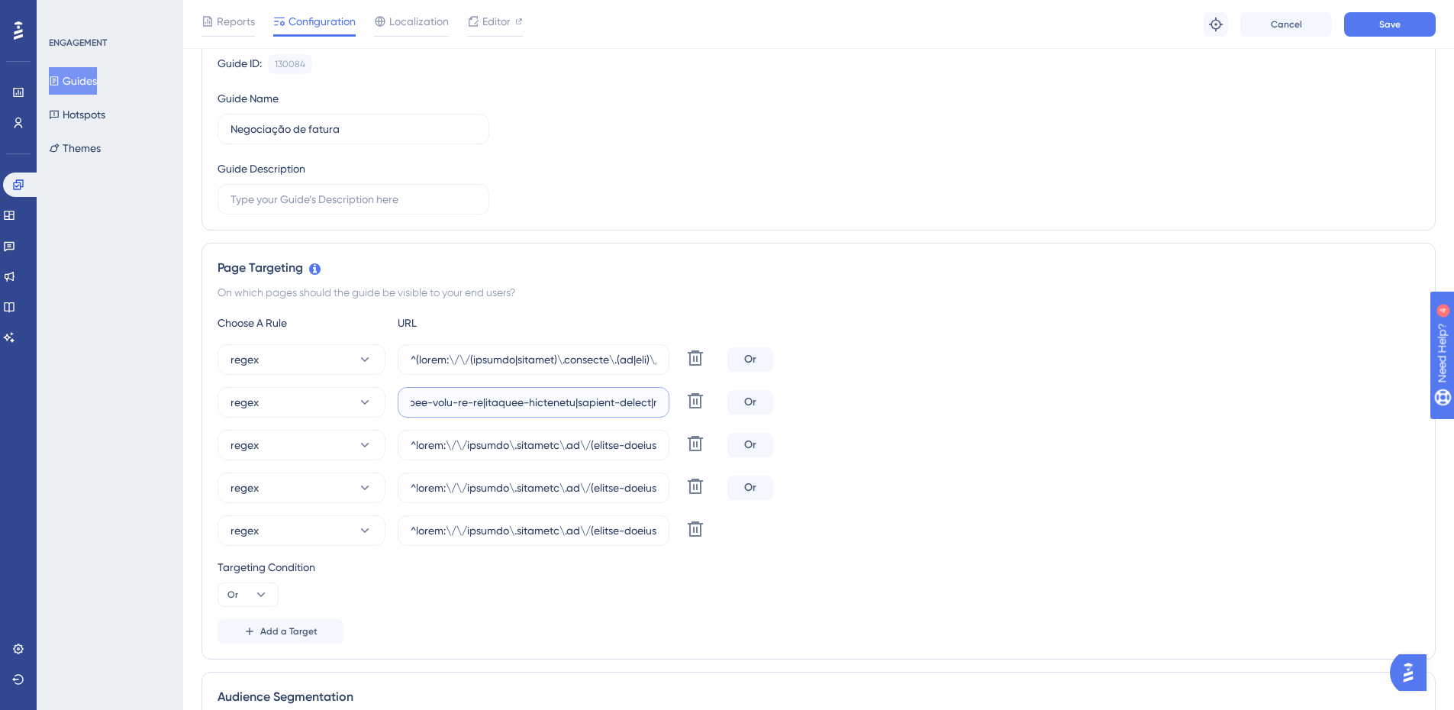
scroll to position [0, 61163]
type input "^https:\/\/payment\.olaisaac\.io\/(escola-demonstracao-(1|2)|escola-[PERSON_NAM…"
click at [537, 453] on input "text" at bounding box center [534, 445] width 246 height 17
drag, startPoint x: 527, startPoint y: 448, endPoint x: 1348, endPoint y: 385, distance: 822.9
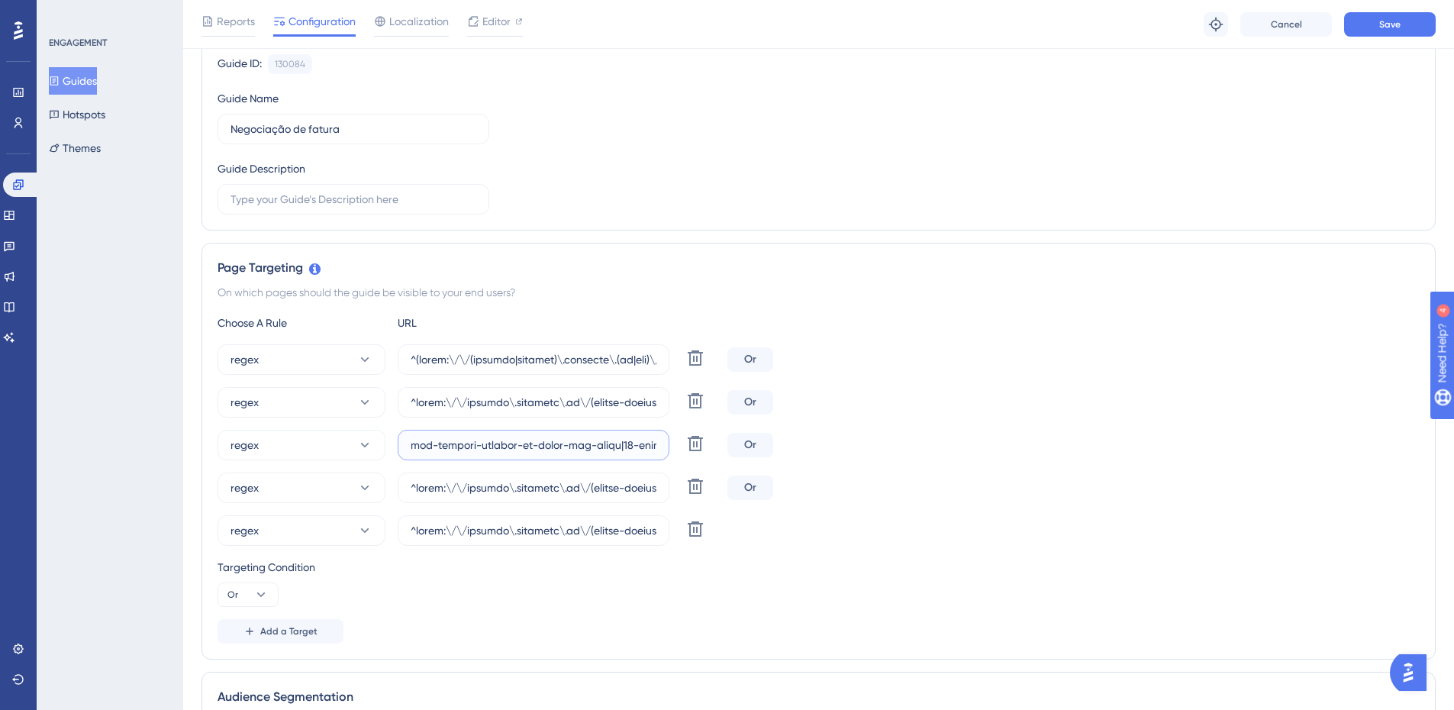
click at [1348, 385] on div "regex Delete Or regex [PERSON_NAME] regex Delete Or regex Delete Or regex Delete" at bounding box center [819, 445] width 1202 height 202
click at [608, 447] on input "text" at bounding box center [534, 445] width 246 height 17
click at [604, 447] on input "text" at bounding box center [534, 445] width 246 height 17
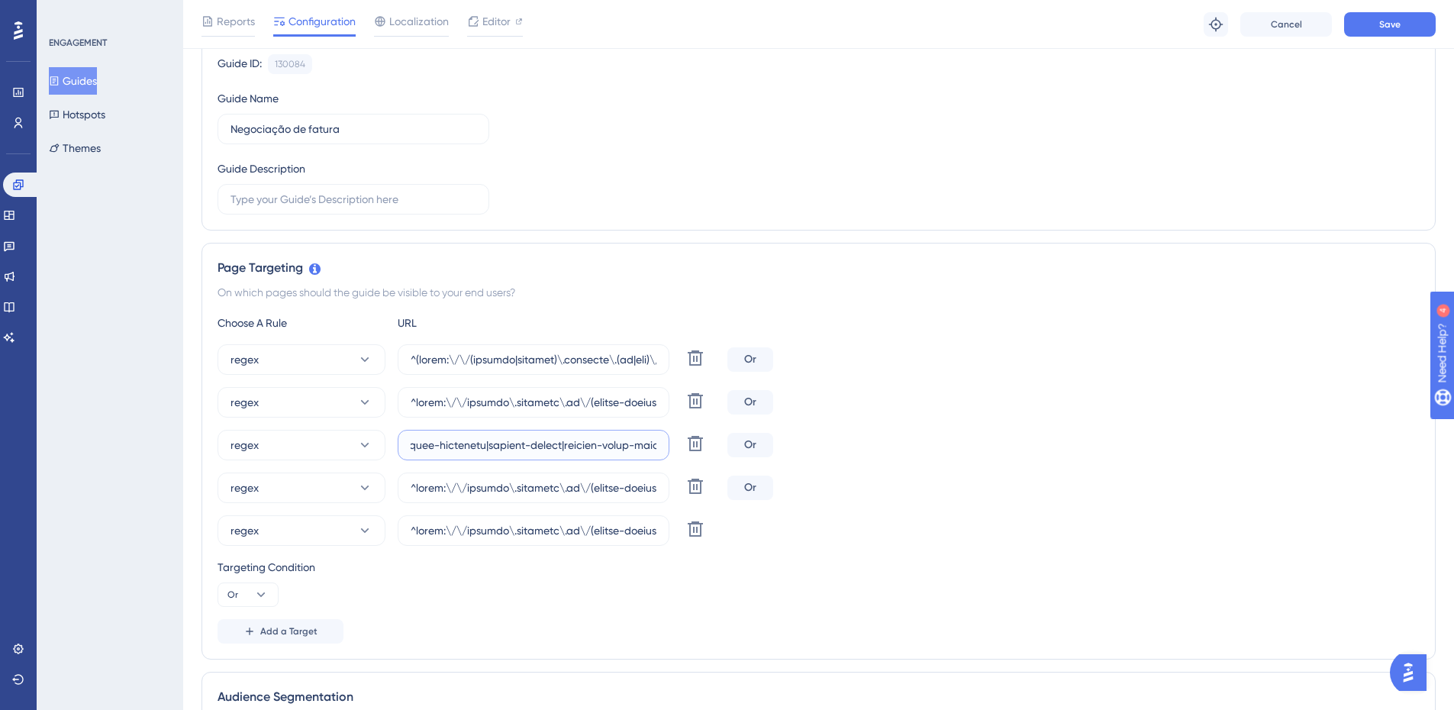
drag, startPoint x: 584, startPoint y: 446, endPoint x: 1270, endPoint y: 398, distance: 687.8
click at [1270, 398] on div "regex Delete Or regex [PERSON_NAME] regex Delete Or regex Delete Or regex Delete" at bounding box center [819, 445] width 1202 height 202
click at [487, 441] on input "text" at bounding box center [534, 445] width 246 height 17
paste input "|colegio-paraiso|colegio-riachuelo-unidade-[GEOGRAPHIC_DATA]|colegio-[GEOGRAPHI…"
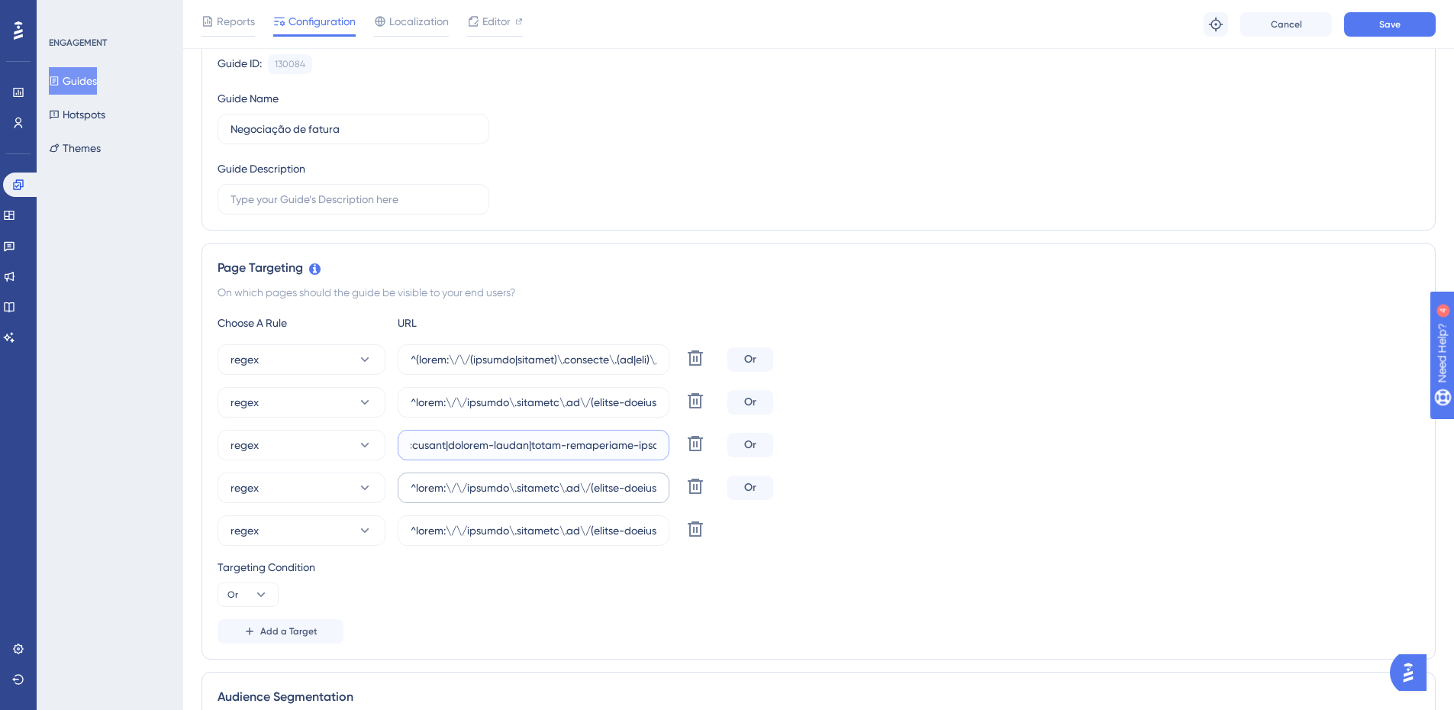
type input "^https:\/\/payment\.olaisaac\.io\/(escola-demonstracao-(1|2)|escola-[PERSON_NAM…"
click at [542, 482] on input "text" at bounding box center [534, 487] width 246 height 17
drag, startPoint x: 536, startPoint y: 486, endPoint x: 1366, endPoint y: 421, distance: 832.3
click at [1366, 421] on div "regex Delete Or regex [PERSON_NAME] regex Delete Or regex Delete Or regex Delete" at bounding box center [819, 445] width 1202 height 202
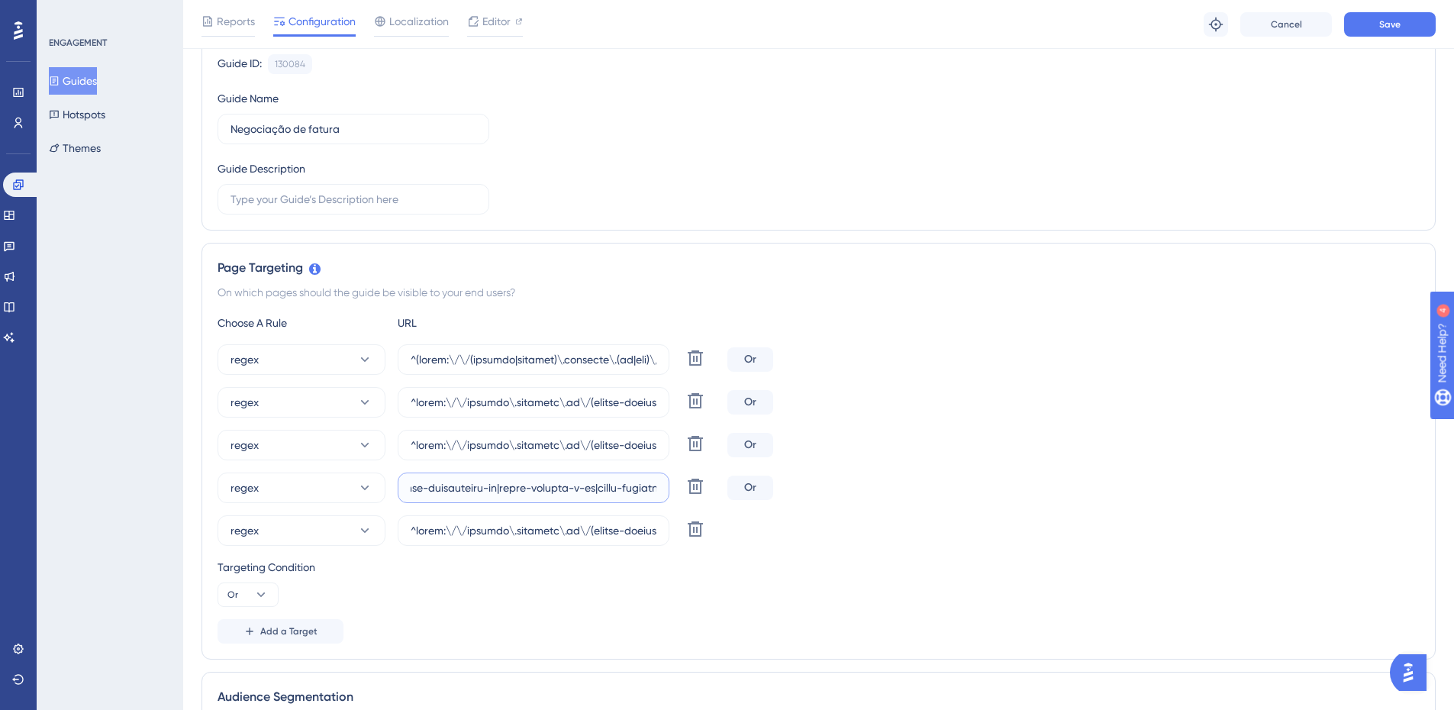
scroll to position [0, 26223]
click at [543, 487] on input "text" at bounding box center [534, 487] width 246 height 17
drag, startPoint x: 554, startPoint y: 488, endPoint x: 1324, endPoint y: 446, distance: 771.3
click at [1324, 446] on div "regex Delete Or regex [PERSON_NAME] regex Delete Or regex Delete Or regex Delete" at bounding box center [819, 445] width 1202 height 202
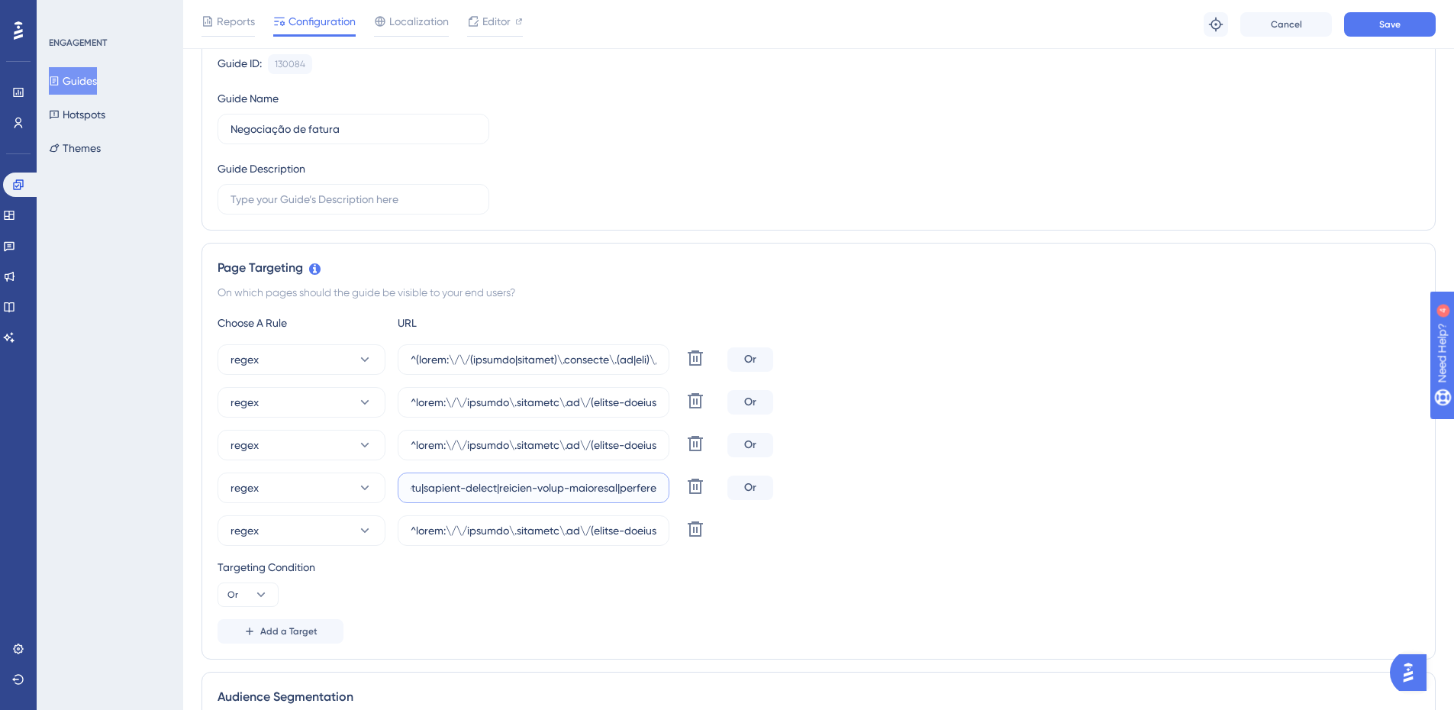
click at [425, 484] on input "text" at bounding box center [534, 487] width 246 height 17
paste input "|colegio-paraiso|colegio-riachuelo-unidade-[GEOGRAPHIC_DATA]|colegio-[GEOGRAPHI…"
type input "^https:\/\/payment\.olaisaac\.io\/(escola-demonstracao-(1|2)|escola-[PERSON_NAM…"
click at [479, 528] on input "text" at bounding box center [534, 530] width 246 height 17
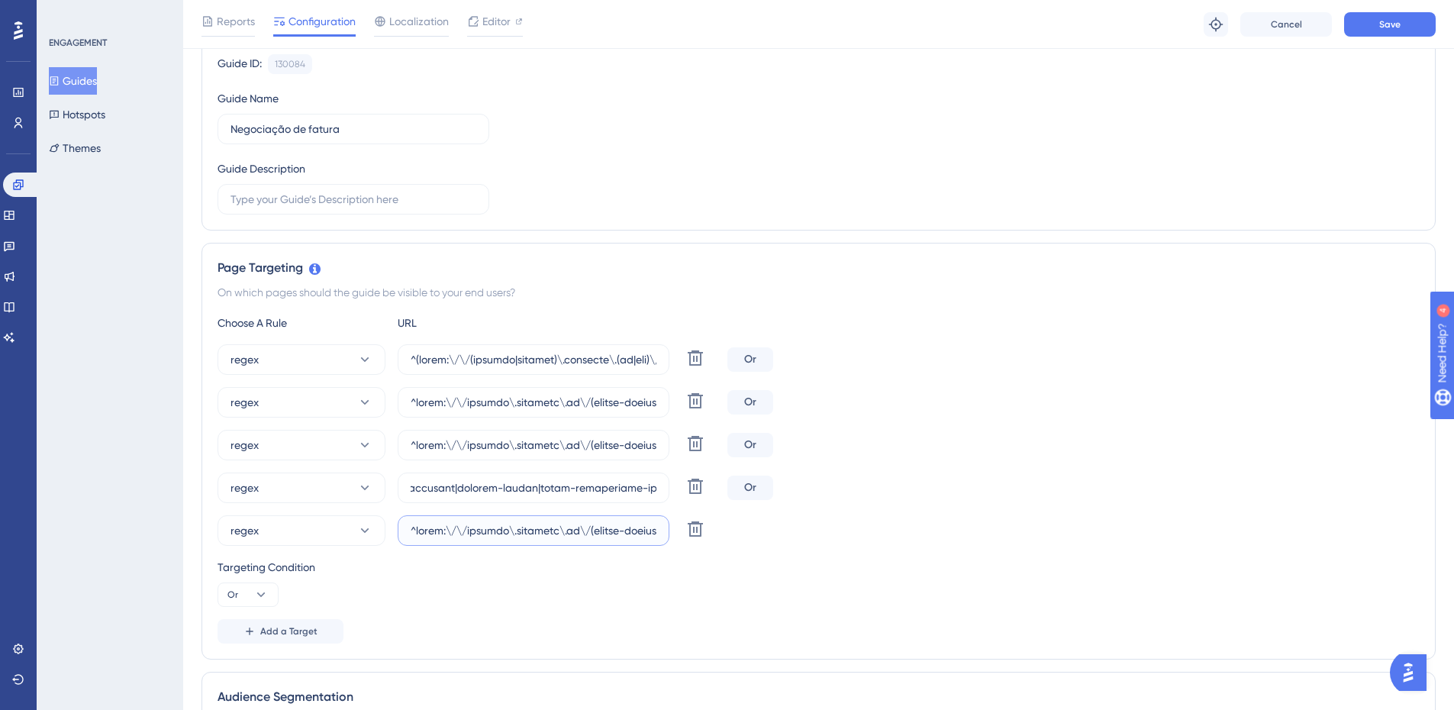
scroll to position [0, 0]
drag, startPoint x: 582, startPoint y: 528, endPoint x: 1309, endPoint y: 459, distance: 730.7
click at [1309, 459] on div "regex Delete Or regex [PERSON_NAME] regex Delete Or regex Delete Or regex Delete" at bounding box center [819, 445] width 1202 height 202
click at [569, 532] on input "text" at bounding box center [534, 530] width 246 height 17
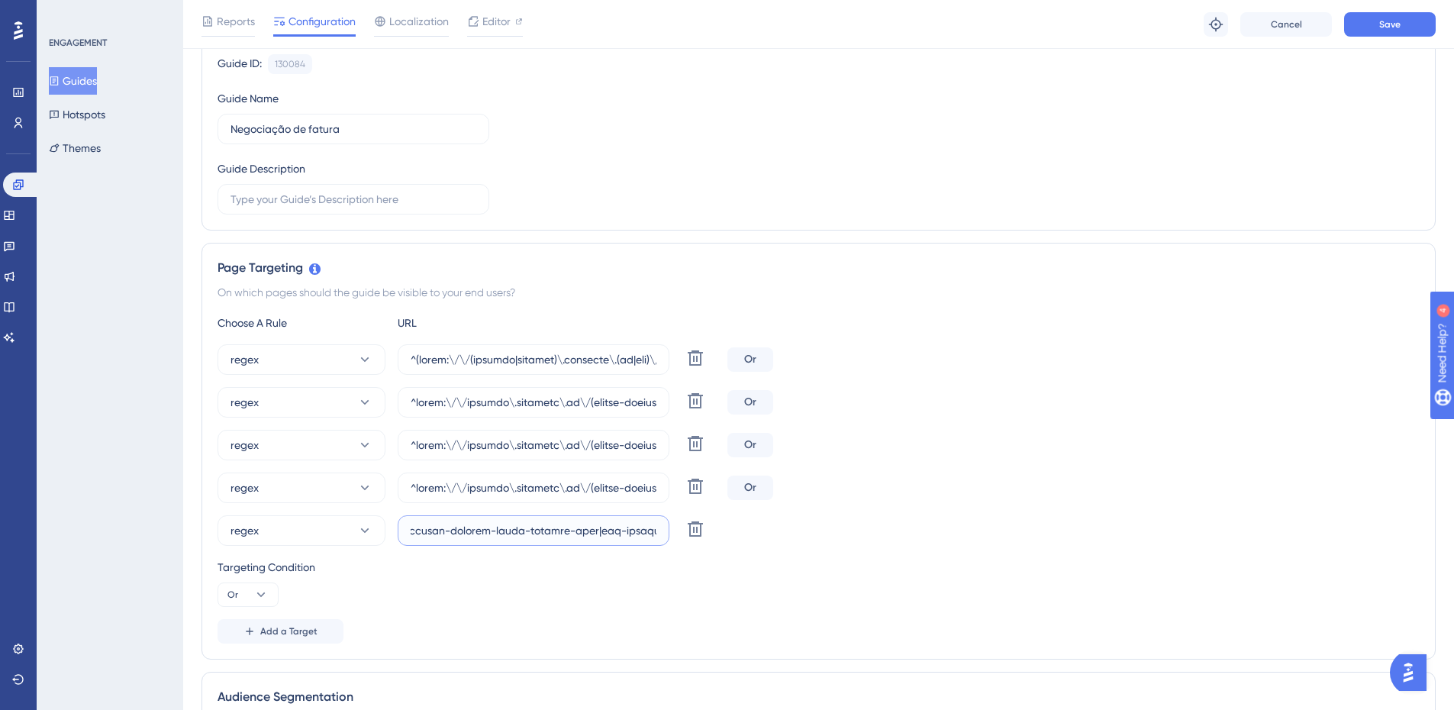
scroll to position [0, 58243]
drag, startPoint x: 566, startPoint y: 532, endPoint x: 1223, endPoint y: 496, distance: 658.2
click at [1223, 496] on div "regex Delete Or regex [PERSON_NAME] regex Delete Or regex Delete Or regex Delete" at bounding box center [819, 445] width 1202 height 202
click at [426, 526] on input "text" at bounding box center [534, 530] width 246 height 17
paste input "|colegio-paraiso|colegio-riachuelo-unidade-[GEOGRAPHIC_DATA]|colegio-[GEOGRAPHI…"
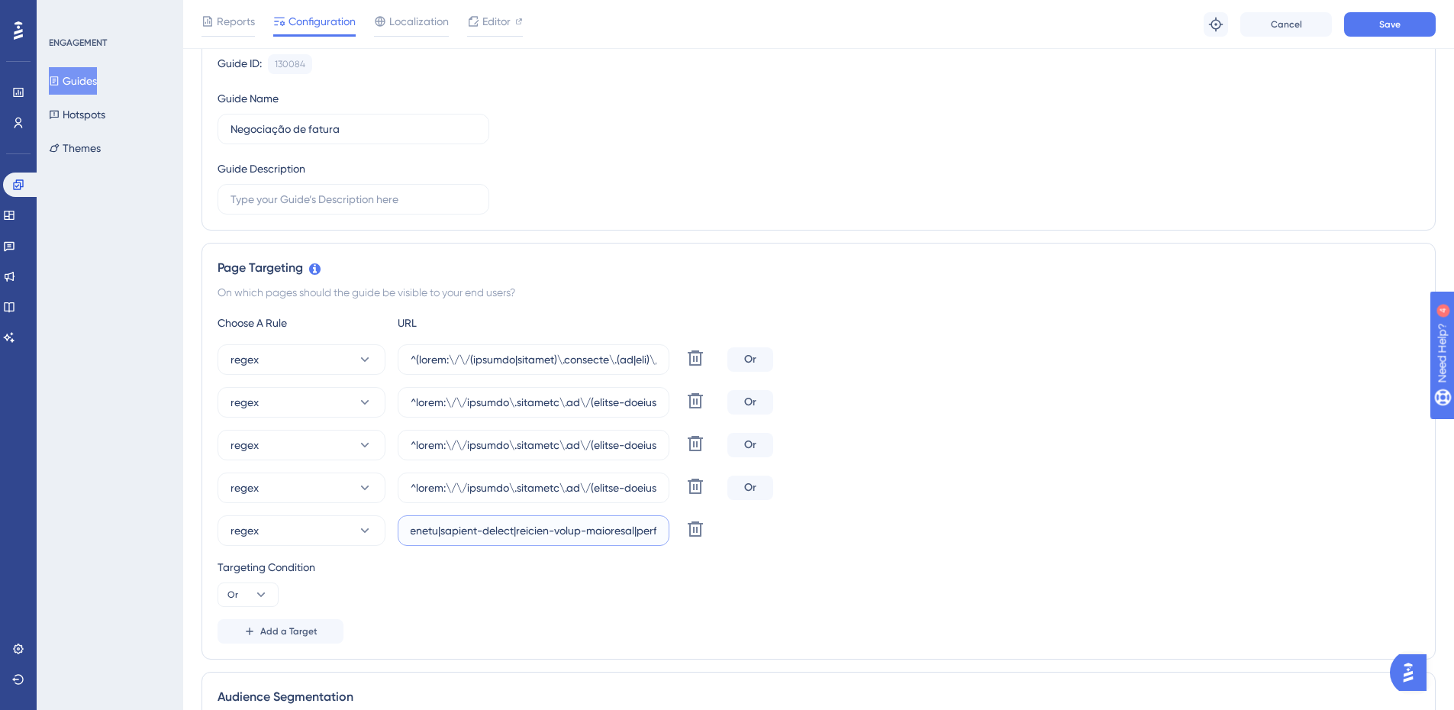
scroll to position [0, 61163]
type input "^https:\/\/payment\.olaisaac\.io\/(escola-demonstracao-(1|2)|escola-[PERSON_NAM…"
click at [1127, 469] on div "regex Delete Or regex [PERSON_NAME] regex Delete Or regex Delete Or regex Delete" at bounding box center [819, 445] width 1202 height 202
click at [1385, 27] on span "Save" at bounding box center [1389, 24] width 21 height 12
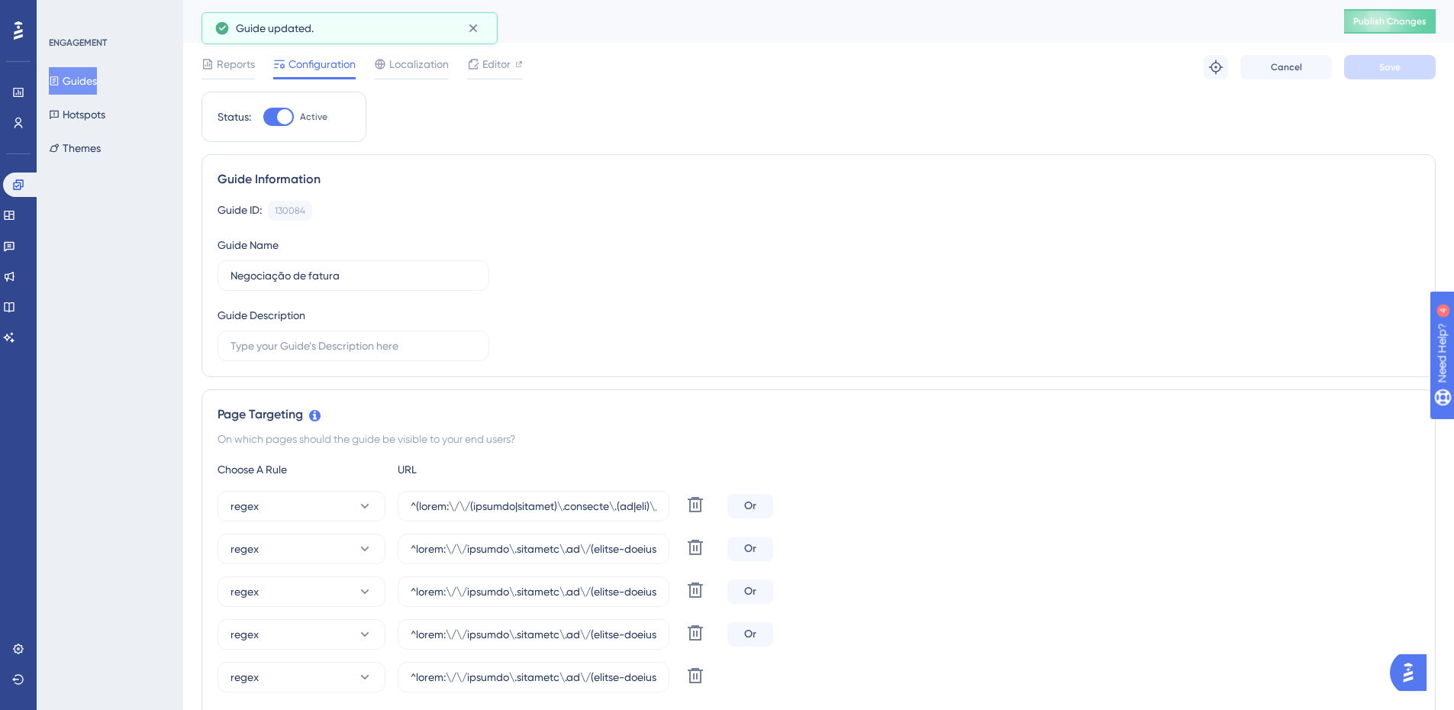
click at [86, 73] on button "Guides" at bounding box center [73, 80] width 48 height 27
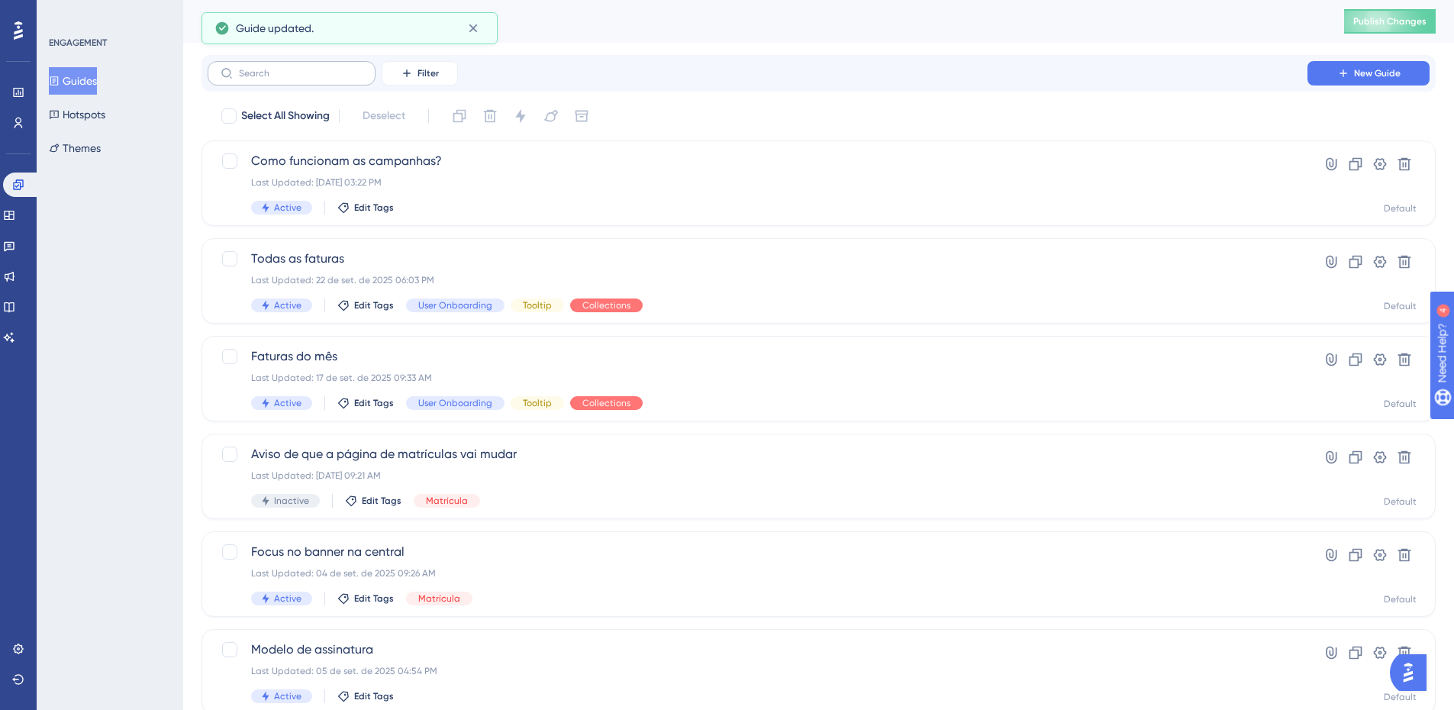
click at [250, 79] on label at bounding box center [292, 73] width 168 height 24
click at [250, 79] on input "text" at bounding box center [301, 73] width 124 height 11
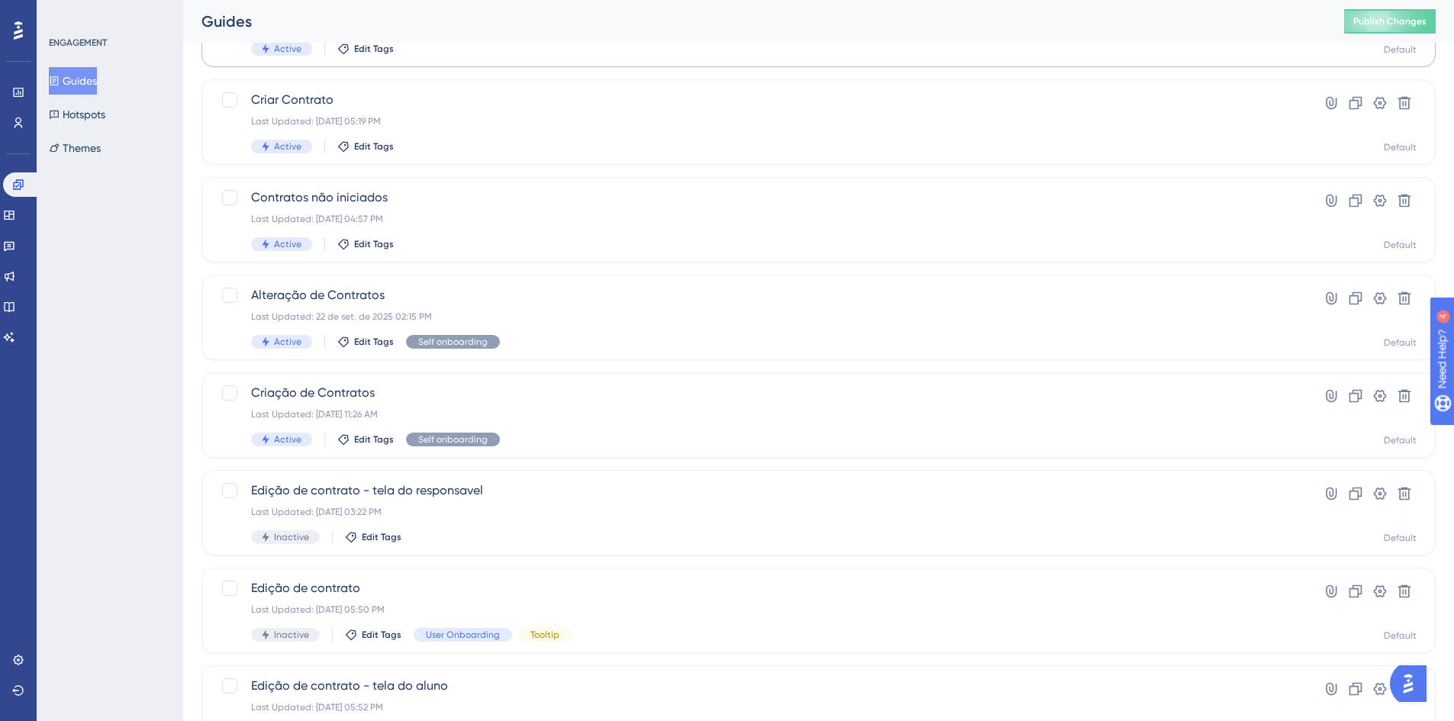
scroll to position [382, 0]
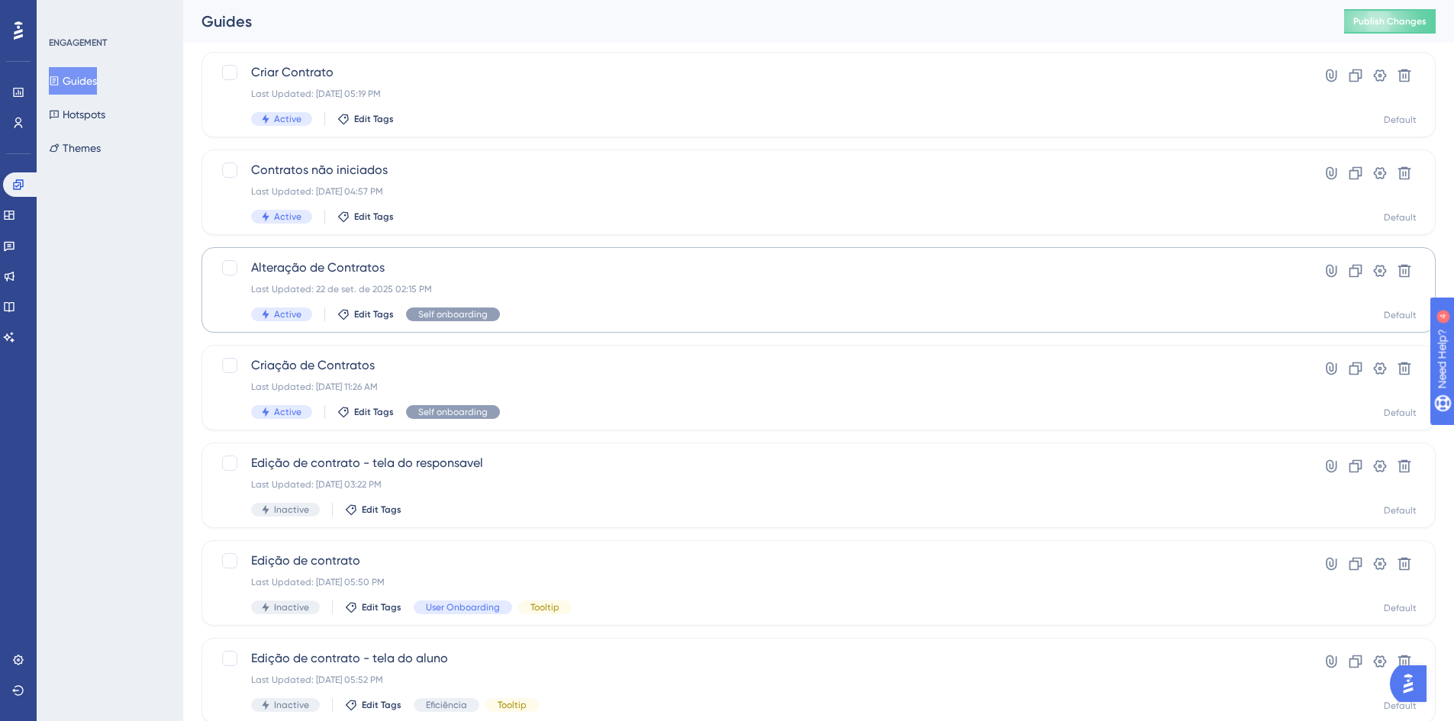
type input "contrat"
click at [414, 266] on span "Alteração de Contratos" at bounding box center [757, 268] width 1013 height 18
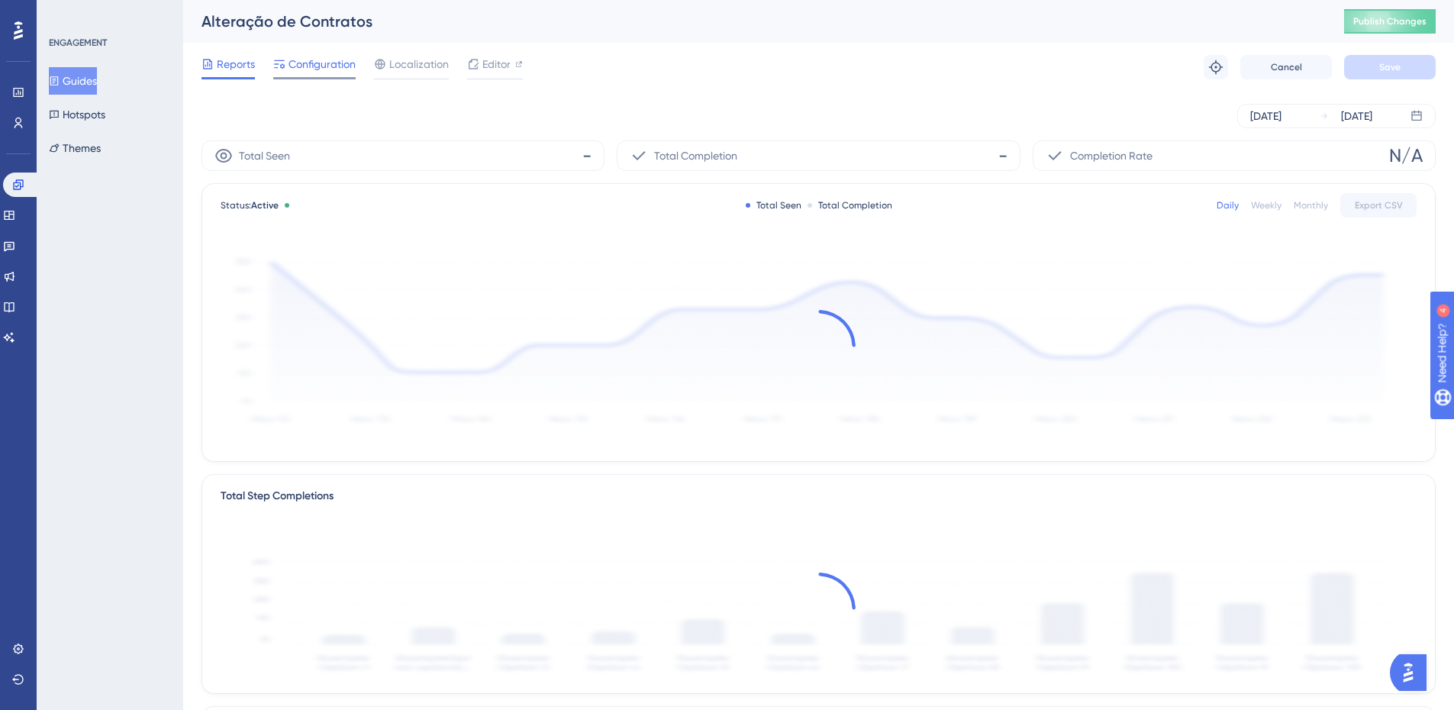
click at [315, 68] on span "Configuration" at bounding box center [322, 64] width 67 height 18
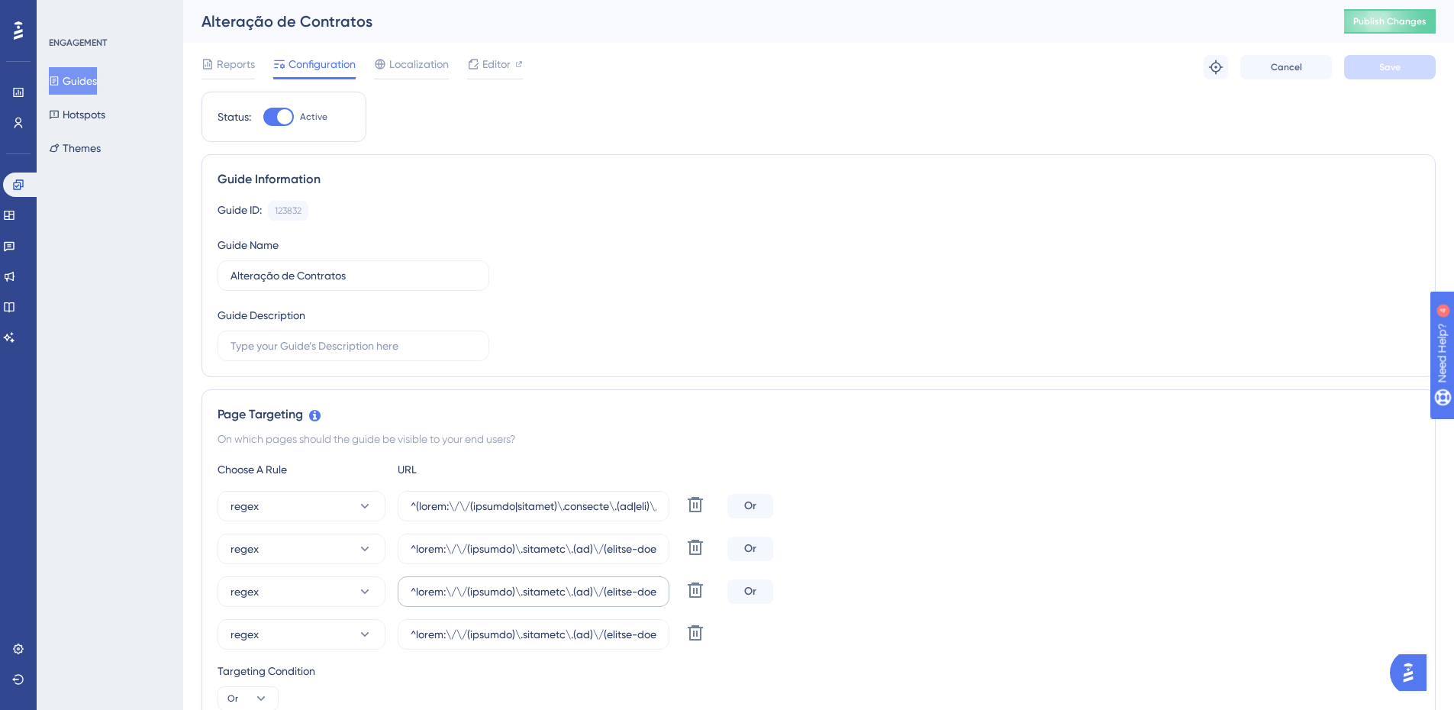
scroll to position [153, 0]
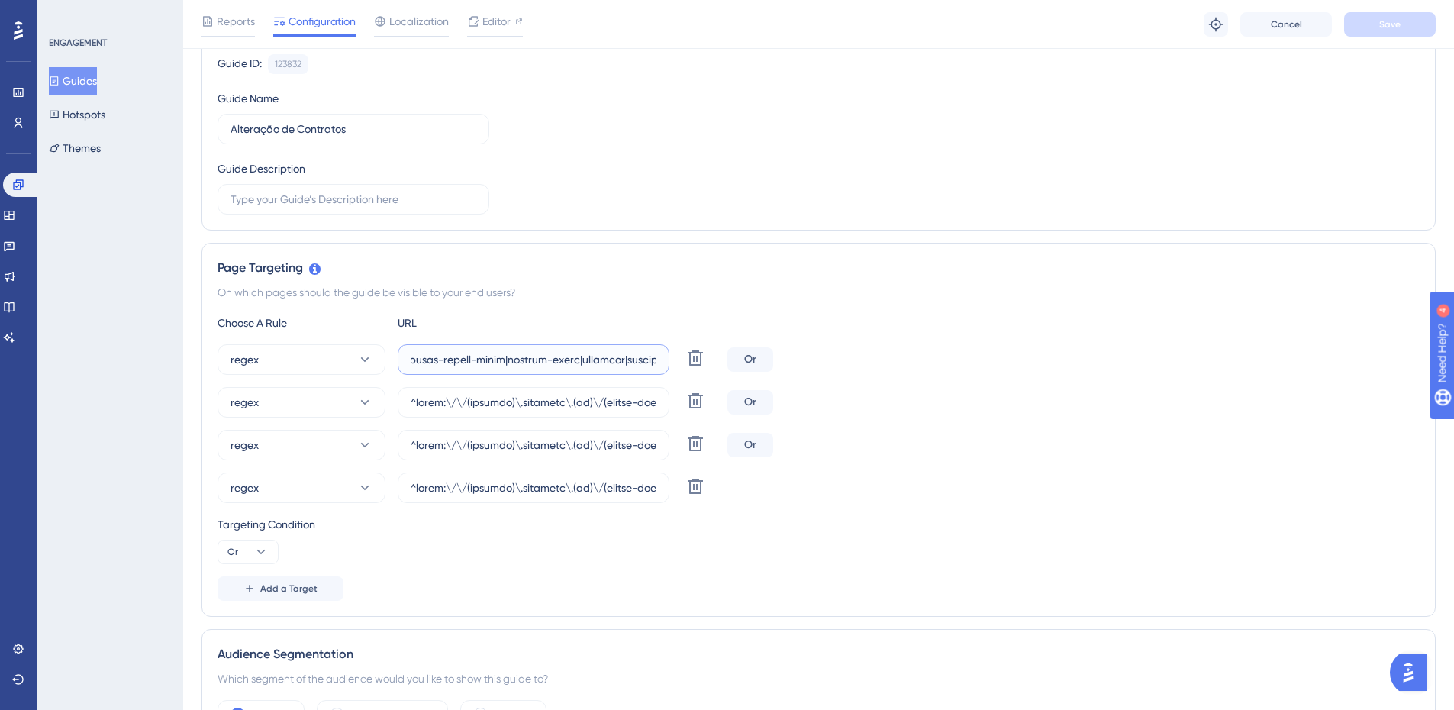
drag, startPoint x: 578, startPoint y: 360, endPoint x: 1287, endPoint y: 318, distance: 710.3
click at [1287, 318] on div "Choose A Rule URL regex Delete Or regex [PERSON_NAME] regex Delete Or regex Del…" at bounding box center [819, 457] width 1202 height 287
click at [610, 361] on input "text" at bounding box center [534, 359] width 246 height 17
click at [605, 360] on input "text" at bounding box center [534, 359] width 246 height 17
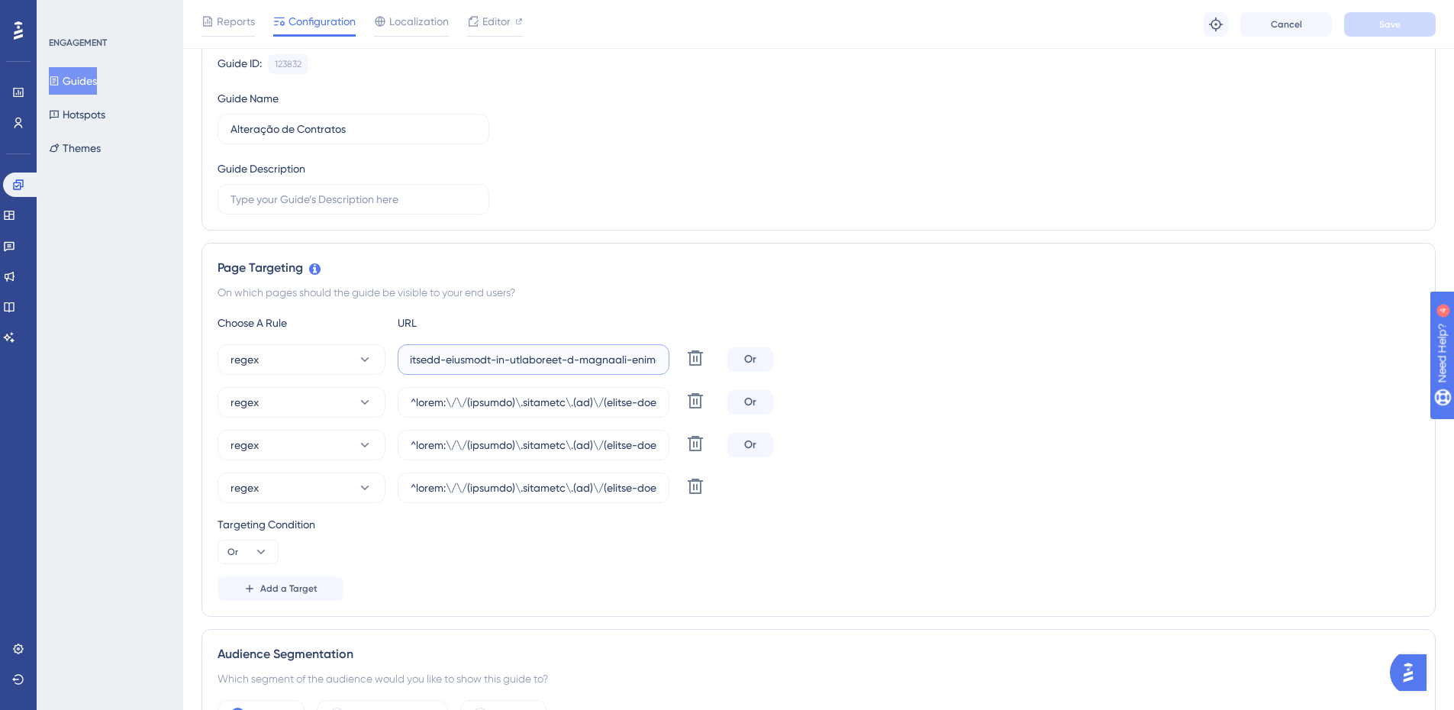
click at [597, 362] on input "text" at bounding box center [534, 359] width 246 height 17
drag, startPoint x: 635, startPoint y: 360, endPoint x: 1173, endPoint y: 336, distance: 538.6
click at [1173, 336] on div "Choose A Rule URL regex Delete Or regex [PERSON_NAME] regex Delete Or regex Del…" at bounding box center [819, 457] width 1202 height 287
click at [627, 361] on input "text" at bounding box center [534, 359] width 246 height 17
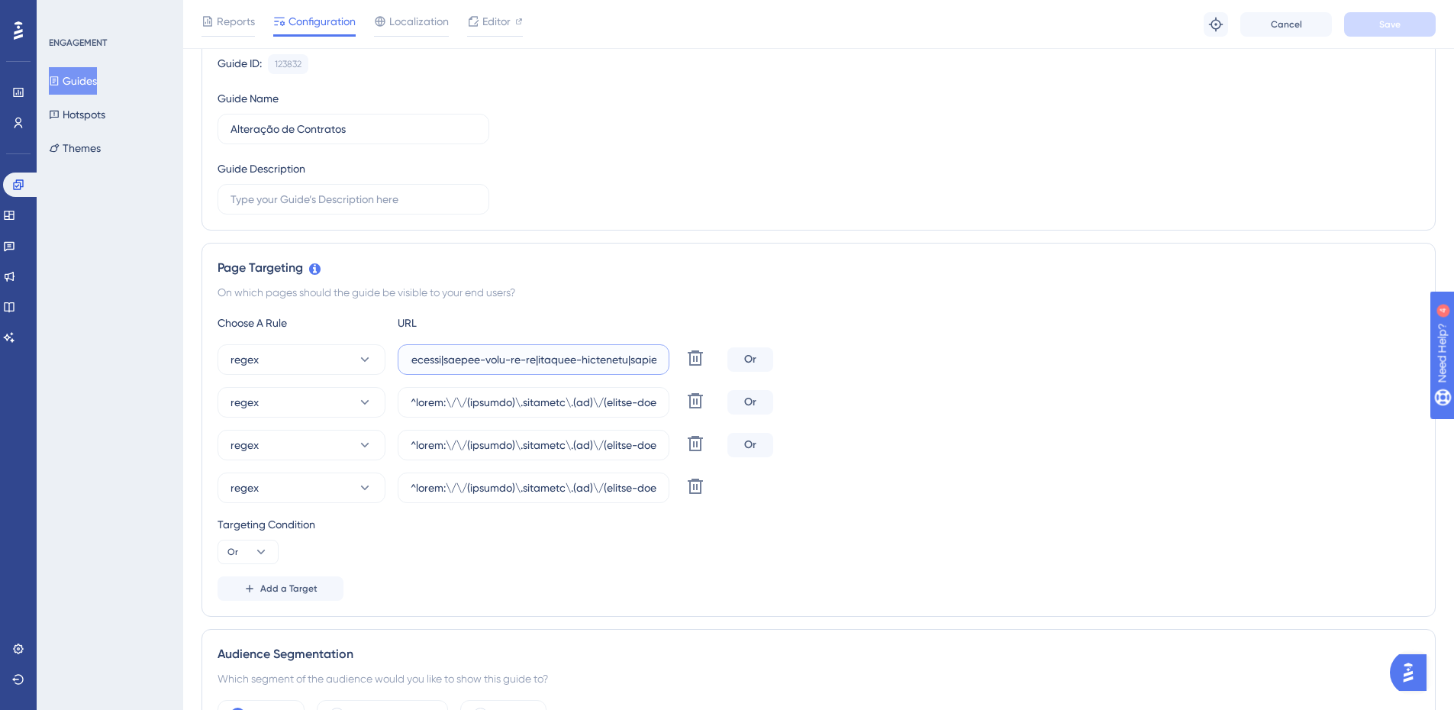
paste input "|colegio-paraiso|colegio-riachuelo-unidade-[GEOGRAPHIC_DATA]|colegio-[GEOGRAPHI…"
type input "^(https:\/\/(payment|escolas)\.olaisaac\.(io|dev)\/(escola-demonstracao-(1|2)|e…"
click at [518, 404] on input "text" at bounding box center [534, 402] width 246 height 17
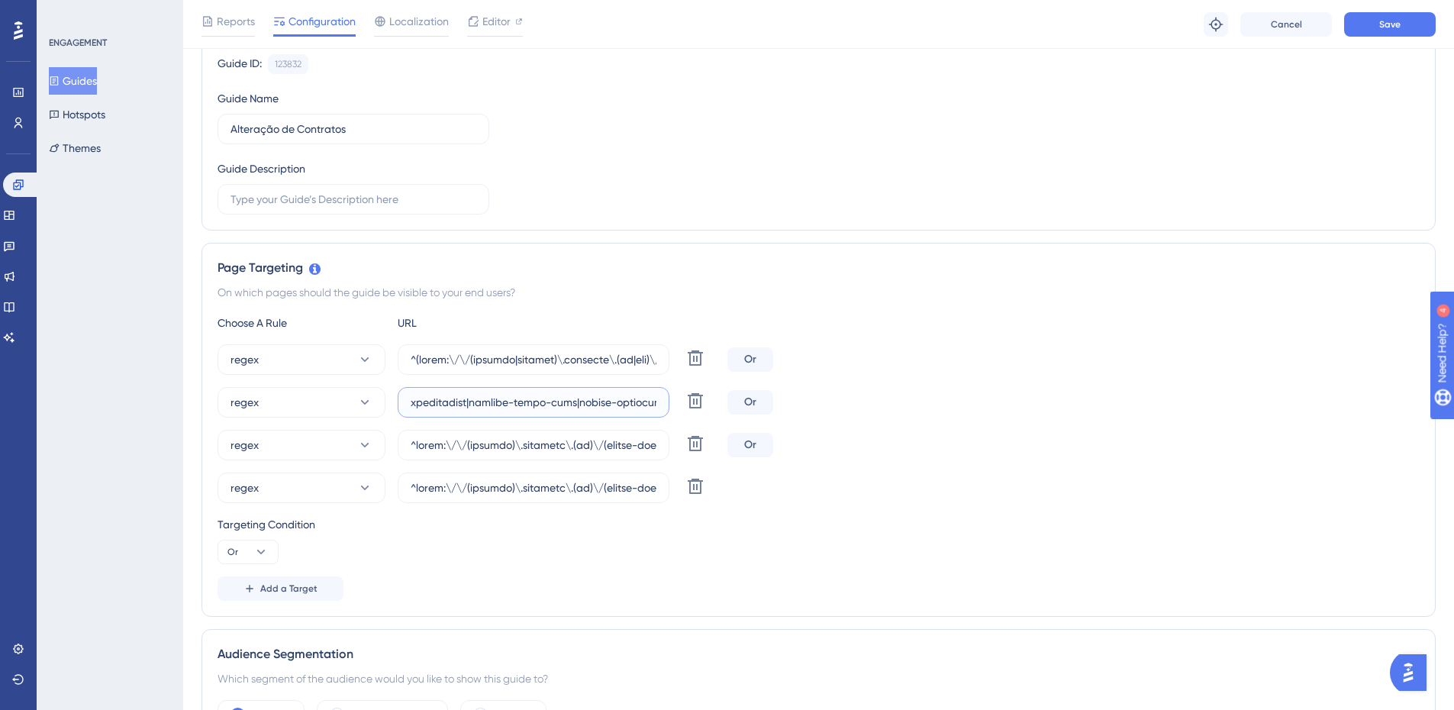
drag, startPoint x: 563, startPoint y: 401, endPoint x: 1333, endPoint y: 373, distance: 770.6
click at [1333, 373] on div "regex Delete Or regex Delete Or regex Delete Or regex Delete" at bounding box center [819, 423] width 1202 height 159
click at [605, 407] on input "text" at bounding box center [534, 402] width 246 height 17
click at [601, 405] on input "text" at bounding box center [534, 402] width 246 height 17
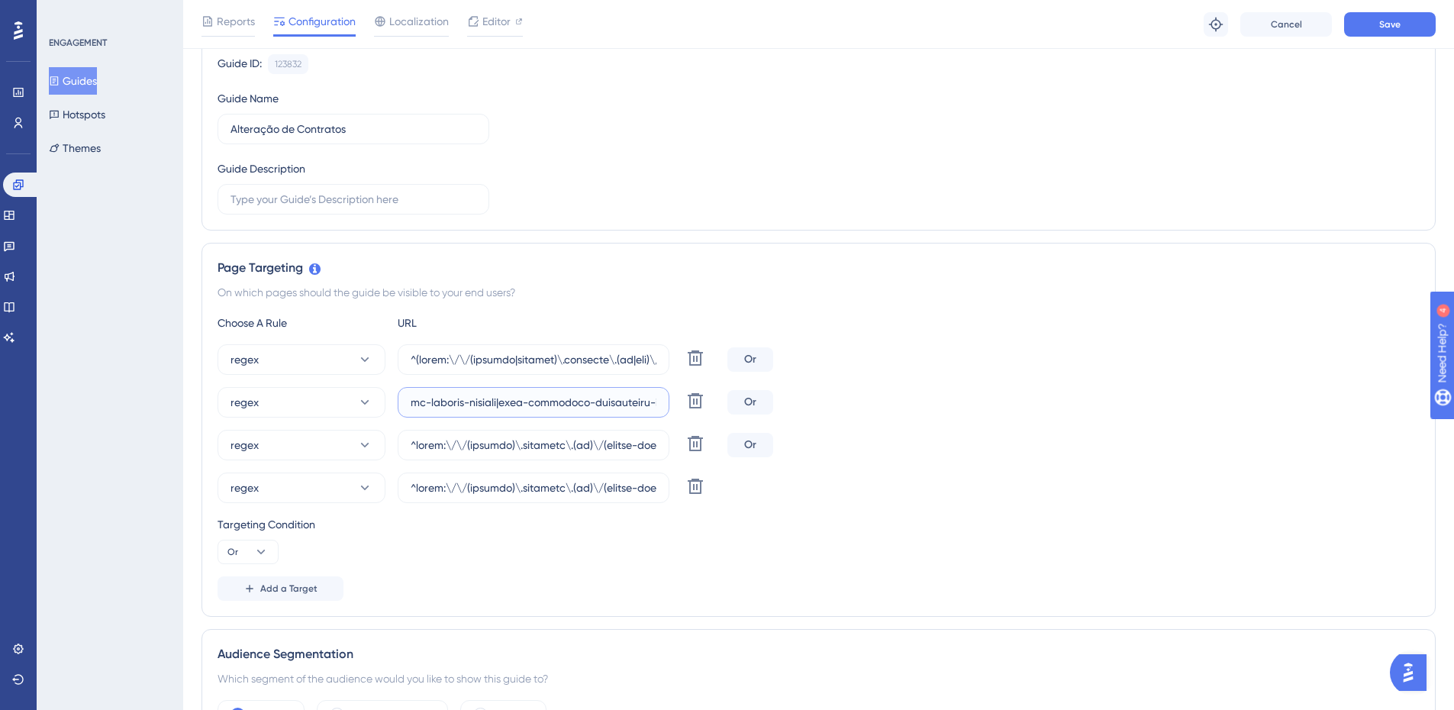
drag, startPoint x: 588, startPoint y: 406, endPoint x: 1328, endPoint y: 379, distance: 740.9
click at [1328, 379] on div "regex Delete Or regex Delete Or regex Delete Or regex Delete" at bounding box center [819, 423] width 1202 height 159
click at [588, 408] on input "text" at bounding box center [534, 402] width 246 height 17
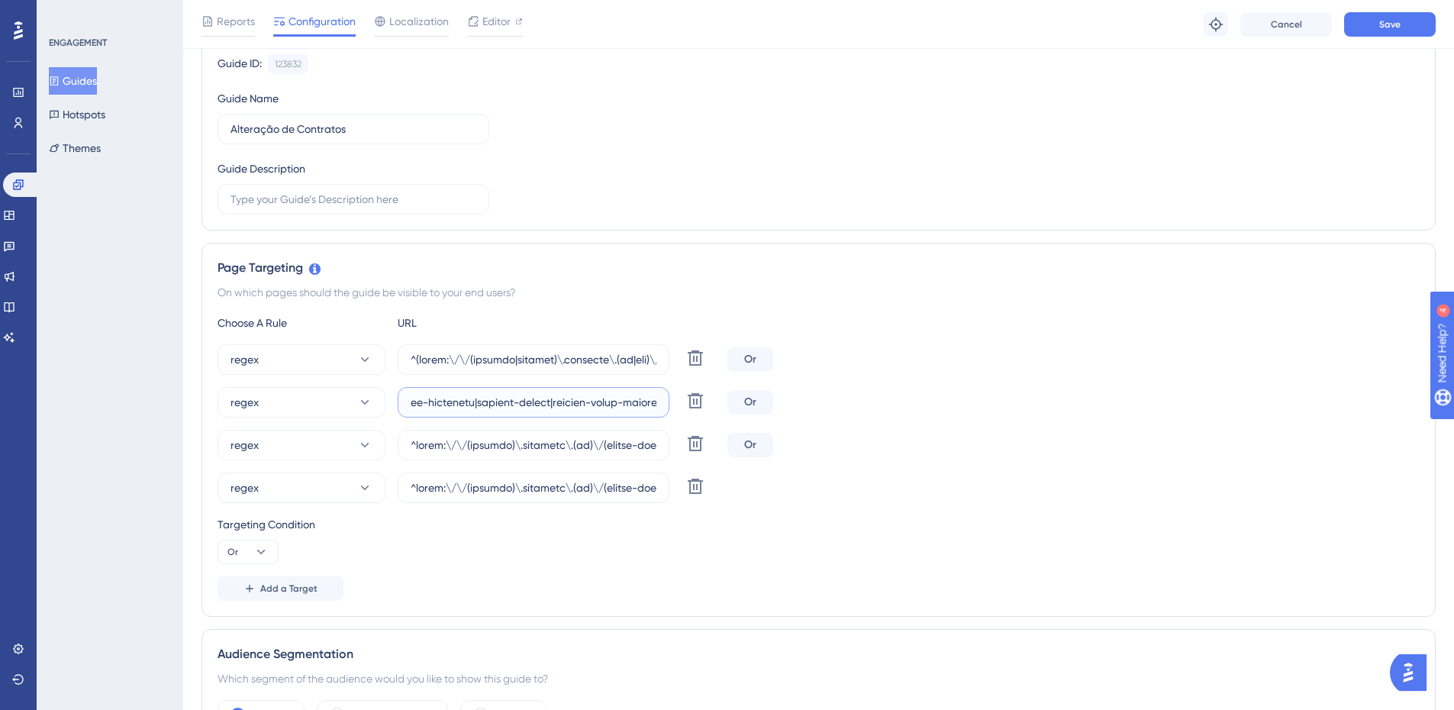
drag, startPoint x: 621, startPoint y: 408, endPoint x: 1253, endPoint y: 391, distance: 631.5
click at [1253, 391] on div "regex Delete Or" at bounding box center [819, 402] width 1202 height 31
click at [467, 404] on input "text" at bounding box center [534, 402] width 246 height 17
paste input "|colegio-paraiso|colegio-riachuelo-unidade-[GEOGRAPHIC_DATA]|colegio-[GEOGRAPHI…"
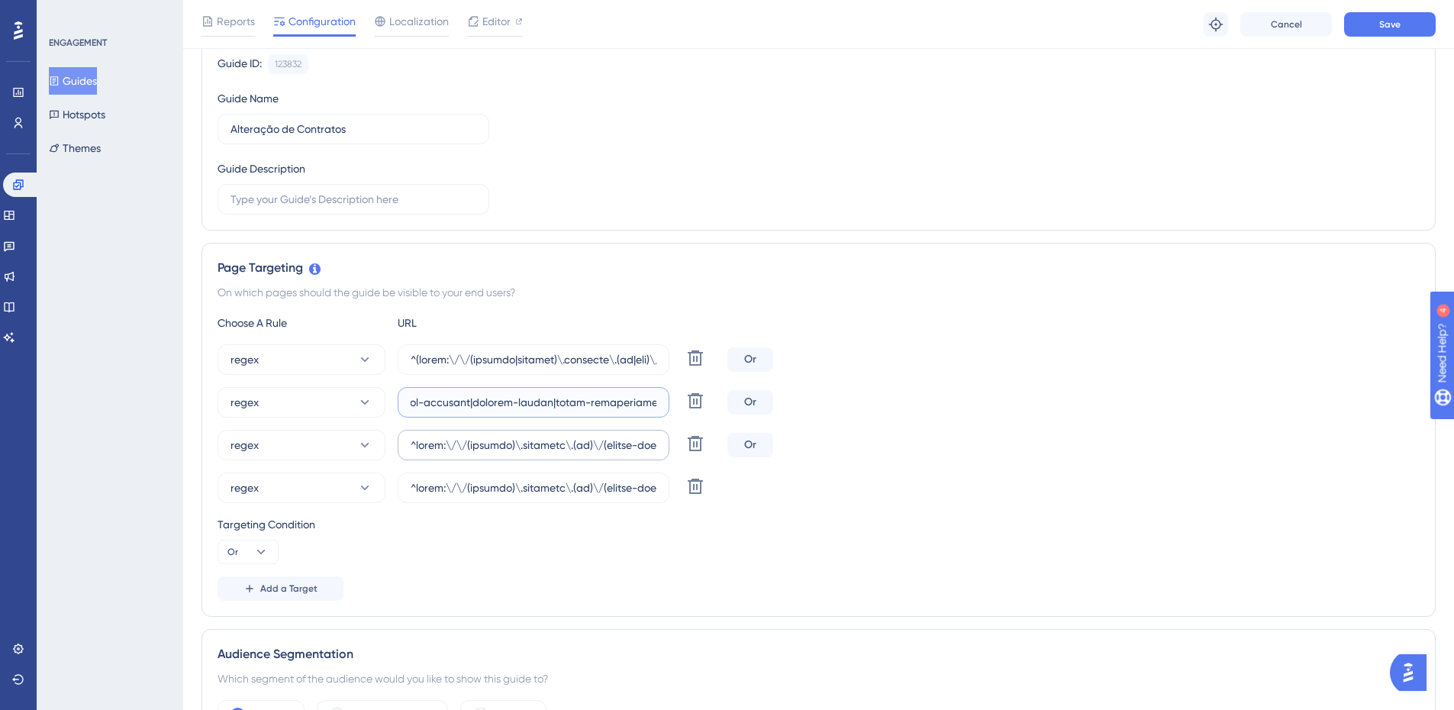
type input "^https:\/\/(payment)\.olaisaac\.(io)\/(escola-demonstracao-(1|2)|escola-[PERSON…"
click at [513, 446] on input "text" at bounding box center [534, 445] width 246 height 17
drag, startPoint x: 715, startPoint y: 455, endPoint x: 1296, endPoint y: 462, distance: 580.9
click at [1296, 462] on div "regex Delete Or regex Delete Or regex Delete Or regex Delete" at bounding box center [819, 423] width 1202 height 159
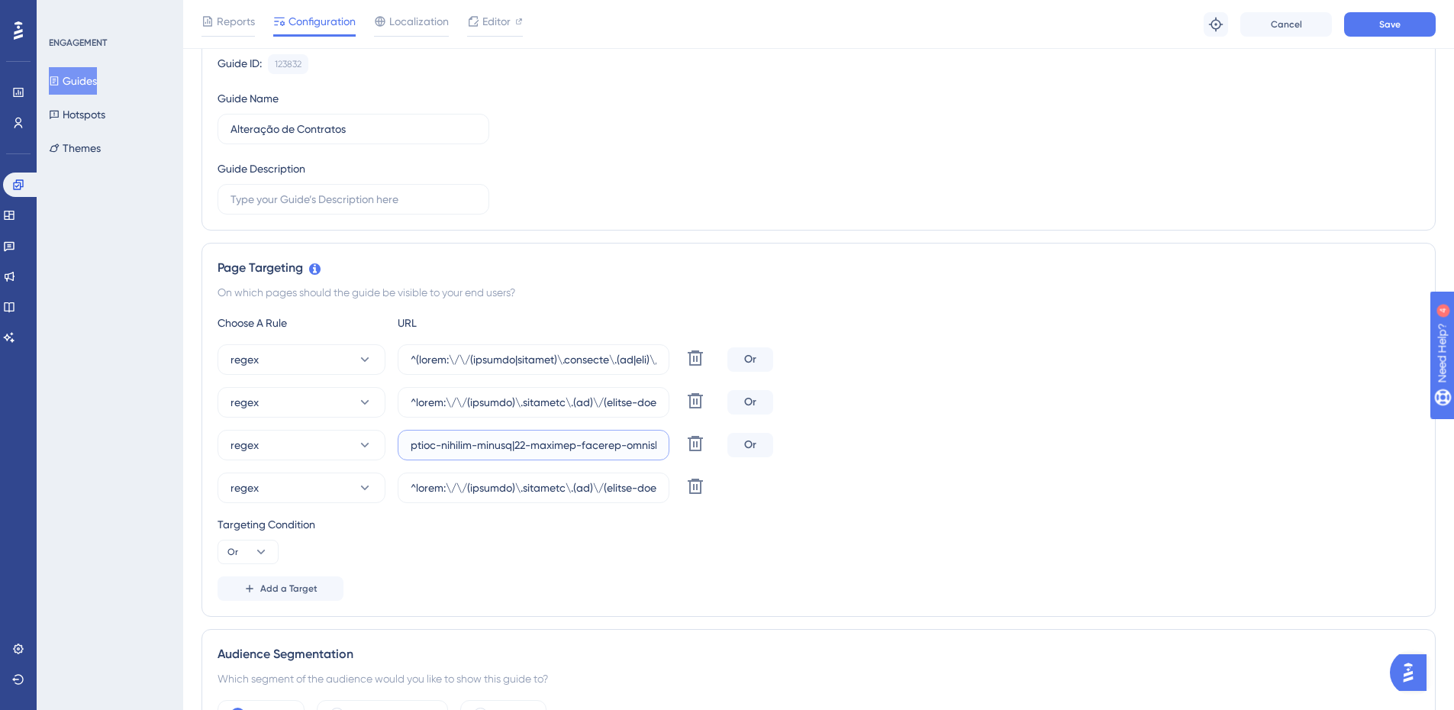
scroll to position [0, 27056]
click at [581, 450] on input "text" at bounding box center [534, 445] width 246 height 17
drag, startPoint x: 576, startPoint y: 443, endPoint x: 1424, endPoint y: 443, distance: 848.0
click at [1424, 443] on div "Page Targeting On which pages should the guide be visible to your end users? Ch…" at bounding box center [819, 430] width 1234 height 374
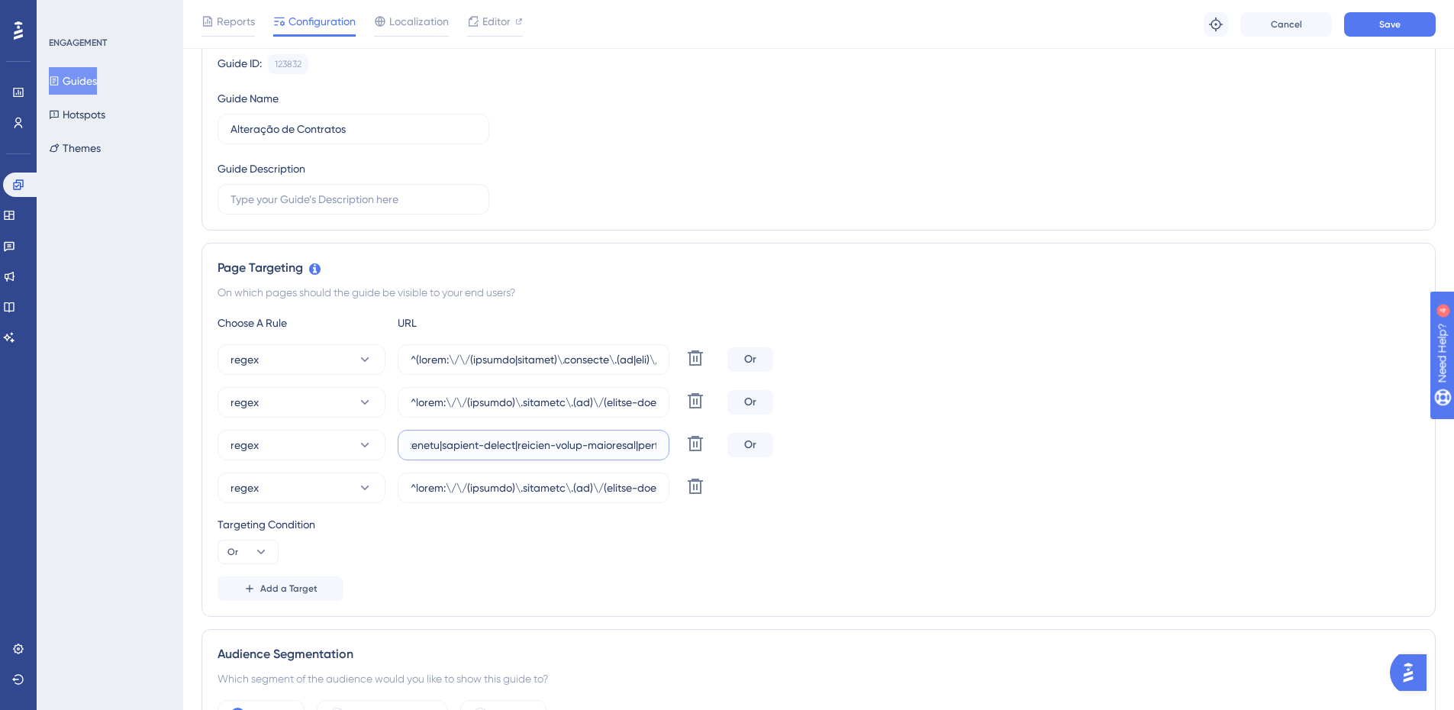
click at [430, 445] on input "text" at bounding box center [534, 445] width 246 height 17
paste input "|colegio-paraiso|colegio-riachuelo-unidade-[GEOGRAPHIC_DATA]|colegio-[GEOGRAPHI…"
type input "^https:\/\/(payment)\.olaisaac\.(io)\/(escola-demonstracao-(1|2)|escola-[PERSON…"
click at [497, 486] on input "text" at bounding box center [534, 487] width 246 height 17
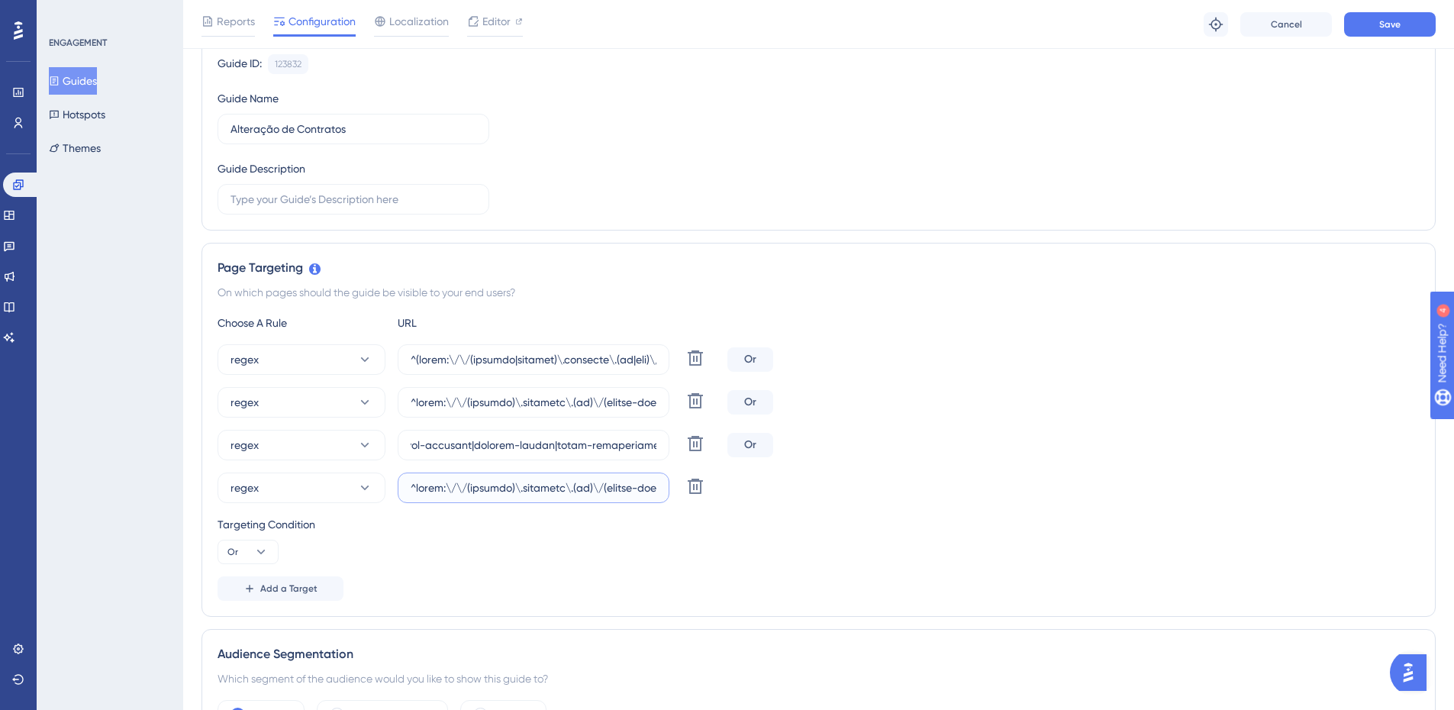
scroll to position [0, 0]
drag, startPoint x: 721, startPoint y: 489, endPoint x: 1424, endPoint y: 511, distance: 703.3
click at [1424, 511] on div "Page Targeting On which pages should the guide be visible to your end users? Ch…" at bounding box center [819, 430] width 1234 height 374
click at [543, 483] on input "text" at bounding box center [534, 487] width 246 height 17
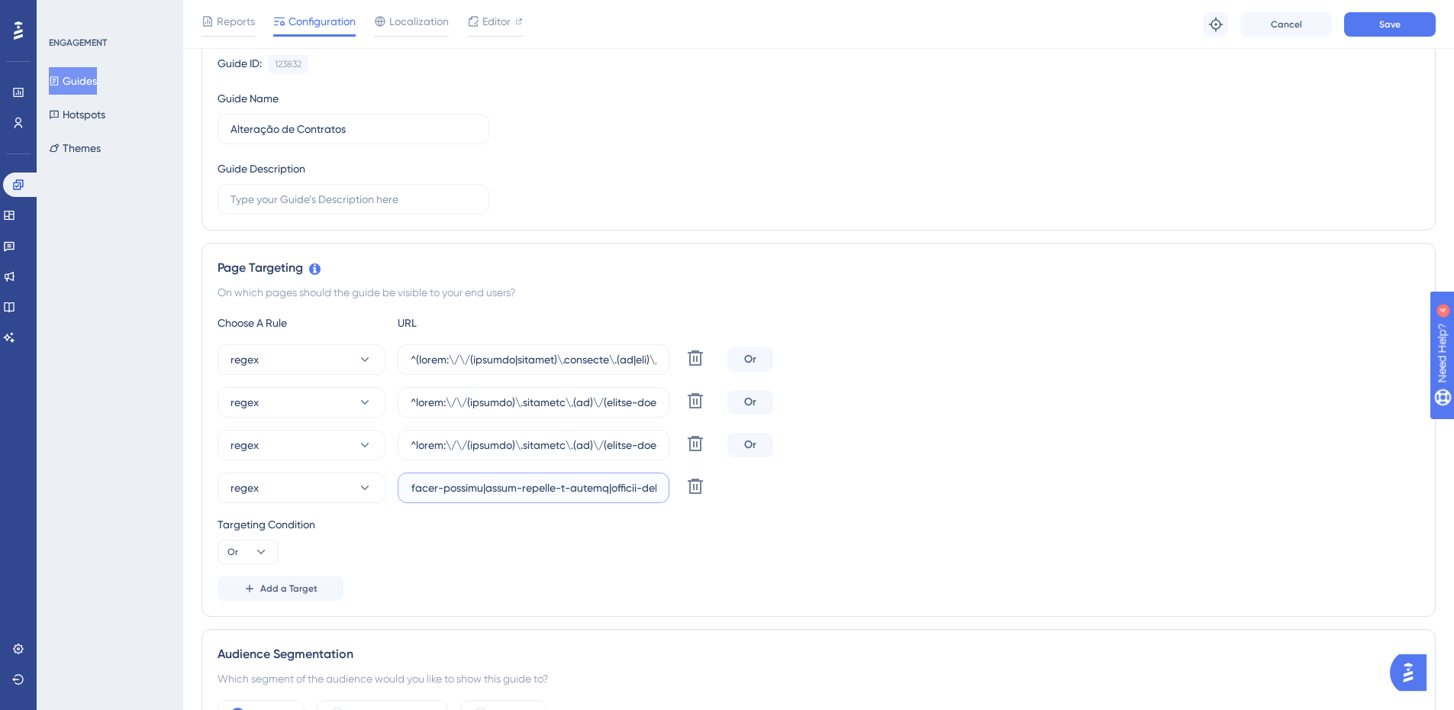
scroll to position [0, 55499]
drag, startPoint x: 546, startPoint y: 488, endPoint x: 1273, endPoint y: 501, distance: 727.5
click at [1273, 501] on div "regex Delete" at bounding box center [819, 487] width 1202 height 31
click at [476, 490] on input "text" at bounding box center [534, 487] width 246 height 17
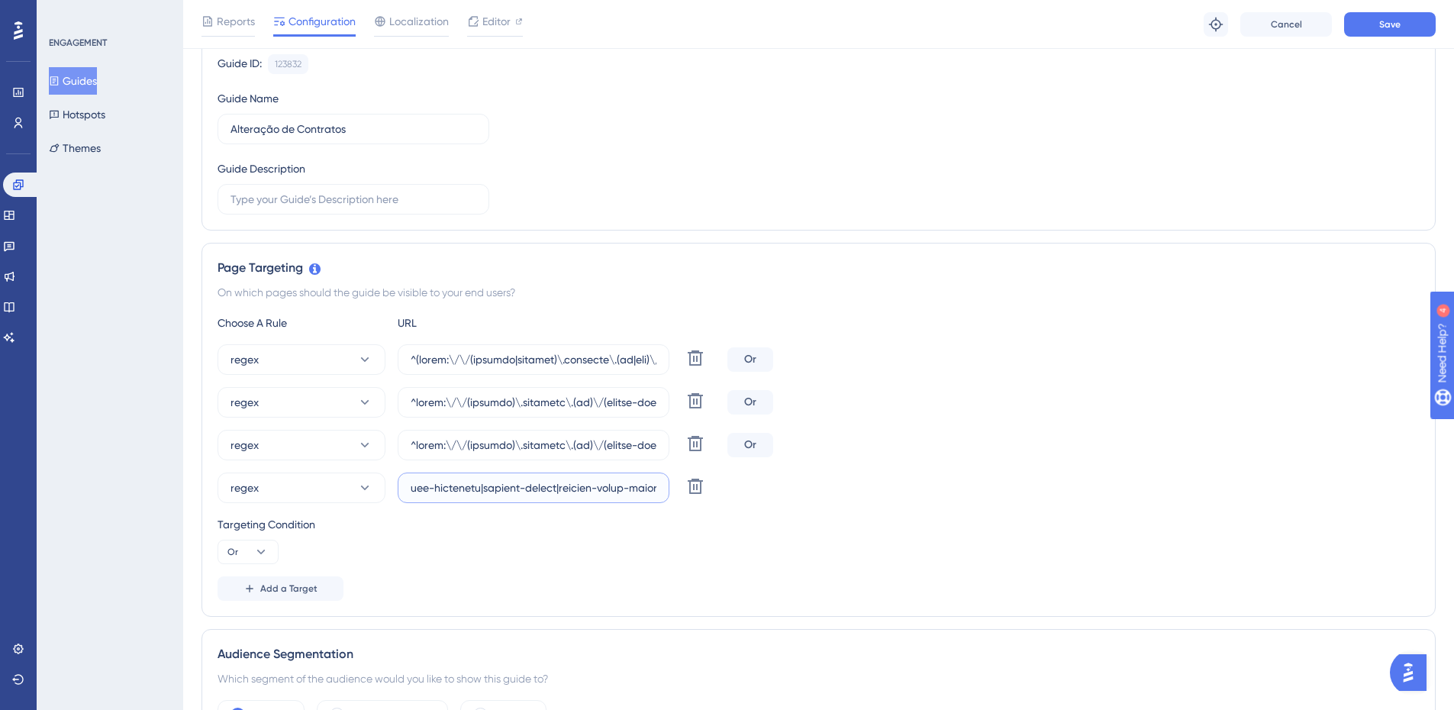
paste input "|colegio-paraiso|colegio-riachuelo-unidade-[GEOGRAPHIC_DATA]|colegio-[GEOGRAPHI…"
type input "^https:\/\/(payment)\.olaisaac\.(io)\/(escola-demonstracao-(1|2)|escola-[PERSON…"
drag, startPoint x: 1126, startPoint y: 383, endPoint x: 1164, endPoint y: 337, distance: 60.2
click at [1127, 382] on div "regex Delete Or regex Delete Or regex Delete Or regex Delete" at bounding box center [819, 423] width 1202 height 159
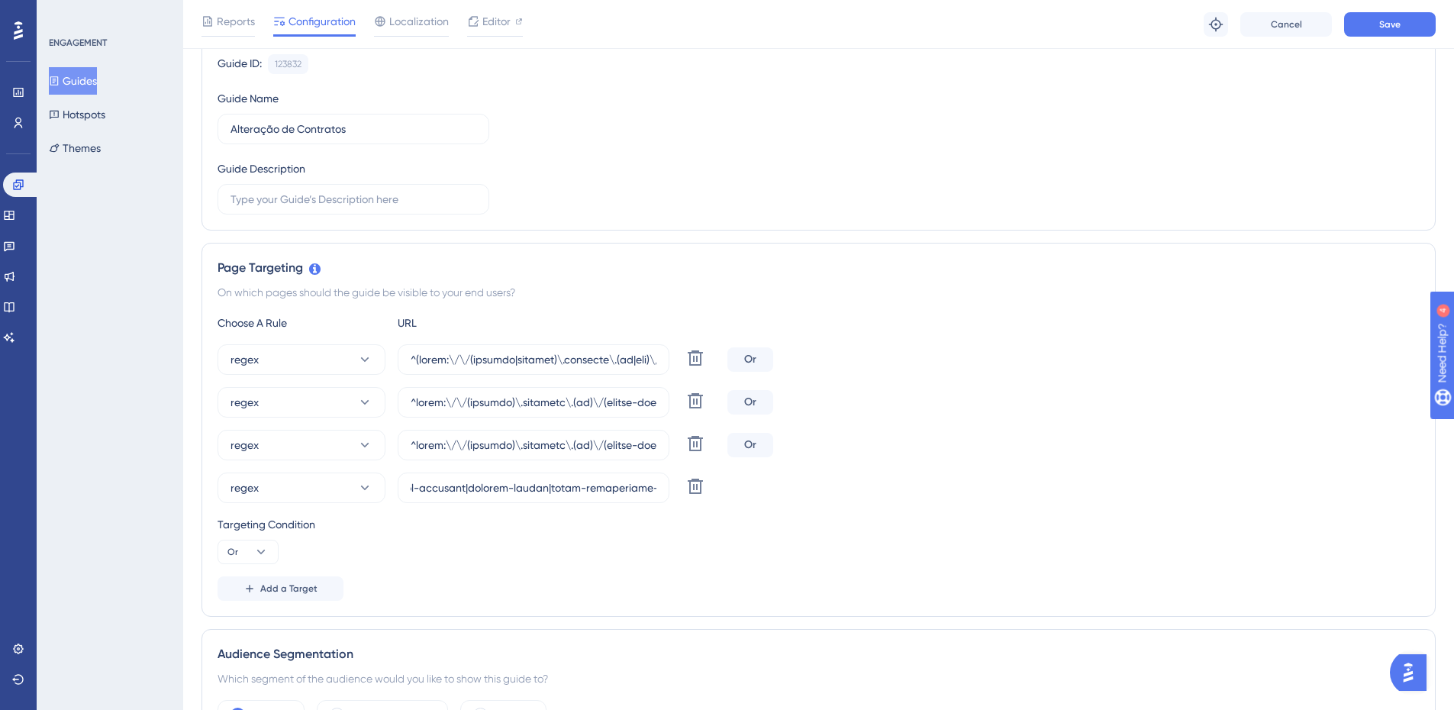
scroll to position [0, 0]
click at [1384, 29] on span "Save" at bounding box center [1389, 24] width 21 height 12
click at [91, 83] on button "Guides" at bounding box center [73, 80] width 48 height 27
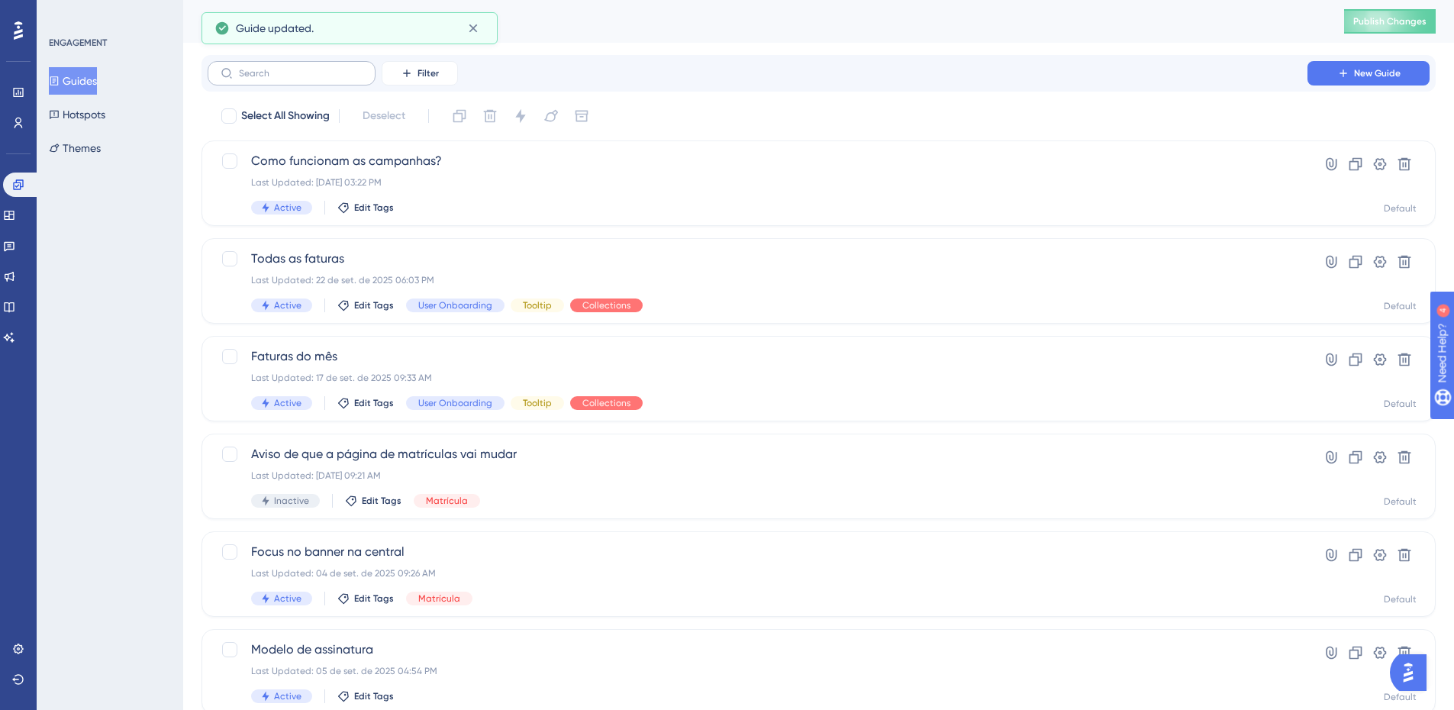
click at [285, 79] on label at bounding box center [292, 73] width 168 height 24
click at [285, 79] on input "text" at bounding box center [301, 73] width 124 height 11
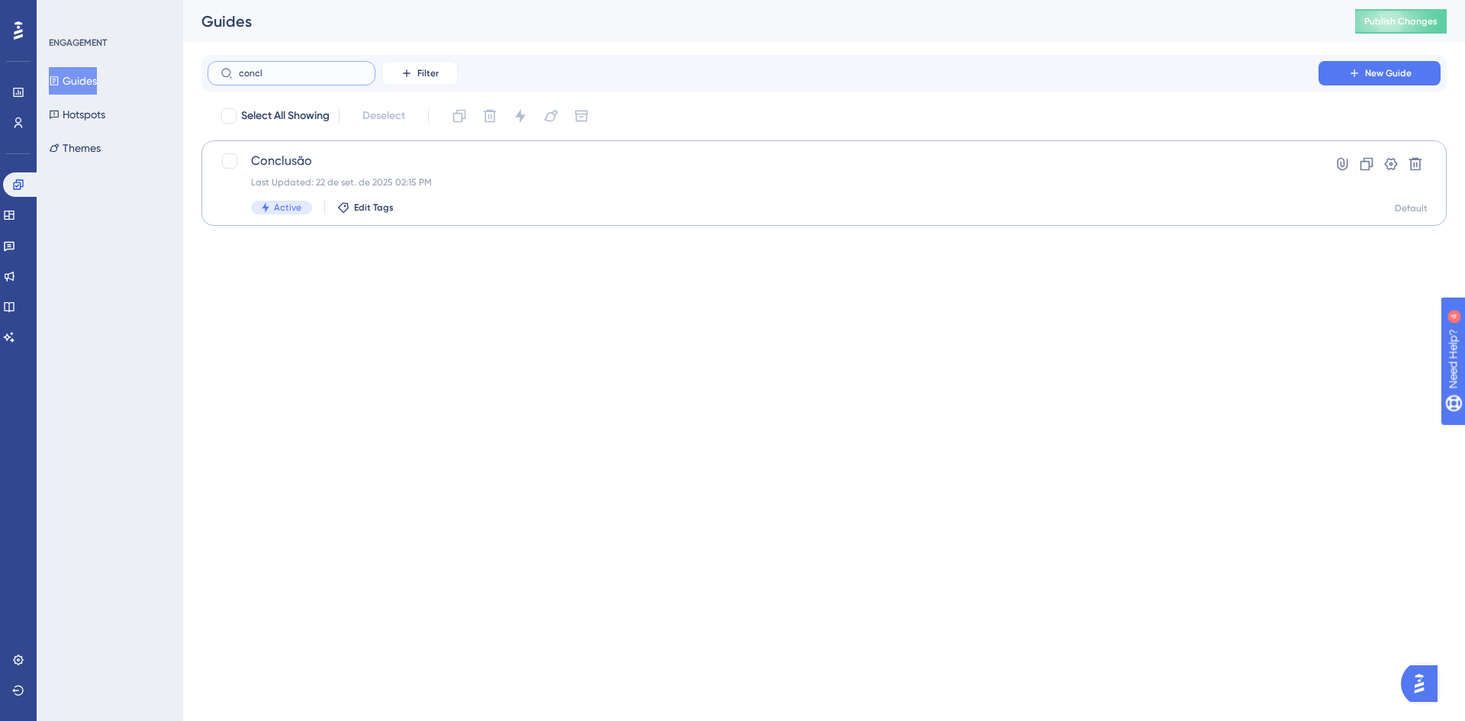
type input "concl"
click at [358, 158] on span "Conclusão" at bounding box center [763, 161] width 1024 height 18
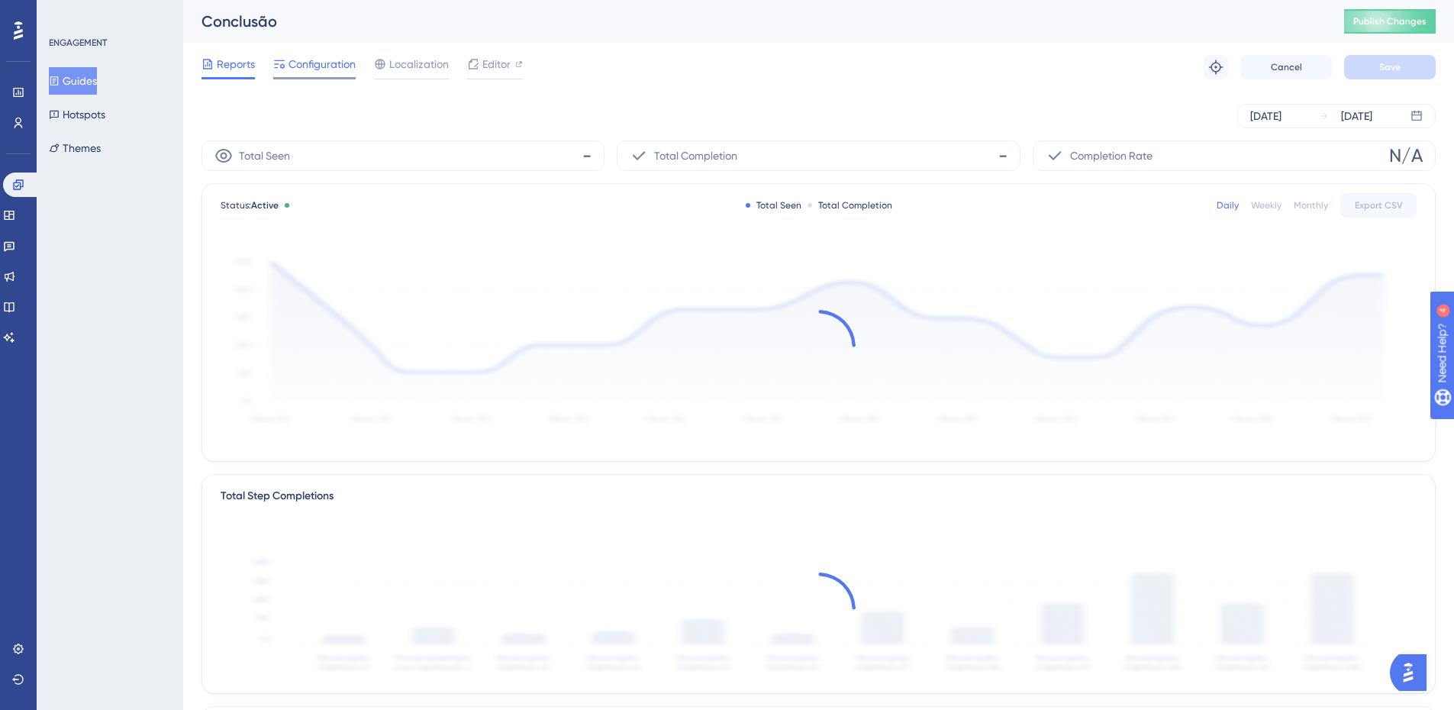
click at [330, 67] on span "Configuration" at bounding box center [322, 64] width 67 height 18
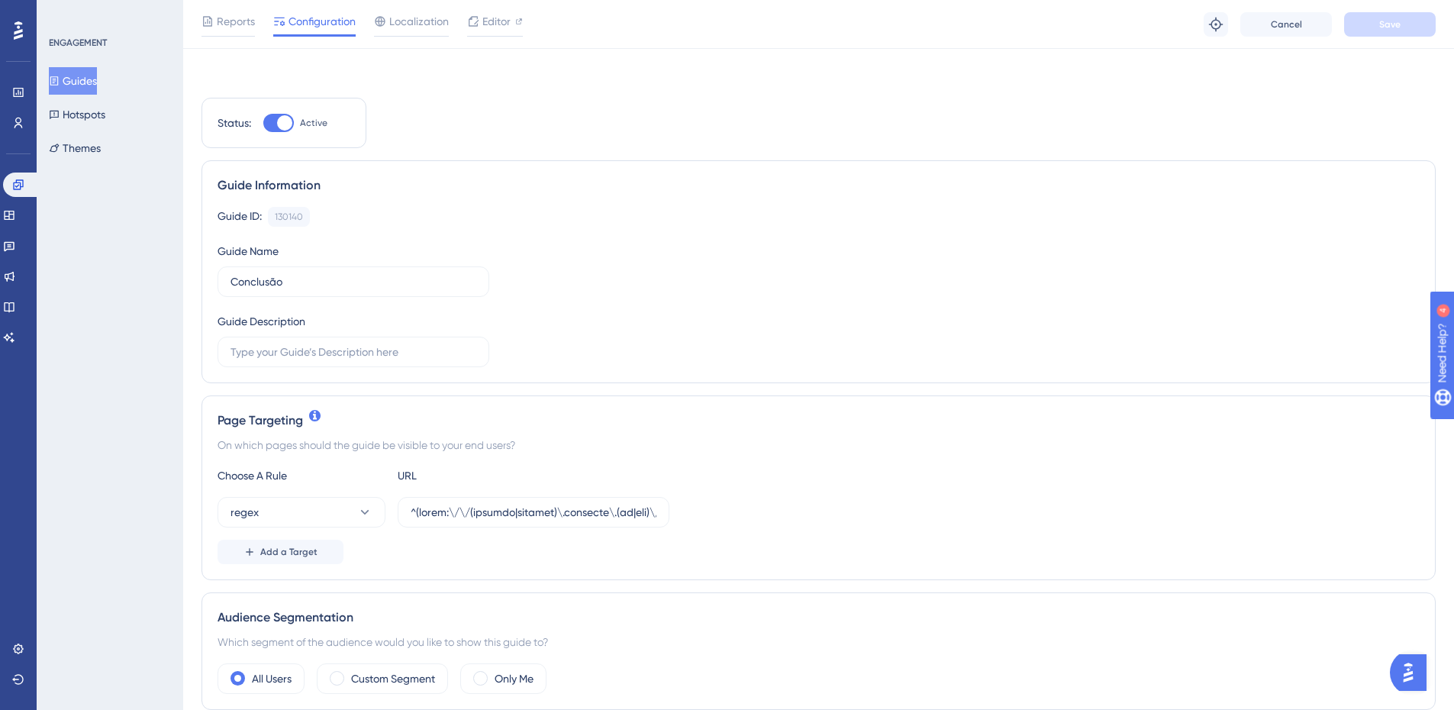
scroll to position [305, 0]
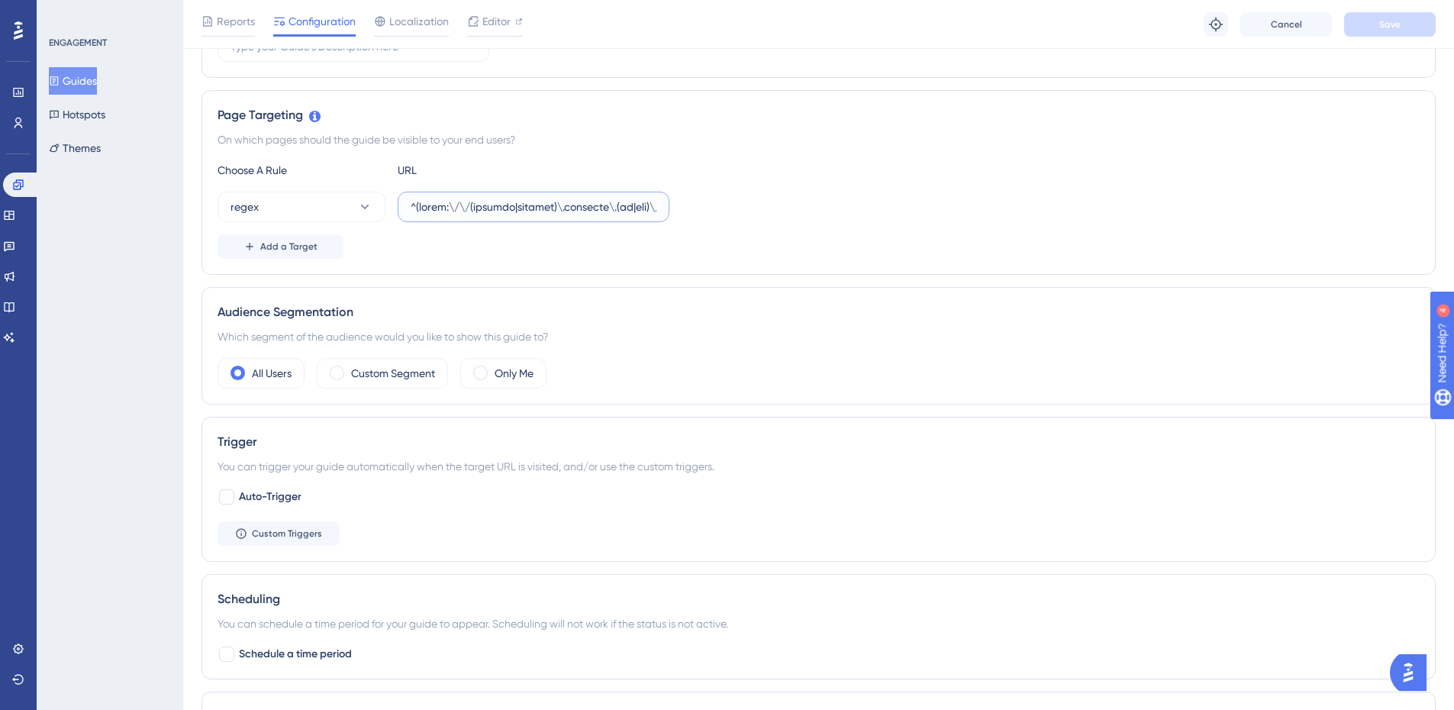
drag, startPoint x: 644, startPoint y: 202, endPoint x: 1308, endPoint y: 224, distance: 664.4
click at [1308, 224] on div "Choose A Rule URL regex Add a Target" at bounding box center [819, 210] width 1202 height 98
drag, startPoint x: 603, startPoint y: 194, endPoint x: 592, endPoint y: 205, distance: 15.7
click at [601, 192] on label at bounding box center [534, 207] width 272 height 31
click at [601, 198] on input "text" at bounding box center [534, 206] width 246 height 17
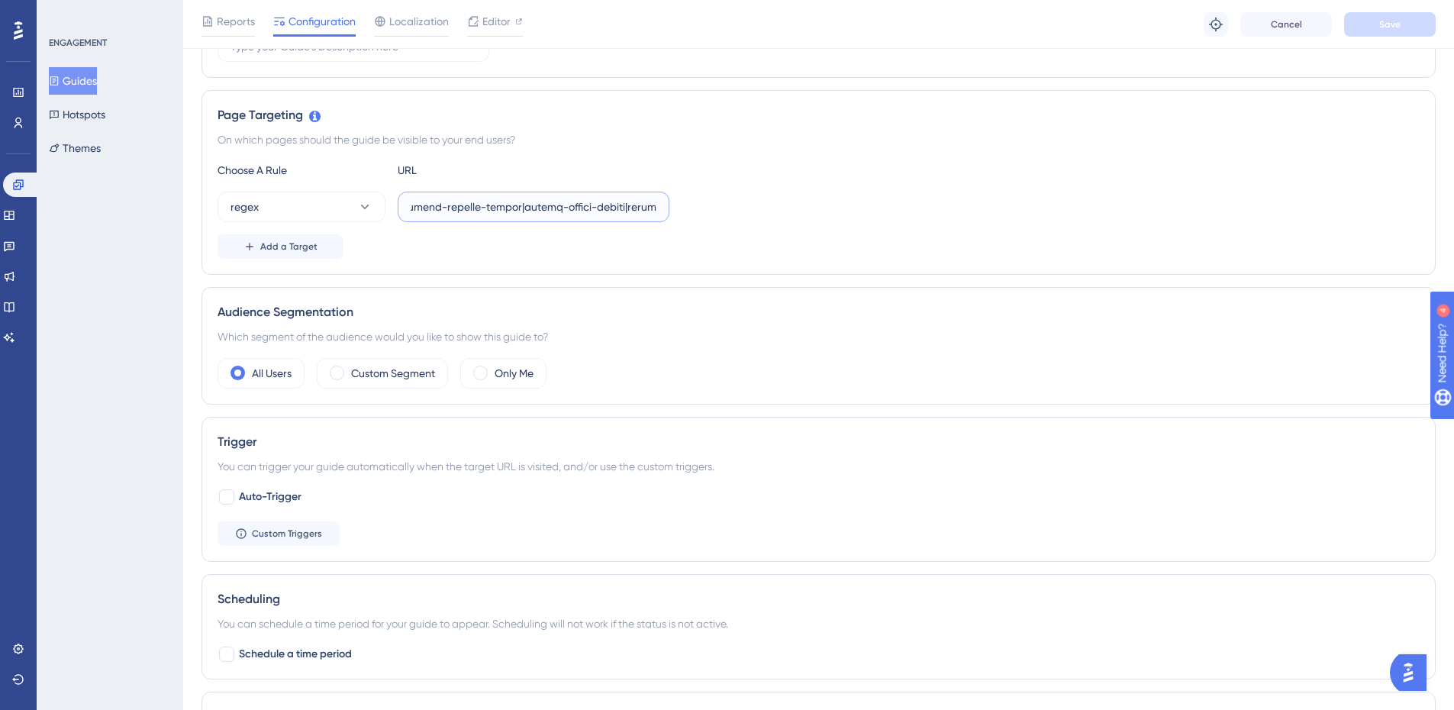
drag, startPoint x: 583, startPoint y: 206, endPoint x: 1444, endPoint y: 214, distance: 861.0
click at [1444, 214] on div "Performance Users Engagement Widgets Feedback Product Updates Knowledge Base AI…" at bounding box center [818, 376] width 1271 height 1363
click at [596, 197] on label at bounding box center [534, 207] width 272 height 31
click at [596, 198] on input "text" at bounding box center [534, 206] width 246 height 17
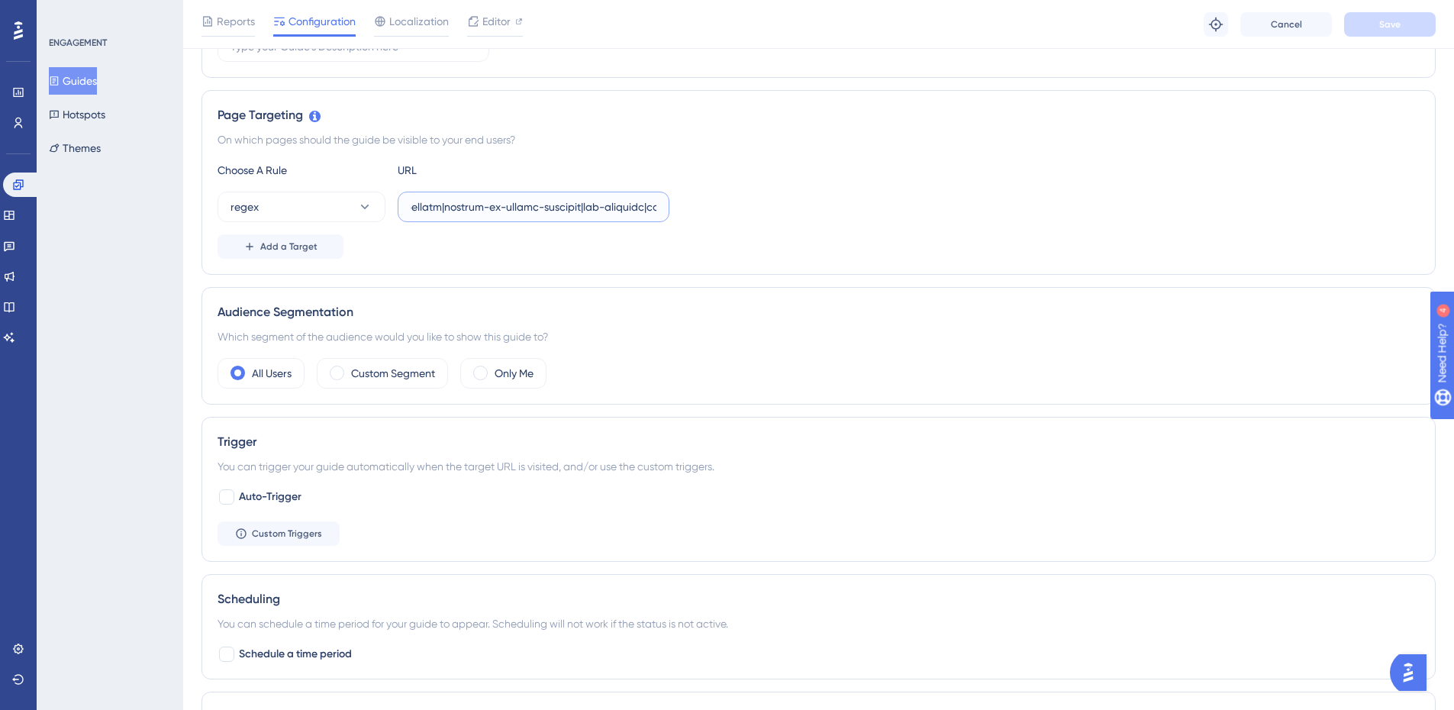
scroll to position [0, 0]
click at [555, 202] on input "text" at bounding box center [534, 206] width 246 height 17
drag, startPoint x: 517, startPoint y: 205, endPoint x: 1383, endPoint y: 217, distance: 866.4
click at [1383, 217] on div "regex" at bounding box center [819, 207] width 1202 height 31
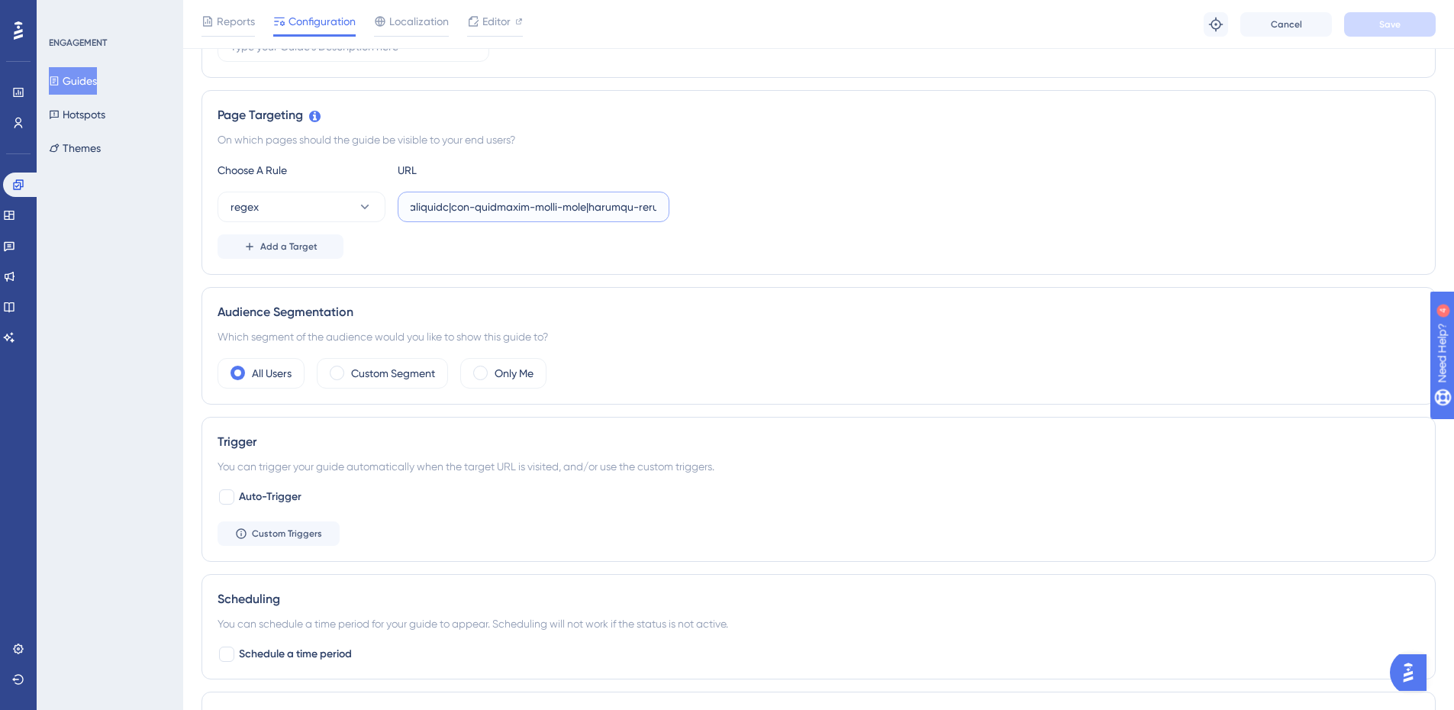
click at [598, 211] on input "text" at bounding box center [534, 206] width 246 height 17
click at [597, 208] on input "text" at bounding box center [534, 206] width 246 height 17
drag, startPoint x: 597, startPoint y: 208, endPoint x: 1359, endPoint y: 197, distance: 761.8
click at [1359, 197] on div "regex" at bounding box center [819, 207] width 1202 height 31
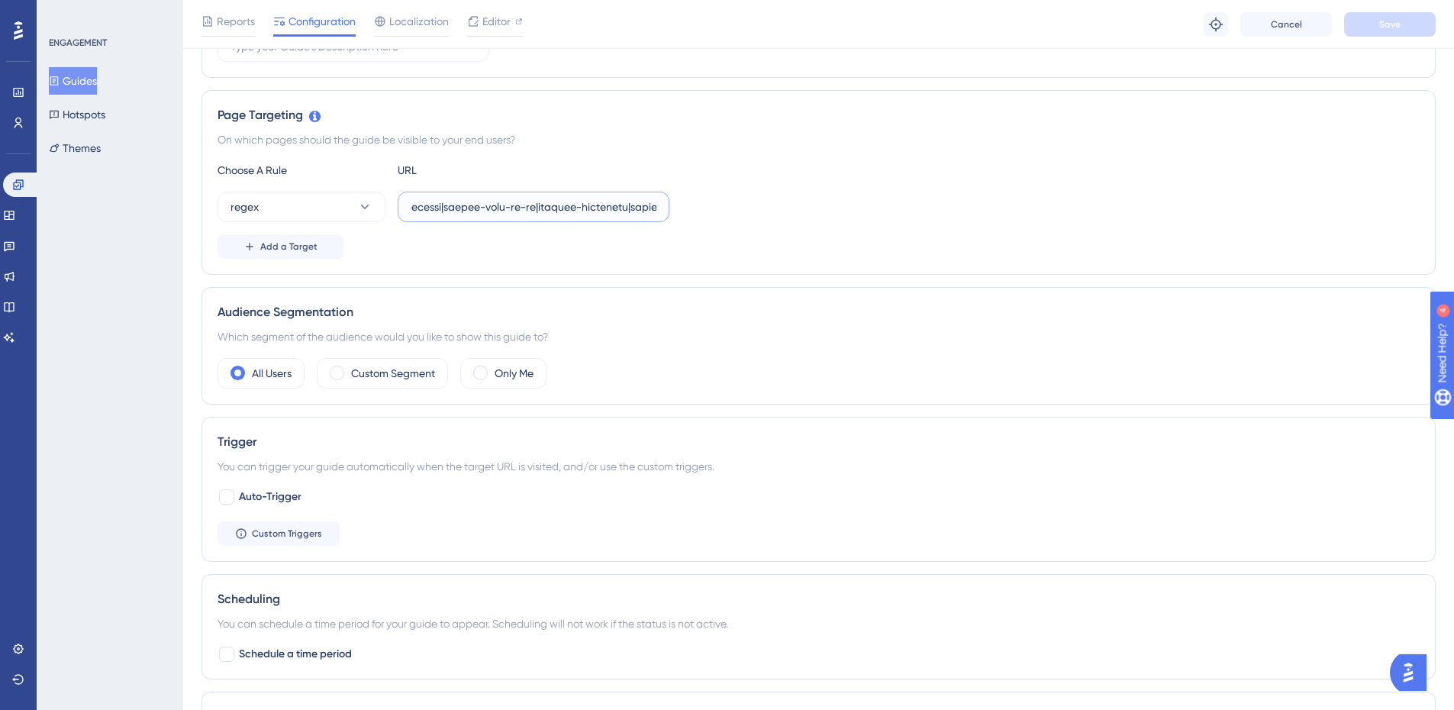
click at [629, 211] on input "text" at bounding box center [534, 206] width 246 height 17
paste input "|colegio-paraiso|colegio-riachuelo-unidade-[GEOGRAPHIC_DATA]|colegio-[GEOGRAPHI…"
type input "^(https:\/\/(payment|escolas)\.olaisaac\.(io|dev)\/(escola-demonstracao-(1|2)|e…"
click at [982, 154] on div "Page Targeting On which pages should the guide be visible to your end users? Ch…" at bounding box center [819, 182] width 1234 height 185
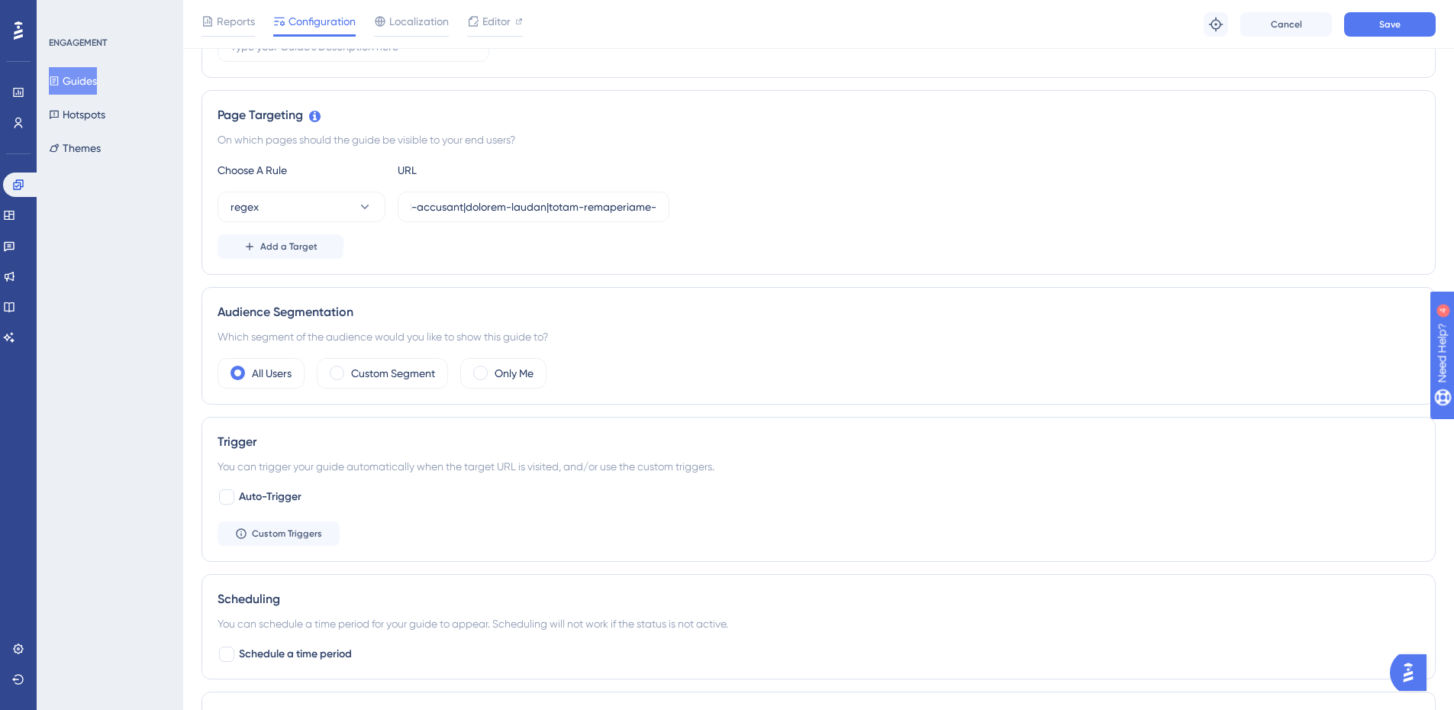
scroll to position [0, 0]
click at [1374, 21] on button "Save" at bounding box center [1390, 24] width 92 height 24
click at [79, 75] on button "Guides" at bounding box center [73, 80] width 48 height 27
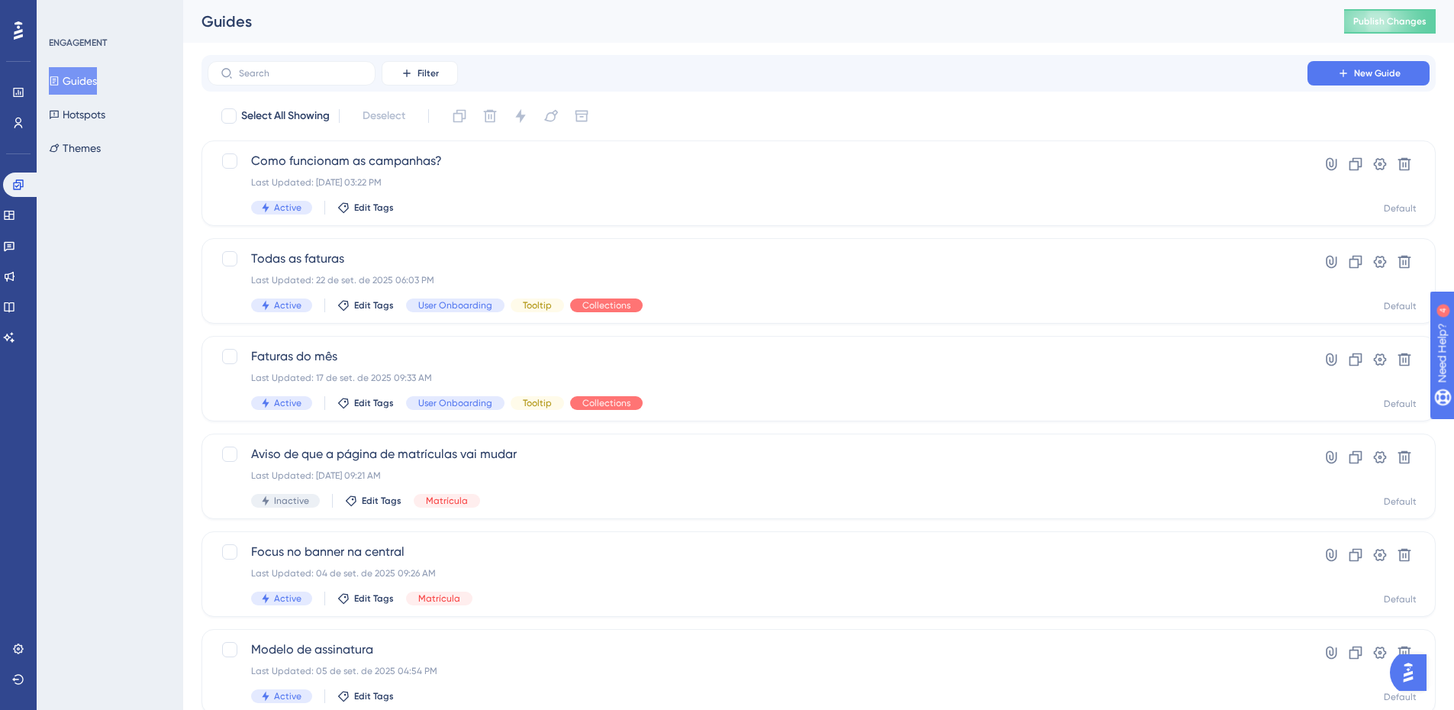
click at [1401, 2] on div "Guides Publish Changes" at bounding box center [818, 21] width 1271 height 43
click at [1400, 19] on span "Publish Changes" at bounding box center [1389, 21] width 73 height 12
